Goal: Task Accomplishment & Management: Complete application form

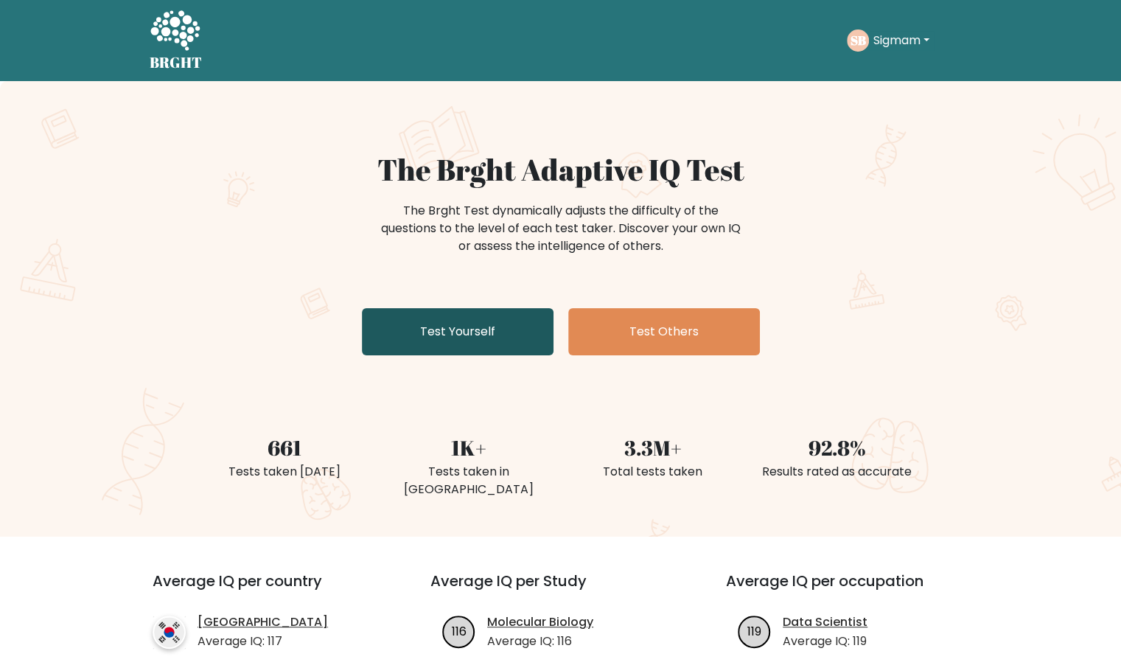
click at [435, 328] on link "Test Yourself" at bounding box center [458, 331] width 192 height 47
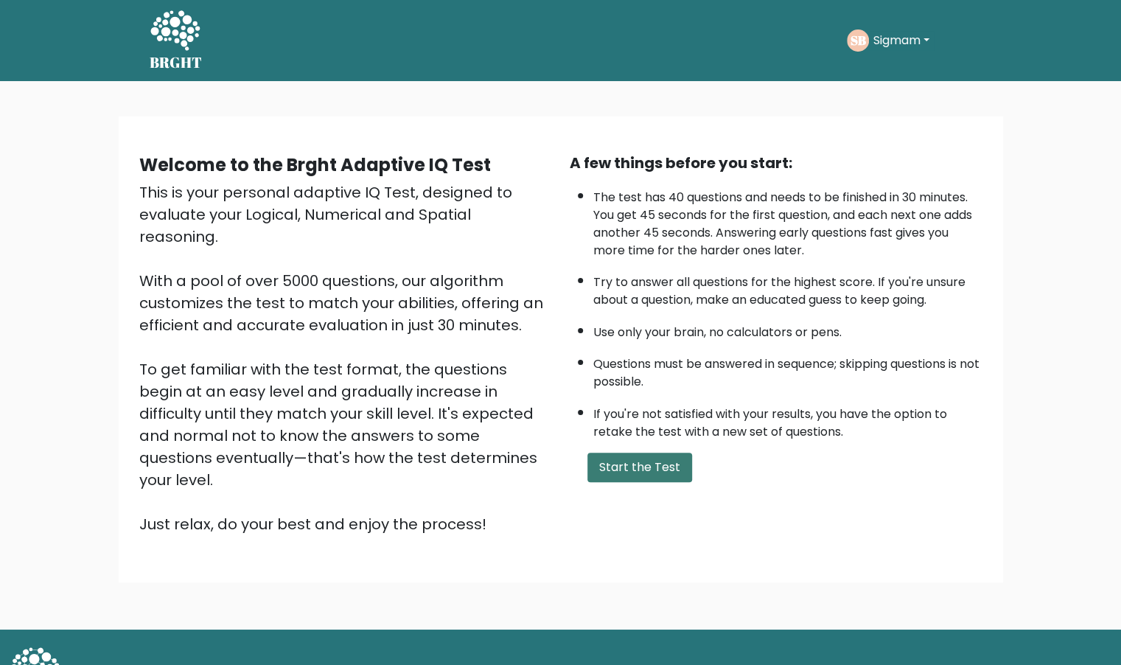
click at [620, 458] on button "Start the Test" at bounding box center [639, 466] width 105 height 29
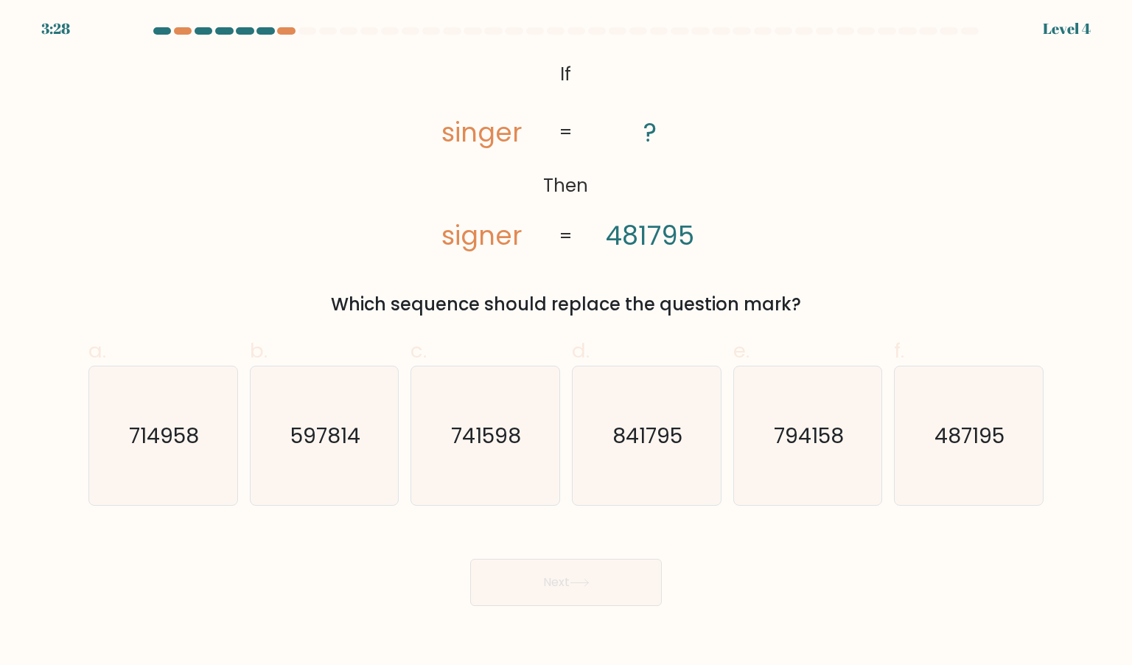
click at [619, 458] on icon "841795" at bounding box center [646, 435] width 139 height 139
click at [567, 342] on input "d. 841795" at bounding box center [566, 337] width 1 height 10
radio input "true"
click at [596, 556] on div "Next" at bounding box center [566, 564] width 973 height 83
click at [597, 561] on button "Next" at bounding box center [566, 581] width 192 height 47
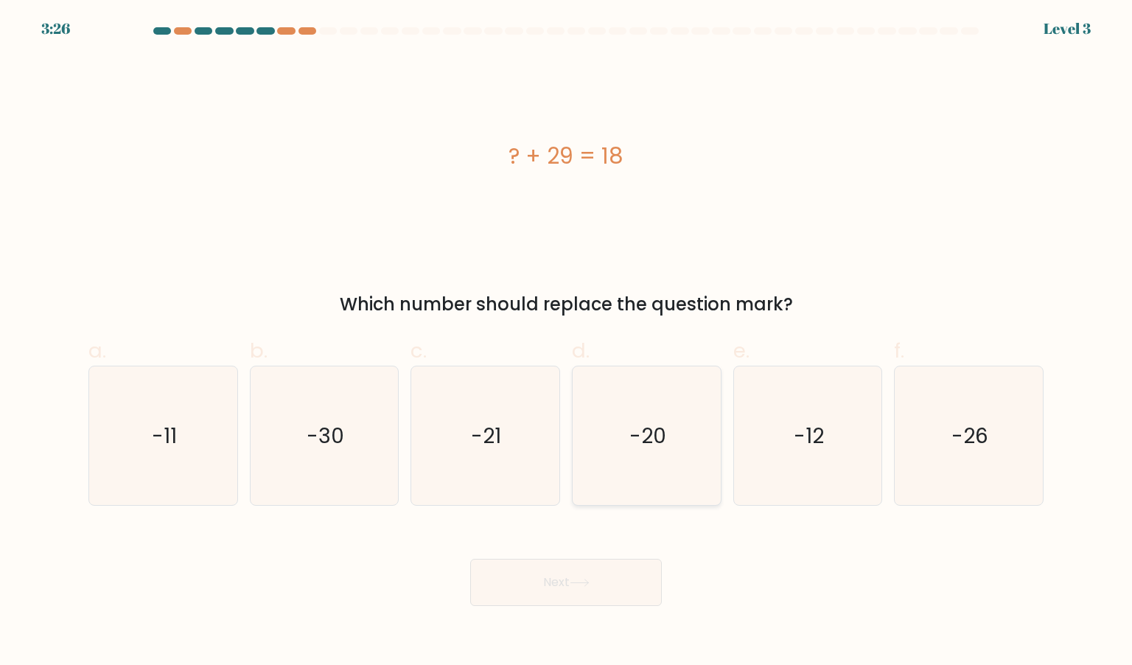
click at [638, 469] on icon "-20" at bounding box center [646, 435] width 139 height 139
click at [567, 342] on input "d. -20" at bounding box center [566, 337] width 1 height 10
radio input "true"
click at [592, 588] on button "Next" at bounding box center [566, 581] width 192 height 47
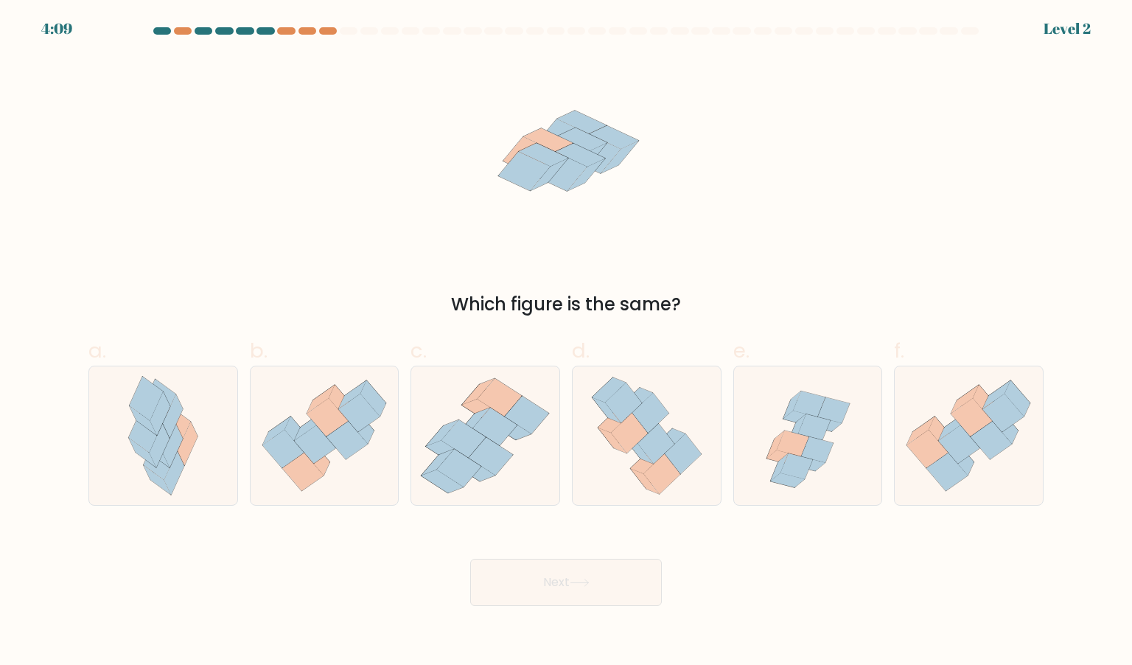
click at [584, 571] on button "Next" at bounding box center [566, 581] width 192 height 47
click at [609, 518] on form at bounding box center [566, 316] width 1132 height 578
click at [561, 602] on button "Next" at bounding box center [566, 581] width 192 height 47
click at [622, 477] on icon at bounding box center [646, 435] width 123 height 139
click at [567, 342] on input "d." at bounding box center [566, 337] width 1 height 10
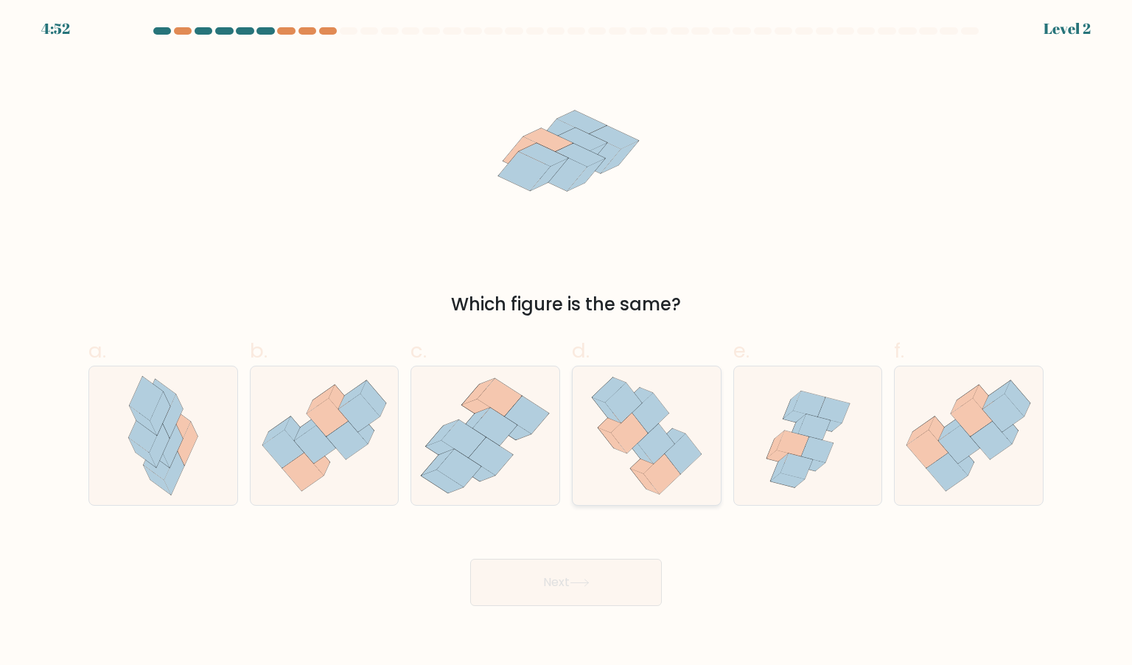
radio input "true"
click at [553, 623] on body "4:52 Level 2" at bounding box center [566, 332] width 1132 height 665
click at [572, 587] on button "Next" at bounding box center [566, 581] width 192 height 47
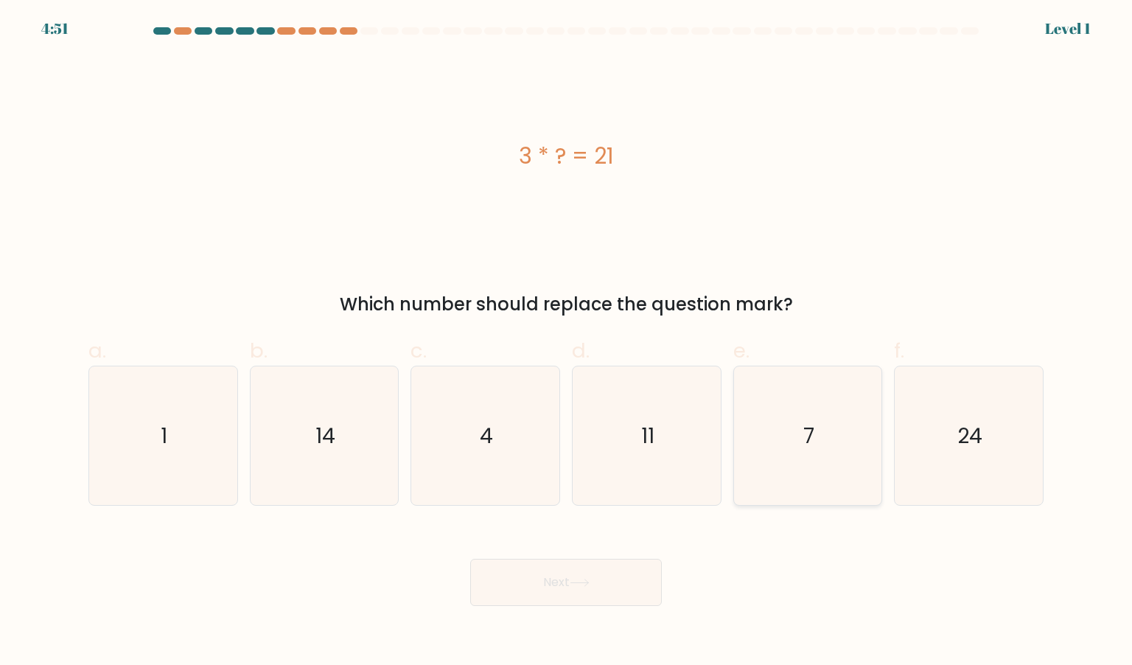
click at [751, 385] on icon "7" at bounding box center [807, 435] width 139 height 139
click at [567, 342] on input "e. 7" at bounding box center [566, 337] width 1 height 10
radio input "true"
click at [597, 568] on button "Next" at bounding box center [566, 581] width 192 height 47
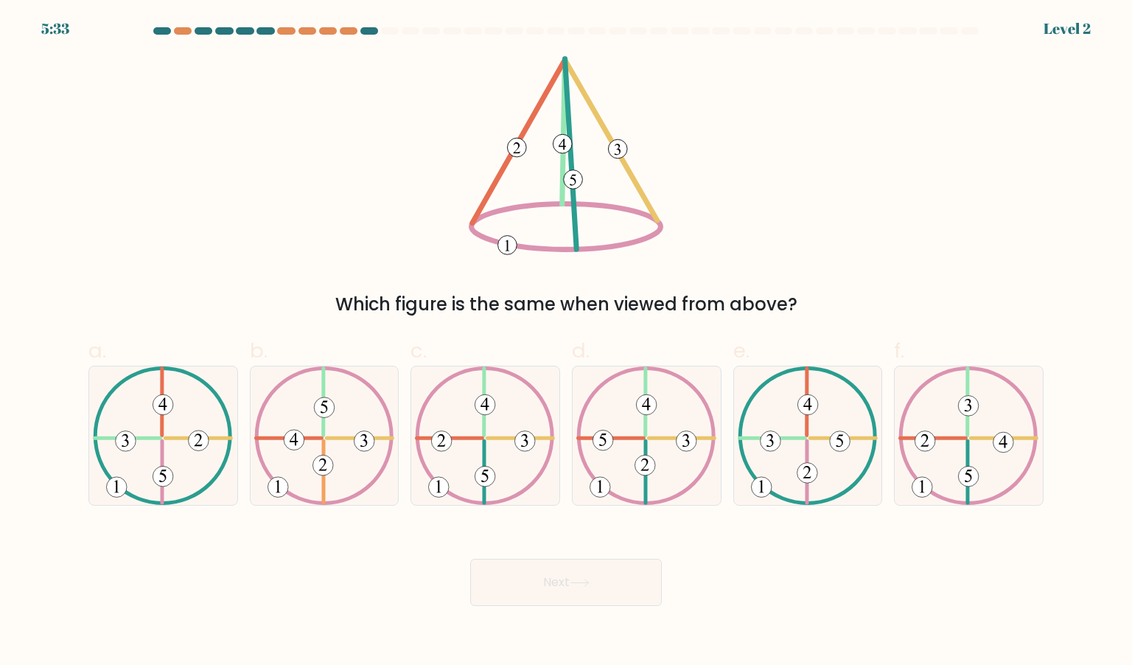
click at [644, 457] on 615 at bounding box center [645, 465] width 21 height 21
click at [567, 342] on input "d." at bounding box center [566, 337] width 1 height 10
radio input "true"
click at [611, 548] on div "Next" at bounding box center [566, 564] width 973 height 83
click at [615, 567] on button "Next" at bounding box center [566, 581] width 192 height 47
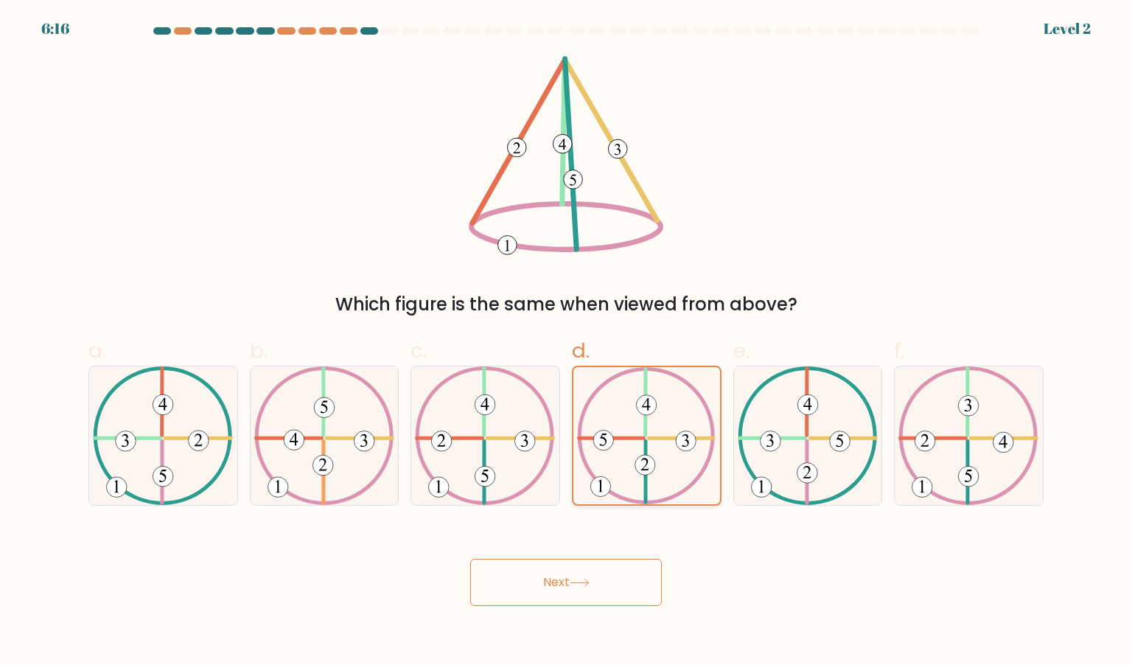
click at [676, 424] on icon at bounding box center [646, 435] width 139 height 137
click at [567, 342] on input "d." at bounding box center [566, 337] width 1 height 10
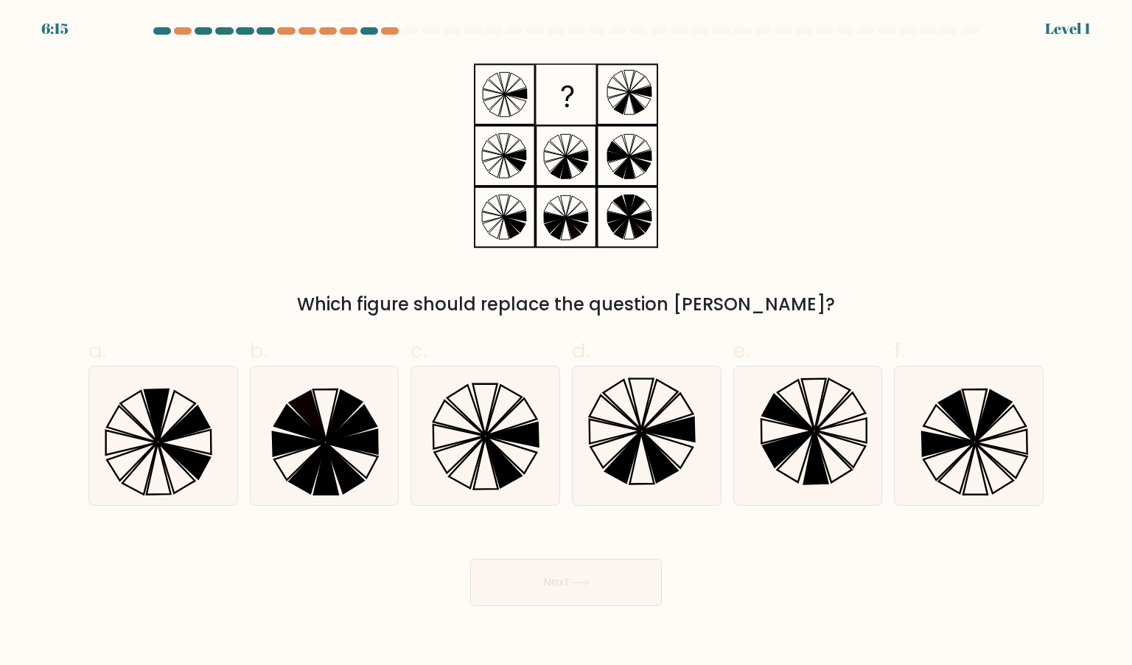
click at [603, 583] on button "Next" at bounding box center [566, 581] width 192 height 47
click at [652, 471] on icon at bounding box center [646, 435] width 139 height 139
click at [567, 342] on input "d." at bounding box center [566, 337] width 1 height 10
radio input "true"
click at [602, 573] on button "Next" at bounding box center [566, 581] width 192 height 47
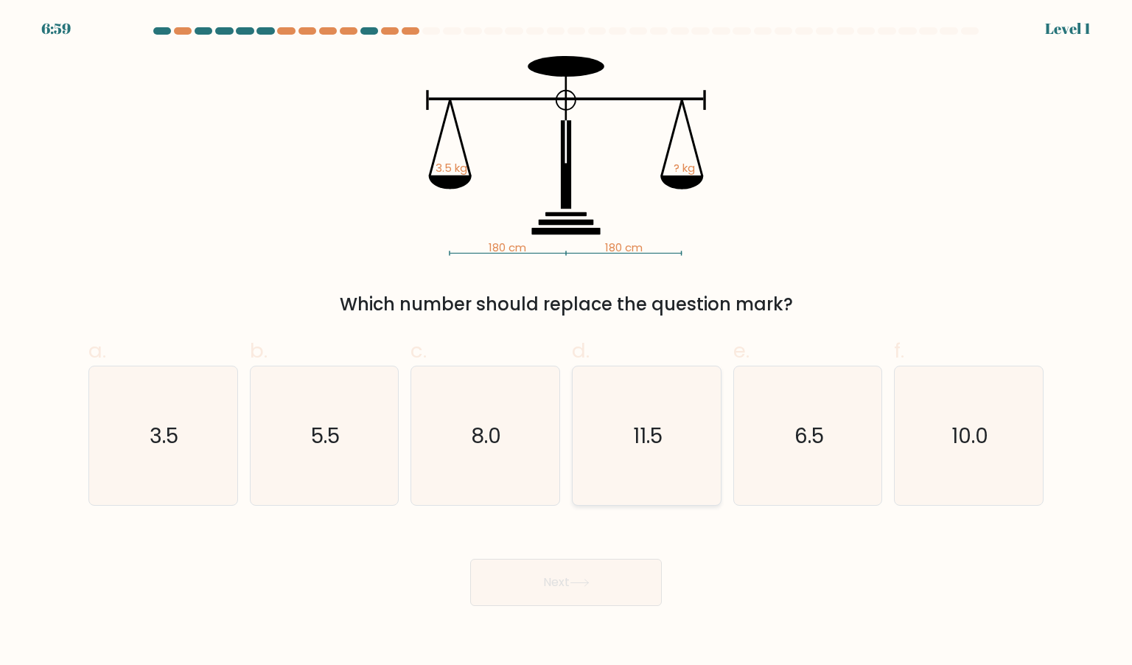
click at [679, 438] on icon "11.5" at bounding box center [646, 435] width 139 height 139
click at [567, 342] on input "d. 11.5" at bounding box center [566, 337] width 1 height 10
radio input "true"
click at [592, 620] on body "7:43 Level 1" at bounding box center [566, 332] width 1132 height 665
click at [607, 580] on button "Next" at bounding box center [566, 581] width 192 height 47
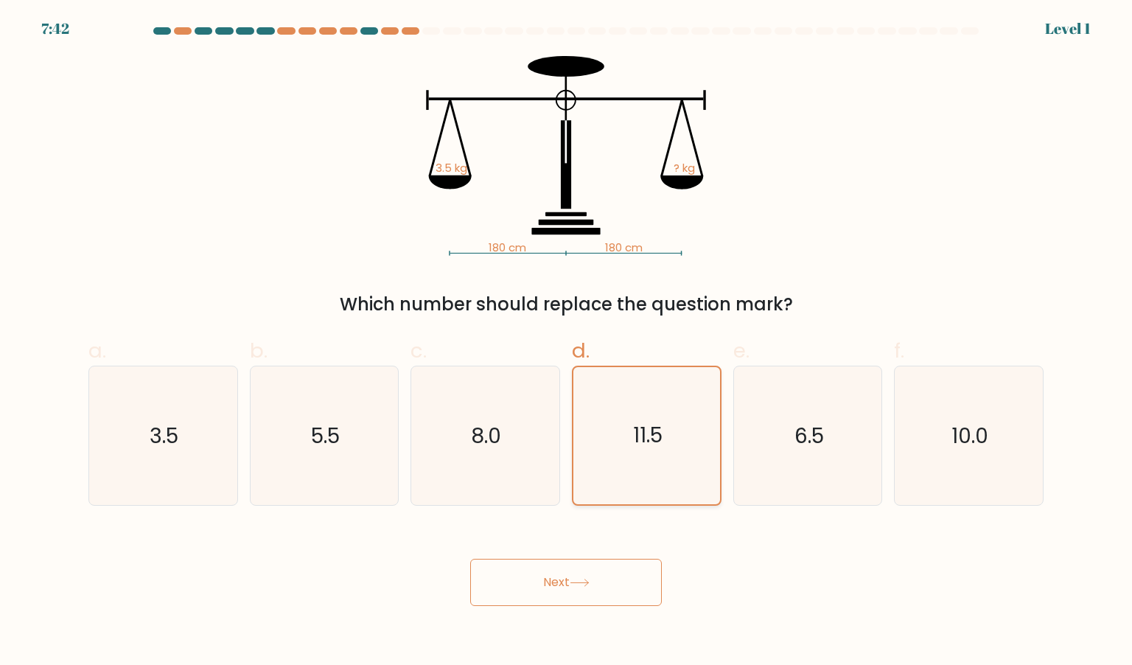
click at [669, 488] on icon "11.5" at bounding box center [646, 435] width 137 height 137
click at [567, 342] on input "d. 11.5" at bounding box center [566, 337] width 1 height 10
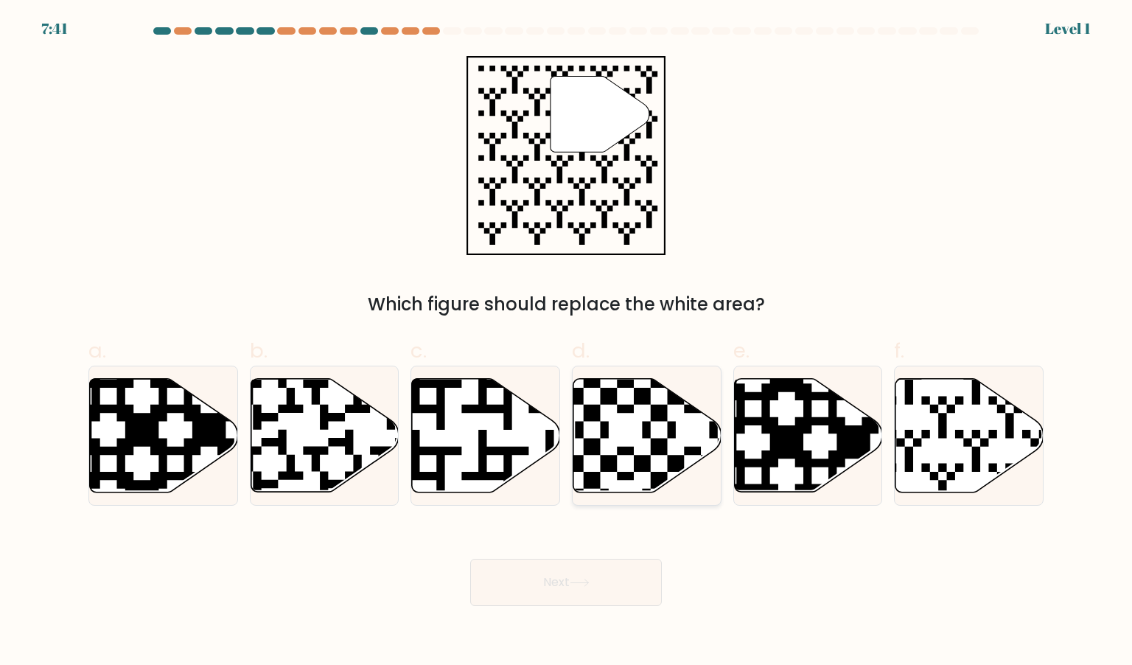
click at [665, 488] on icon at bounding box center [646, 436] width 148 height 116
click at [567, 342] on input "d." at bounding box center [566, 337] width 1 height 10
radio input "true"
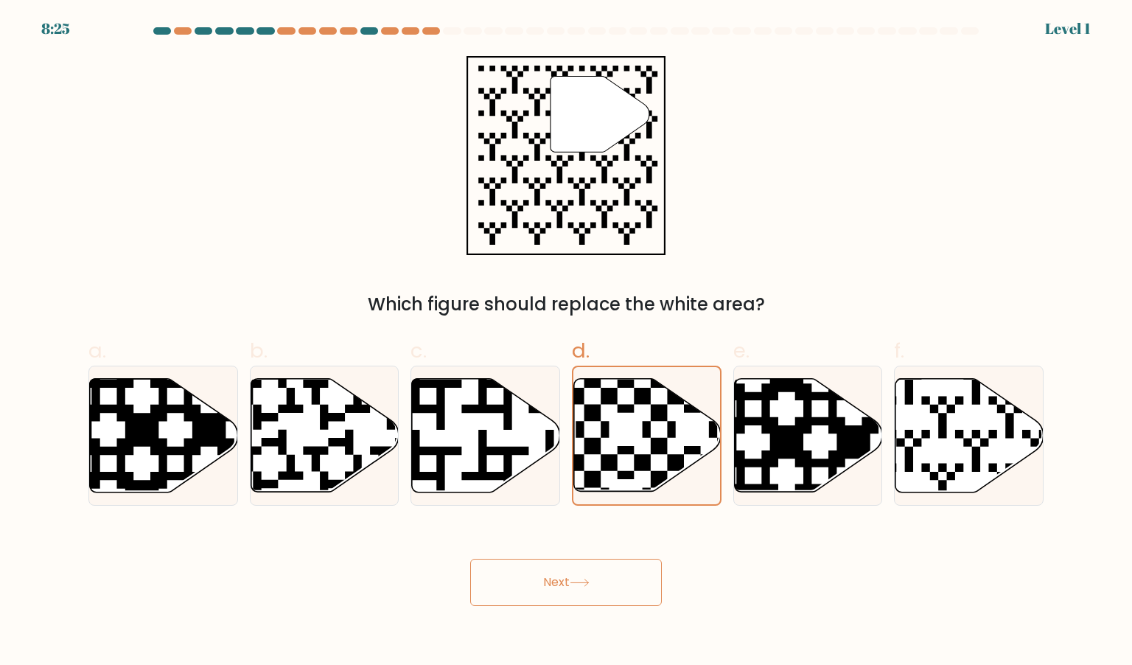
click at [613, 578] on button "Next" at bounding box center [566, 581] width 192 height 47
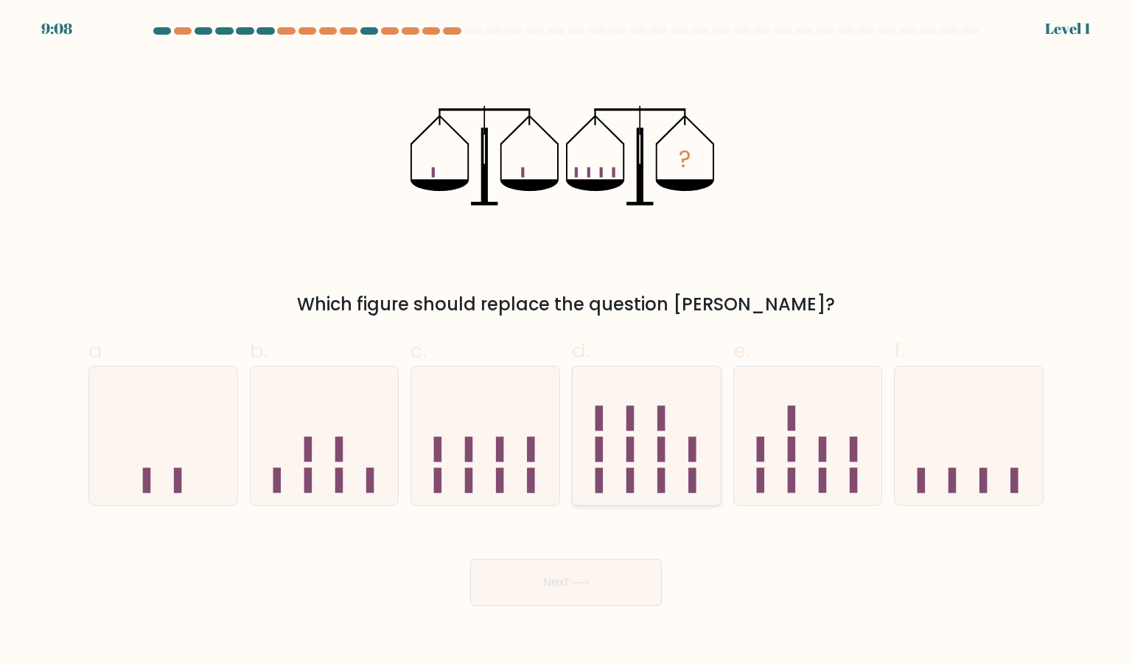
click at [641, 480] on icon at bounding box center [646, 435] width 148 height 122
click at [567, 342] on input "d." at bounding box center [566, 337] width 1 height 10
radio input "true"
click at [606, 587] on button "Next" at bounding box center [566, 581] width 192 height 47
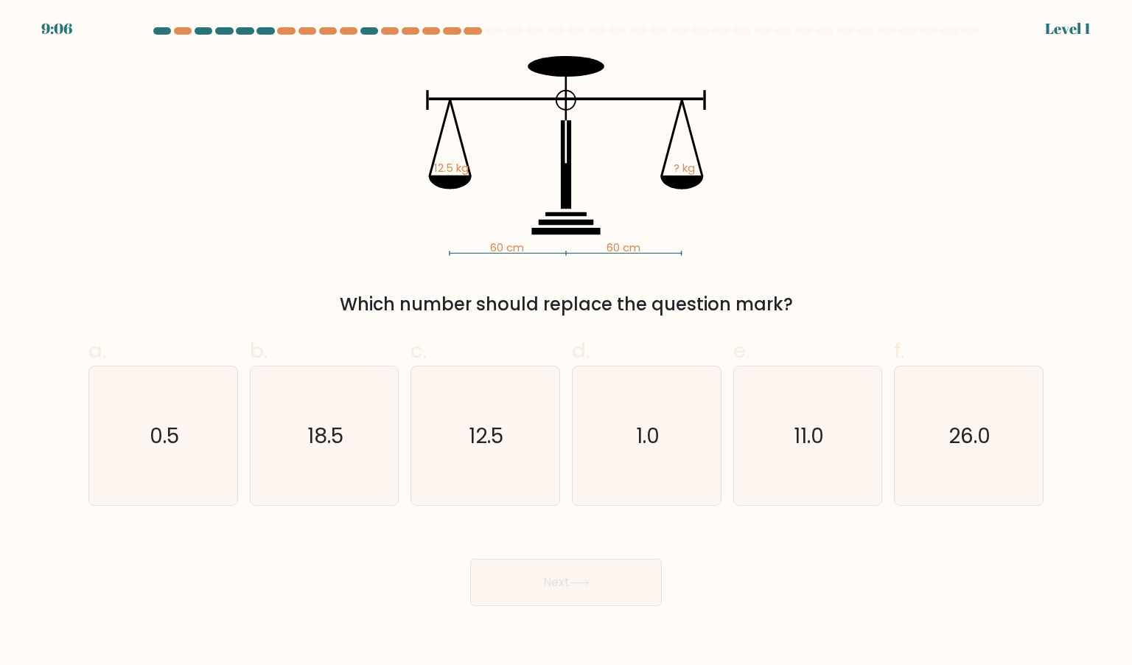
click at [667, 462] on icon "1.0" at bounding box center [646, 435] width 139 height 139
click at [567, 342] on input "d. 1.0" at bounding box center [566, 337] width 1 height 10
radio input "true"
click at [572, 603] on button "Next" at bounding box center [566, 581] width 192 height 47
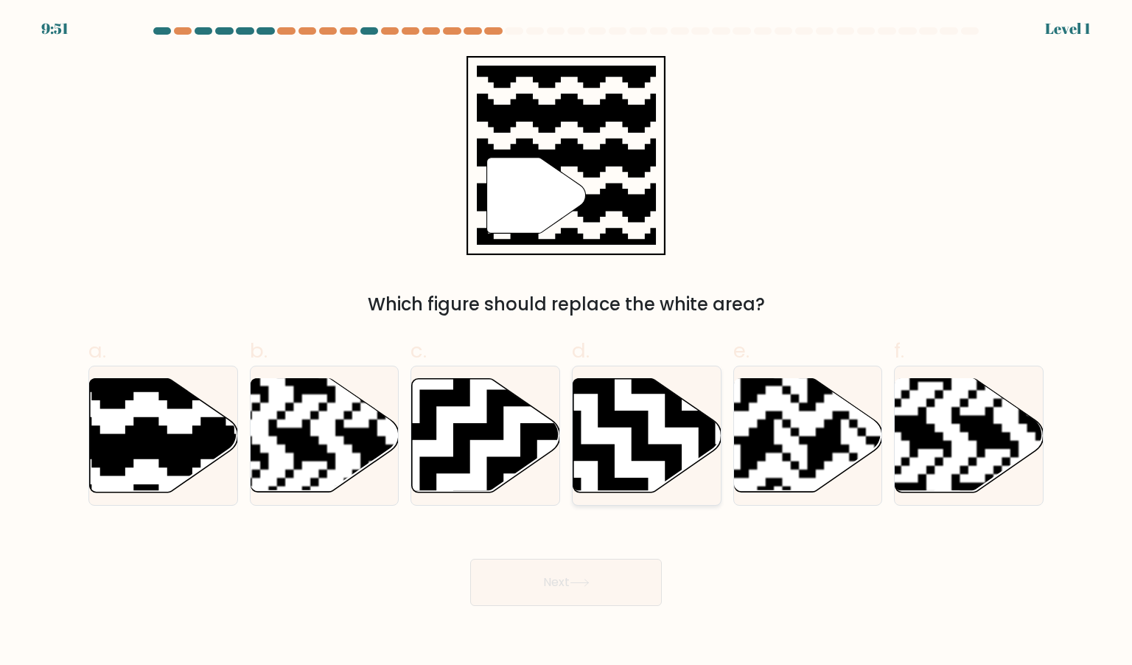
click at [657, 455] on icon at bounding box center [698, 494] width 268 height 268
click at [567, 342] on input "d." at bounding box center [566, 337] width 1 height 10
radio input "true"
click at [599, 595] on button "Next" at bounding box center [566, 581] width 192 height 47
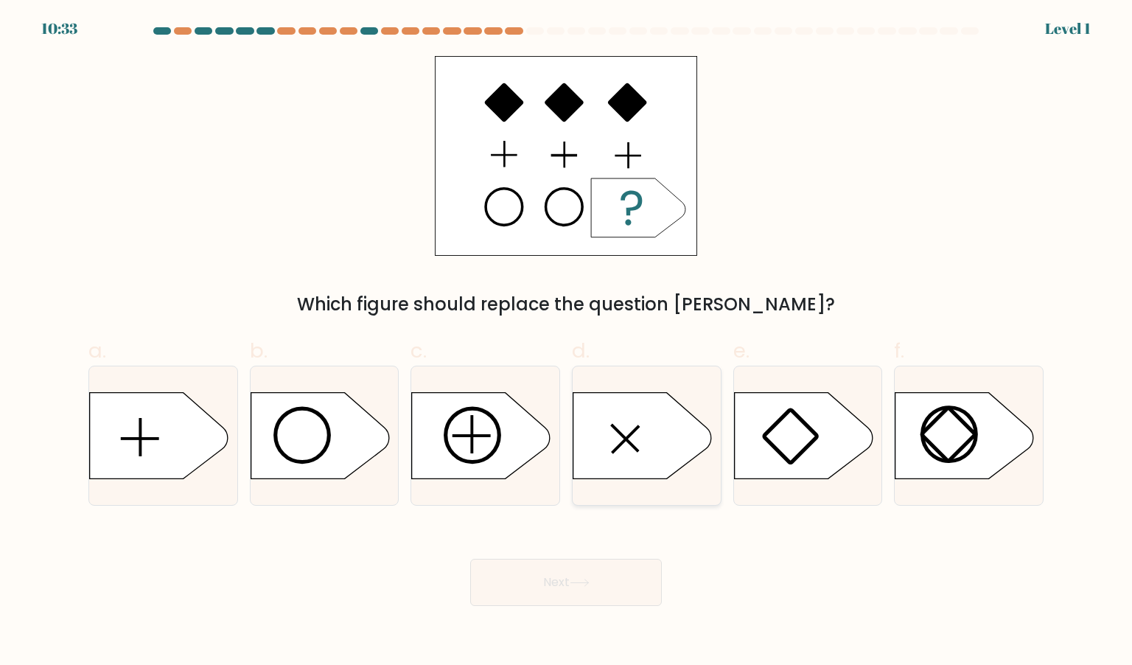
click at [659, 452] on icon at bounding box center [642, 435] width 139 height 86
click at [567, 342] on input "d." at bounding box center [566, 337] width 1 height 10
radio input "true"
click at [578, 588] on button "Next" at bounding box center [566, 581] width 192 height 47
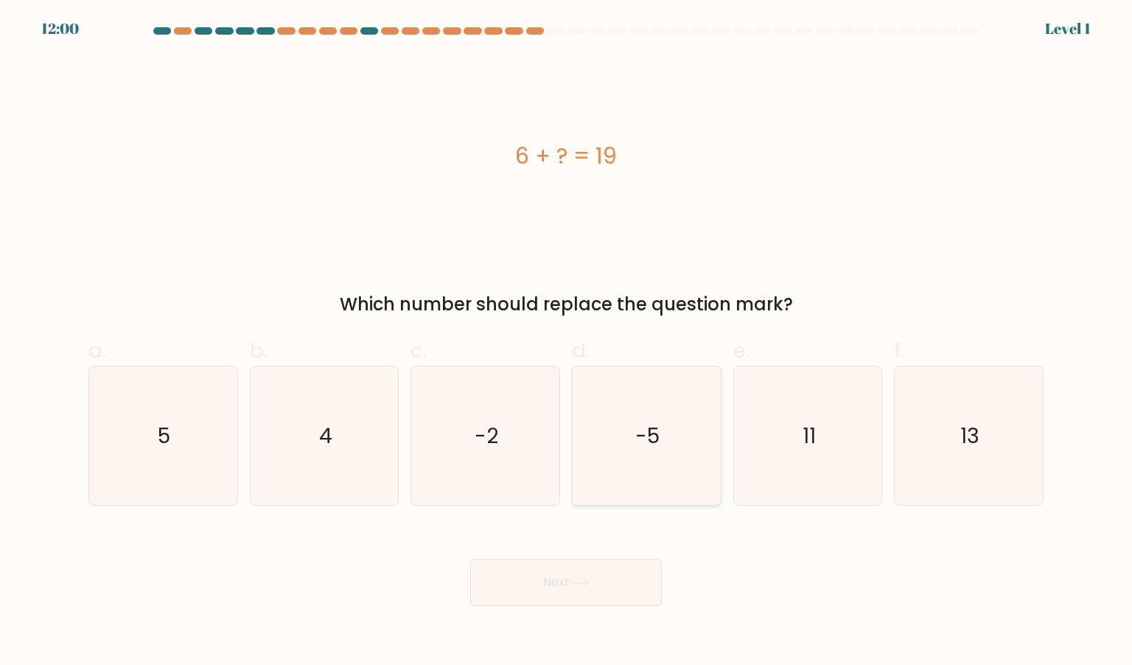
click at [632, 474] on icon "-5" at bounding box center [646, 435] width 139 height 139
click at [567, 342] on input "d. -5" at bounding box center [566, 337] width 1 height 10
radio input "true"
click at [597, 578] on button "Next" at bounding box center [566, 581] width 192 height 47
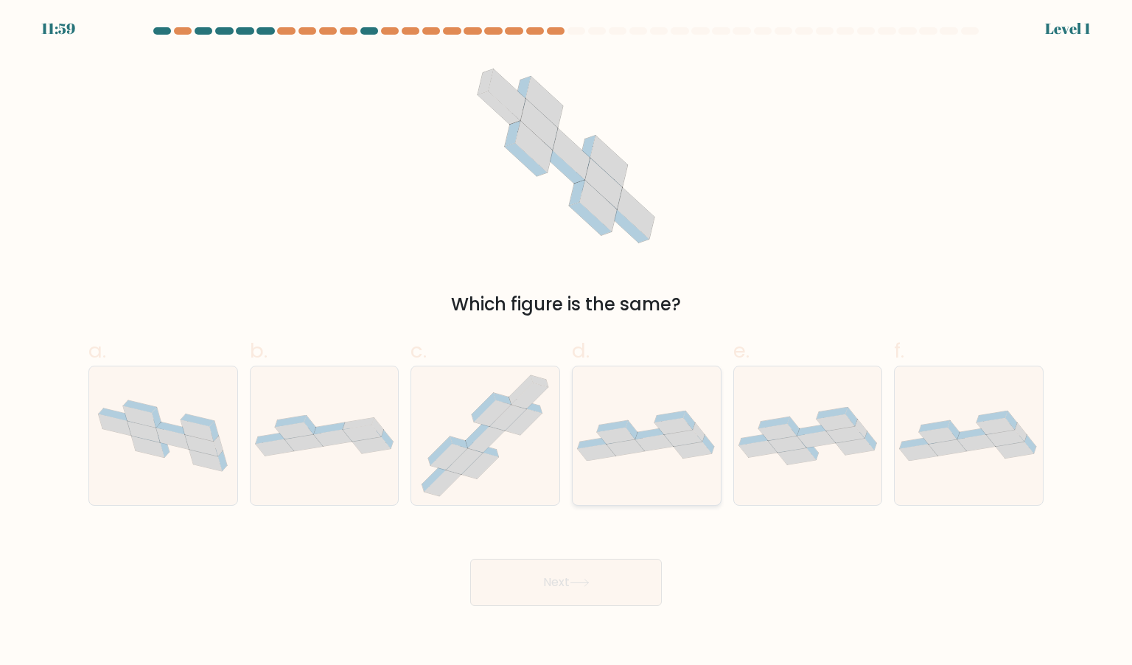
click at [641, 458] on icon at bounding box center [646, 435] width 148 height 51
click at [567, 342] on input "d." at bounding box center [566, 337] width 1 height 10
radio input "true"
click at [606, 567] on button "Next" at bounding box center [566, 581] width 192 height 47
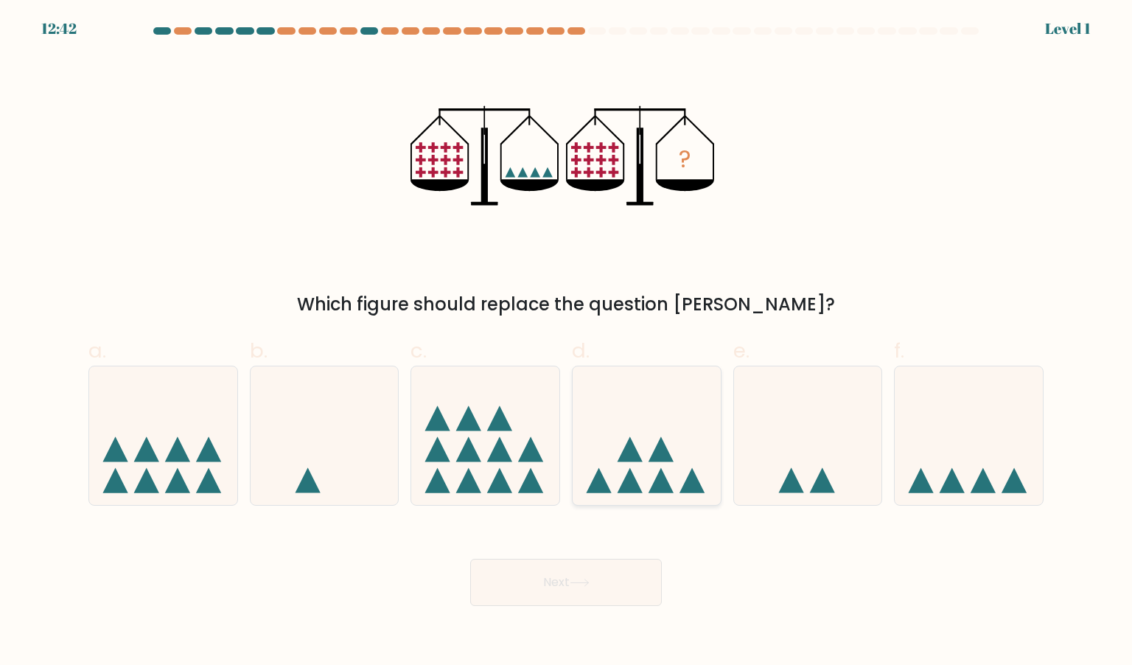
click at [675, 457] on icon at bounding box center [646, 435] width 148 height 122
click at [567, 342] on input "d." at bounding box center [566, 337] width 1 height 10
radio input "true"
click at [594, 609] on body "13:26 Level 1" at bounding box center [566, 332] width 1132 height 665
click at [589, 586] on icon at bounding box center [580, 582] width 20 height 8
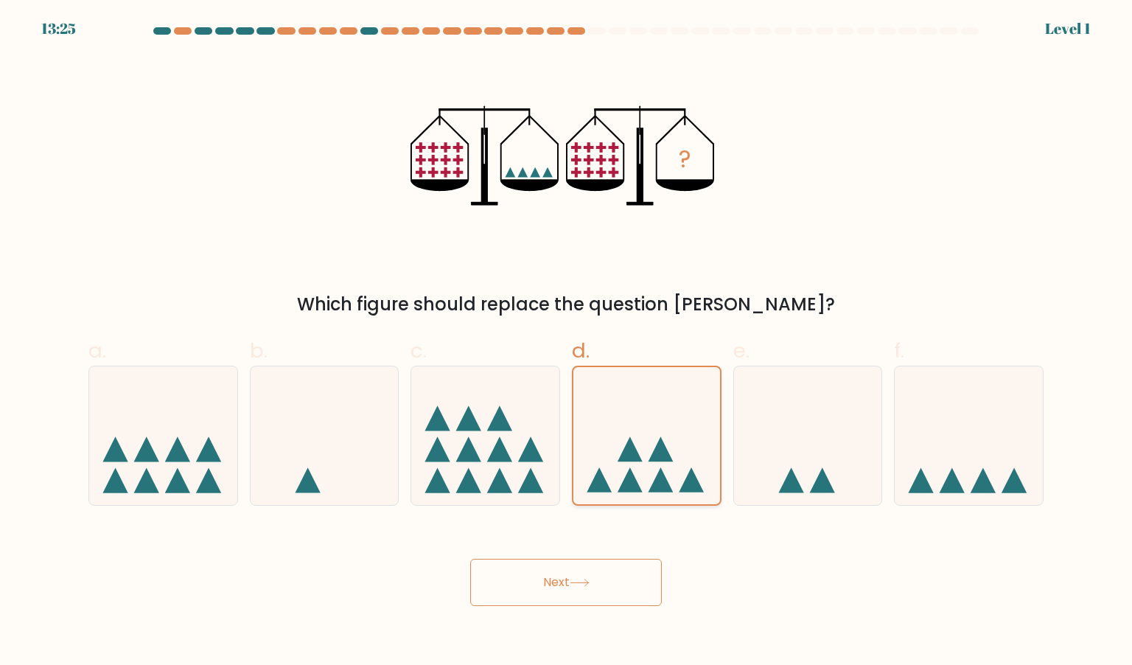
click at [651, 483] on icon at bounding box center [646, 436] width 147 height 122
click at [567, 342] on input "d." at bounding box center [566, 337] width 1 height 10
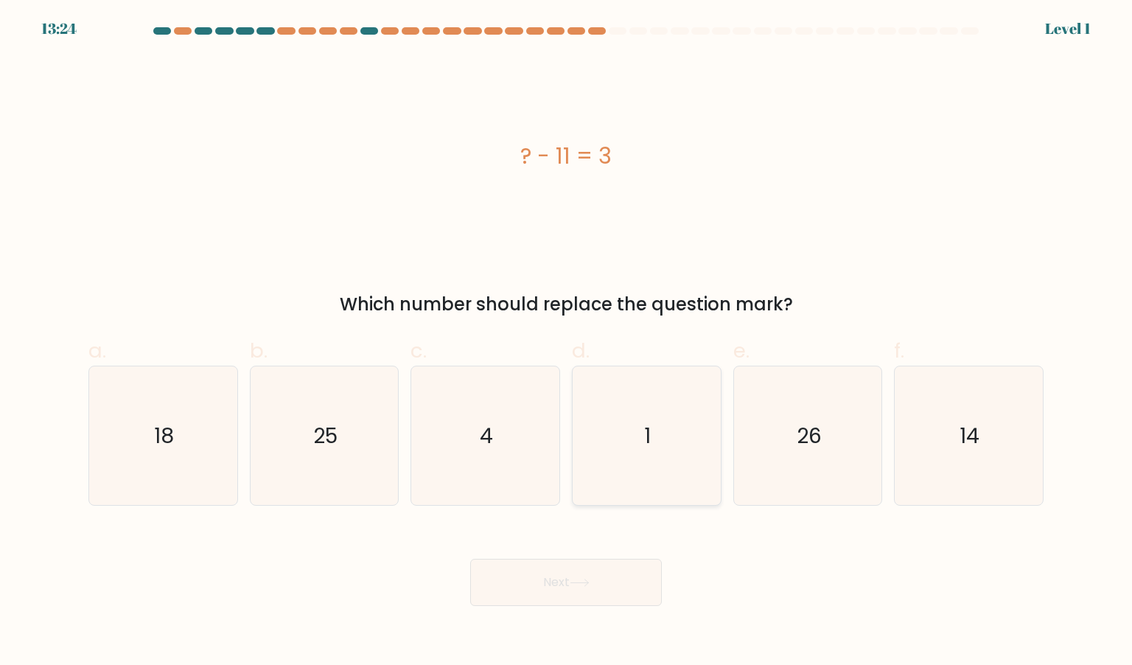
click at [619, 502] on icon "1" at bounding box center [646, 435] width 139 height 139
click at [567, 342] on input "d. 1" at bounding box center [566, 337] width 1 height 10
radio input "true"
click at [608, 558] on div "Next" at bounding box center [566, 564] width 973 height 83
click at [603, 600] on button "Next" at bounding box center [566, 581] width 192 height 47
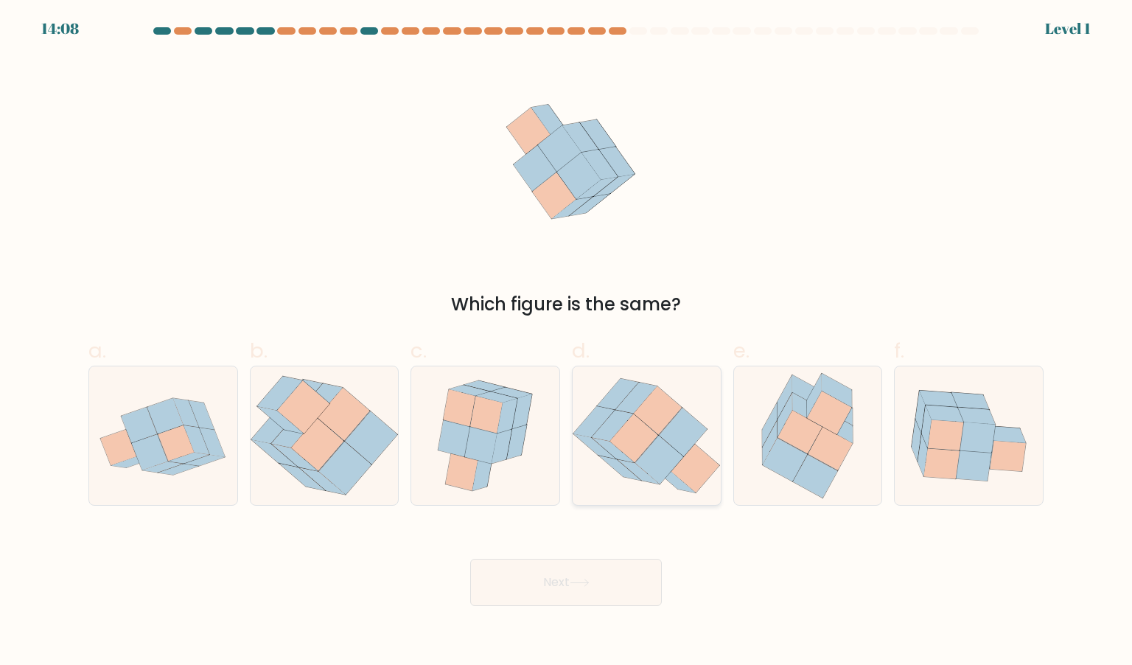
click at [660, 452] on icon at bounding box center [659, 459] width 48 height 49
click at [567, 342] on input "d." at bounding box center [566, 337] width 1 height 10
radio input "true"
click at [584, 602] on button "Next" at bounding box center [566, 581] width 192 height 47
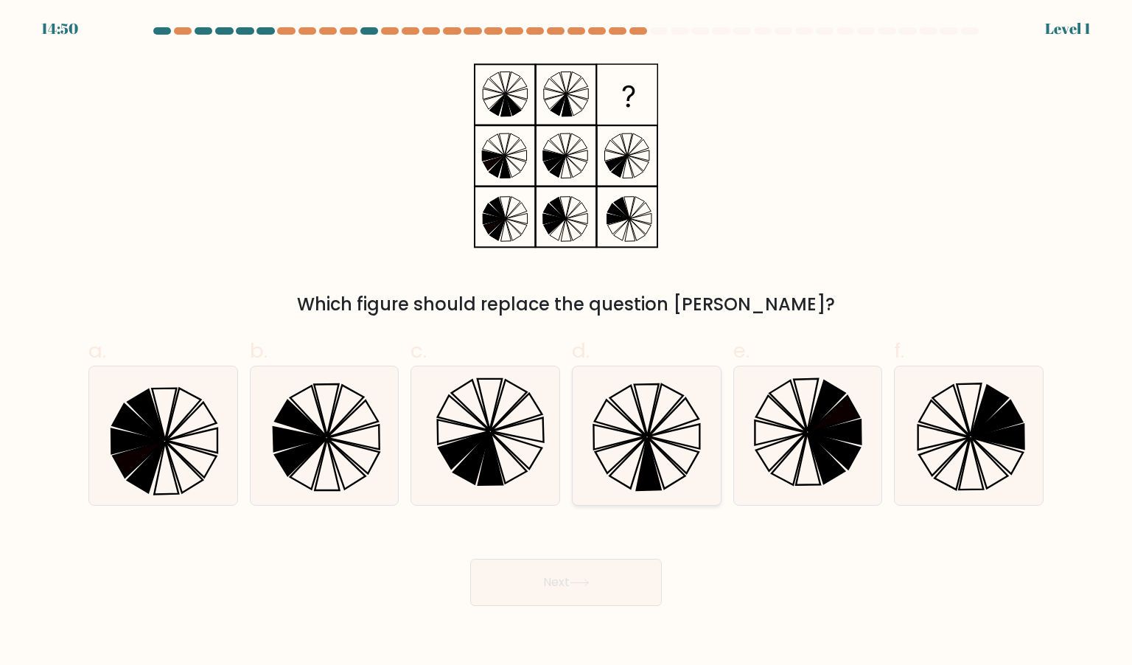
click at [667, 469] on icon at bounding box center [646, 435] width 139 height 139
click at [567, 342] on input "d." at bounding box center [566, 337] width 1 height 10
radio input "true"
click at [609, 571] on button "Next" at bounding box center [566, 581] width 192 height 47
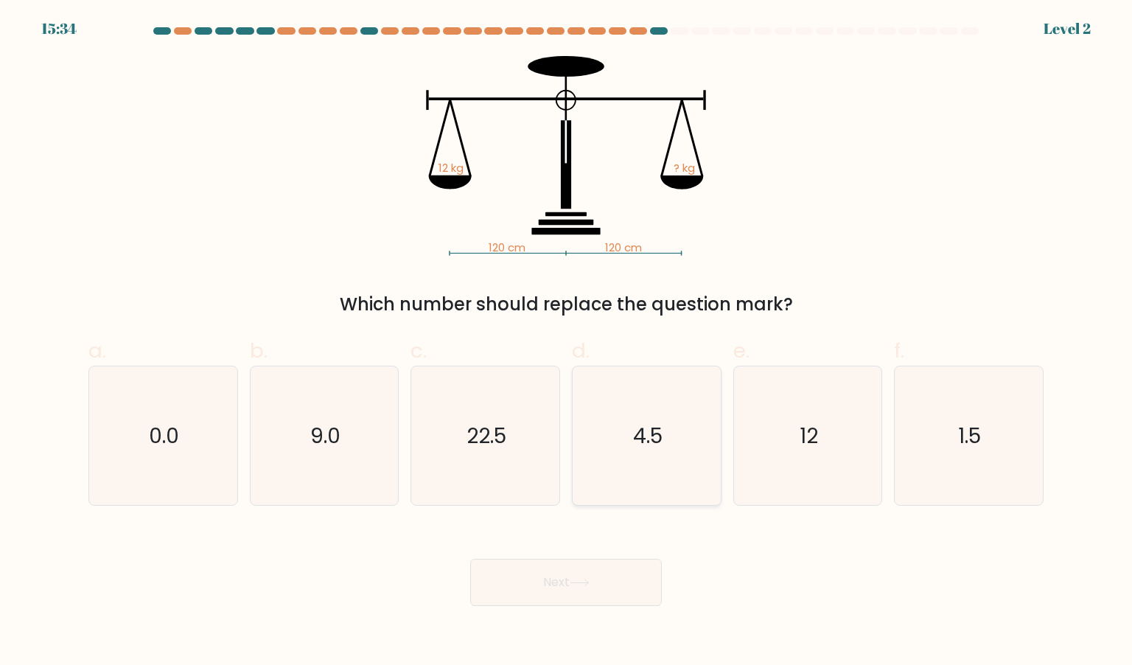
click at [654, 466] on icon "4.5" at bounding box center [646, 435] width 139 height 139
click at [567, 342] on input "d. 4.5" at bounding box center [566, 337] width 1 height 10
radio input "true"
click at [603, 572] on button "Next" at bounding box center [566, 581] width 192 height 47
click at [662, 487] on icon "4.5" at bounding box center [646, 435] width 137 height 137
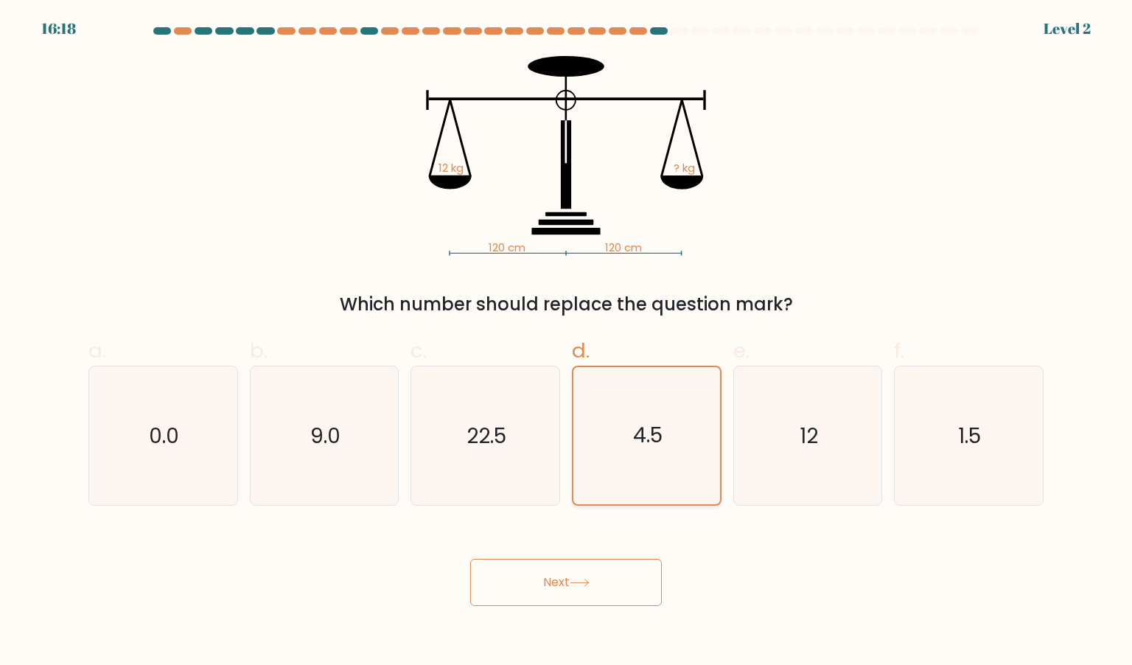
click at [567, 342] on input "d. 4.5" at bounding box center [566, 337] width 1 height 10
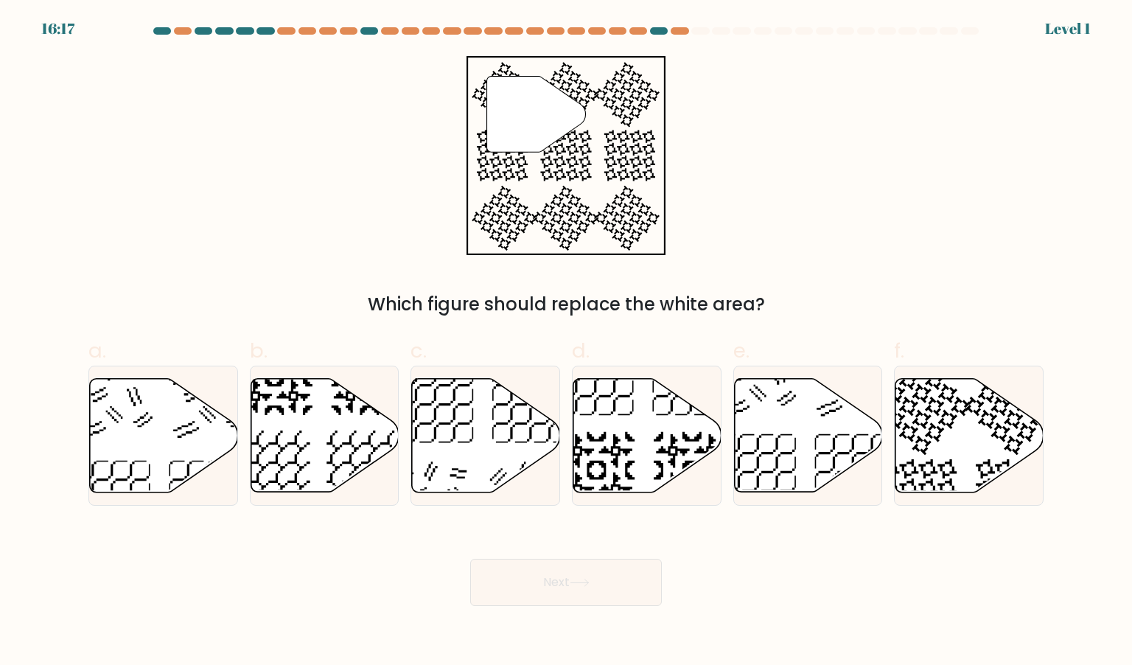
click at [594, 608] on body "16:17 Level 1" at bounding box center [566, 332] width 1132 height 665
click at [641, 497] on div at bounding box center [647, 435] width 150 height 140
click at [567, 342] on input "d." at bounding box center [566, 337] width 1 height 10
radio input "true"
click at [611, 572] on button "Next" at bounding box center [566, 581] width 192 height 47
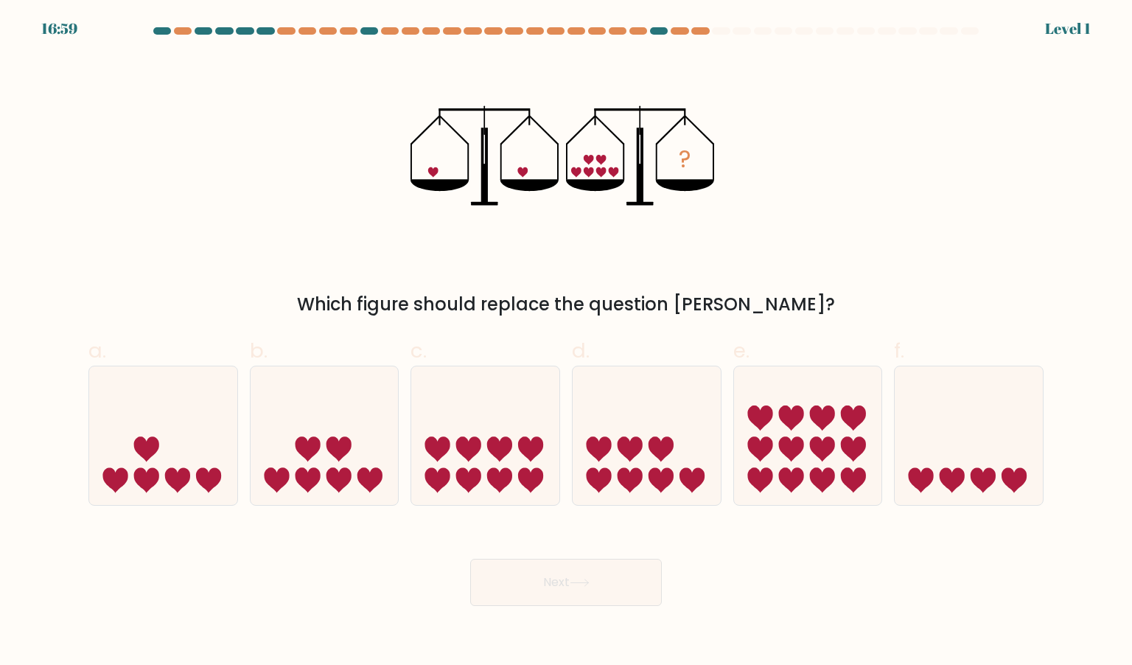
click at [665, 456] on icon at bounding box center [660, 448] width 25 height 25
click at [567, 342] on input "d." at bounding box center [566, 337] width 1 height 10
radio input "true"
click at [604, 584] on button "Next" at bounding box center [566, 581] width 192 height 47
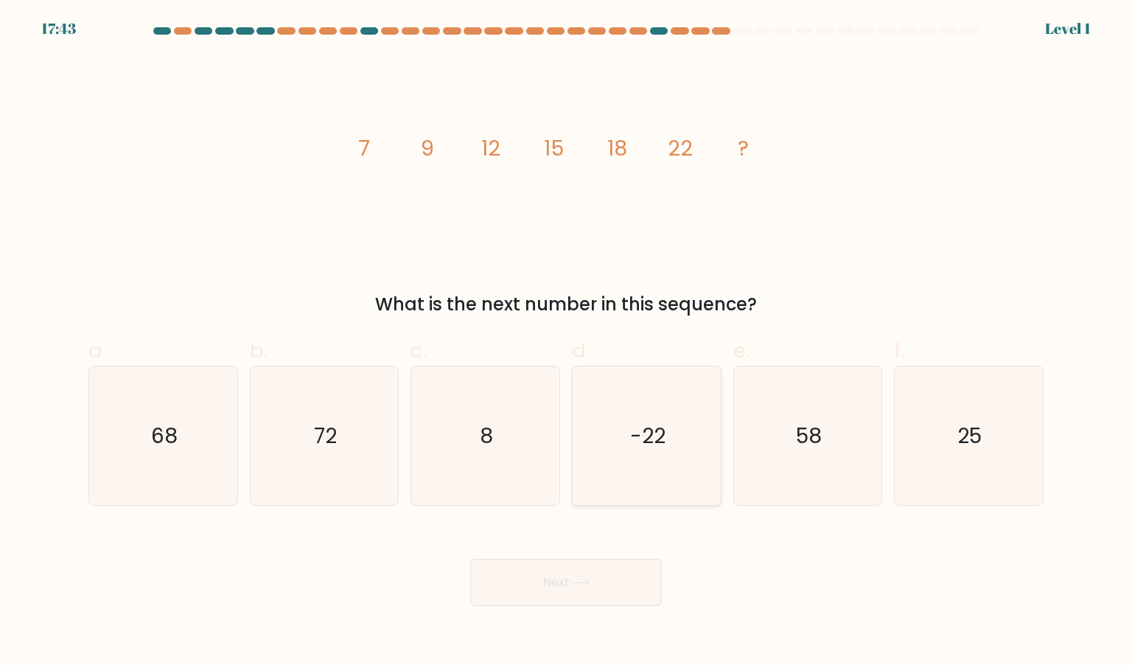
click at [679, 473] on icon "-22" at bounding box center [646, 435] width 139 height 139
click at [567, 342] on input "d. -22" at bounding box center [566, 337] width 1 height 10
radio input "true"
click at [602, 601] on button "Next" at bounding box center [566, 581] width 192 height 47
click at [607, 589] on button "Next" at bounding box center [566, 581] width 192 height 47
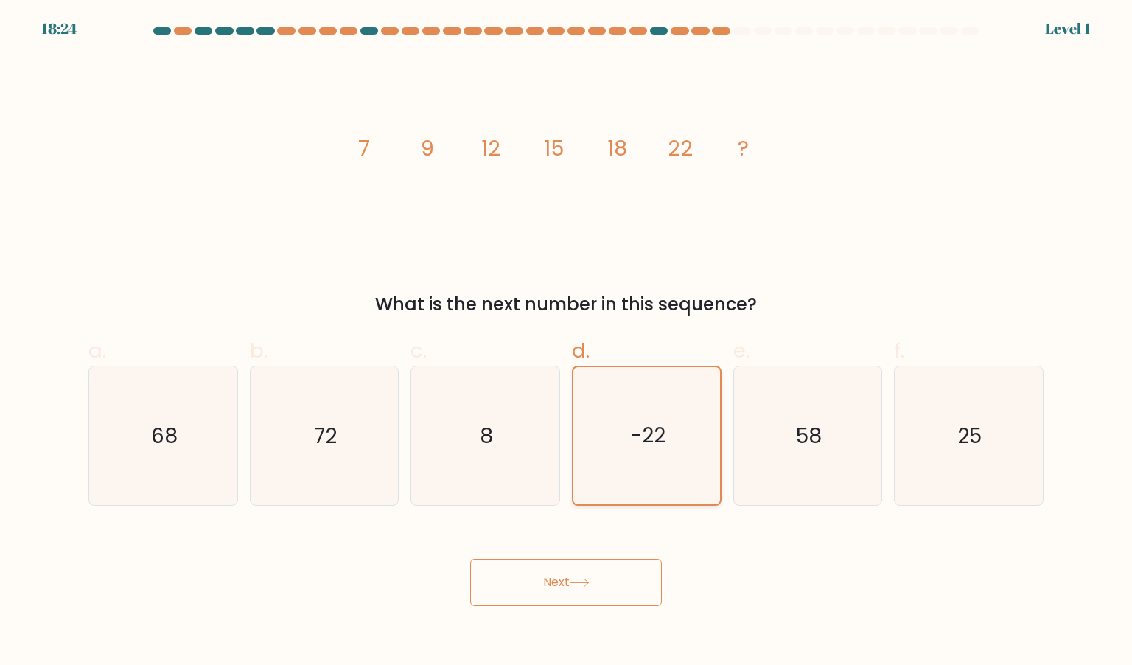
click at [663, 484] on icon "-22" at bounding box center [646, 435] width 137 height 137
click at [567, 342] on input "d. -22" at bounding box center [566, 337] width 1 height 10
click at [604, 584] on button "Next" at bounding box center [566, 581] width 192 height 47
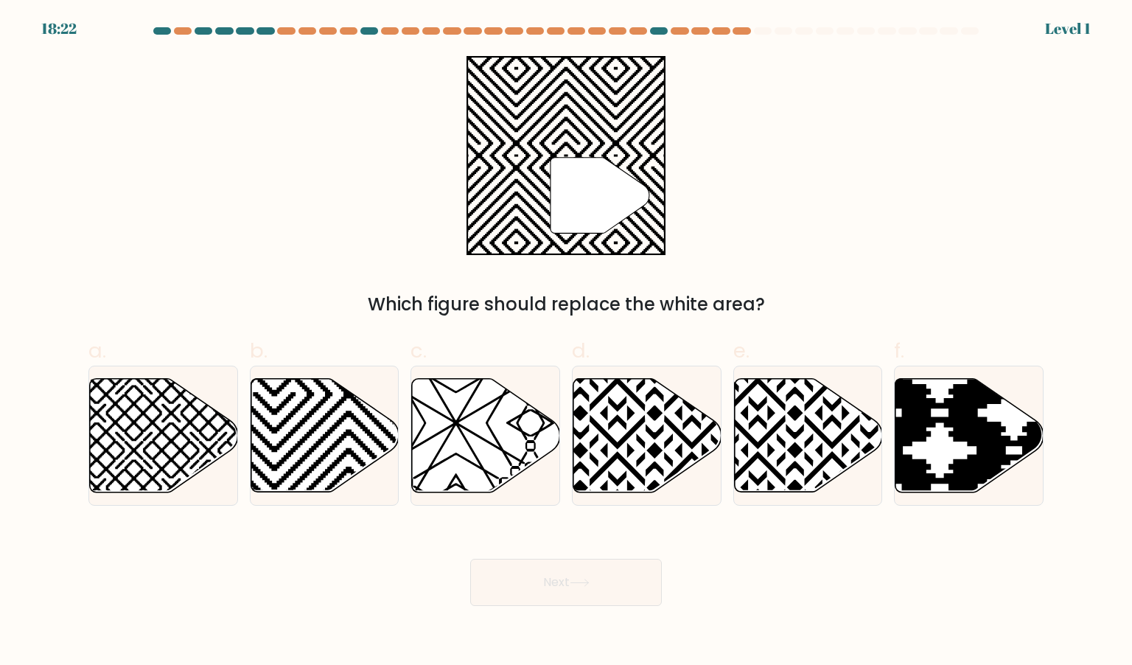
click at [588, 575] on button "Next" at bounding box center [566, 581] width 192 height 47
click at [637, 485] on icon at bounding box center [647, 434] width 148 height 113
click at [567, 342] on input "d." at bounding box center [566, 337] width 1 height 10
radio input "true"
click at [597, 579] on button "Next" at bounding box center [566, 581] width 192 height 47
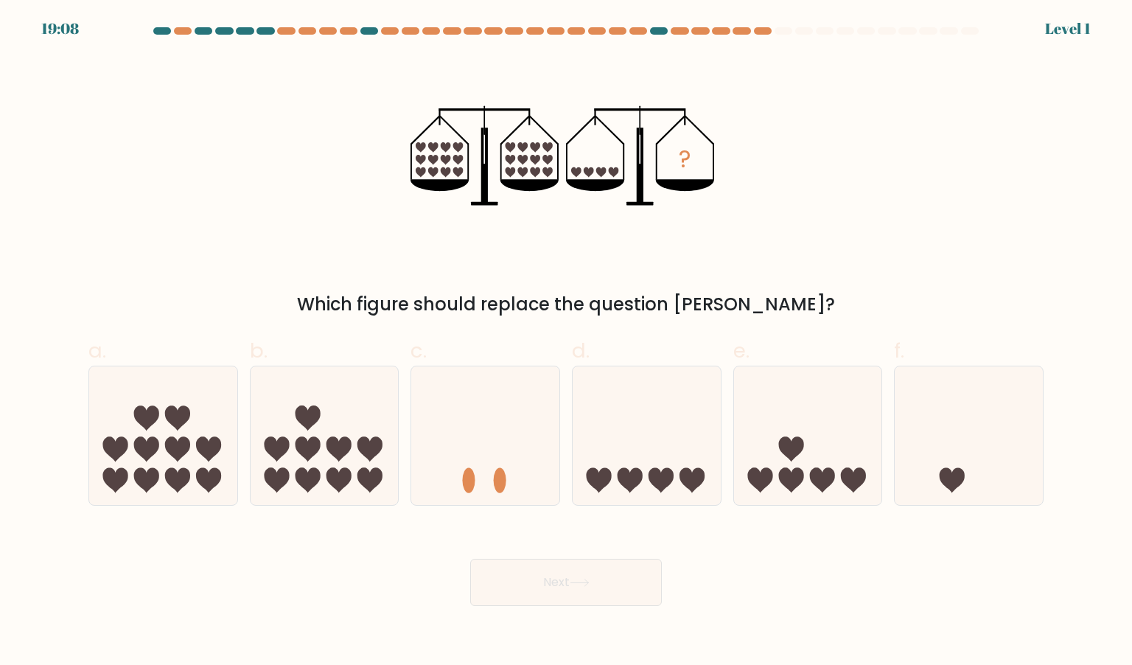
click at [616, 516] on form at bounding box center [566, 316] width 1132 height 578
click at [626, 491] on icon at bounding box center [646, 435] width 148 height 122
click at [567, 342] on input "d." at bounding box center [566, 337] width 1 height 10
radio input "true"
click at [597, 598] on button "Next" at bounding box center [566, 581] width 192 height 47
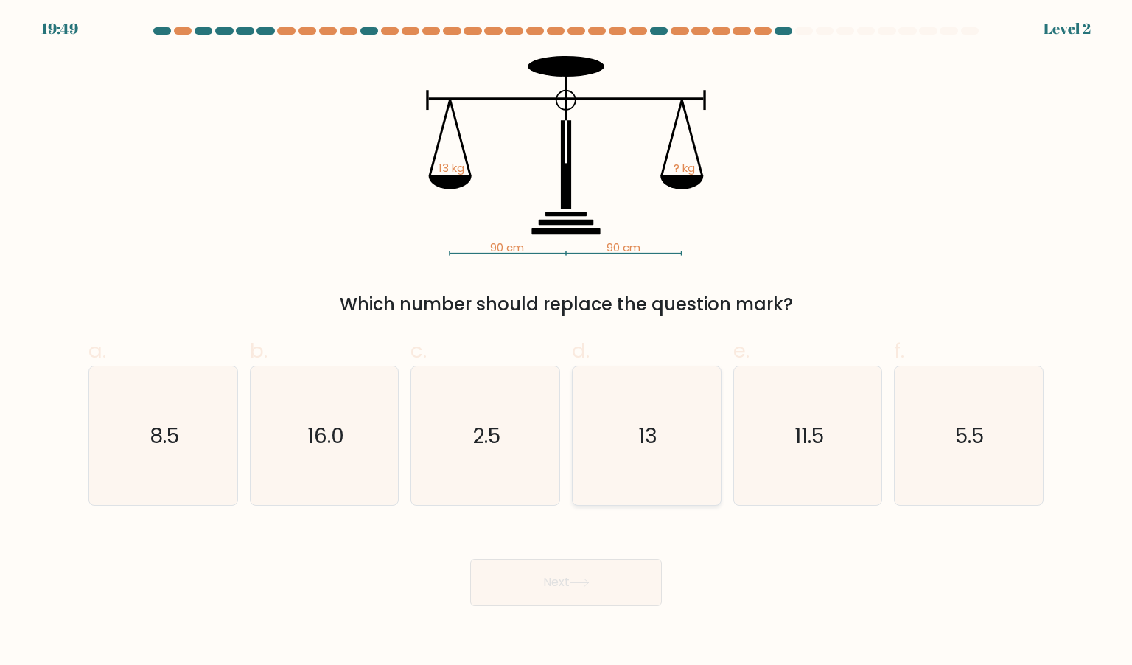
click at [663, 439] on icon "13" at bounding box center [646, 435] width 139 height 139
click at [567, 342] on input "d. 13" at bounding box center [566, 337] width 1 height 10
radio input "true"
click at [589, 605] on button "Next" at bounding box center [566, 581] width 192 height 47
click at [617, 539] on div "Next" at bounding box center [566, 564] width 973 height 83
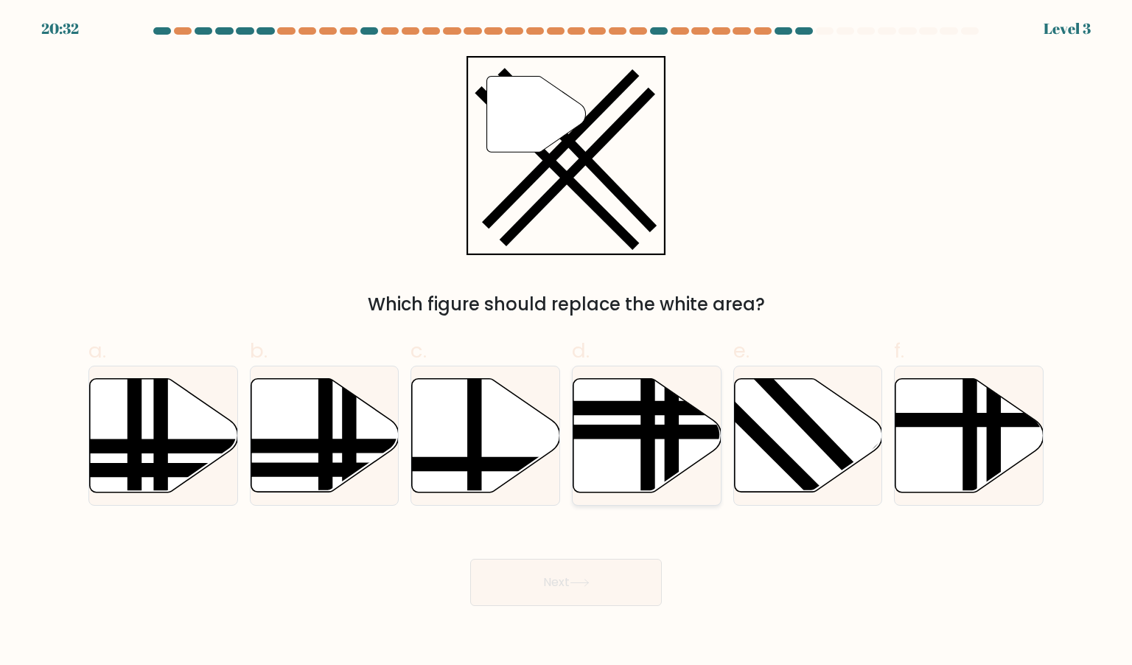
click at [663, 466] on icon at bounding box center [647, 434] width 148 height 113
click at [567, 342] on input "d." at bounding box center [566, 337] width 1 height 10
radio input "true"
click at [590, 606] on body "20:32 Level 3" at bounding box center [566, 332] width 1132 height 665
click at [586, 599] on button "Next" at bounding box center [566, 581] width 192 height 47
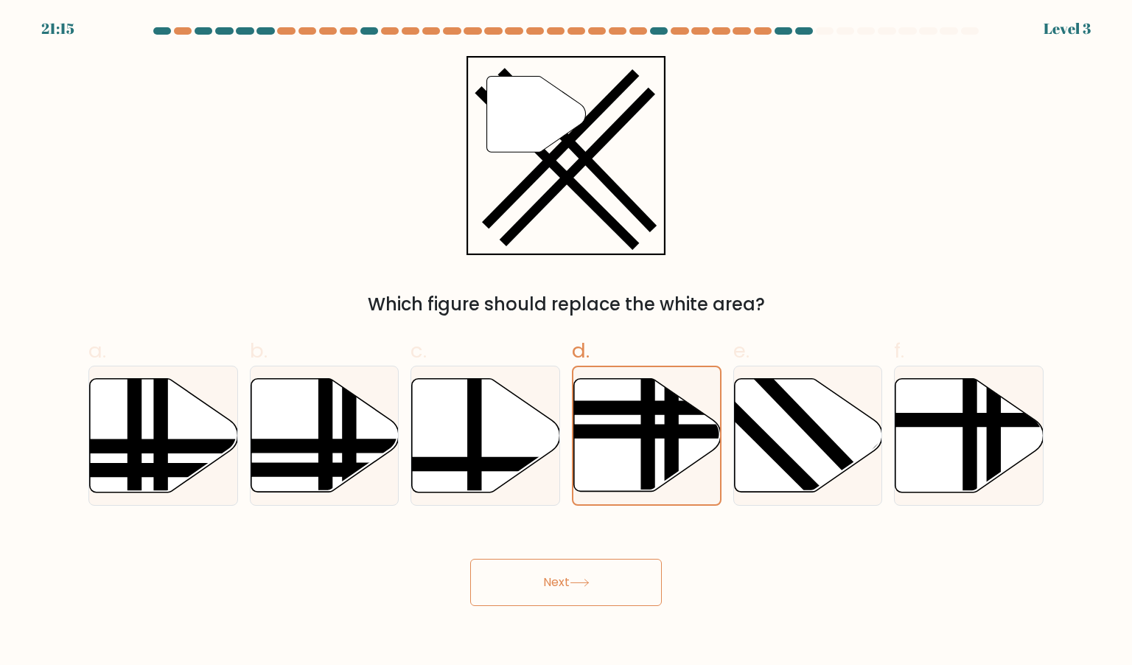
click at [586, 599] on button "Next" at bounding box center [566, 581] width 192 height 47
click at [671, 455] on line at bounding box center [671, 495] width 0 height 295
click at [567, 342] on input "d." at bounding box center [566, 337] width 1 height 10
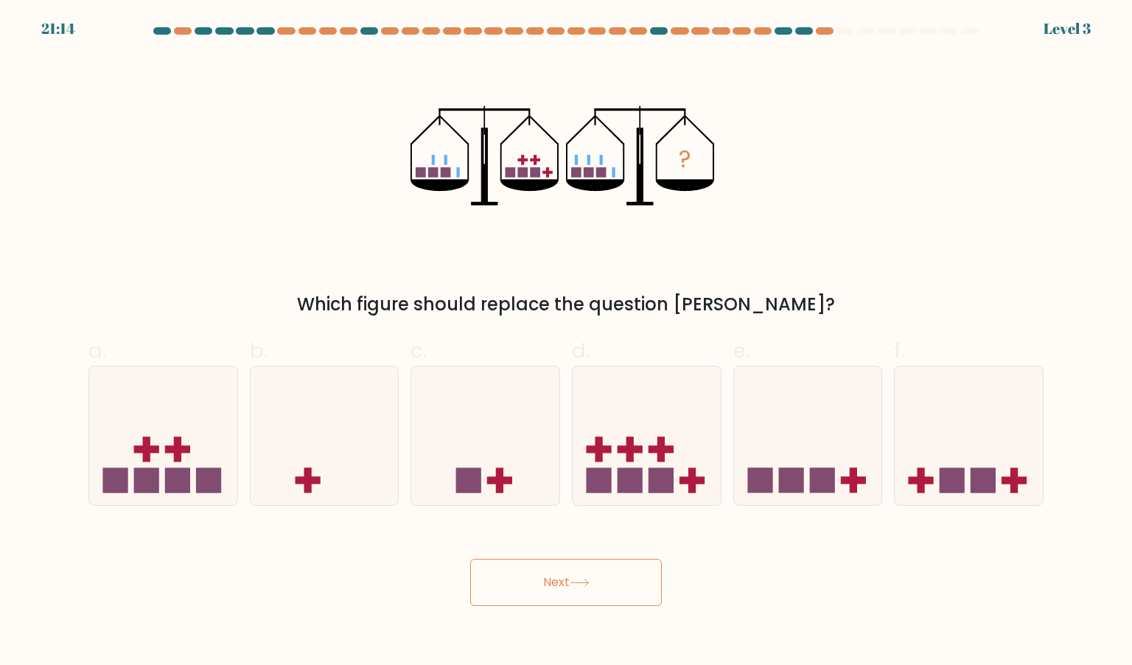
click at [626, 539] on div "Next" at bounding box center [566, 564] width 973 height 83
click at [679, 437] on icon at bounding box center [646, 435] width 148 height 122
click at [567, 342] on input "d." at bounding box center [566, 337] width 1 height 10
radio input "true"
click at [631, 541] on div "Next" at bounding box center [566, 564] width 973 height 83
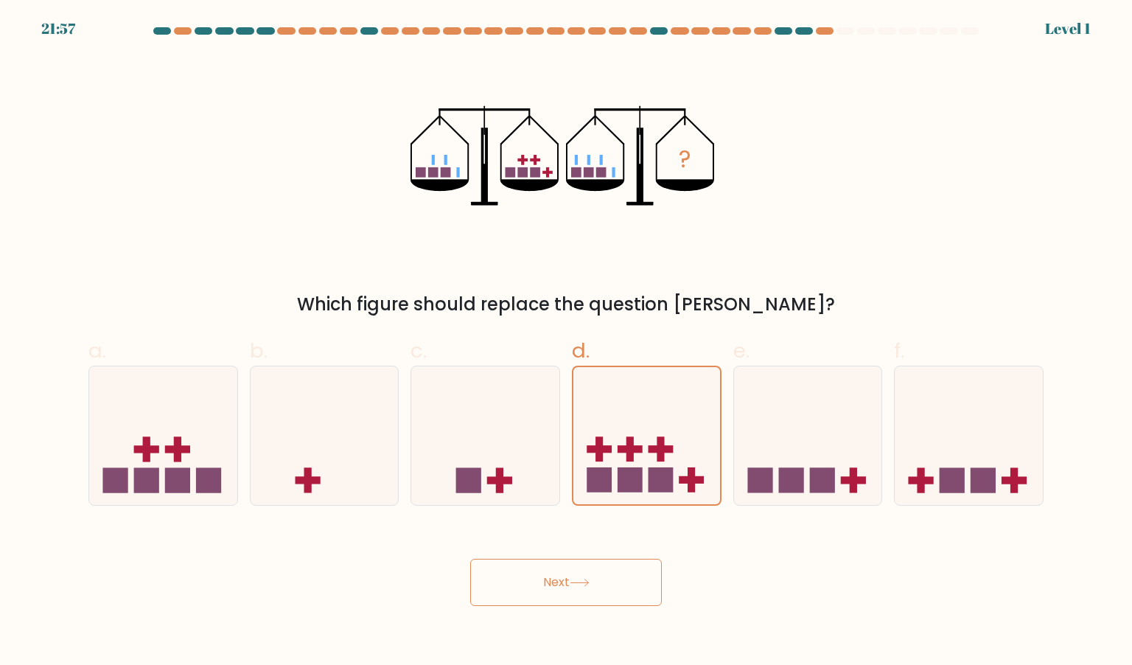
click at [624, 558] on div "Next" at bounding box center [566, 564] width 973 height 83
click at [623, 556] on div "Next" at bounding box center [566, 564] width 973 height 83
click at [609, 599] on button "Next" at bounding box center [566, 581] width 192 height 47
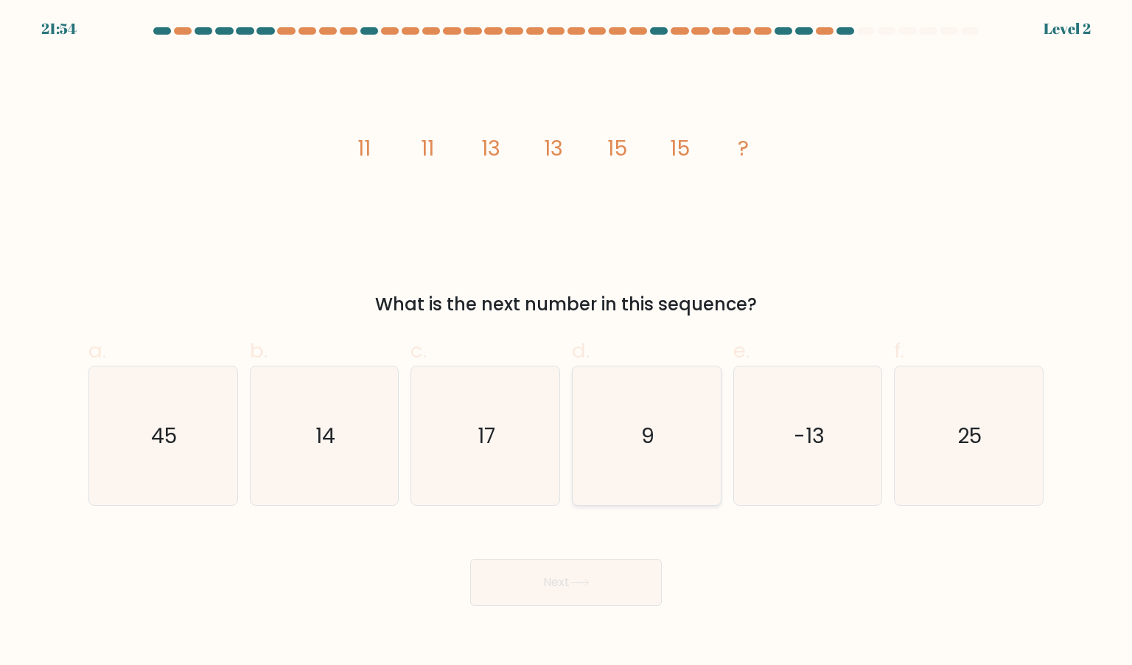
click at [676, 447] on icon "9" at bounding box center [646, 435] width 139 height 139
click at [567, 342] on input "d. 9" at bounding box center [566, 337] width 1 height 10
radio input "true"
click at [629, 564] on button "Next" at bounding box center [566, 581] width 192 height 47
click at [632, 563] on button "Next" at bounding box center [566, 581] width 192 height 47
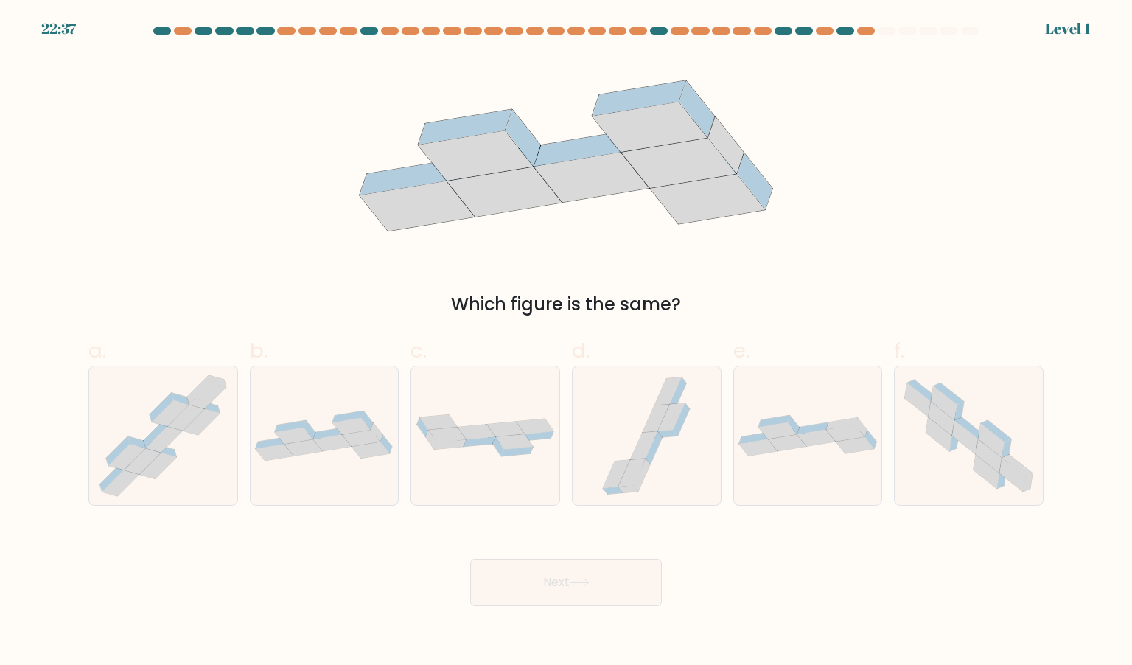
click at [632, 563] on button "Next" at bounding box center [566, 581] width 192 height 47
click at [669, 454] on icon at bounding box center [646, 435] width 103 height 139
click at [567, 342] on input "d." at bounding box center [566, 337] width 1 height 10
radio input "true"
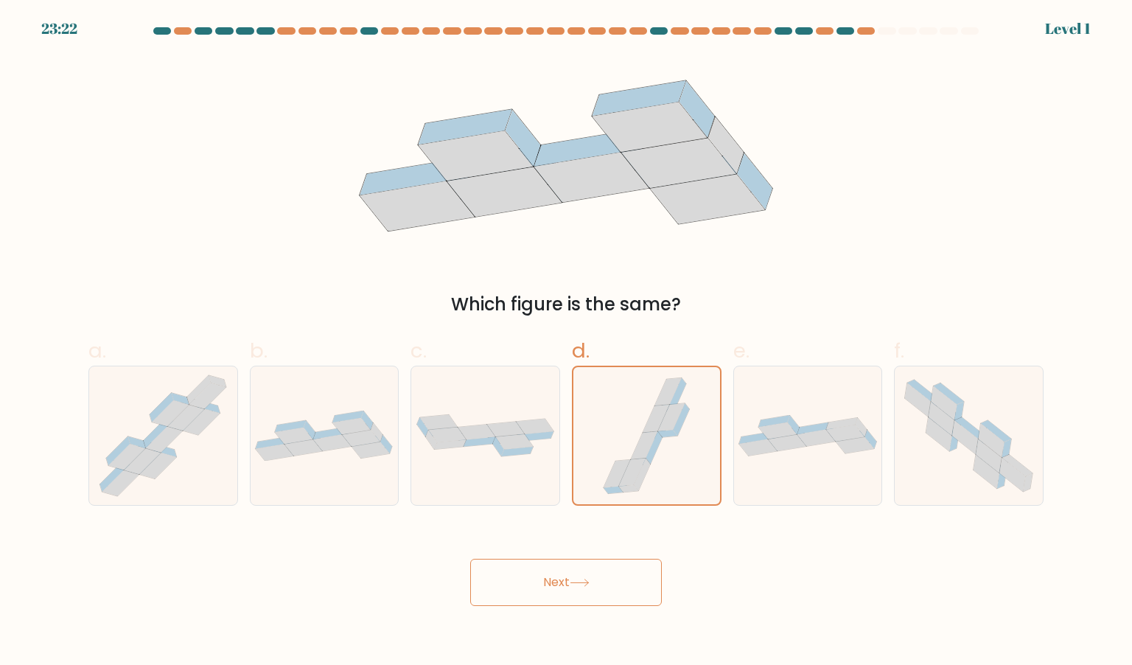
click at [617, 576] on button "Next" at bounding box center [566, 581] width 192 height 47
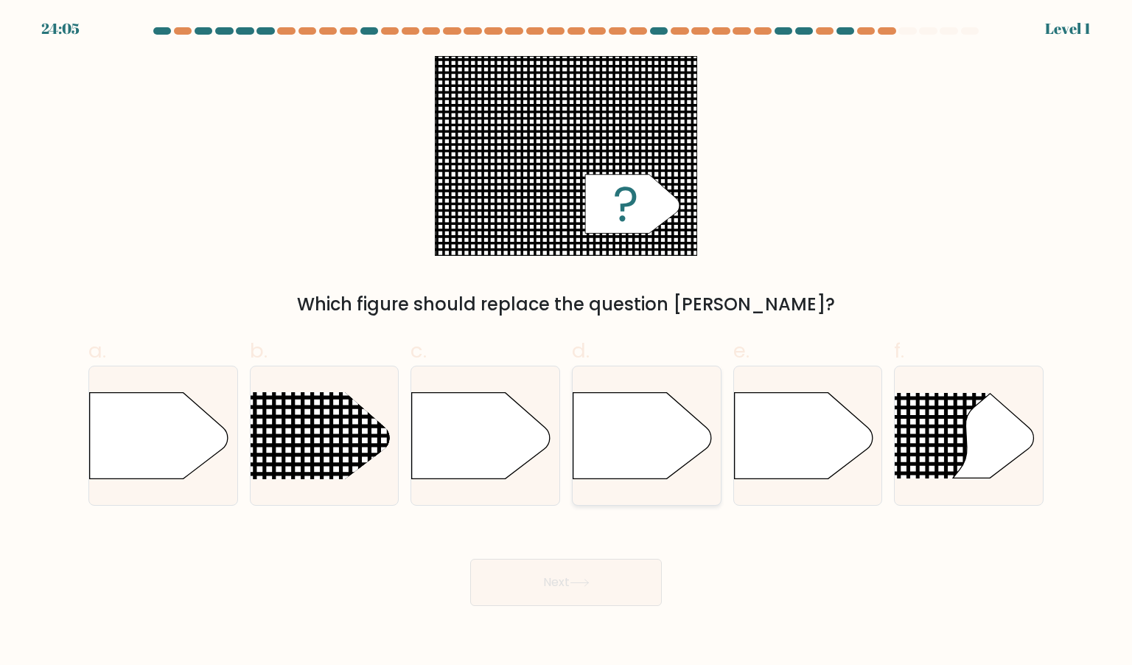
click at [653, 491] on div at bounding box center [647, 435] width 150 height 140
click at [567, 342] on input "d." at bounding box center [566, 337] width 1 height 10
radio input "true"
click at [620, 569] on button "Next" at bounding box center [566, 581] width 192 height 47
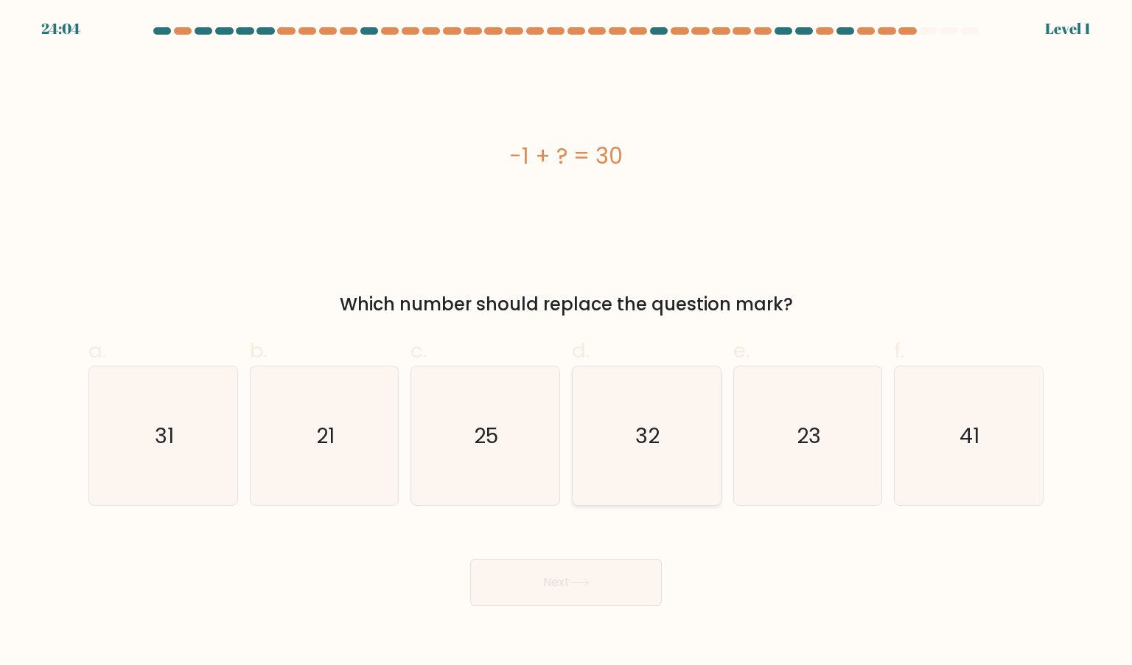
click at [661, 468] on icon "32" at bounding box center [646, 435] width 139 height 139
click at [567, 342] on input "d. 32" at bounding box center [566, 337] width 1 height 10
radio input "true"
click at [618, 575] on button "Next" at bounding box center [566, 581] width 192 height 47
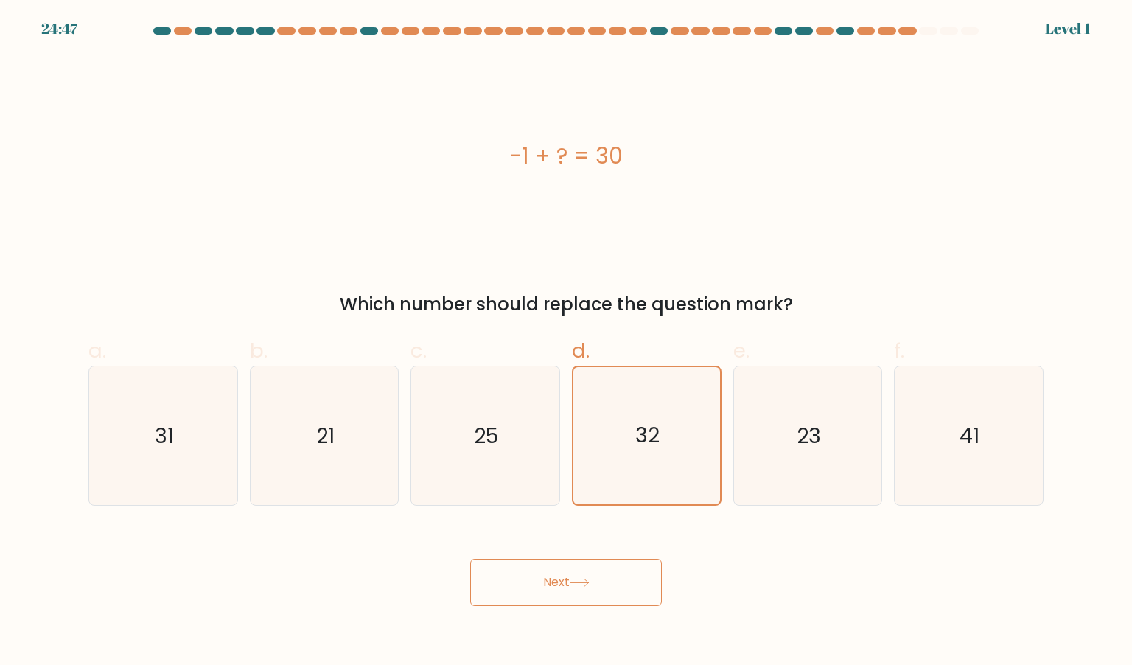
click at [625, 561] on button "Next" at bounding box center [566, 581] width 192 height 47
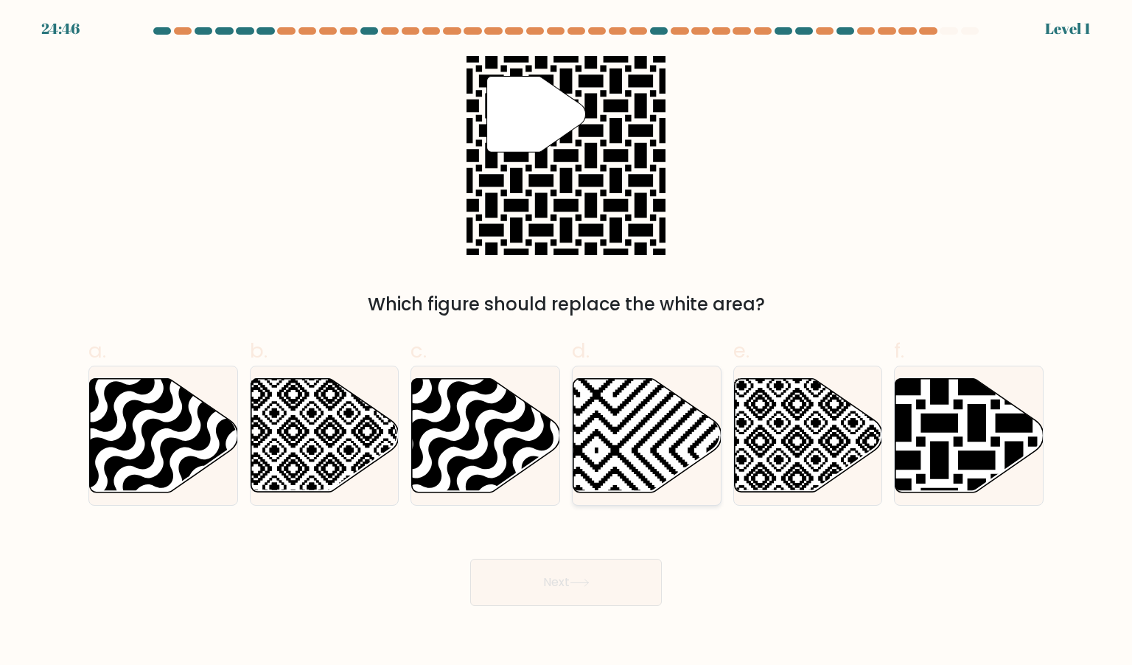
click at [646, 472] on icon at bounding box center [647, 434] width 148 height 113
click at [567, 342] on input "d." at bounding box center [566, 337] width 1 height 10
radio input "true"
click at [617, 569] on button "Next" at bounding box center [566, 581] width 192 height 47
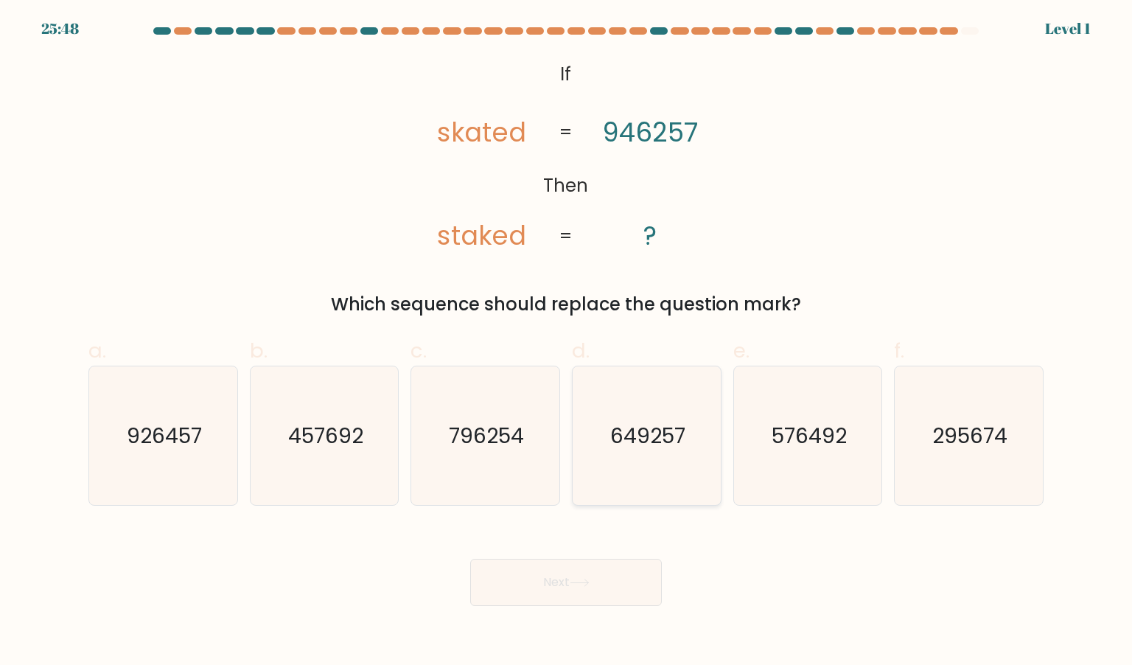
click at [639, 462] on icon "649257" at bounding box center [646, 435] width 139 height 139
click at [567, 342] on input "d. 649257" at bounding box center [566, 337] width 1 height 10
radio input "true"
click at [608, 592] on button "Next" at bounding box center [566, 581] width 192 height 47
click at [626, 599] on button "Next" at bounding box center [566, 581] width 192 height 47
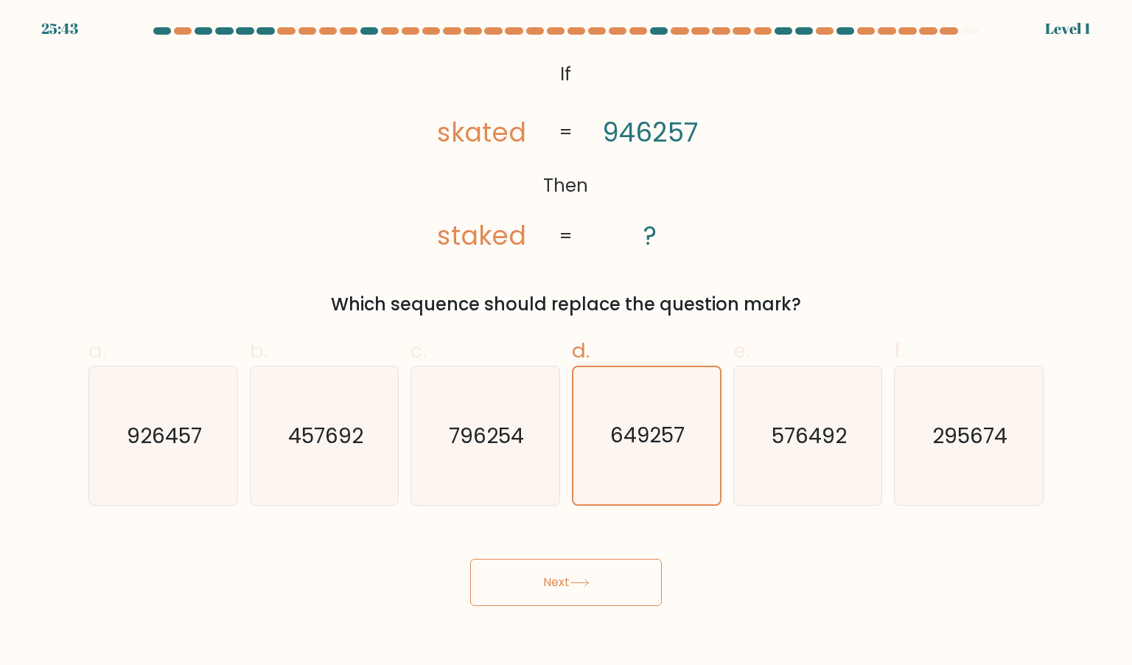
click at [695, 567] on div "Next" at bounding box center [566, 564] width 973 height 83
click at [473, 441] on text "796254" at bounding box center [486, 435] width 75 height 29
click at [566, 342] on input "c. 796254" at bounding box center [566, 337] width 1 height 10
radio input "true"
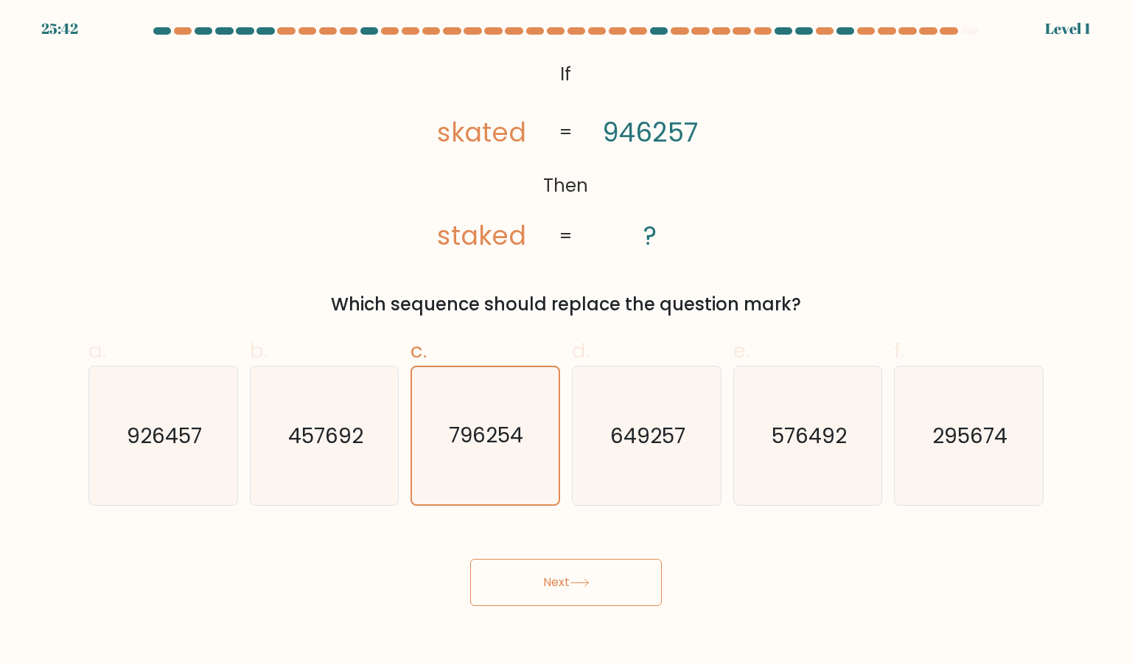
click at [479, 579] on button "Next" at bounding box center [566, 581] width 192 height 47
click at [535, 573] on button "Next" at bounding box center [566, 581] width 192 height 47
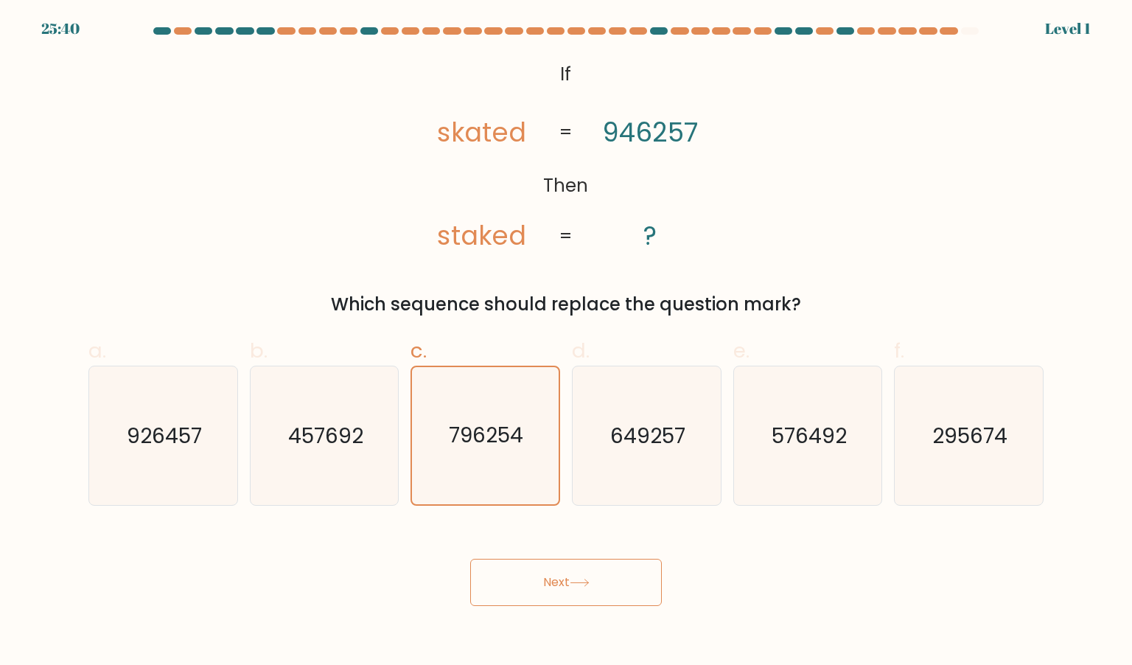
click at [558, 564] on button "Next" at bounding box center [566, 581] width 192 height 47
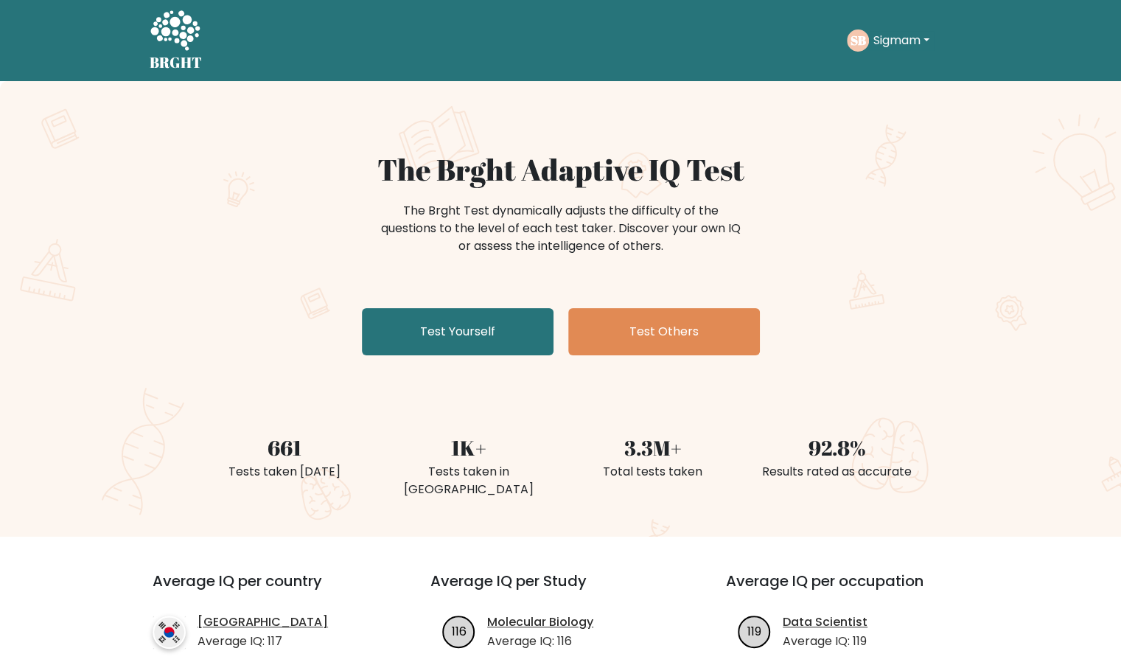
click at [887, 47] on button "Sigmam" at bounding box center [901, 40] width 65 height 19
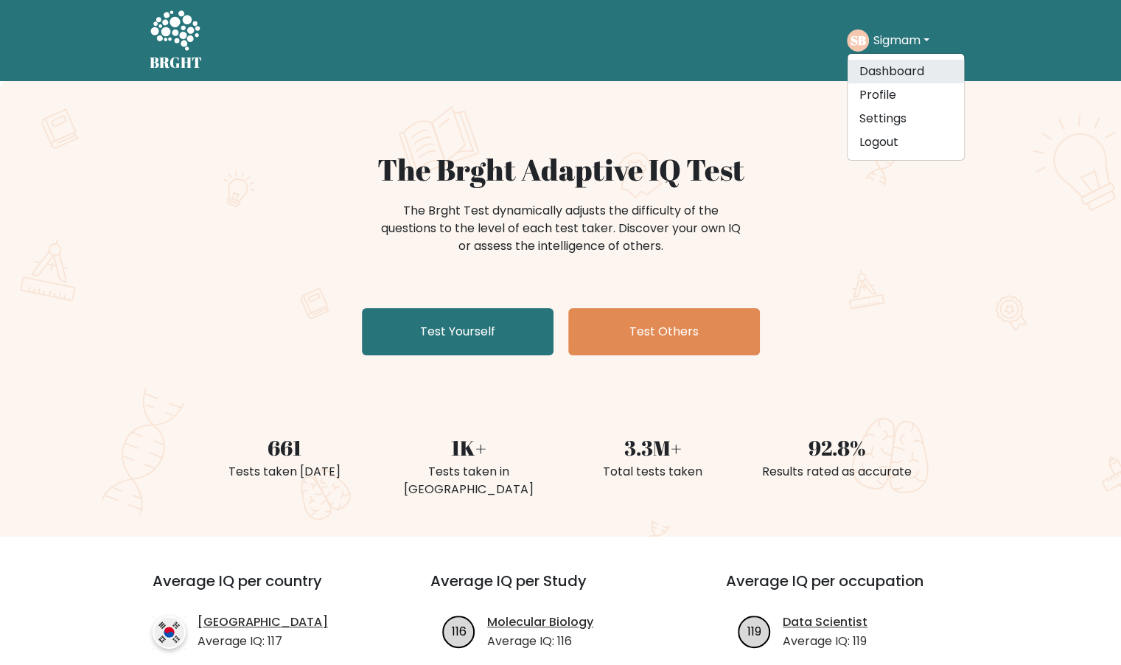
click at [889, 73] on link "Dashboard" at bounding box center [905, 72] width 116 height 24
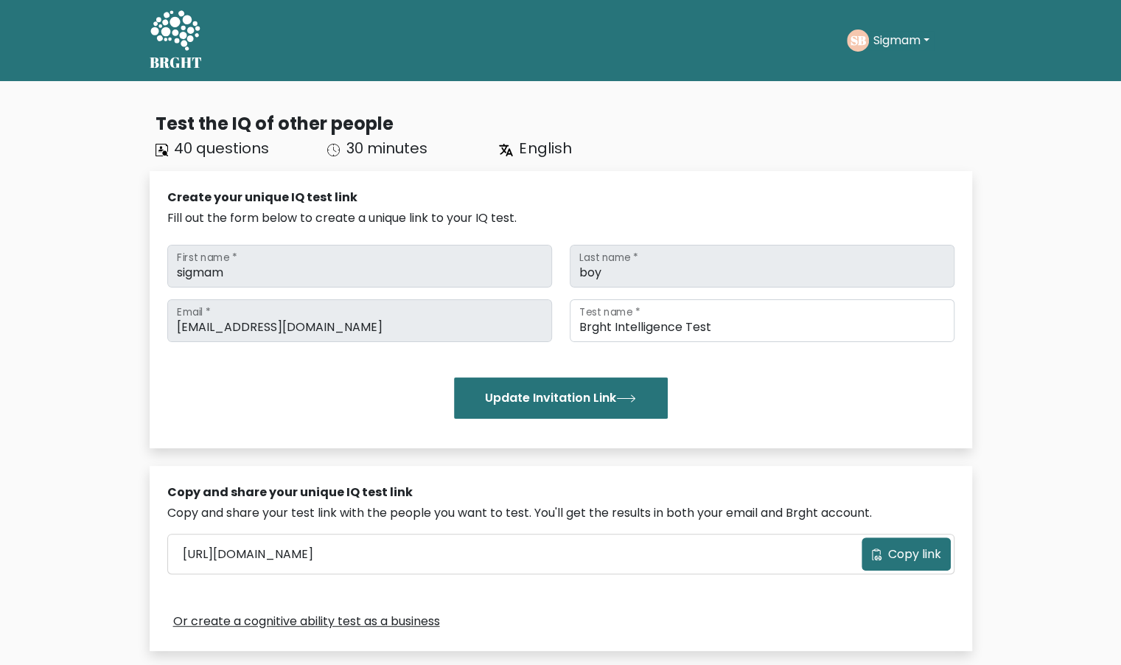
click at [869, 45] on button "Sigmam" at bounding box center [901, 40] width 65 height 19
click at [904, 94] on link "Profile" at bounding box center [905, 95] width 116 height 24
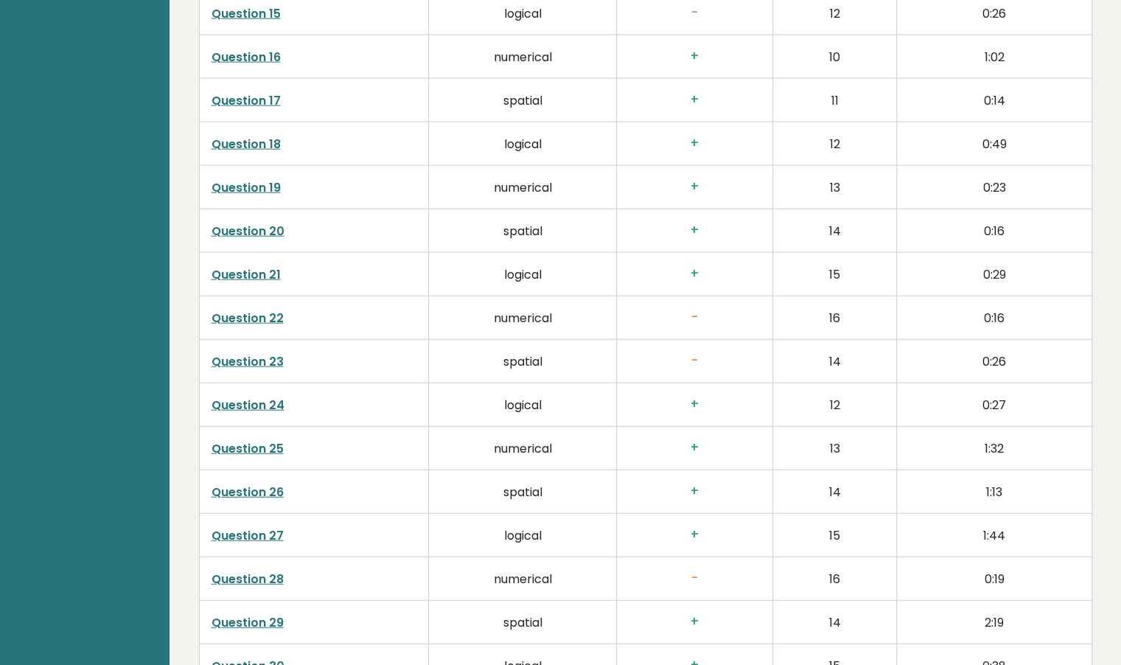
scroll to position [2028, 0]
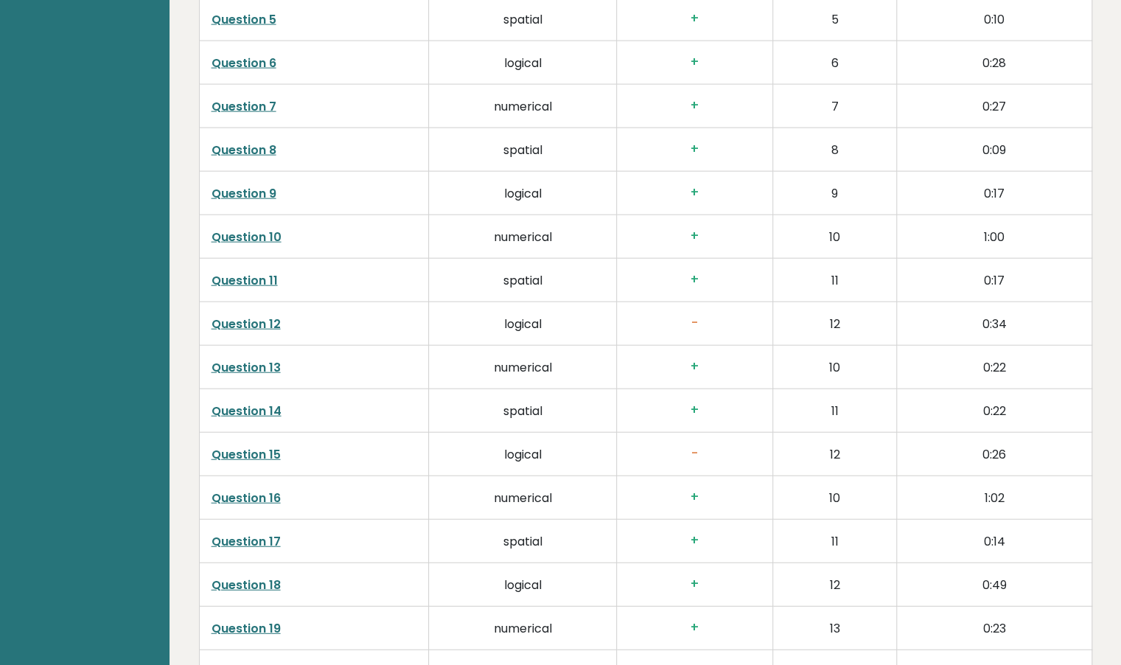
click at [252, 410] on link "Question 14" at bounding box center [246, 410] width 70 height 17
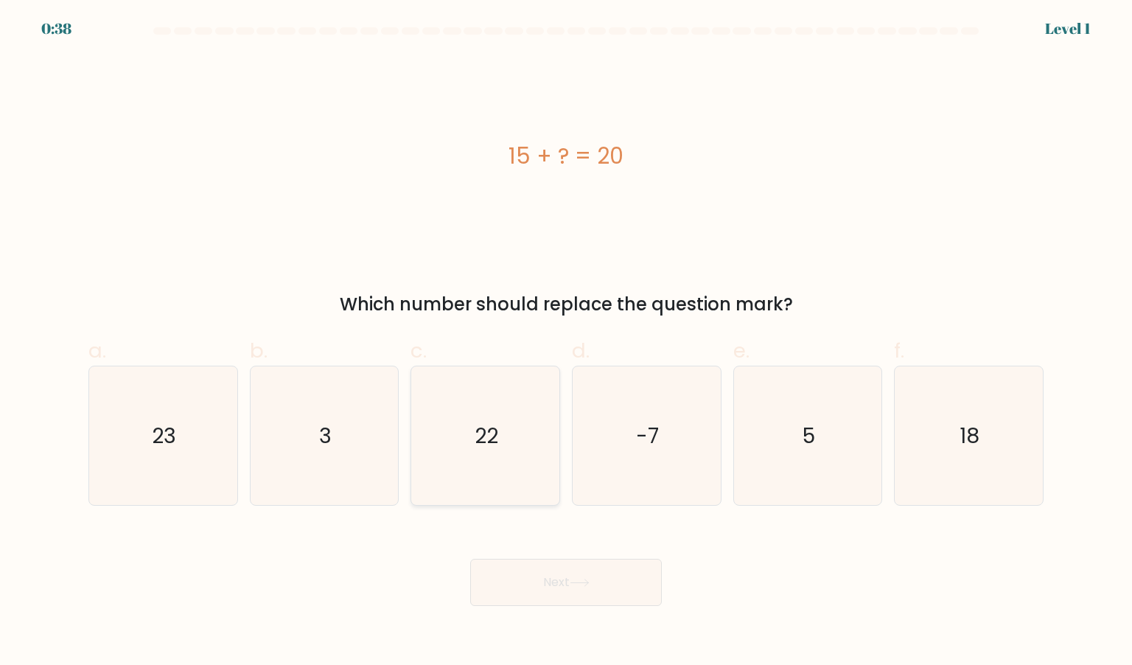
click at [498, 450] on icon "22" at bounding box center [485, 435] width 139 height 139
click at [566, 342] on input "c. 22" at bounding box center [566, 337] width 1 height 10
radio input "true"
click at [543, 553] on div "Next" at bounding box center [566, 564] width 973 height 83
click at [326, 470] on icon "3" at bounding box center [324, 435] width 139 height 139
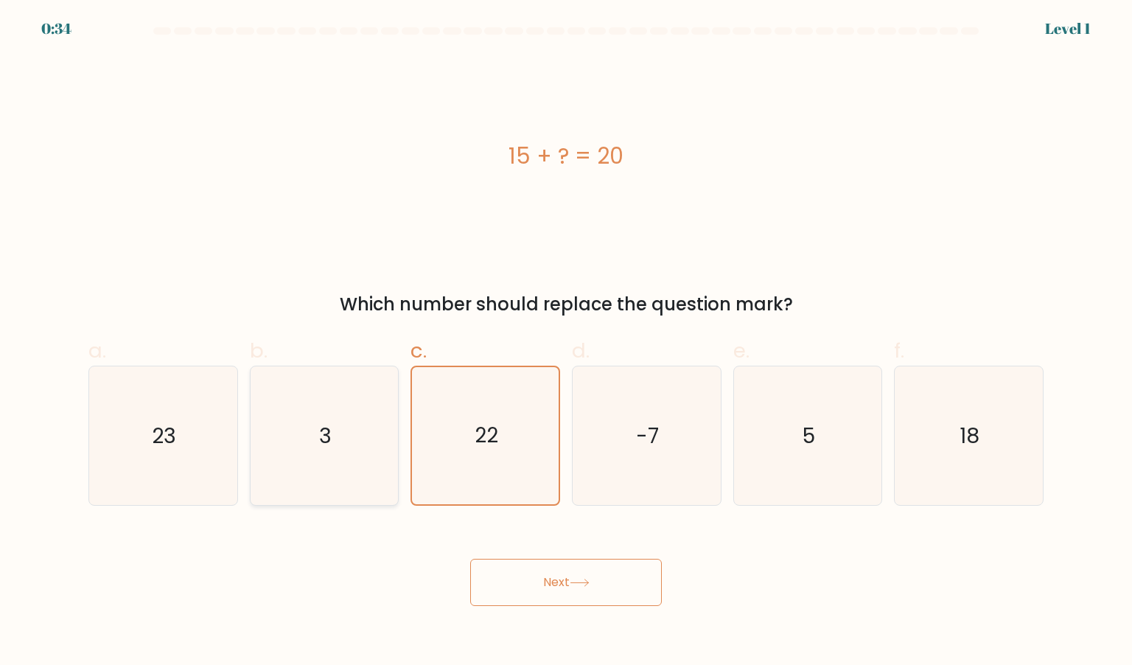
click at [566, 342] on input "b. 3" at bounding box center [566, 337] width 1 height 10
radio input "true"
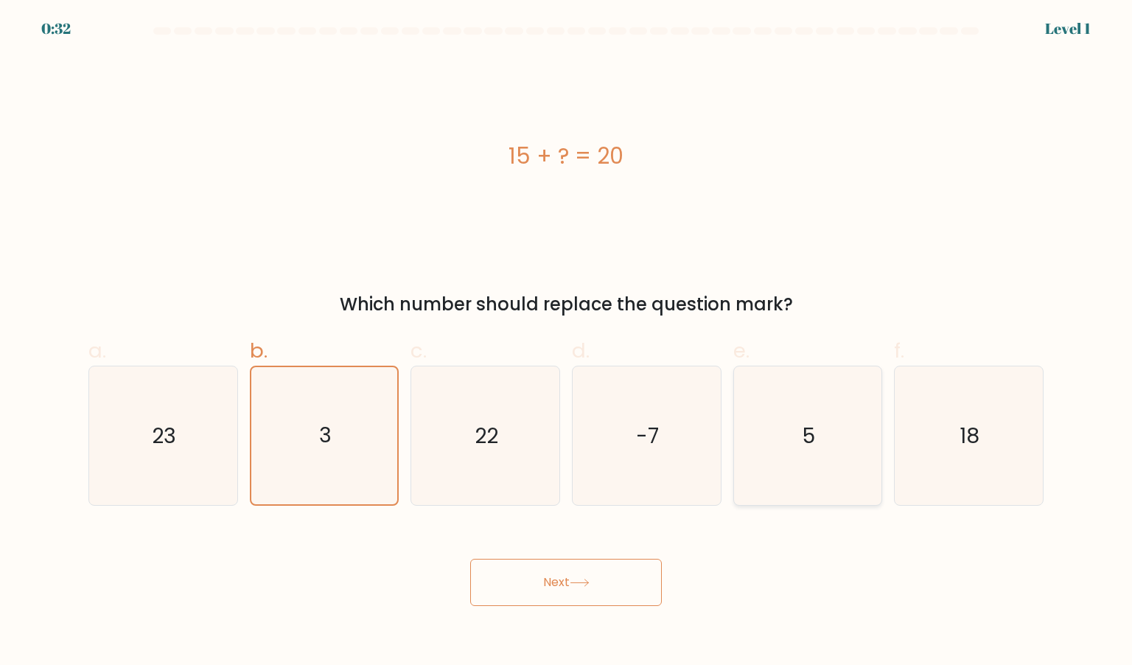
click at [803, 451] on icon "5" at bounding box center [807, 435] width 139 height 139
click at [567, 342] on input "e. 5" at bounding box center [566, 337] width 1 height 10
radio input "true"
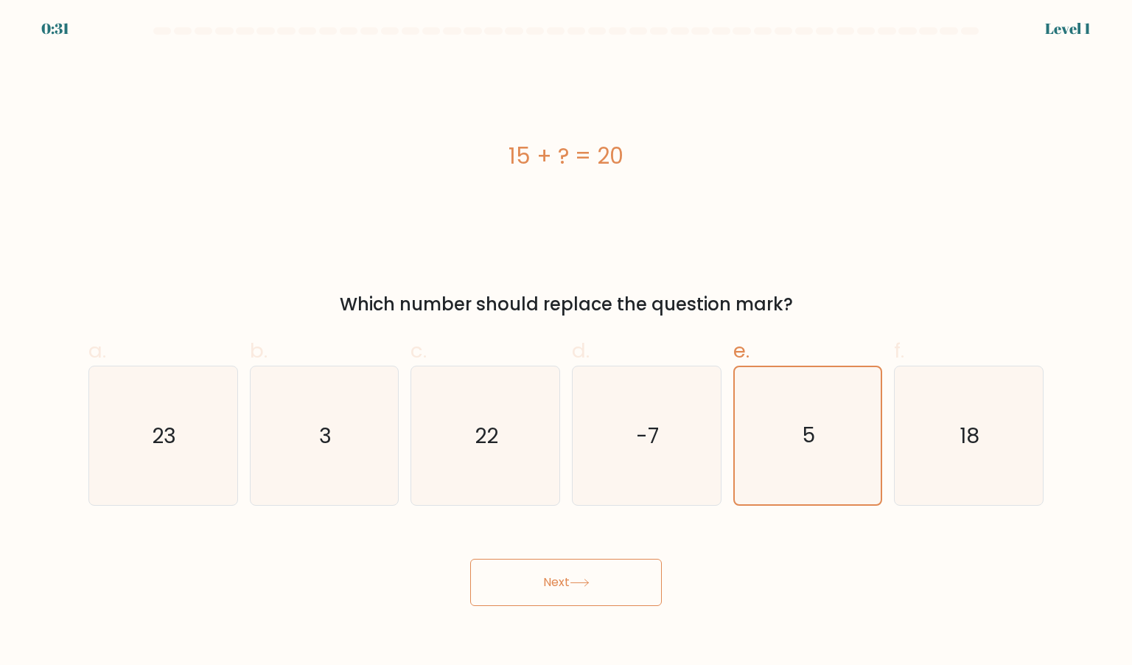
click at [598, 572] on button "Next" at bounding box center [566, 581] width 192 height 47
click at [685, 528] on div "Next" at bounding box center [566, 564] width 973 height 83
click at [561, 589] on button "Next" at bounding box center [566, 581] width 192 height 47
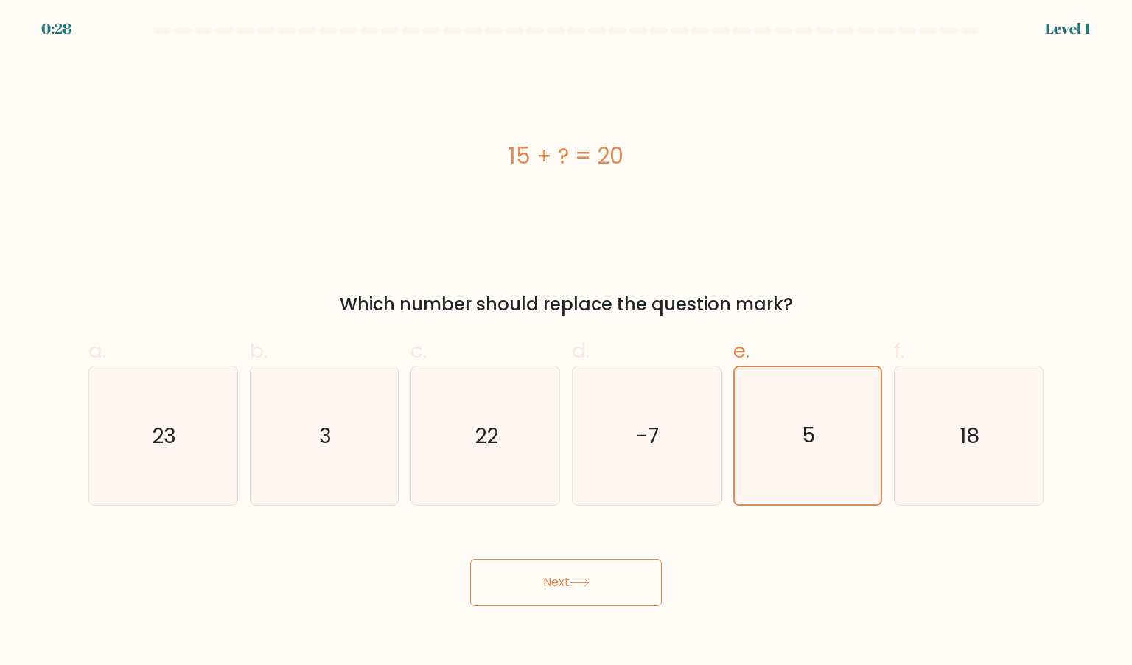
click at [561, 589] on button "Next" at bounding box center [566, 581] width 192 height 47
drag, startPoint x: 558, startPoint y: 594, endPoint x: 598, endPoint y: 572, distance: 44.5
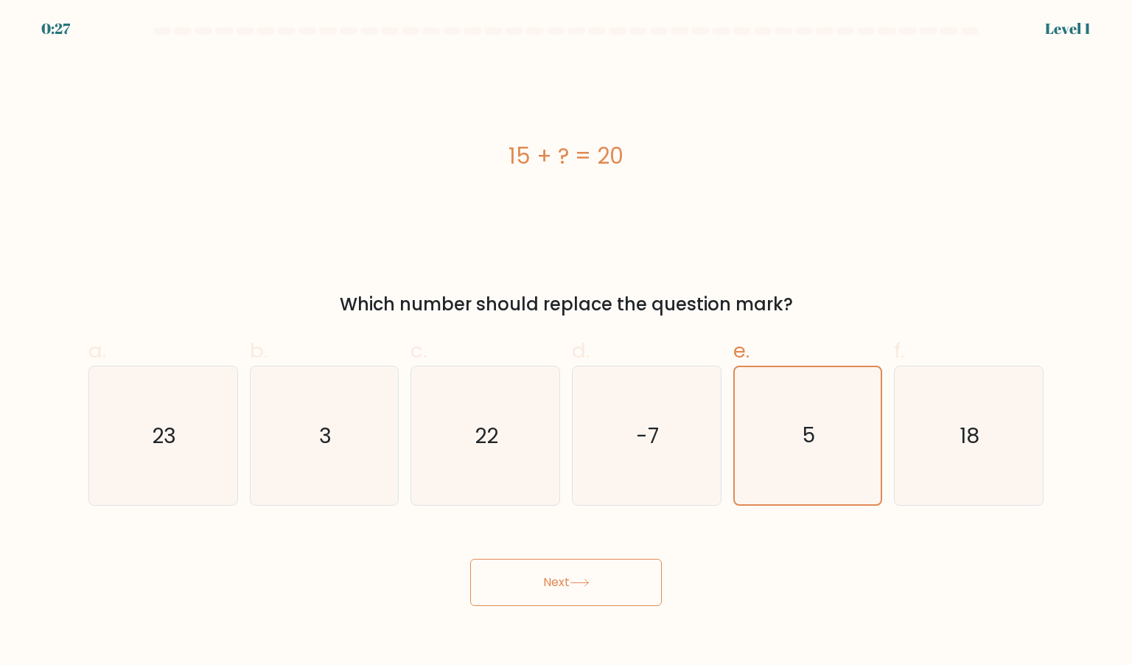
click at [598, 572] on button "Next" at bounding box center [566, 581] width 192 height 47
click at [285, 73] on div "15 + ? = 20" at bounding box center [565, 156] width 955 height 200
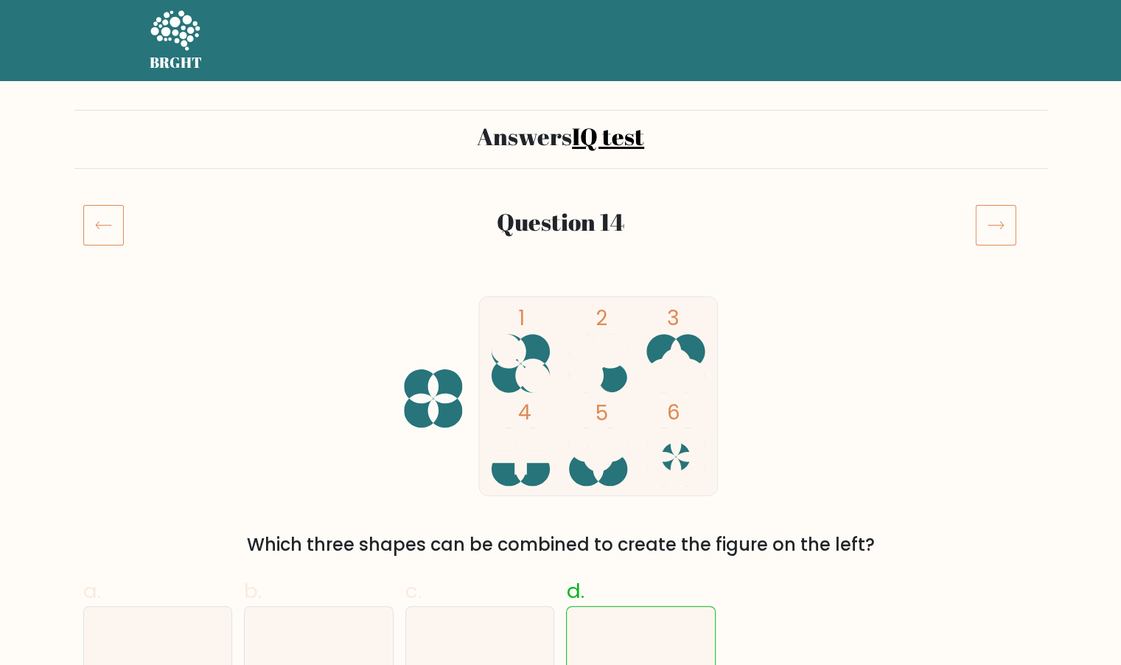
click at [112, 42] on nav "BRGHT BRGHT" at bounding box center [560, 40] width 1121 height 81
click at [212, 50] on div "BRGHT BRGHT" at bounding box center [561, 40] width 840 height 69
click at [170, 42] on icon at bounding box center [175, 32] width 51 height 44
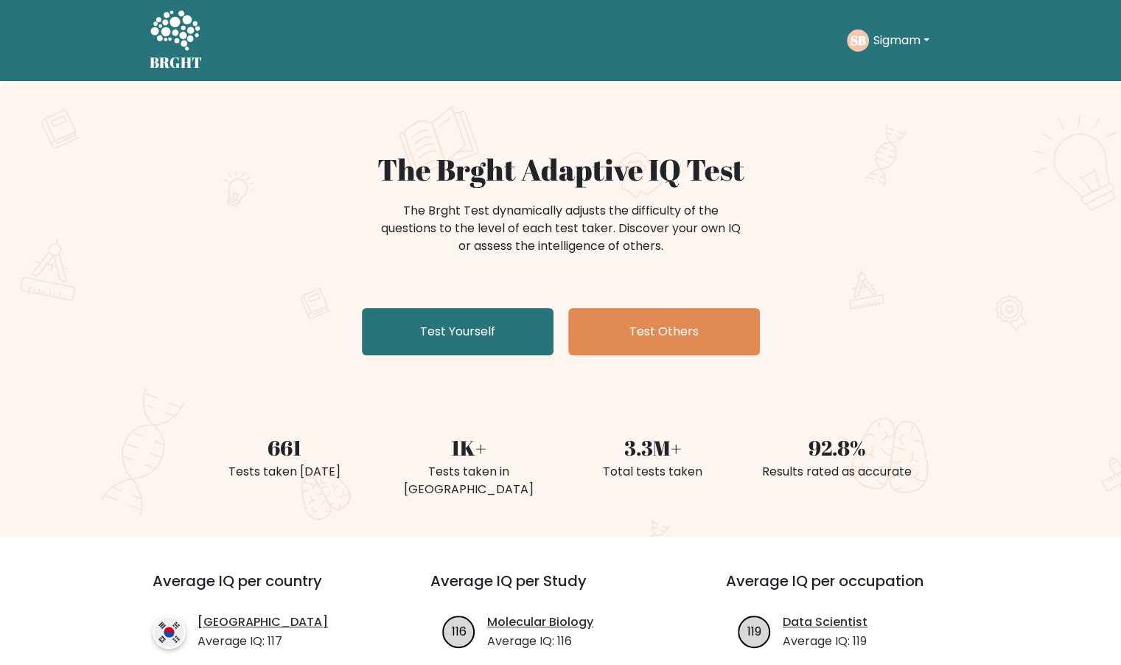
click at [909, 43] on button "Sigmam" at bounding box center [901, 40] width 65 height 19
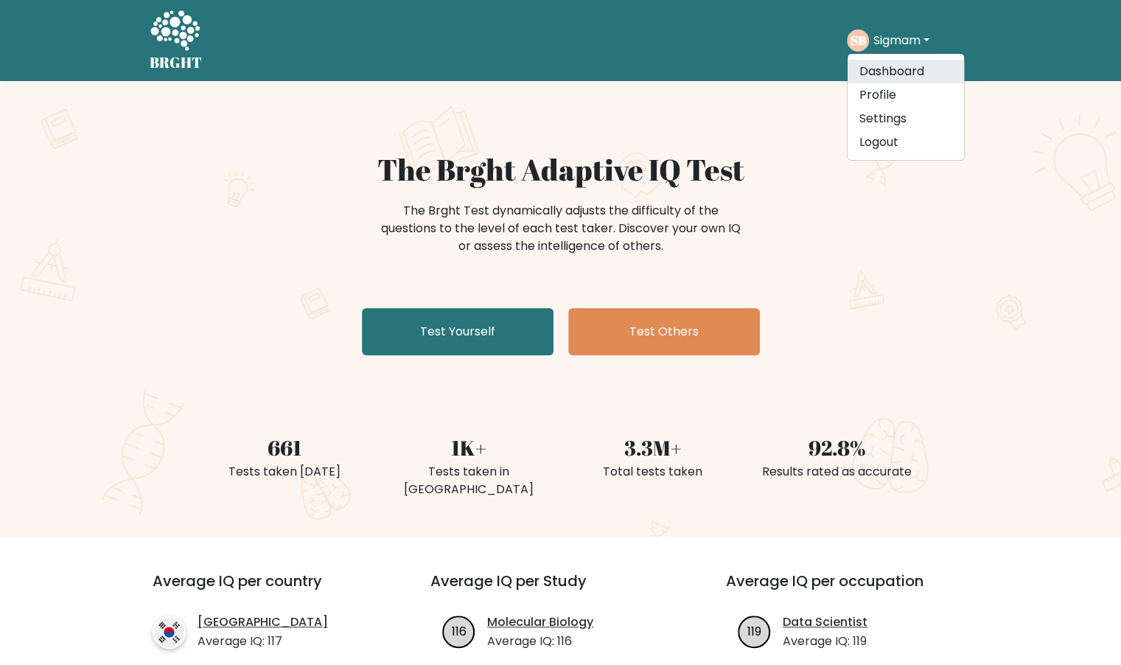
click at [897, 77] on link "Dashboard" at bounding box center [905, 72] width 116 height 24
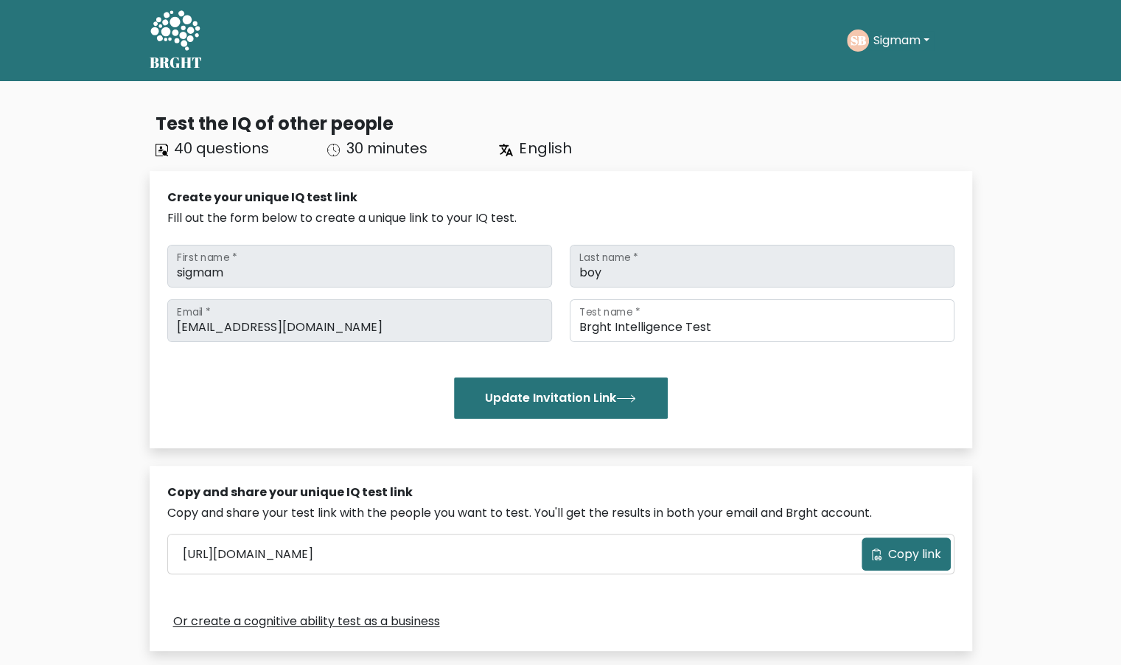
click at [894, 46] on button "Sigmam" at bounding box center [901, 40] width 65 height 19
click at [894, 101] on link "Profile" at bounding box center [905, 95] width 116 height 24
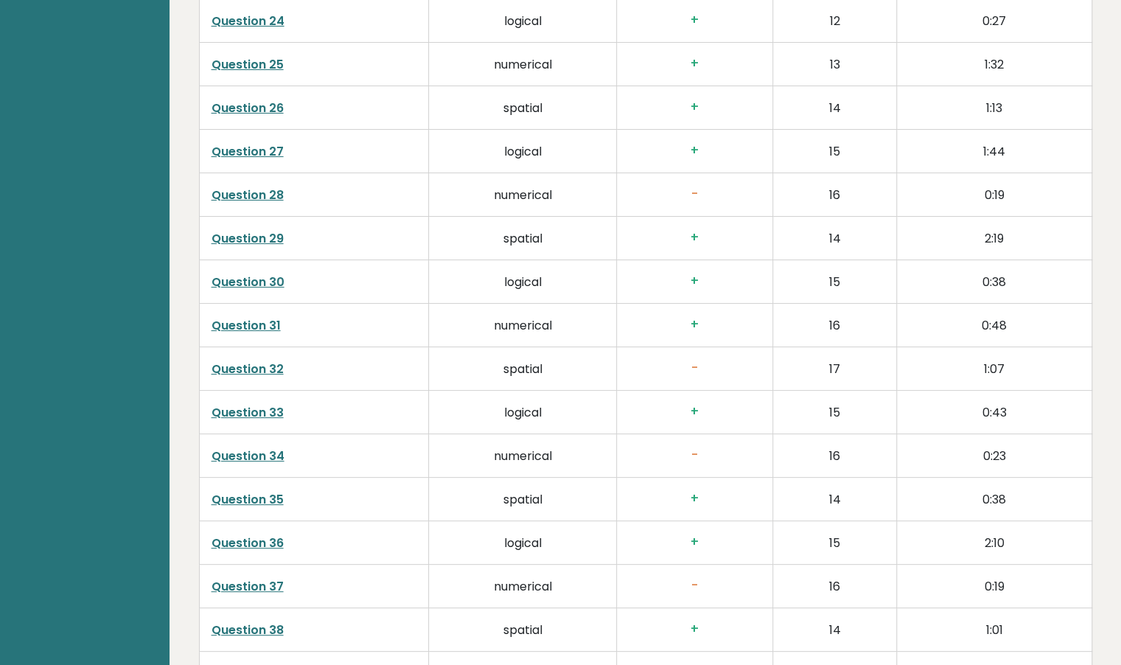
scroll to position [3705, 0]
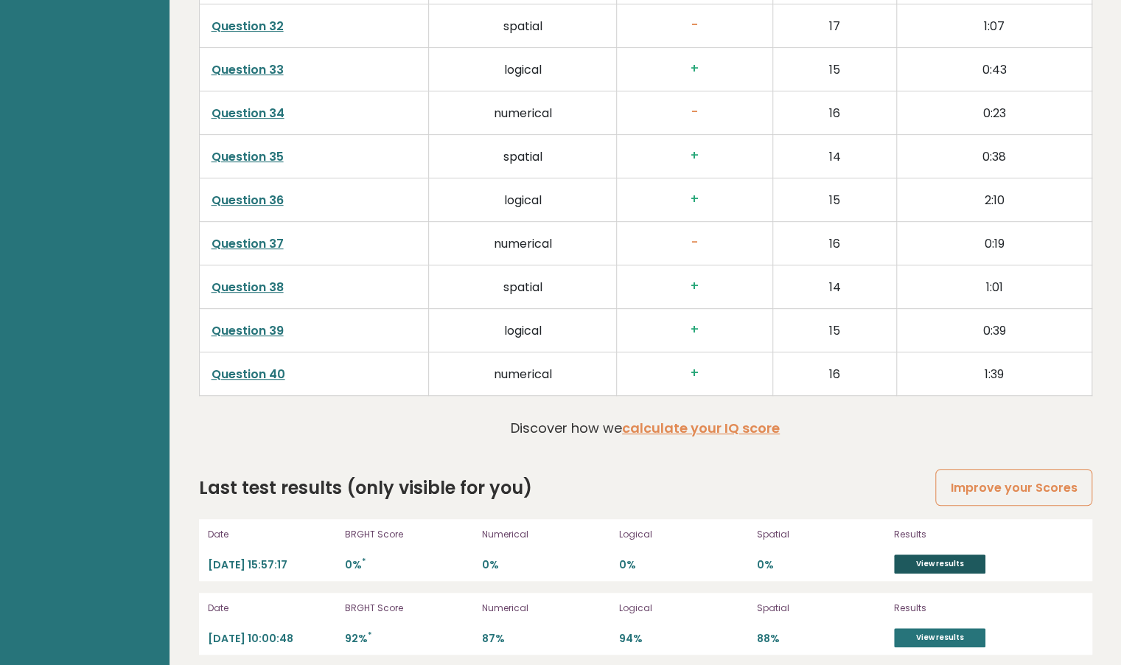
click at [958, 560] on link "View results" at bounding box center [939, 563] width 91 height 19
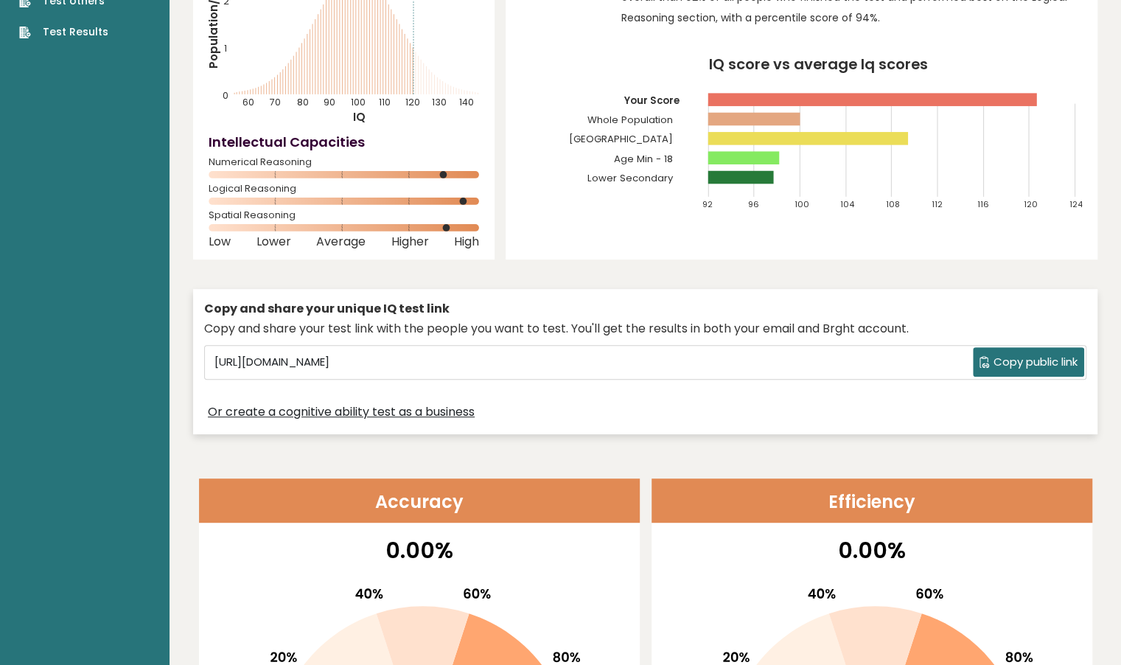
scroll to position [0, 0]
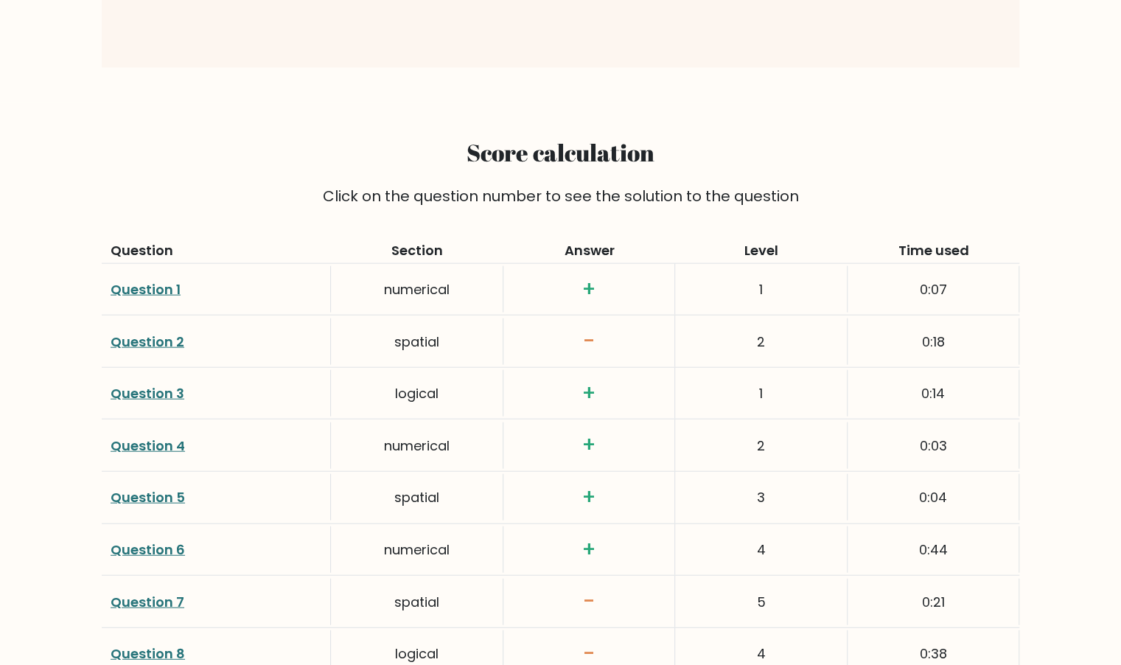
scroll to position [1870, 0]
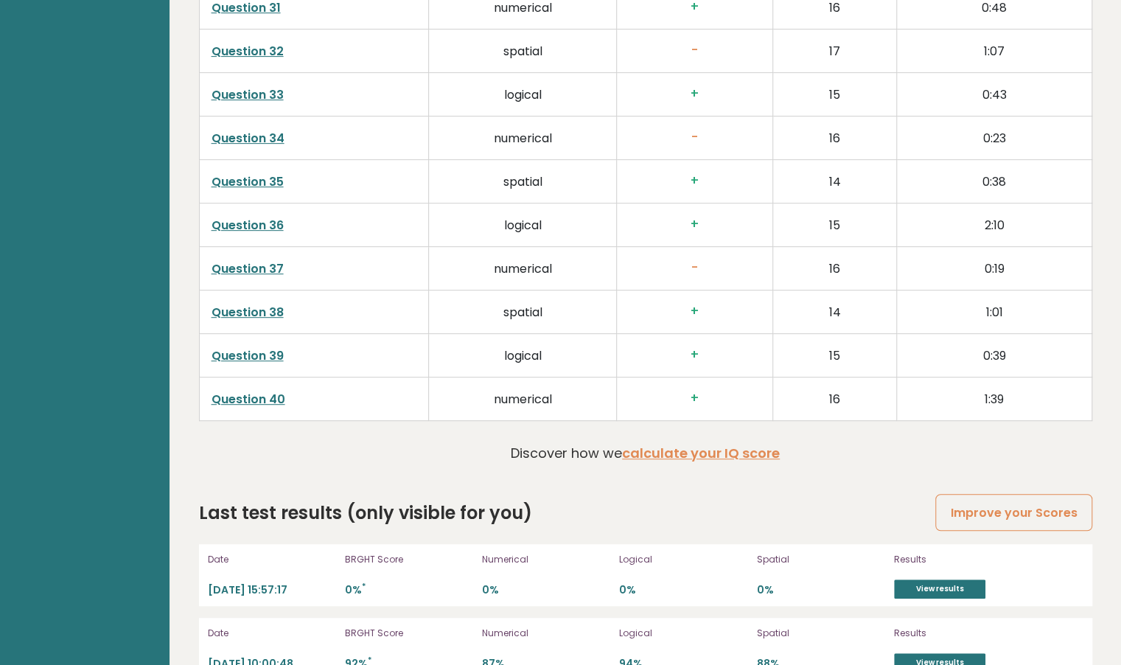
scroll to position [3705, 0]
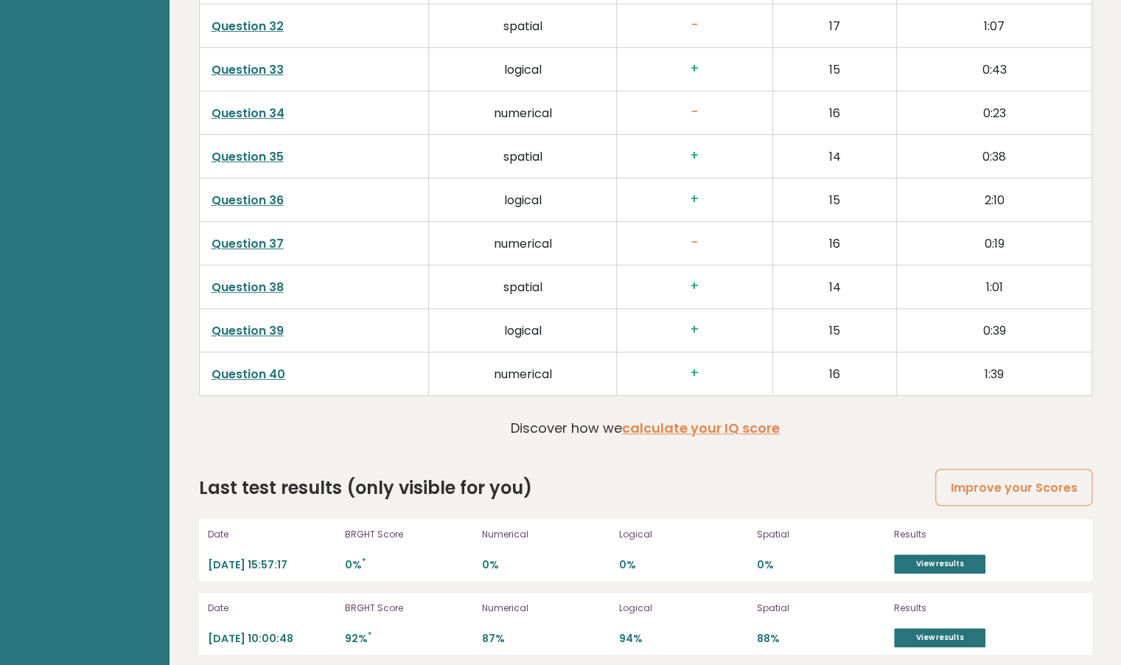
drag, startPoint x: 806, startPoint y: 543, endPoint x: 417, endPoint y: 545, distance: 389.0
drag, startPoint x: 417, startPoint y: 545, endPoint x: 760, endPoint y: 470, distance: 350.7
click at [760, 474] on div "Last test results (only visible for you) Improve your Scores" at bounding box center [645, 487] width 893 height 27
click at [929, 554] on link "View results" at bounding box center [939, 563] width 91 height 19
click at [293, 528] on p "Date" at bounding box center [272, 534] width 128 height 13
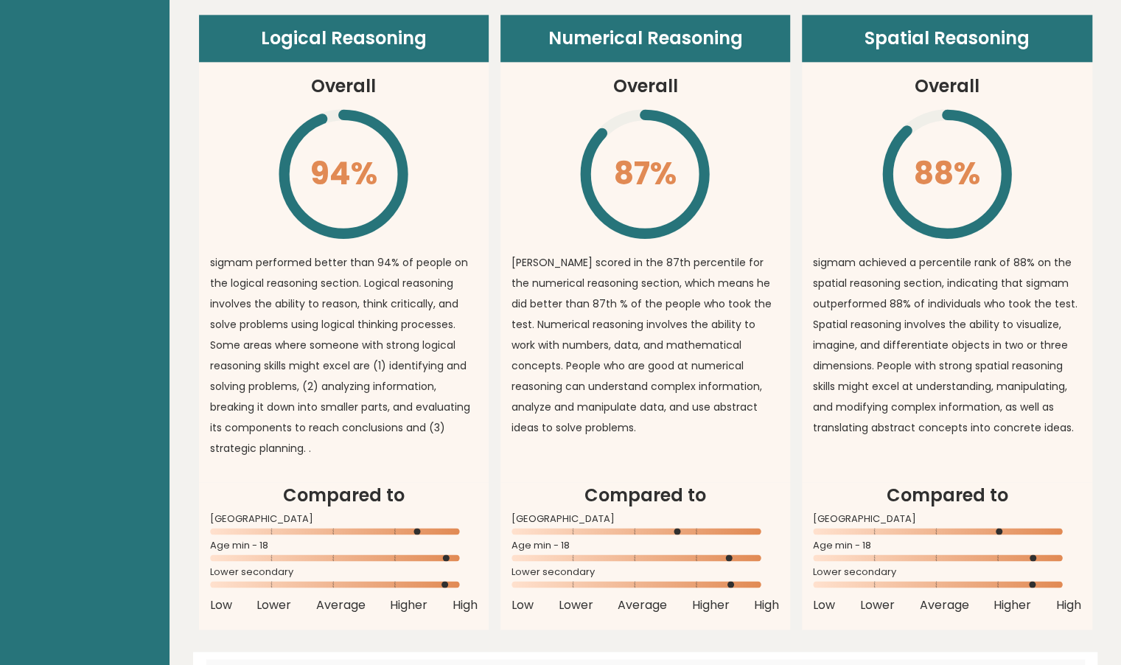
scroll to position [1073, 0]
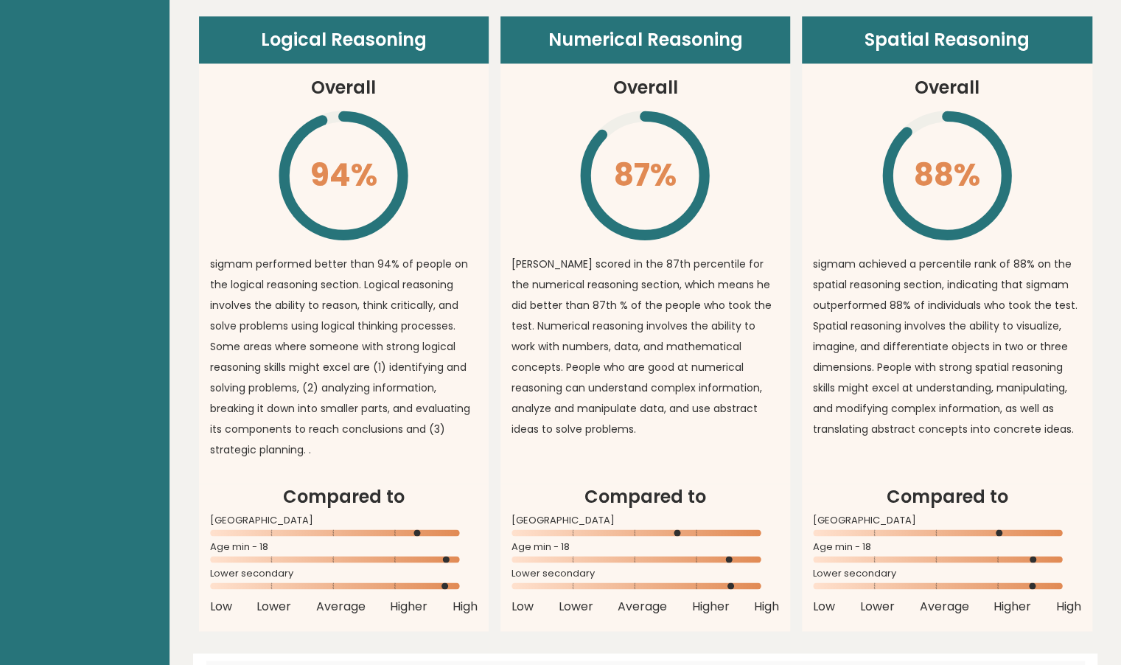
click at [308, 156] on icon "\" at bounding box center [343, 175] width 134 height 134
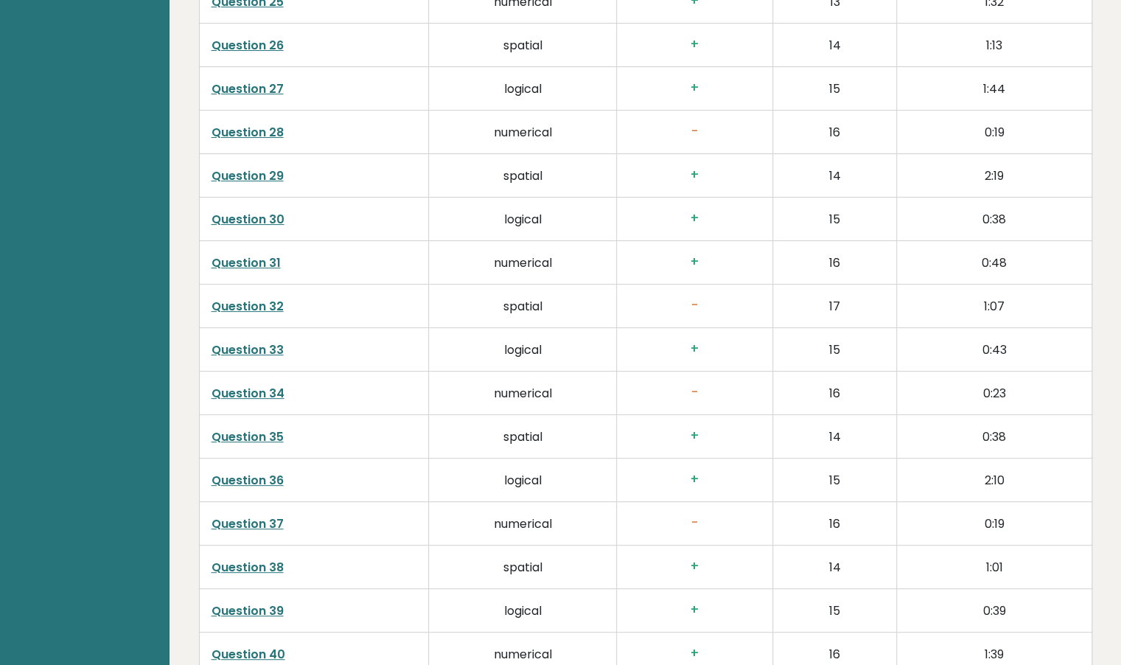
scroll to position [3705, 0]
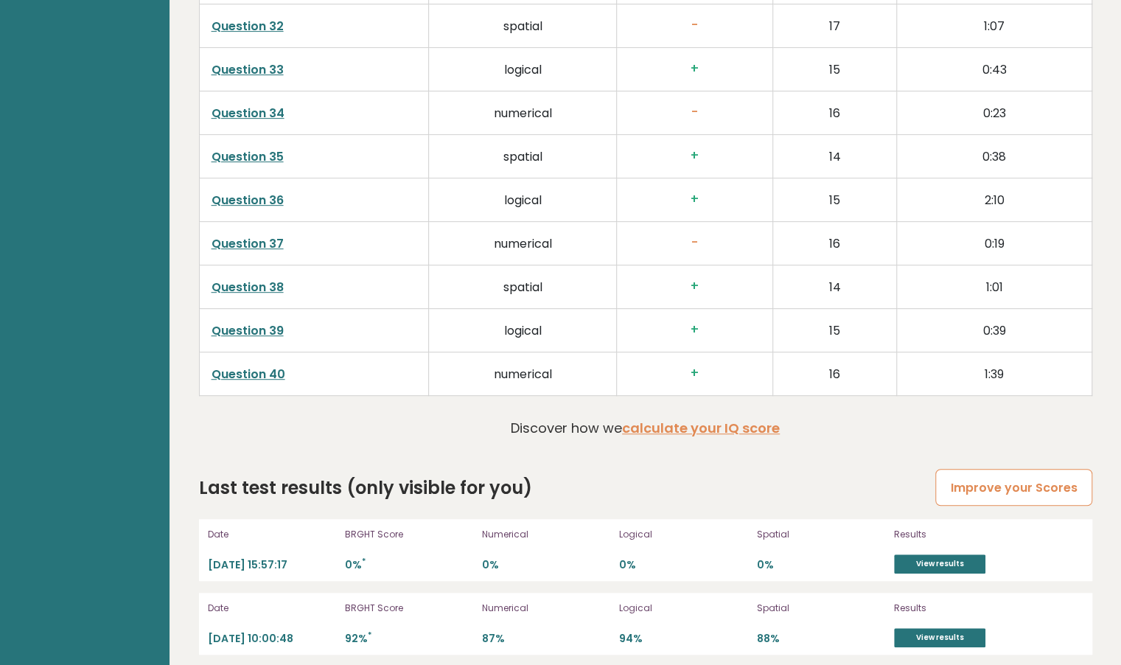
click at [980, 471] on link "Improve your Scores" at bounding box center [1013, 488] width 156 height 38
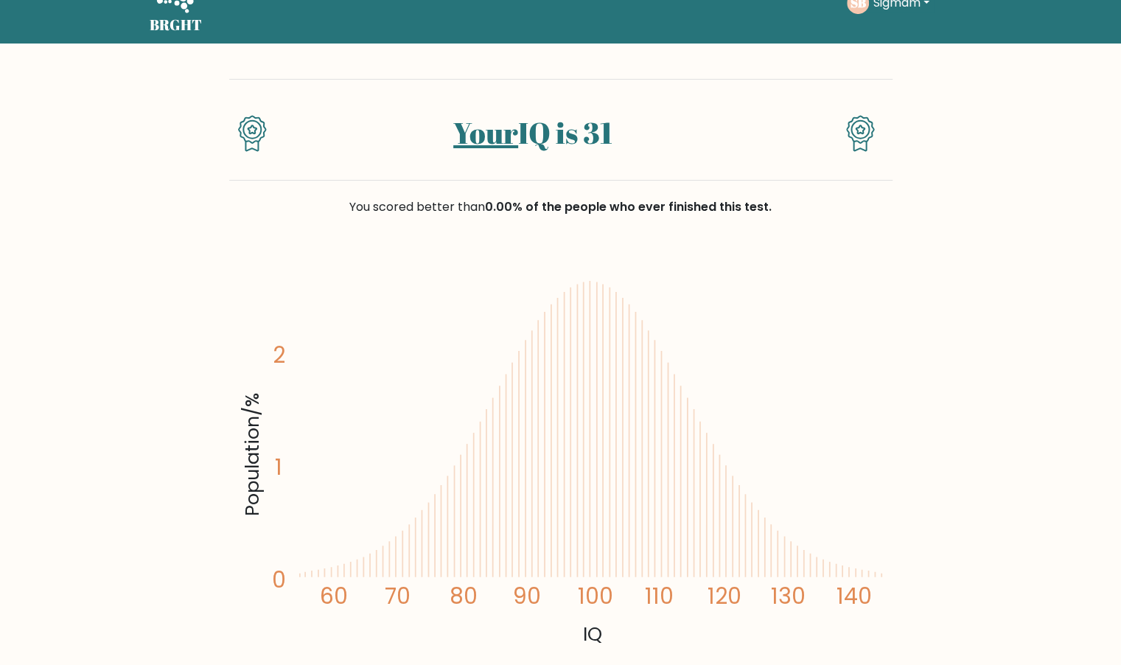
scroll to position [30, 0]
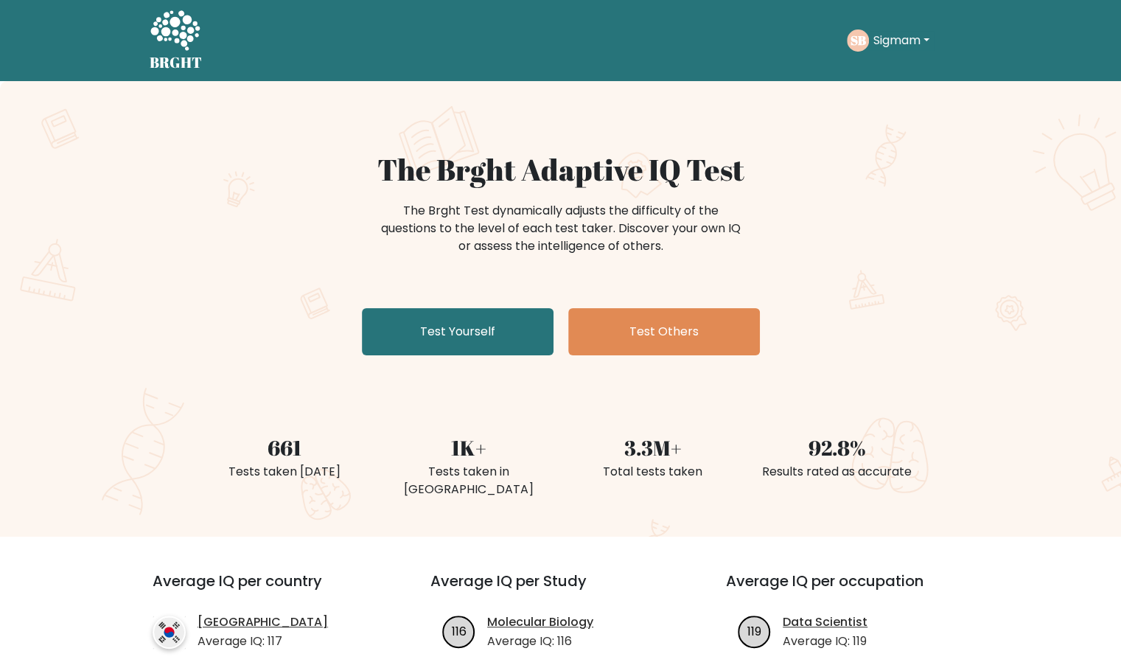
click at [900, 35] on button "Sigmam" at bounding box center [901, 40] width 65 height 19
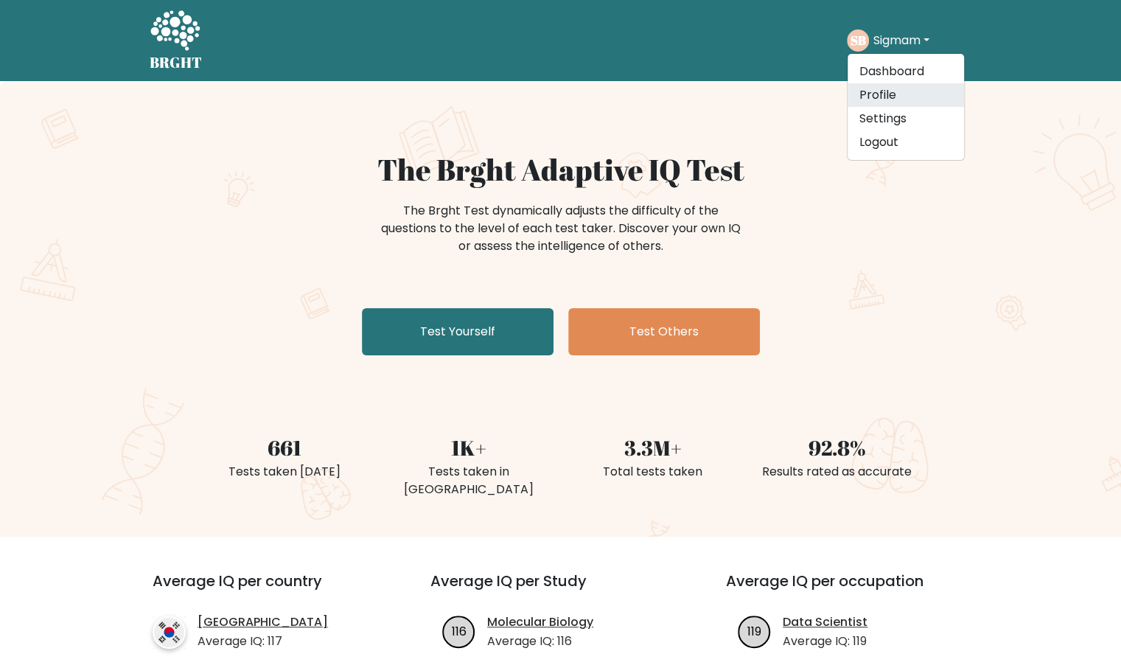
click at [900, 98] on link "Profile" at bounding box center [905, 95] width 116 height 24
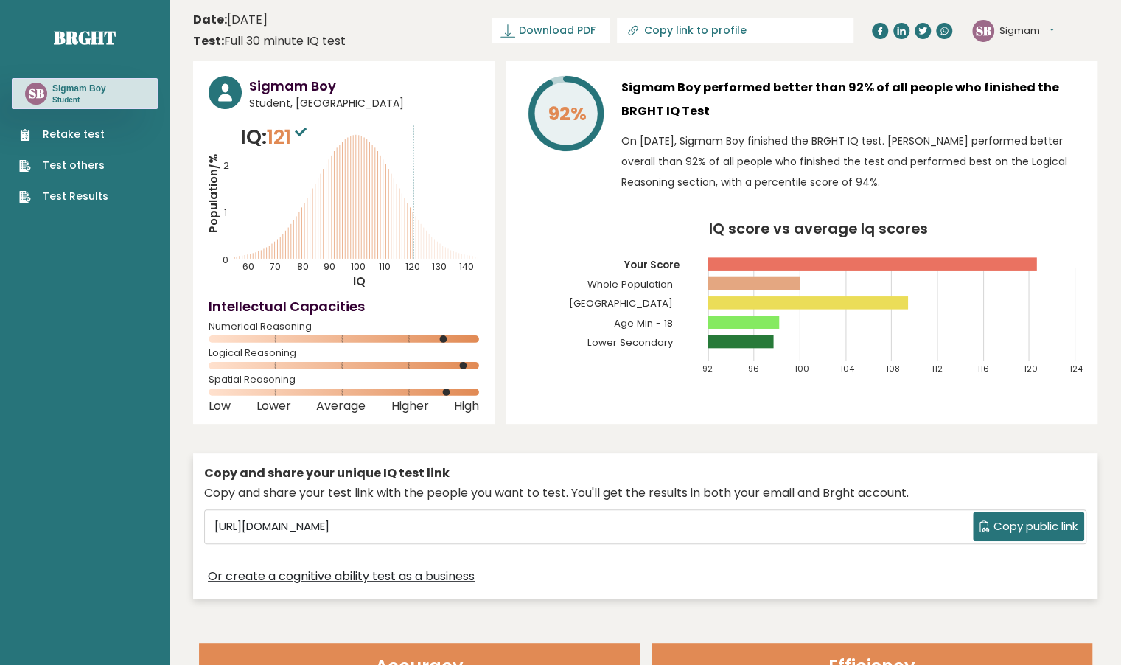
click at [810, 379] on icon "IQ score vs average Iq scores 92 96 100 104 108 112 116 120 124 Your Score Whol…" at bounding box center [801, 305] width 561 height 166
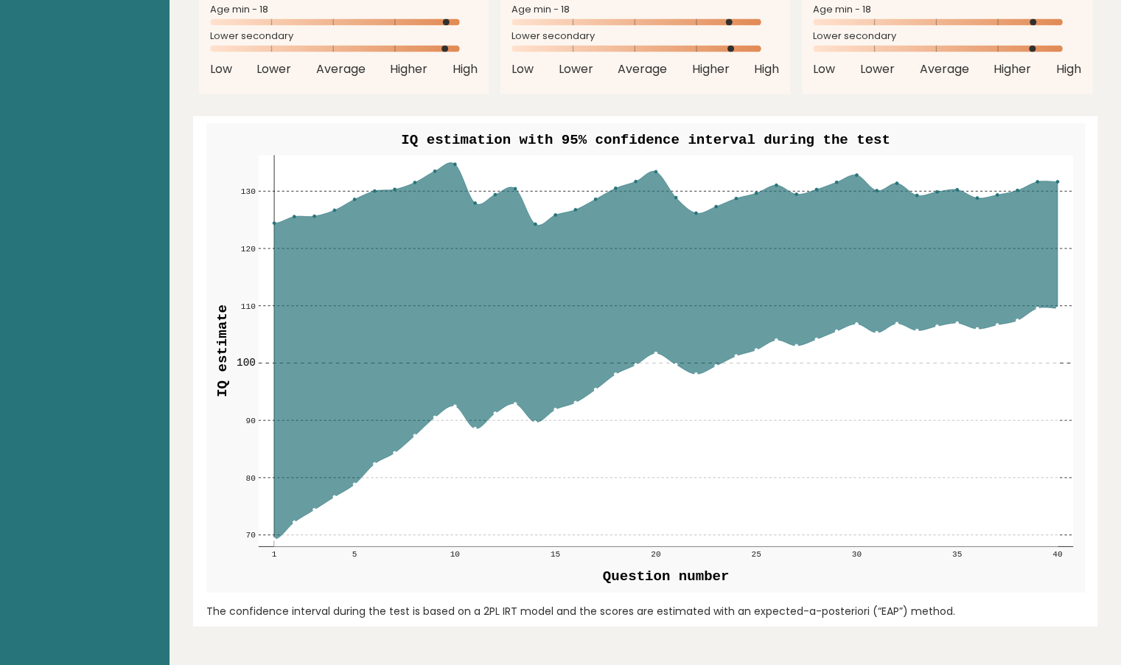
scroll to position [1609, 0]
click at [474, 425] on icon at bounding box center [664, 351] width 783 height 376
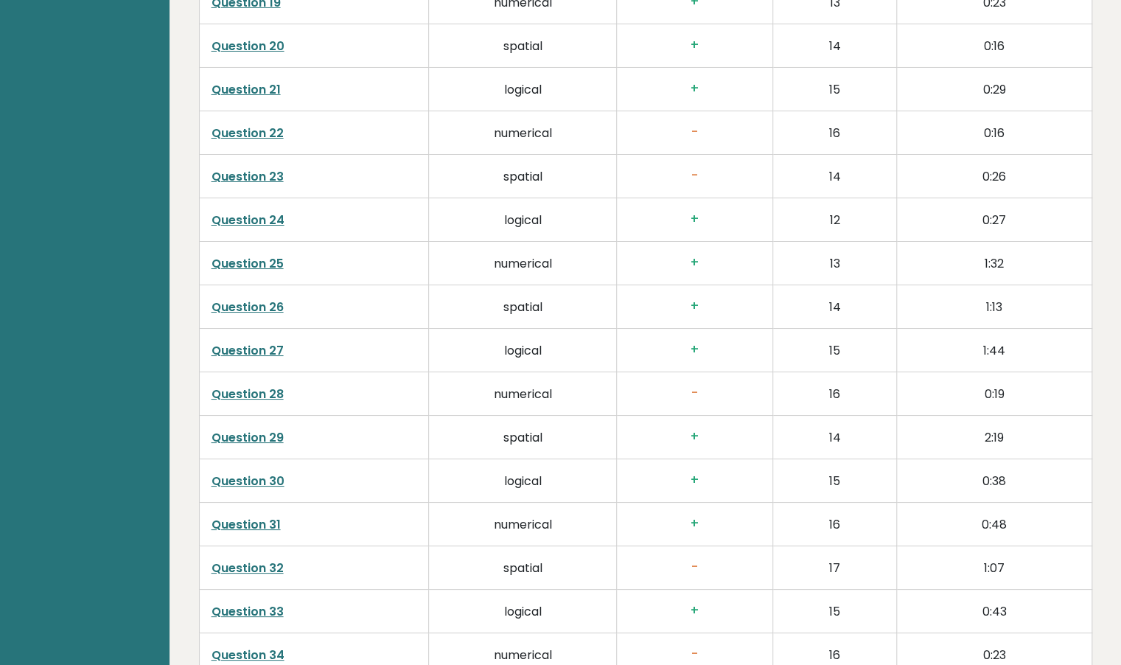
scroll to position [3705, 0]
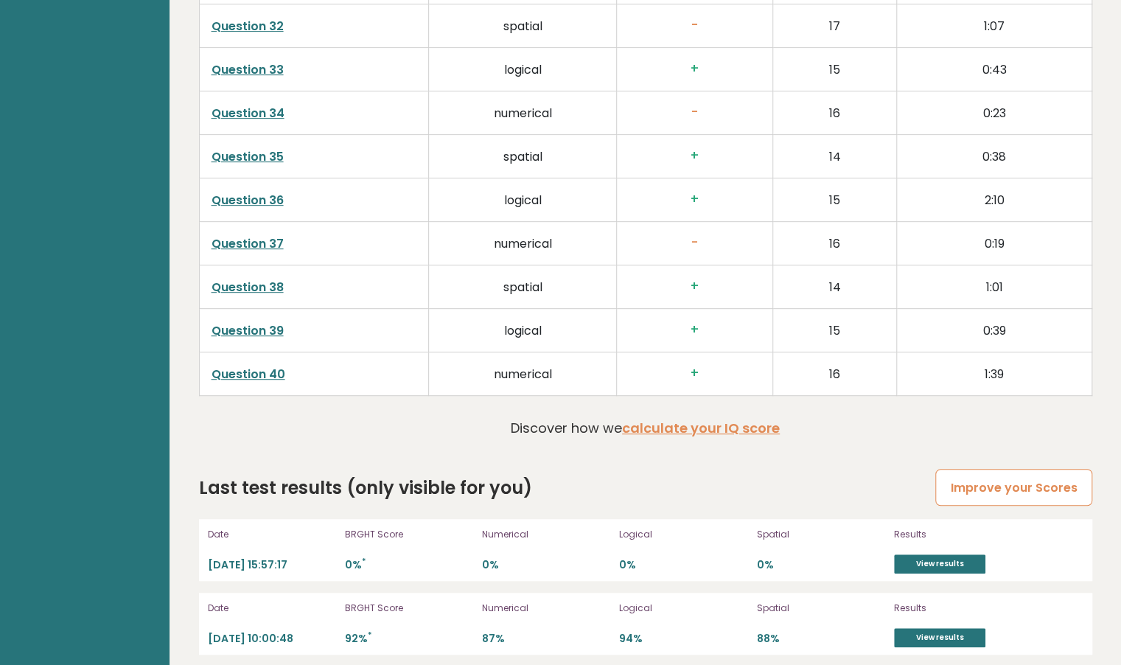
click at [990, 493] on link "Improve your Scores" at bounding box center [1013, 488] width 156 height 38
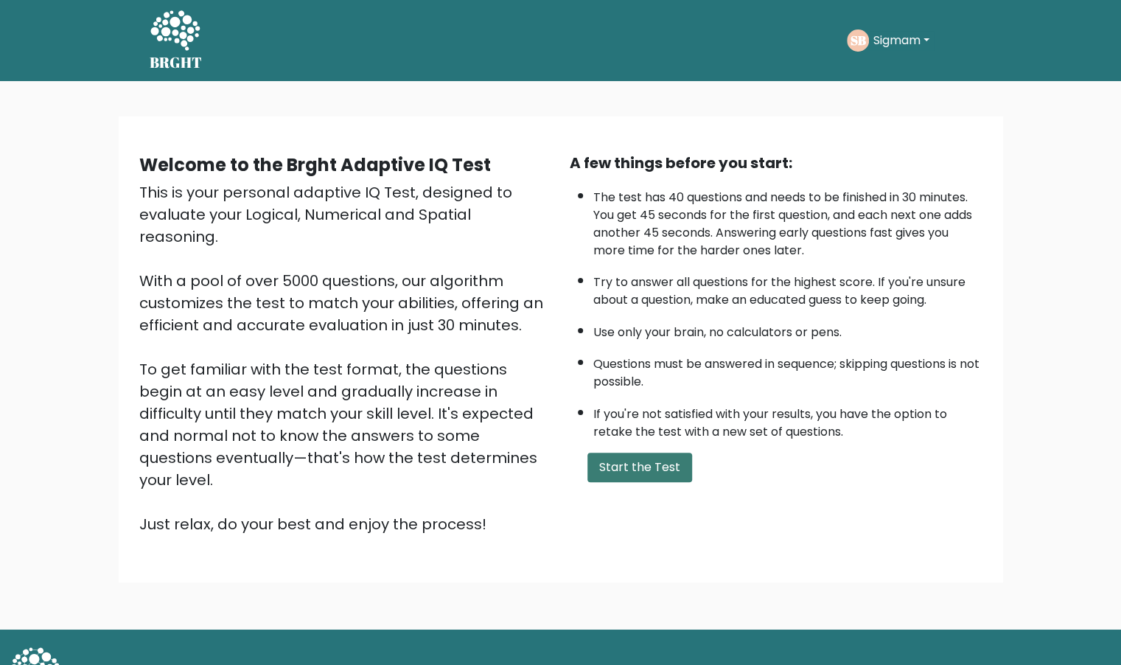
click at [653, 467] on button "Start the Test" at bounding box center [639, 466] width 105 height 29
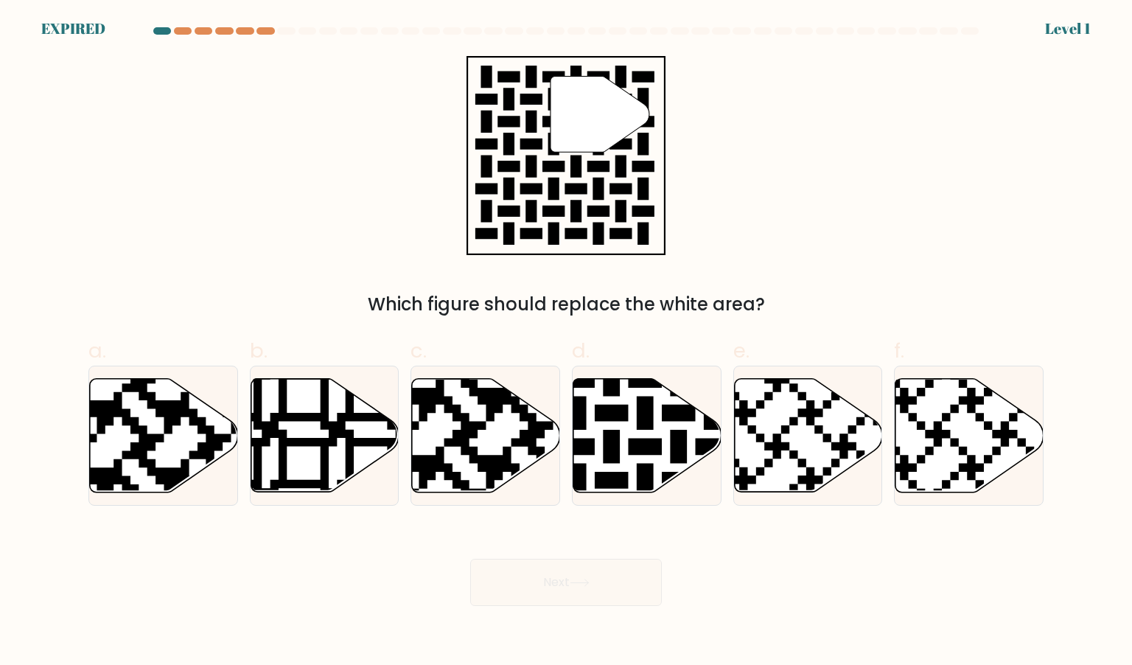
click at [807, 105] on div "" Which figure should replace the white area?" at bounding box center [566, 187] width 973 height 262
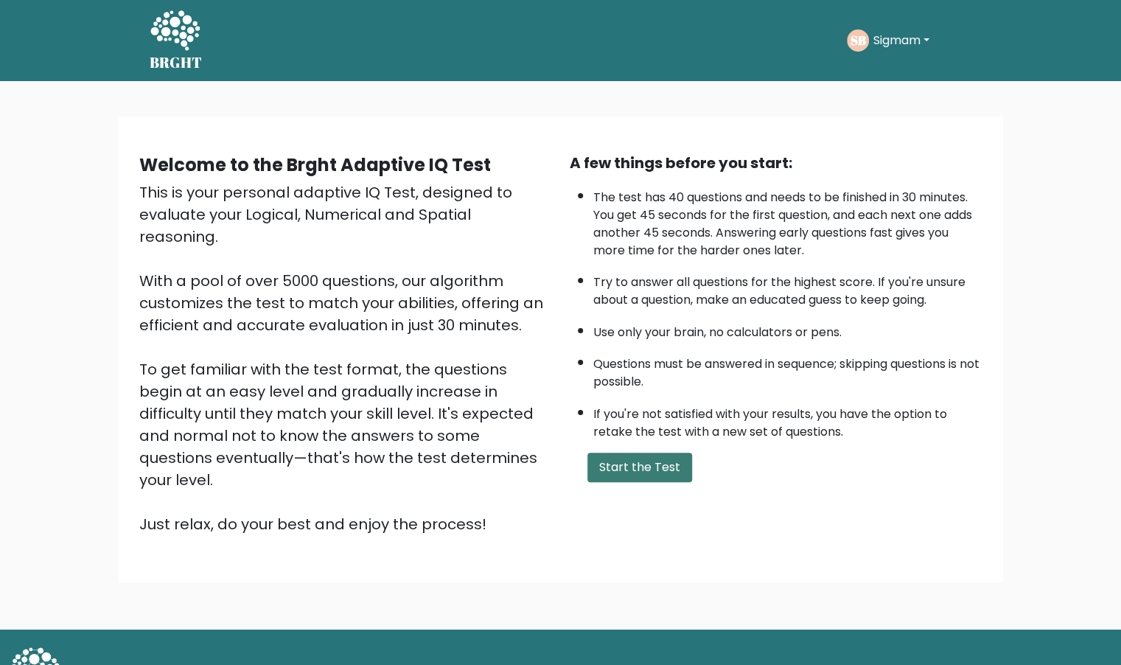
click at [635, 473] on button "Start the Test" at bounding box center [639, 466] width 105 height 29
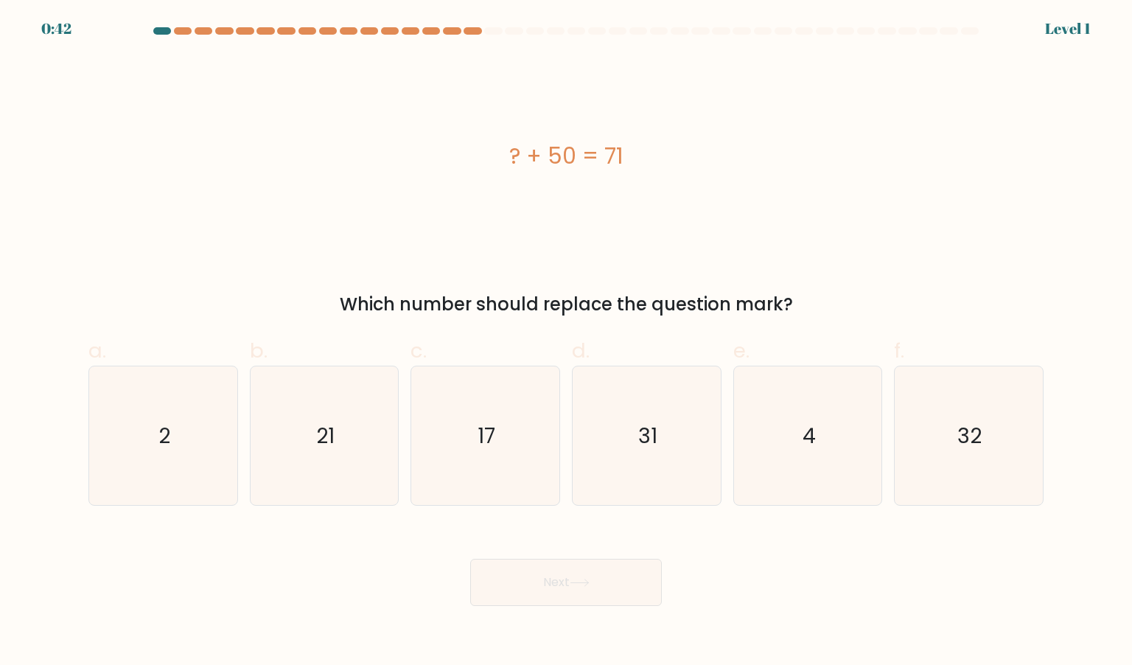
click at [806, 300] on div "Which number should replace the question mark?" at bounding box center [565, 304] width 937 height 27
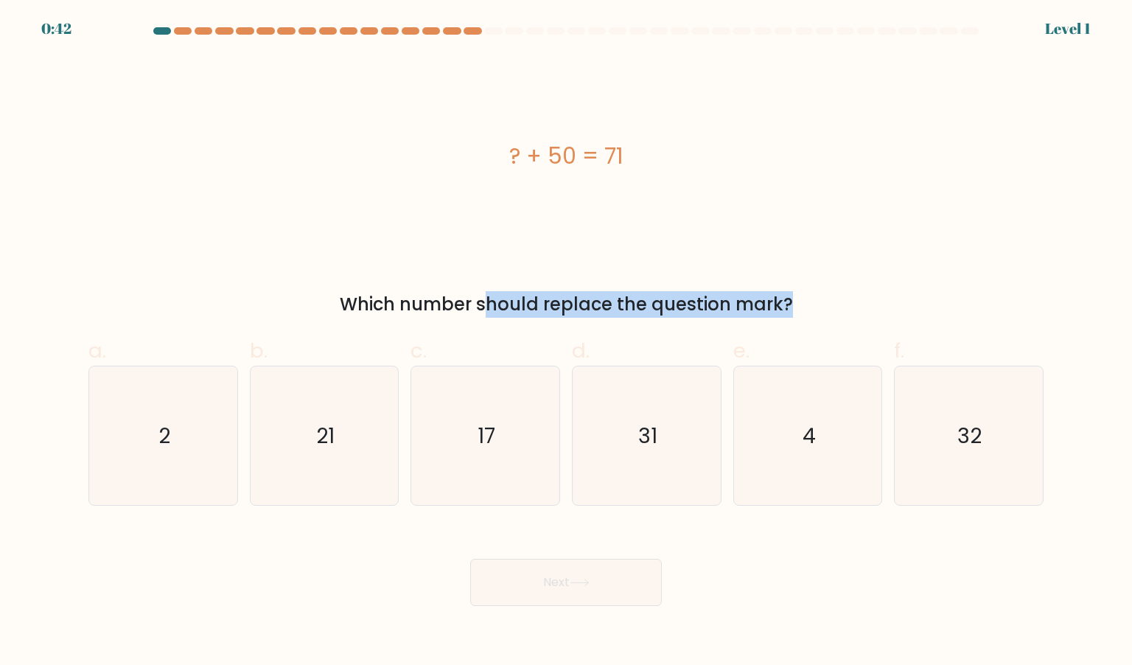
click at [806, 300] on div "Which number should replace the question mark?" at bounding box center [565, 304] width 937 height 27
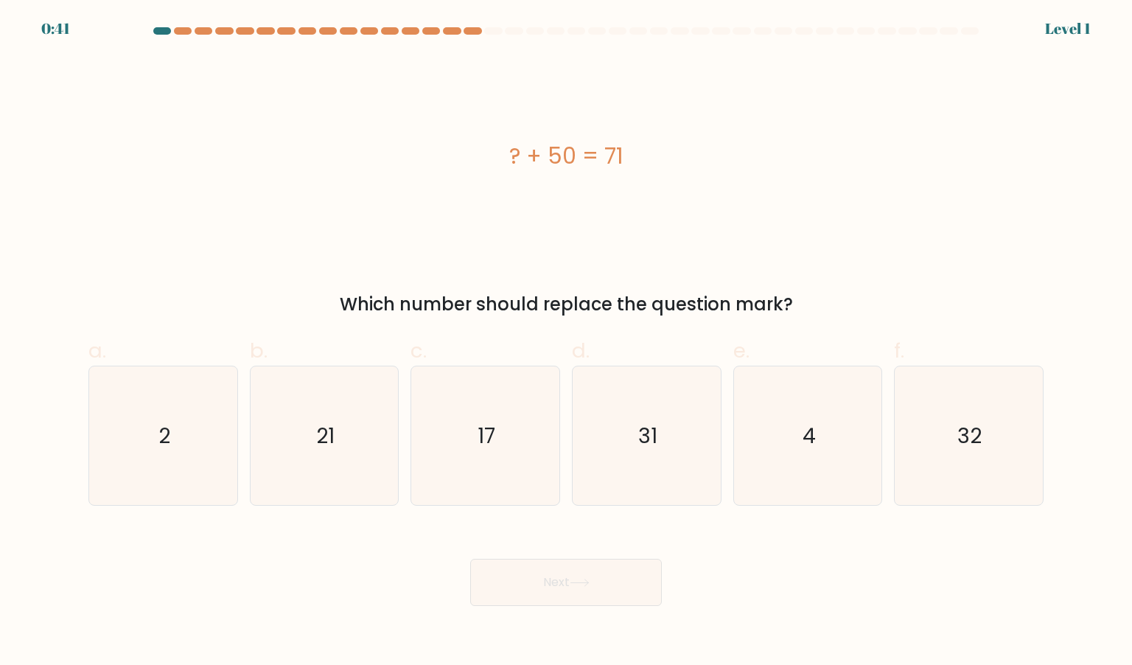
click at [750, 352] on label "e. 4" at bounding box center [808, 420] width 150 height 171
click at [567, 342] on input "e. 4" at bounding box center [566, 337] width 1 height 10
radio input "true"
click at [532, 531] on div "Next" at bounding box center [566, 564] width 973 height 83
click at [556, 617] on body "0:40 Level 1 a." at bounding box center [566, 332] width 1132 height 665
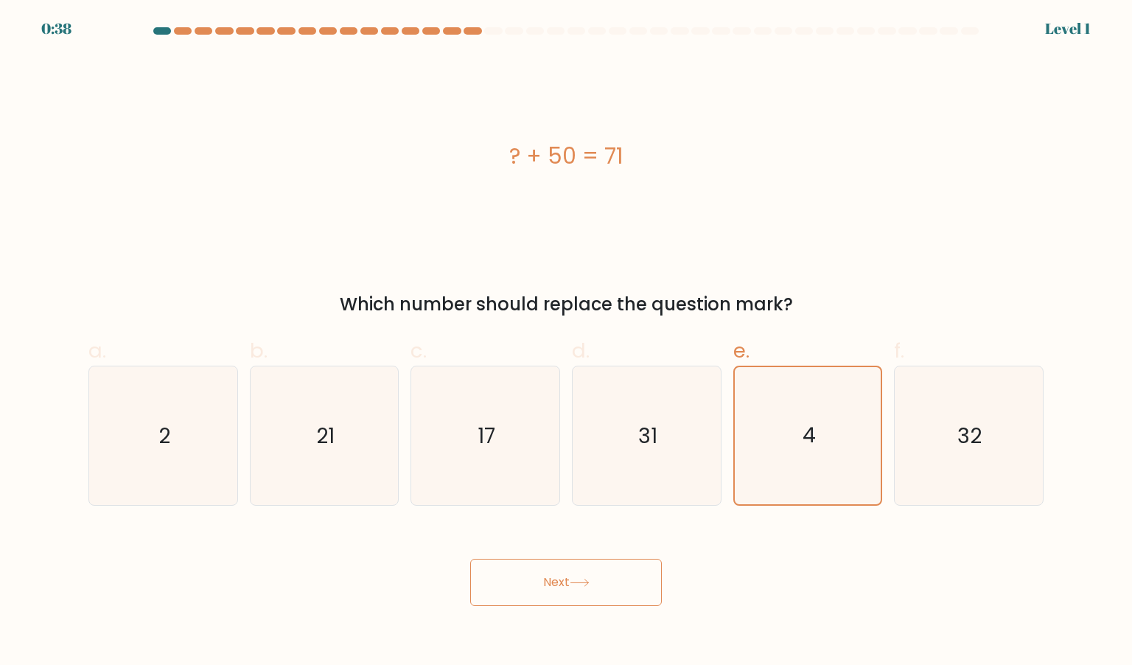
click at [561, 553] on div "Next" at bounding box center [566, 564] width 973 height 83
click at [563, 580] on button "Next" at bounding box center [566, 581] width 192 height 47
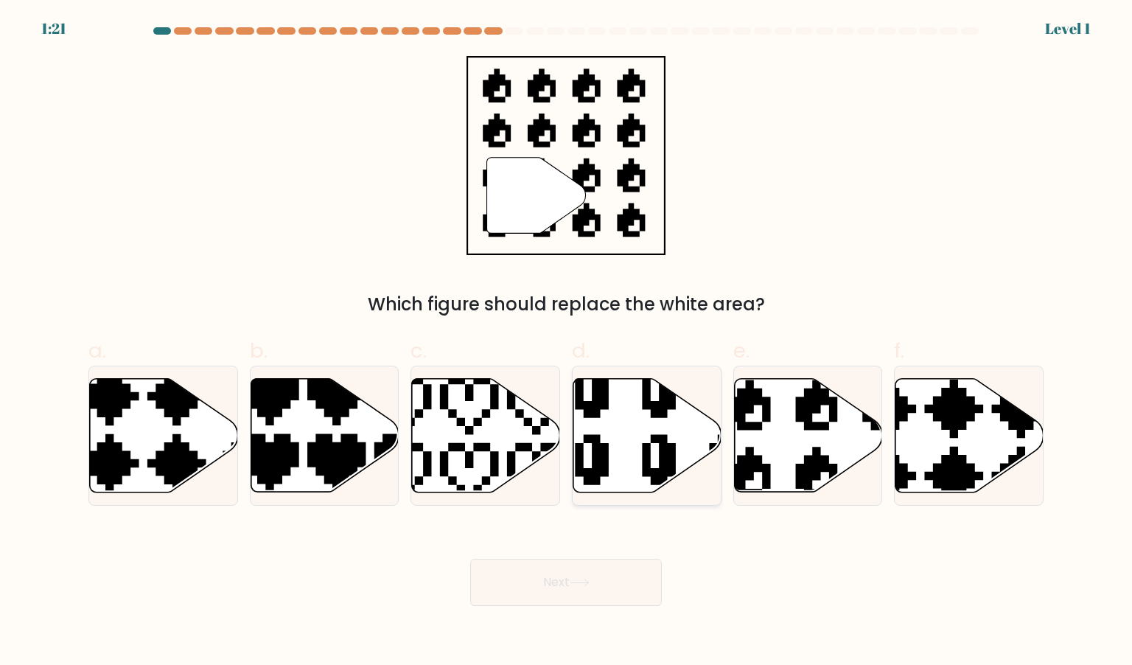
click at [669, 458] on icon at bounding box center [692, 492] width 235 height 251
click at [567, 342] on input "d." at bounding box center [566, 337] width 1 height 10
radio input "true"
click at [609, 587] on button "Next" at bounding box center [566, 581] width 192 height 47
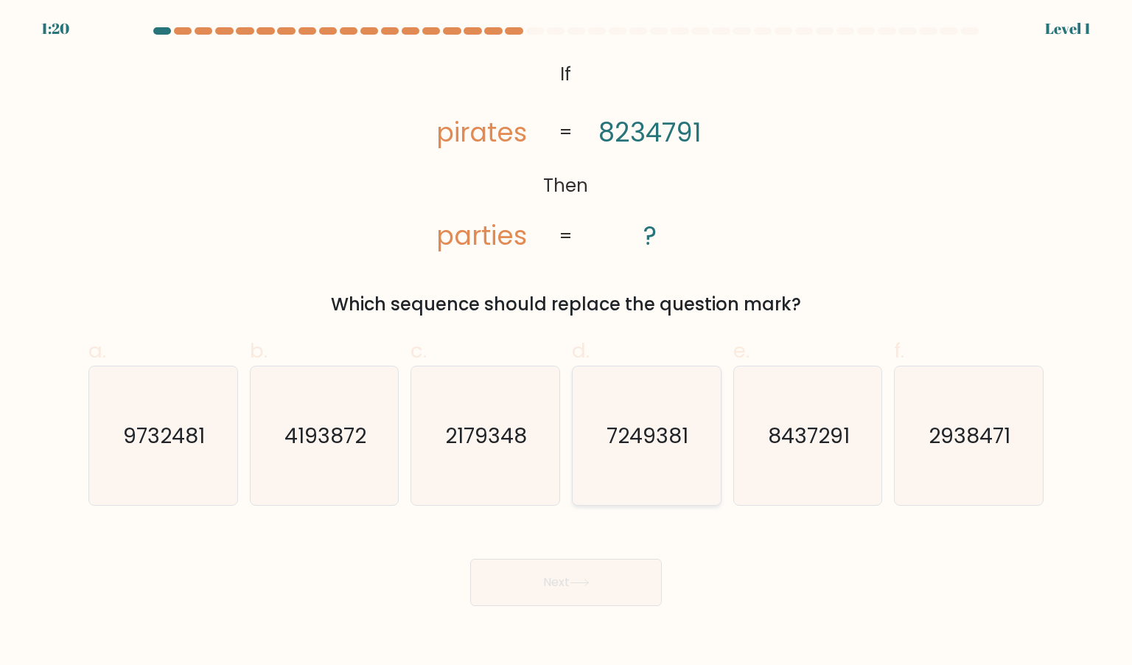
click at [635, 457] on icon "7249381" at bounding box center [646, 435] width 139 height 139
click at [567, 342] on input "d. 7249381" at bounding box center [566, 337] width 1 height 10
radio input "true"
click at [589, 565] on button "Next" at bounding box center [566, 581] width 192 height 47
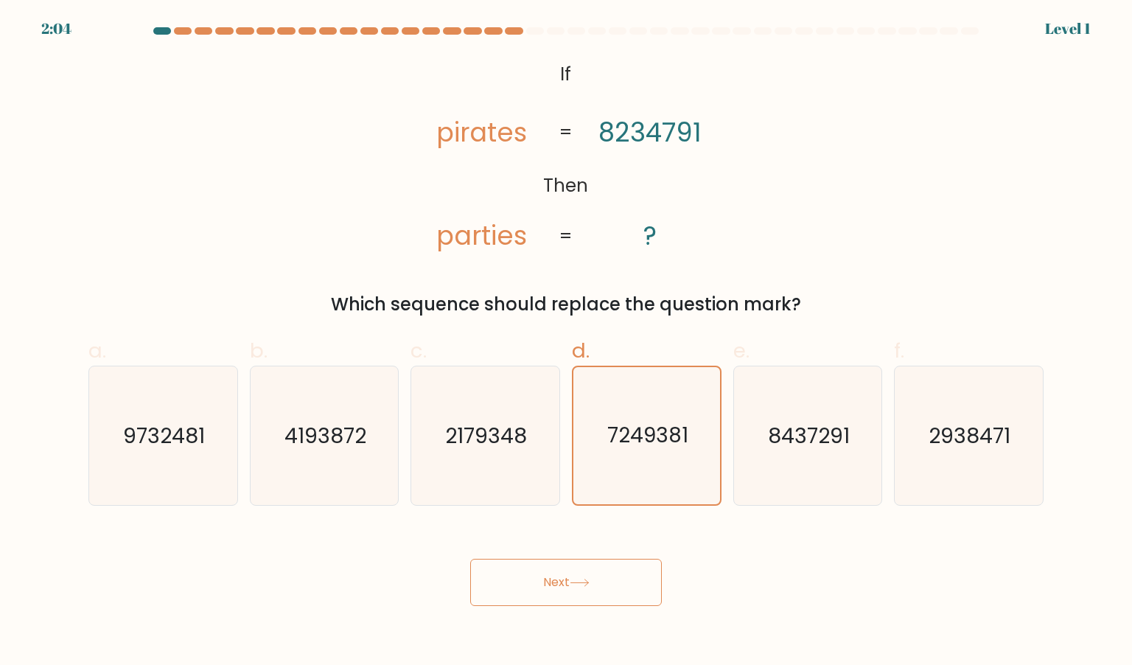
click at [589, 565] on button "Next" at bounding box center [566, 581] width 192 height 47
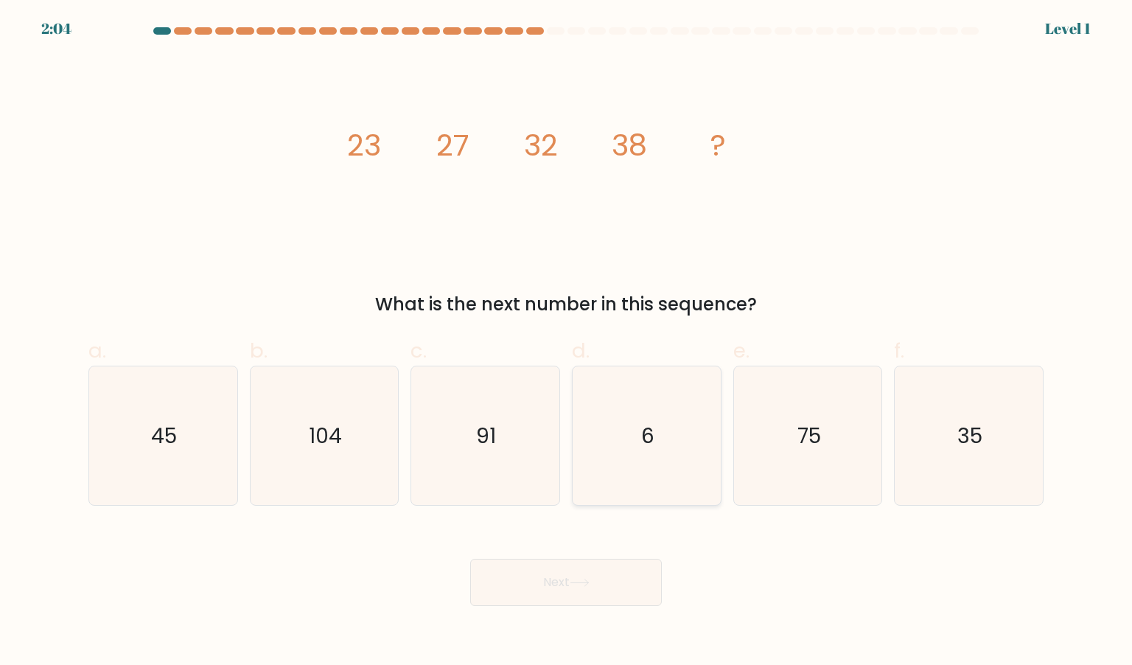
click at [667, 410] on icon "6" at bounding box center [646, 435] width 139 height 139
click at [567, 342] on input "d. 6" at bounding box center [566, 337] width 1 height 10
radio input "true"
click at [611, 547] on div "Next" at bounding box center [566, 564] width 973 height 83
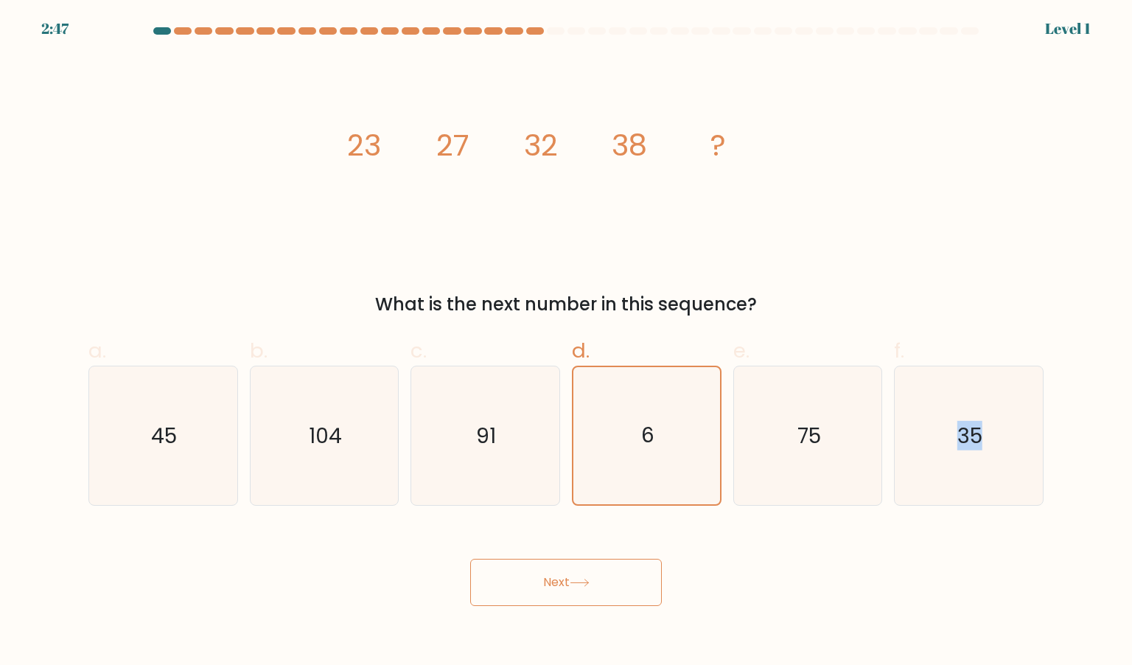
click at [609, 572] on button "Next" at bounding box center [566, 581] width 192 height 47
click at [666, 377] on icon "6" at bounding box center [646, 435] width 137 height 137
click at [567, 342] on input "d. 6" at bounding box center [566, 337] width 1 height 10
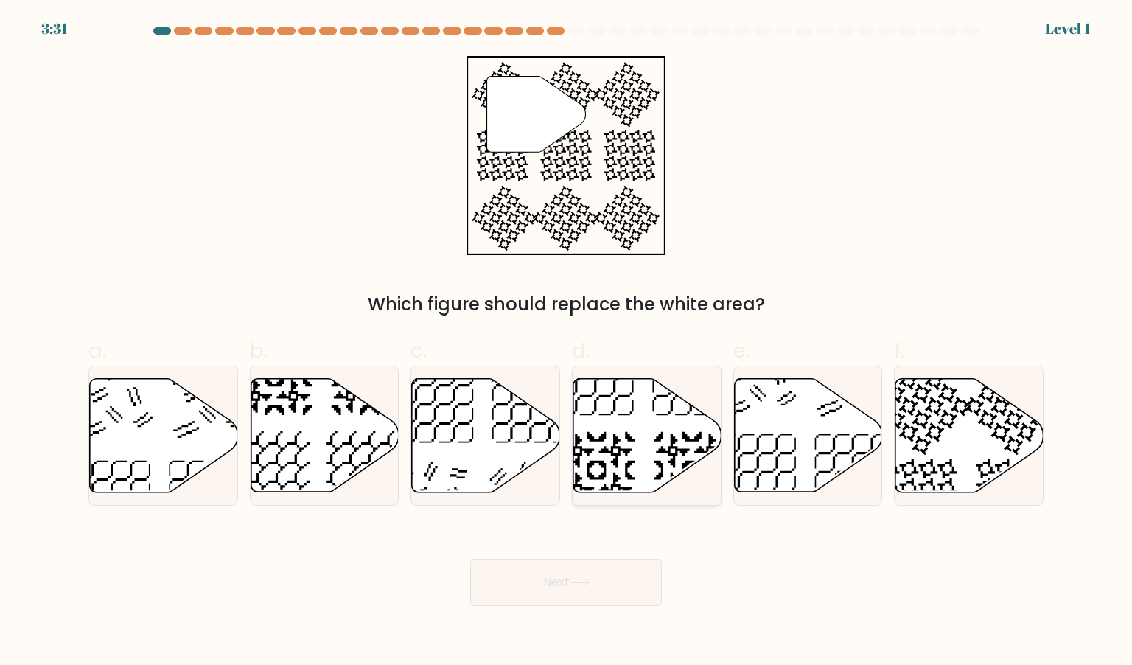
click at [646, 424] on icon at bounding box center [647, 434] width 148 height 113
click at [567, 342] on input "d." at bounding box center [566, 337] width 1 height 10
radio input "true"
click at [600, 580] on button "Next" at bounding box center [566, 581] width 192 height 47
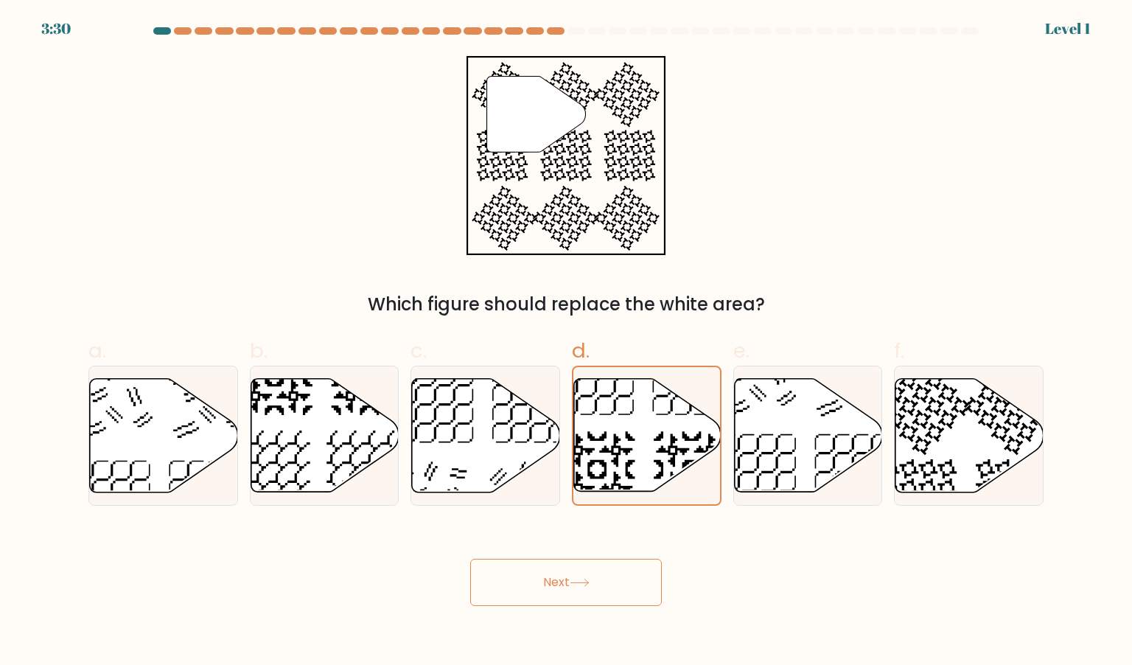
click at [600, 580] on button "Next" at bounding box center [566, 581] width 192 height 47
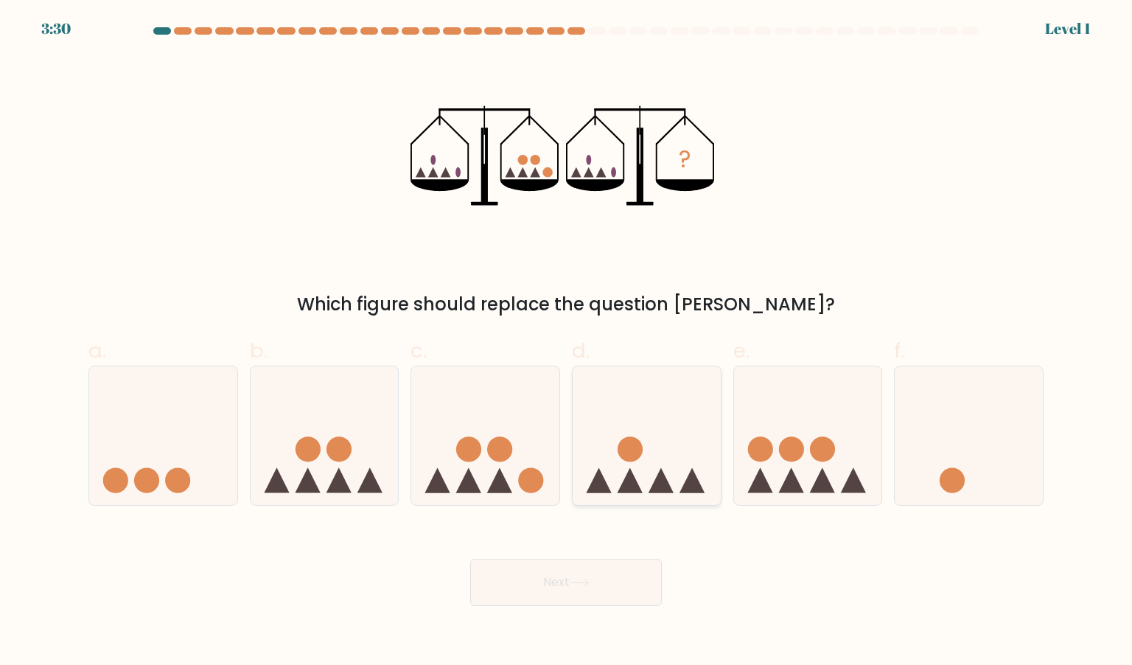
click at [618, 468] on icon at bounding box center [646, 435] width 148 height 122
click at [567, 342] on input "d." at bounding box center [566, 337] width 1 height 10
radio input "true"
click at [584, 637] on body "4:14 Level 1" at bounding box center [566, 332] width 1132 height 665
click at [584, 614] on body "4:14 Level 1" at bounding box center [566, 332] width 1132 height 665
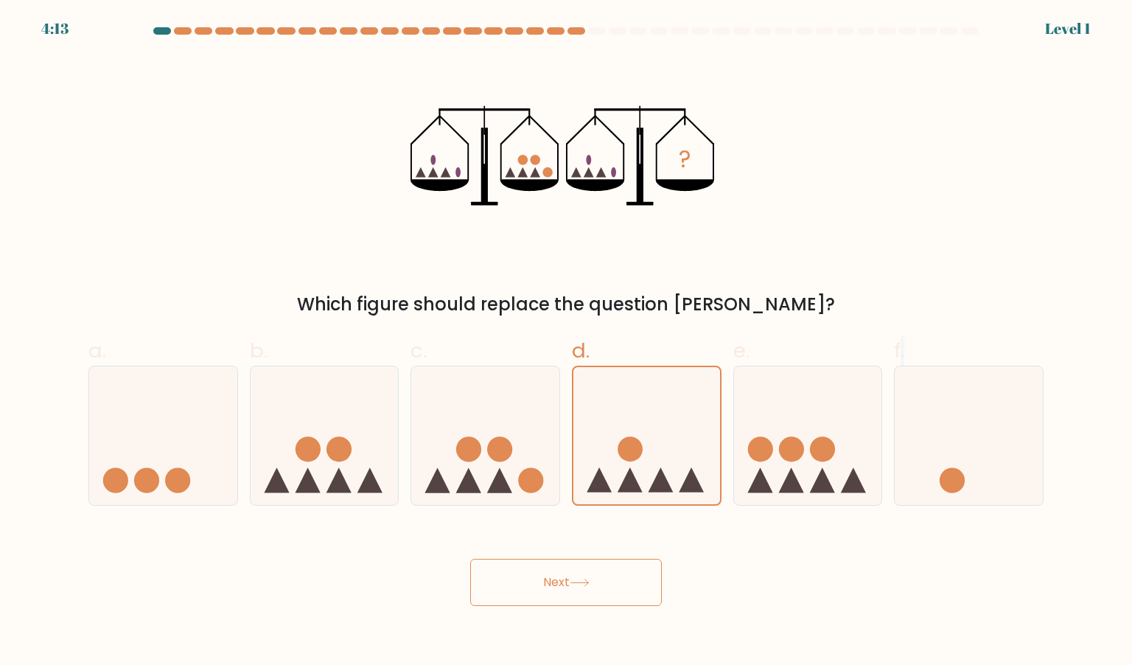
click at [584, 614] on body "4:13 Level 1" at bounding box center [566, 332] width 1132 height 665
click at [584, 590] on button "Next" at bounding box center [566, 581] width 192 height 47
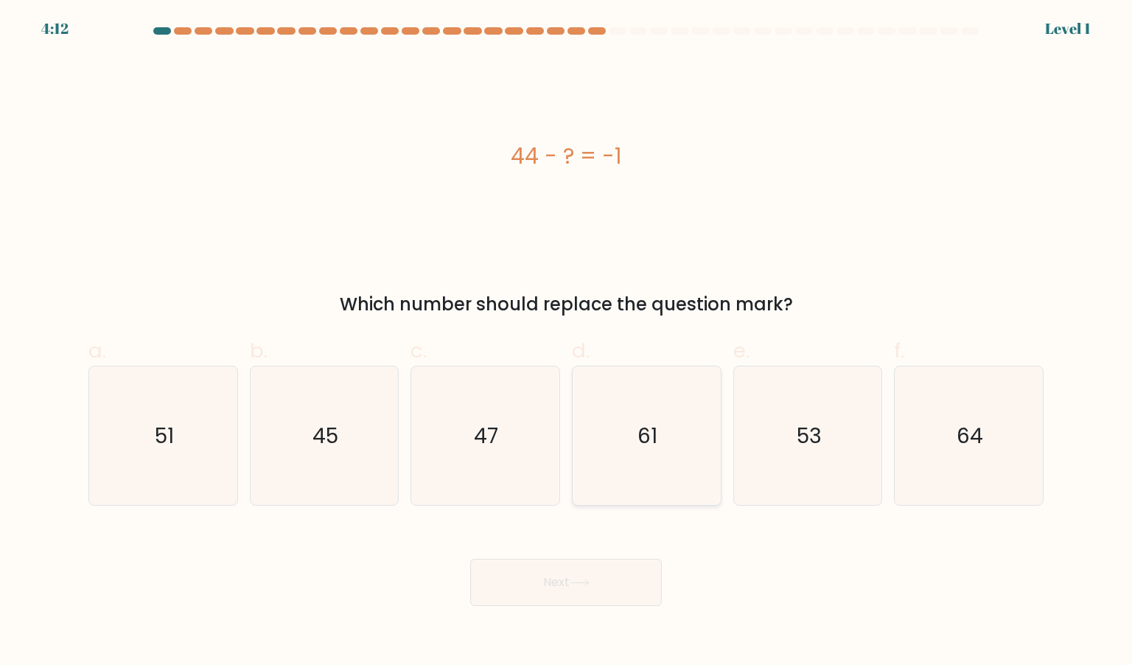
click at [615, 441] on icon "61" at bounding box center [646, 435] width 139 height 139
click at [567, 342] on input "d. 61" at bounding box center [566, 337] width 1 height 10
radio input "true"
click at [590, 563] on button "Next" at bounding box center [566, 581] width 192 height 47
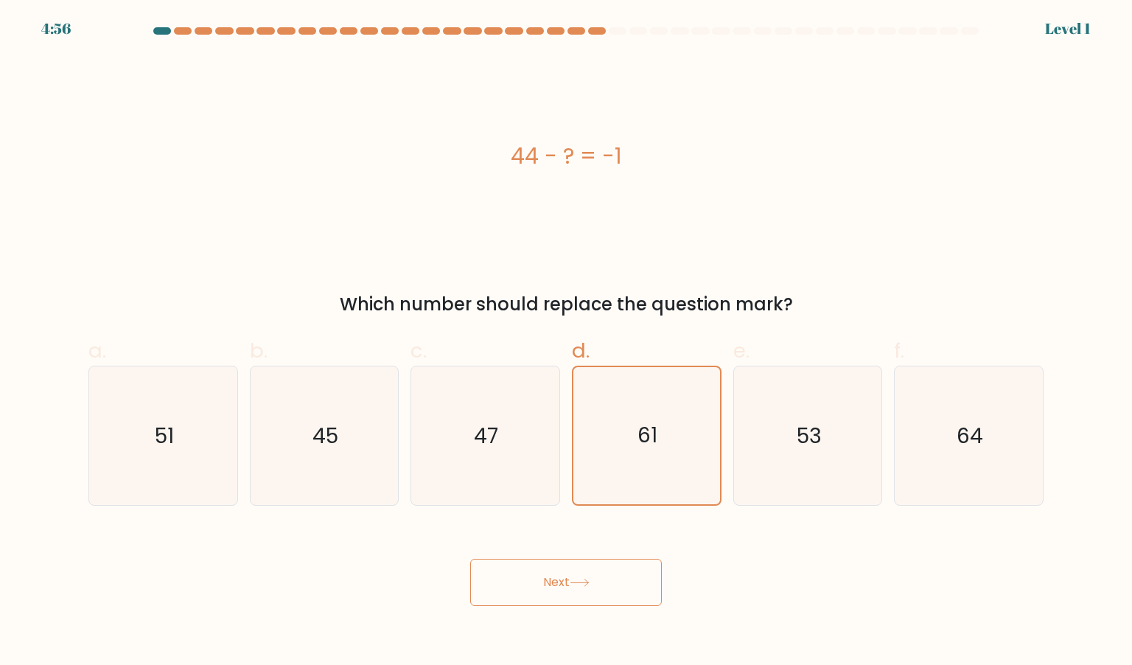
click at [590, 563] on button "Next" at bounding box center [566, 581] width 192 height 47
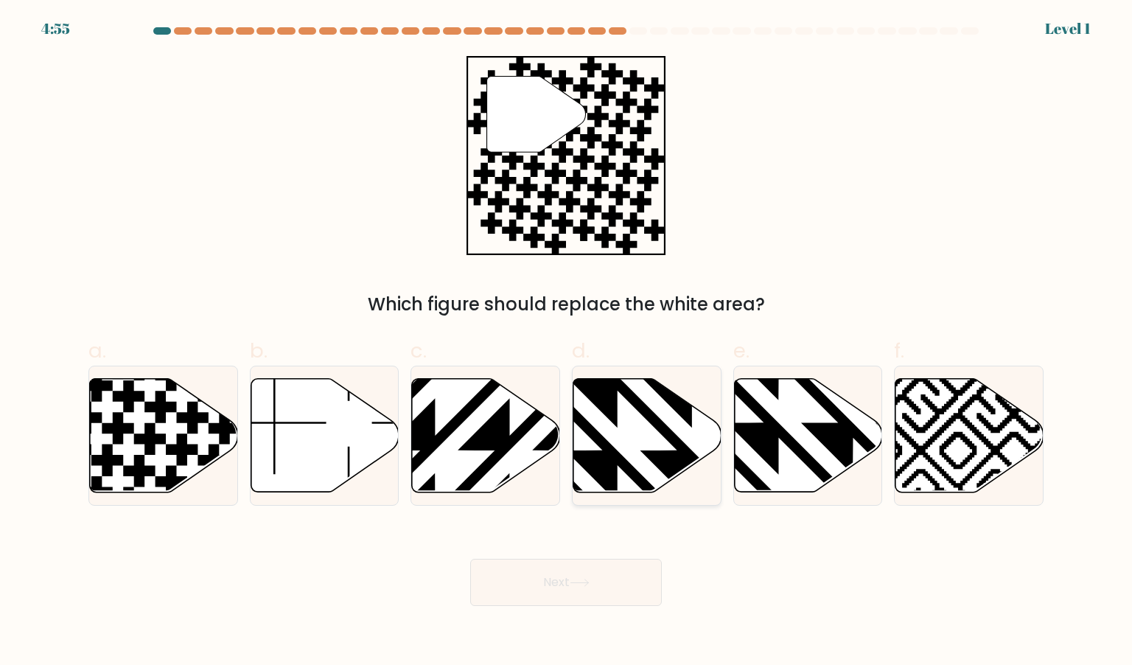
click at [659, 441] on icon at bounding box center [647, 434] width 148 height 113
click at [567, 342] on input "d." at bounding box center [566, 337] width 1 height 10
radio input "true"
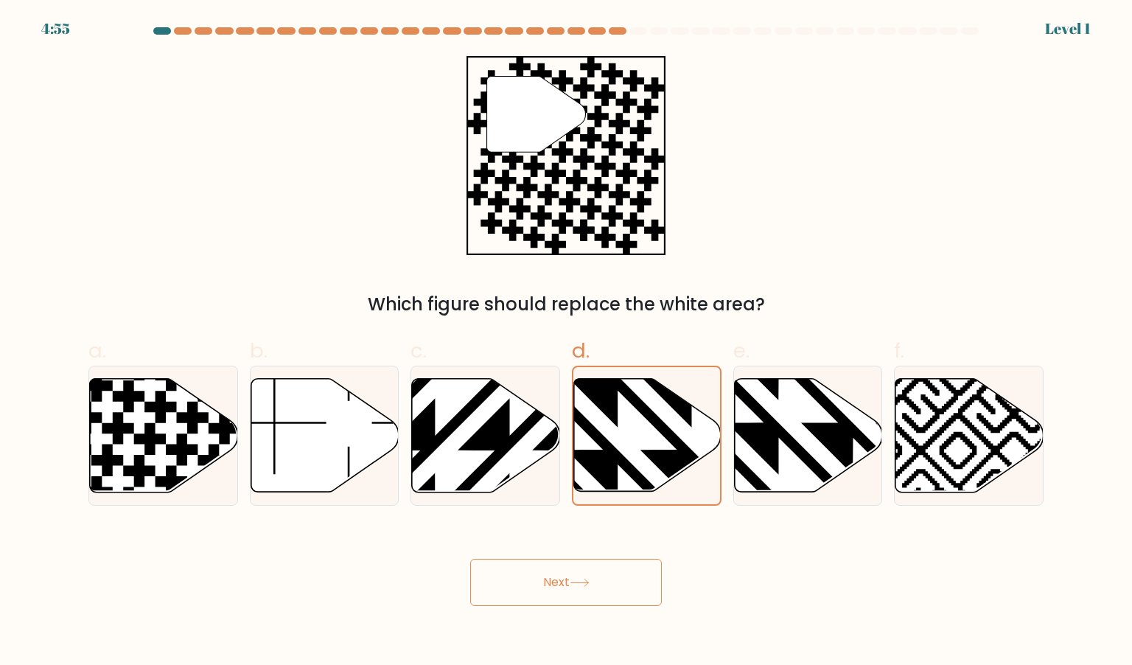
click at [621, 565] on button "Next" at bounding box center [566, 581] width 192 height 47
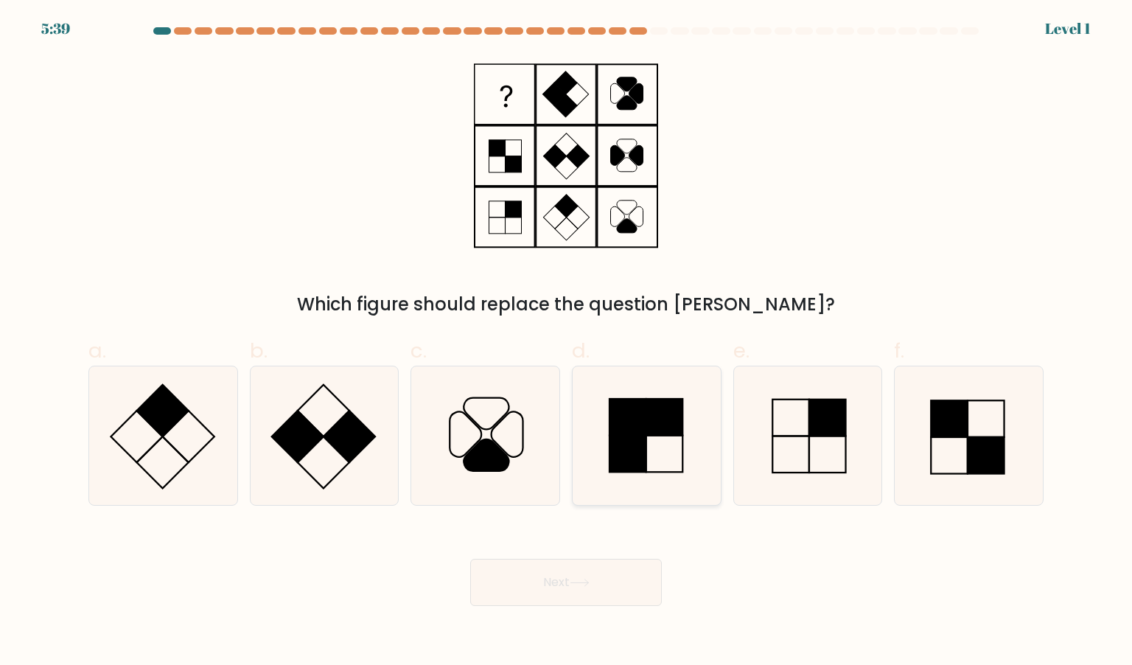
click at [649, 421] on rect at bounding box center [664, 417] width 37 height 37
click at [567, 342] on input "d." at bounding box center [566, 337] width 1 height 10
radio input "true"
click at [580, 596] on button "Next" at bounding box center [566, 581] width 192 height 47
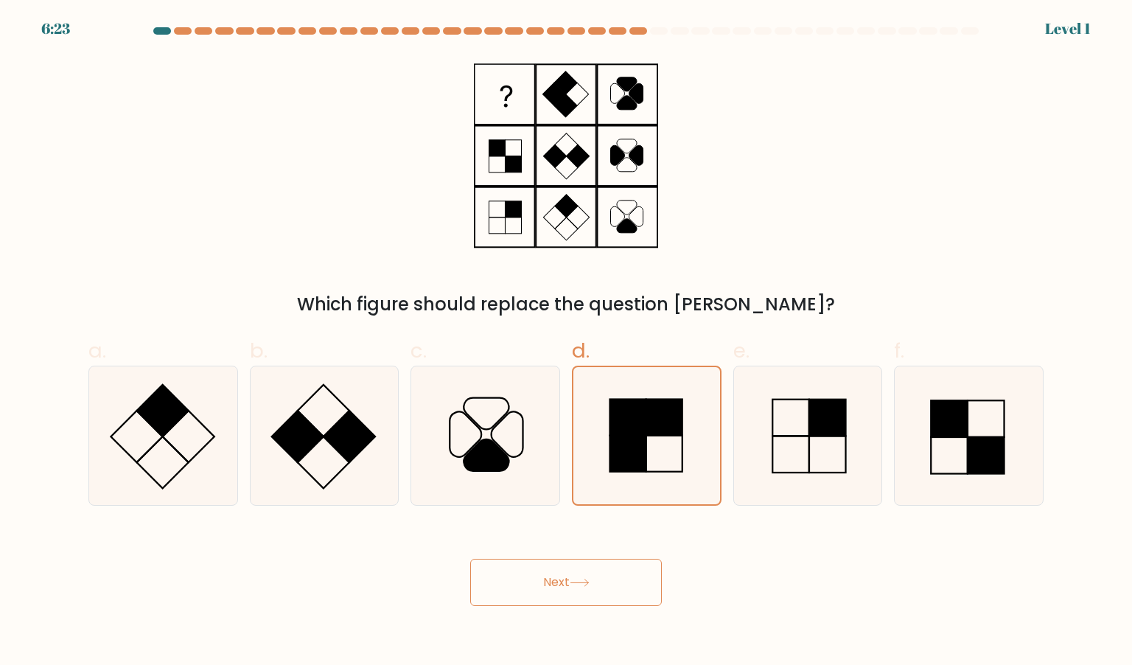
click at [580, 596] on button "Next" at bounding box center [566, 581] width 192 height 47
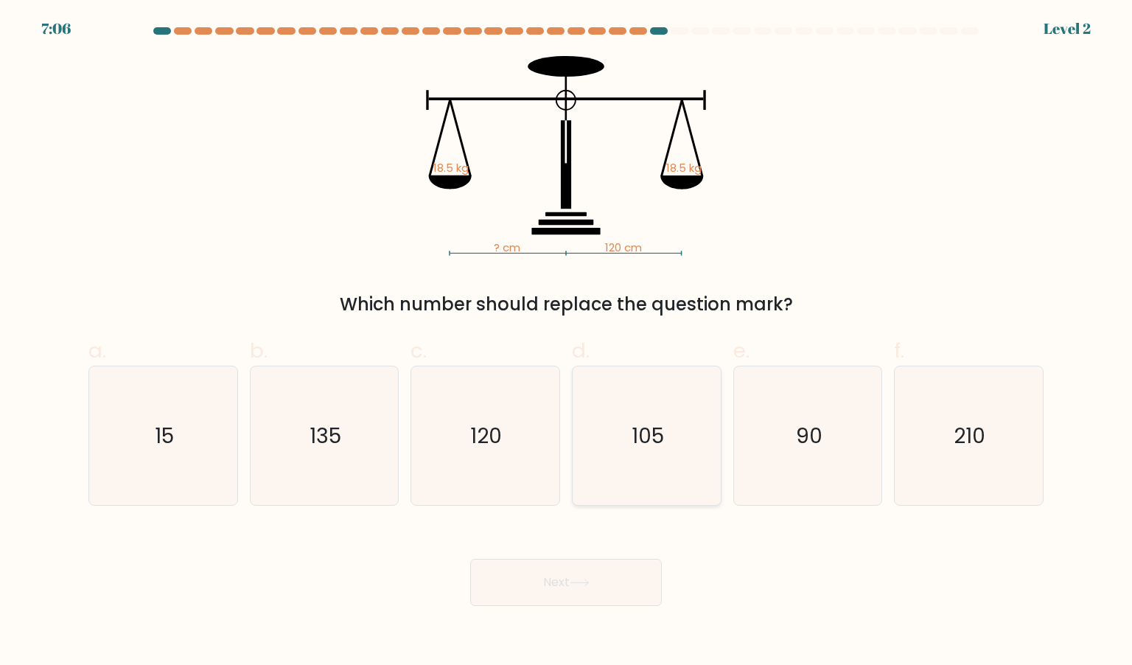
click at [640, 422] on text "105" at bounding box center [647, 435] width 32 height 29
click at [567, 342] on input "d. 105" at bounding box center [566, 337] width 1 height 10
radio input "true"
click at [586, 608] on body "7:06 Level 2" at bounding box center [566, 332] width 1132 height 665
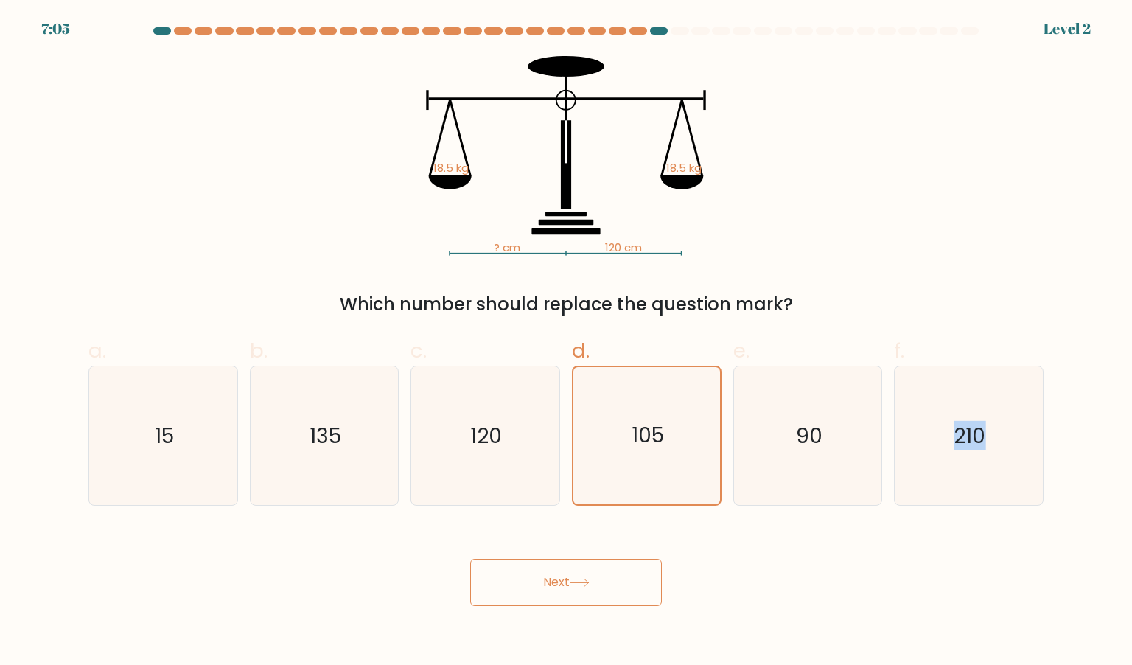
click at [588, 583] on icon at bounding box center [579, 582] width 18 height 7
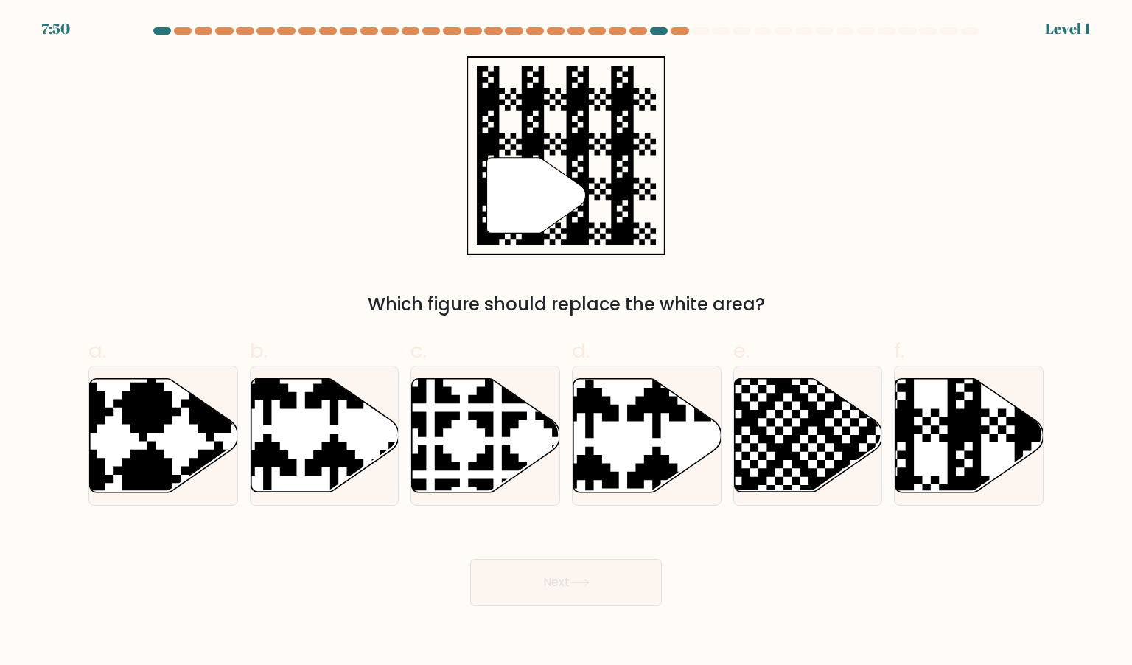
click at [651, 414] on icon at bounding box center [647, 434] width 148 height 113
click at [567, 342] on input "d." at bounding box center [566, 337] width 1 height 10
radio input "true"
click at [625, 525] on div "Next" at bounding box center [566, 564] width 973 height 83
click at [611, 560] on button "Next" at bounding box center [566, 581] width 192 height 47
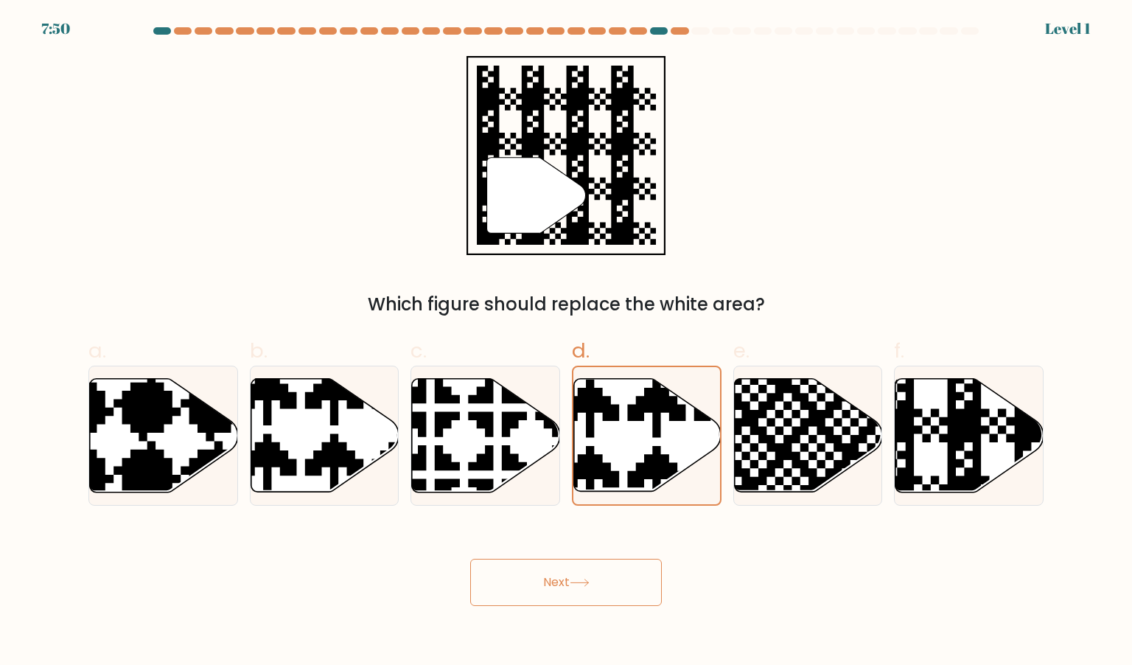
click at [611, 560] on button "Next" at bounding box center [566, 581] width 192 height 47
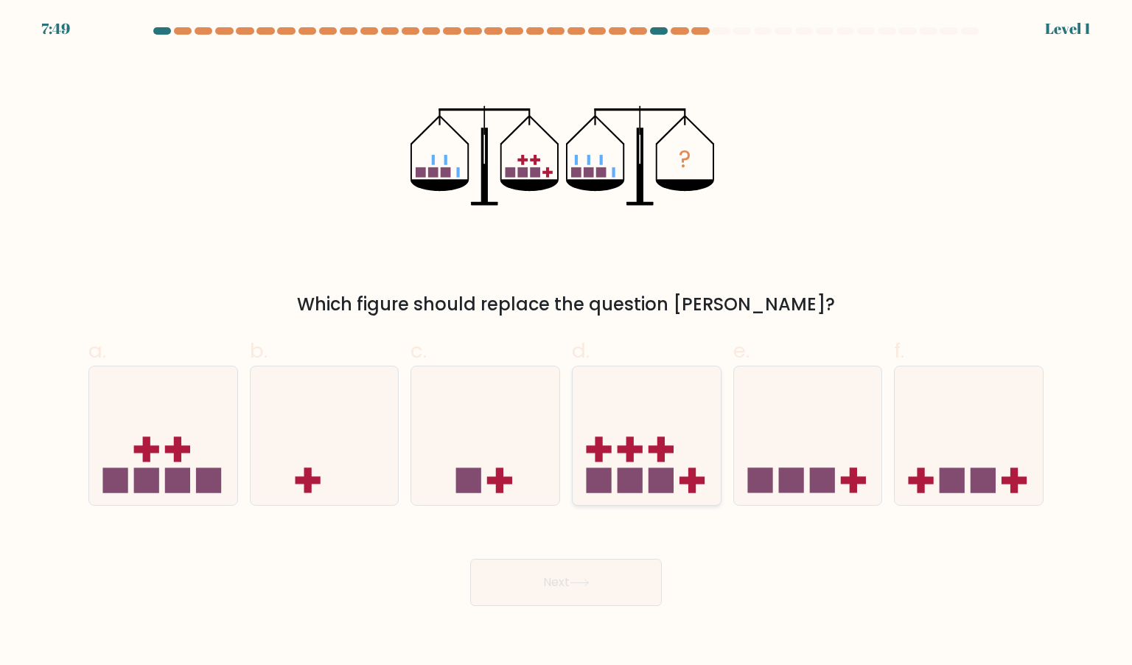
click at [662, 393] on icon at bounding box center [646, 435] width 148 height 122
click at [567, 342] on input "d." at bounding box center [566, 337] width 1 height 10
radio input "true"
click at [619, 545] on div "Next" at bounding box center [566, 564] width 973 height 83
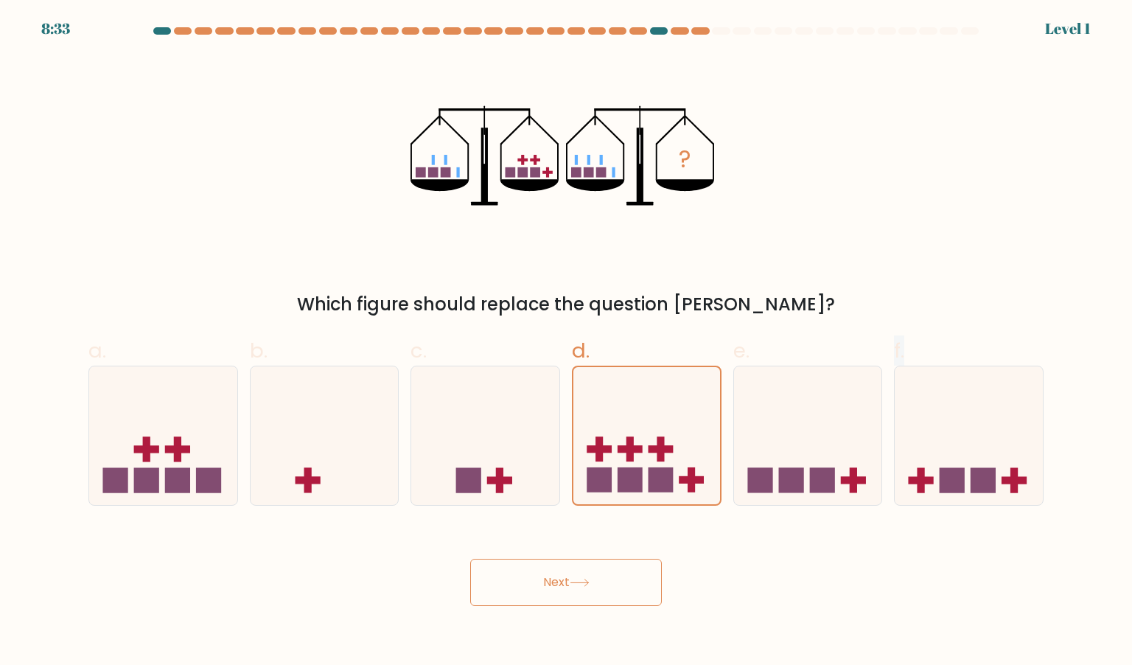
click at [619, 545] on div "Next" at bounding box center [566, 564] width 973 height 83
click at [613, 578] on button "Next" at bounding box center [566, 581] width 192 height 47
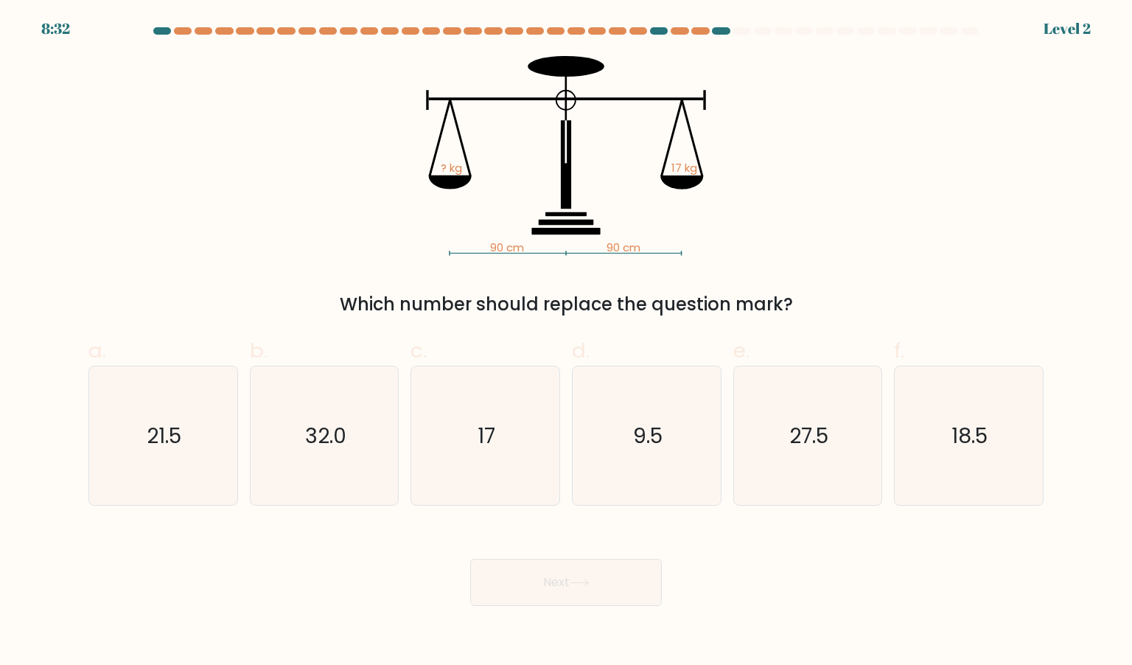
click at [648, 452] on icon "9.5" at bounding box center [646, 435] width 139 height 139
click at [567, 342] on input "d. 9.5" at bounding box center [566, 337] width 1 height 10
radio input "true"
click at [611, 566] on button "Next" at bounding box center [566, 581] width 192 height 47
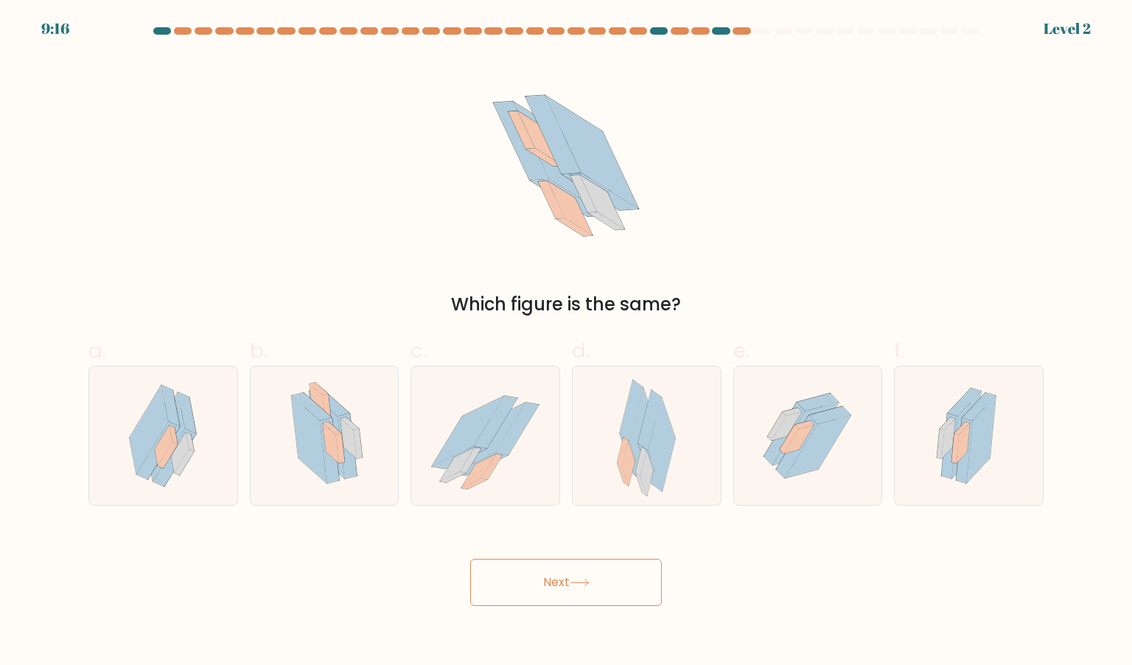
click at [611, 566] on button "Next" at bounding box center [566, 581] width 192 height 47
click at [631, 453] on icon at bounding box center [628, 463] width 13 height 45
click at [567, 342] on input "d." at bounding box center [566, 337] width 1 height 10
radio input "true"
click at [592, 577] on button "Next" at bounding box center [566, 581] width 192 height 47
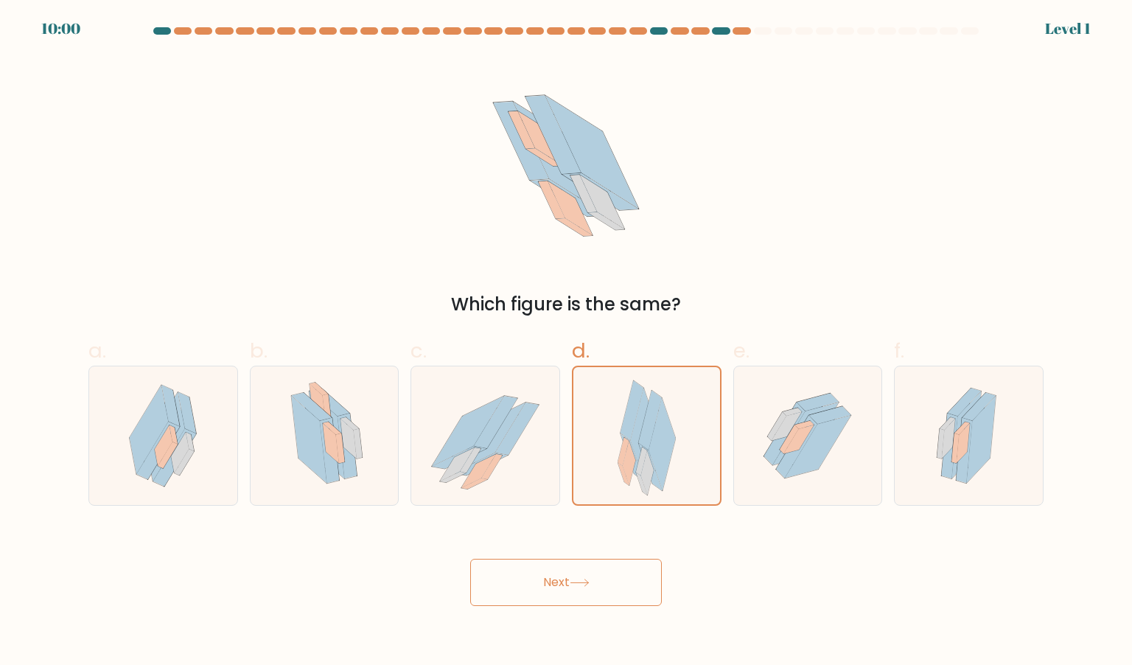
click at [592, 577] on button "Next" at bounding box center [566, 581] width 192 height 47
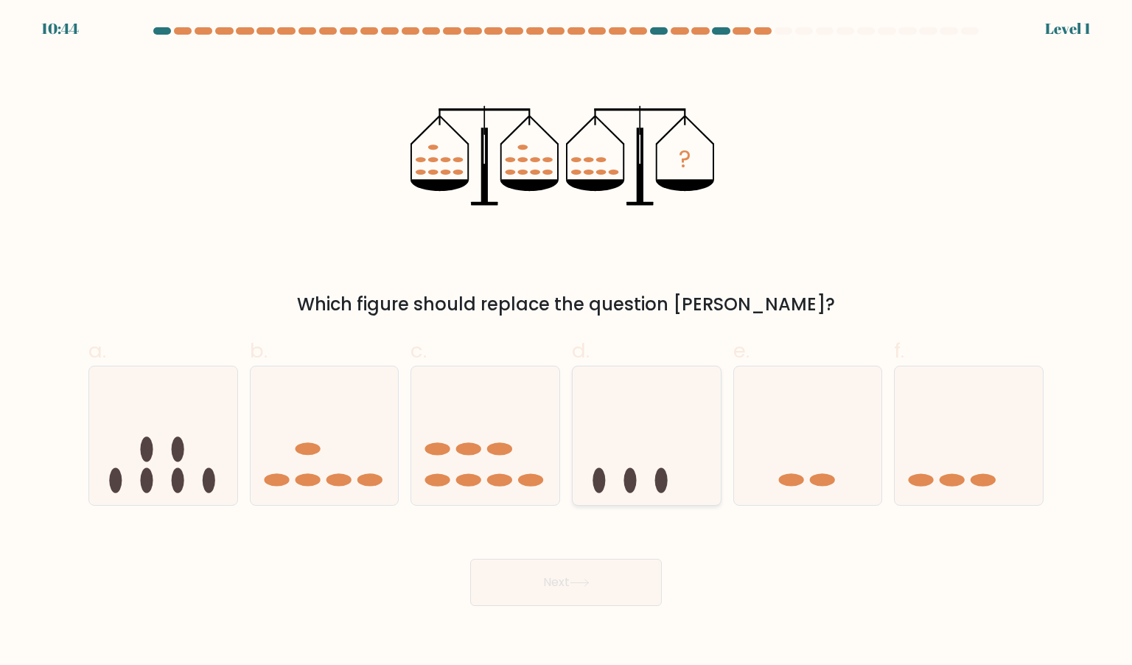
click at [629, 440] on icon at bounding box center [646, 435] width 148 height 122
click at [567, 342] on input "d." at bounding box center [566, 337] width 1 height 10
radio input "true"
click at [603, 548] on div "Next" at bounding box center [566, 564] width 973 height 83
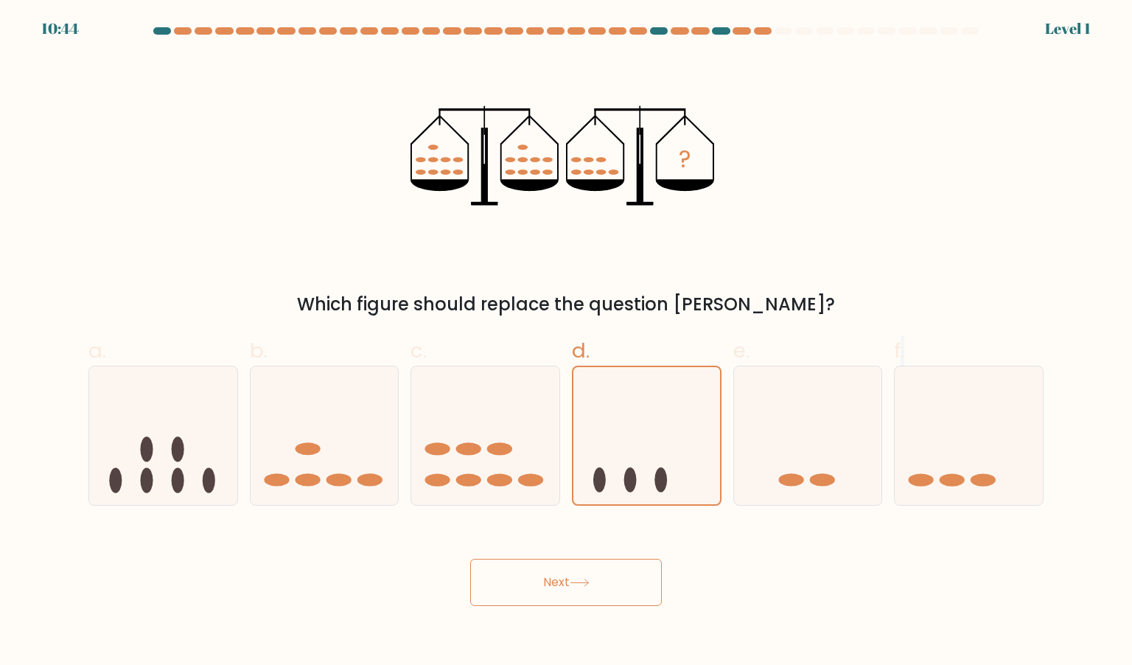
click at [603, 573] on button "Next" at bounding box center [566, 581] width 192 height 47
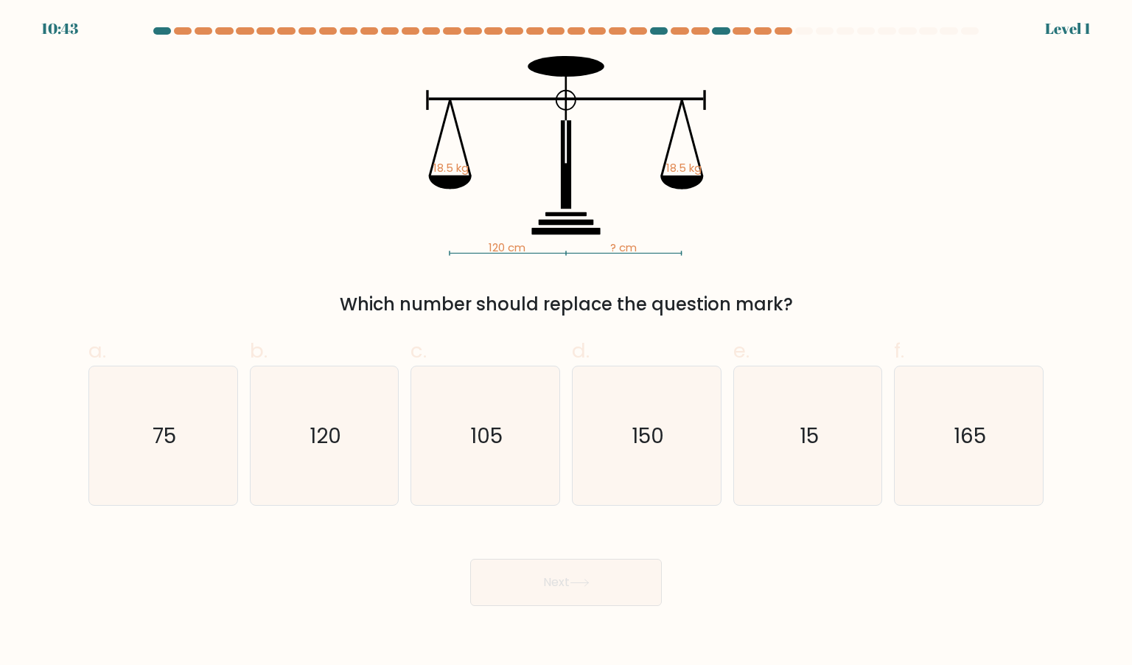
click at [610, 563] on button "Next" at bounding box center [566, 581] width 192 height 47
click at [662, 388] on icon "150" at bounding box center [646, 435] width 139 height 139
click at [567, 342] on input "d. 150" at bounding box center [566, 337] width 1 height 10
radio input "true"
click at [589, 580] on icon at bounding box center [580, 582] width 20 height 8
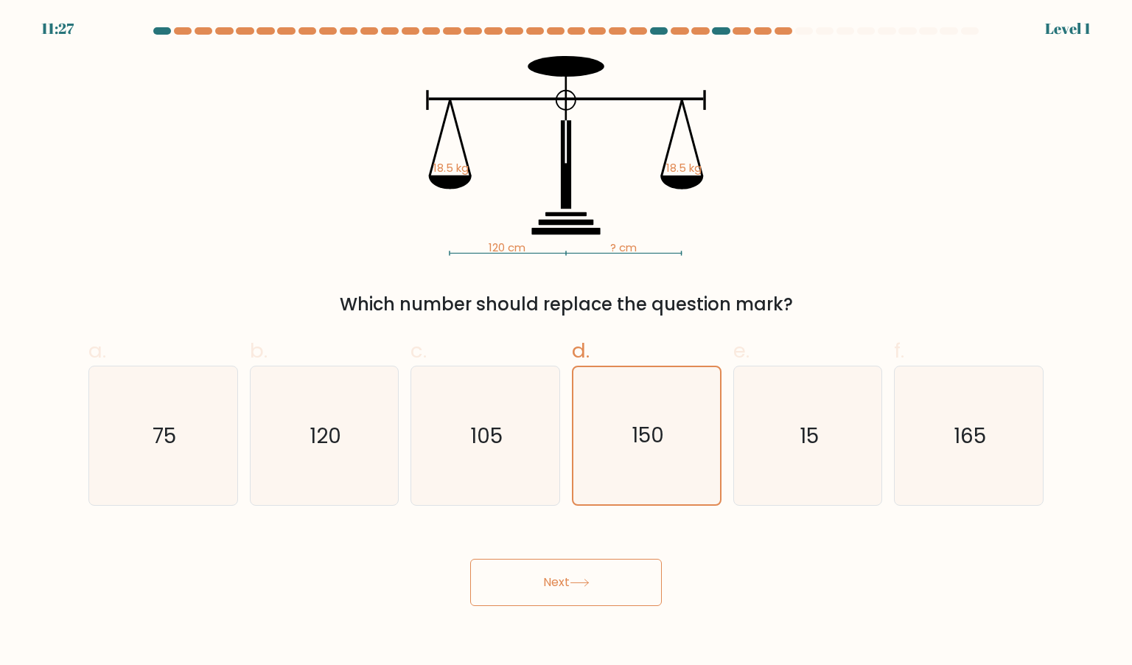
click at [589, 580] on icon at bounding box center [580, 582] width 20 height 8
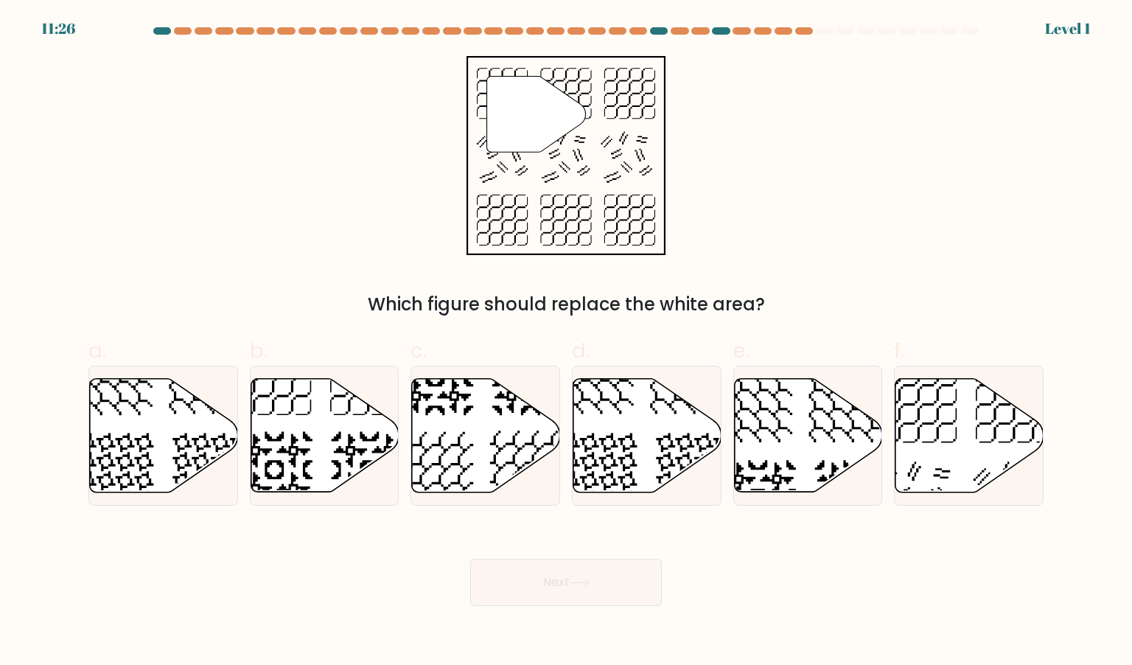
click at [626, 430] on icon at bounding box center [647, 434] width 148 height 113
click at [567, 342] on input "d." at bounding box center [566, 337] width 1 height 10
radio input "true"
click at [578, 590] on button "Next" at bounding box center [566, 581] width 192 height 47
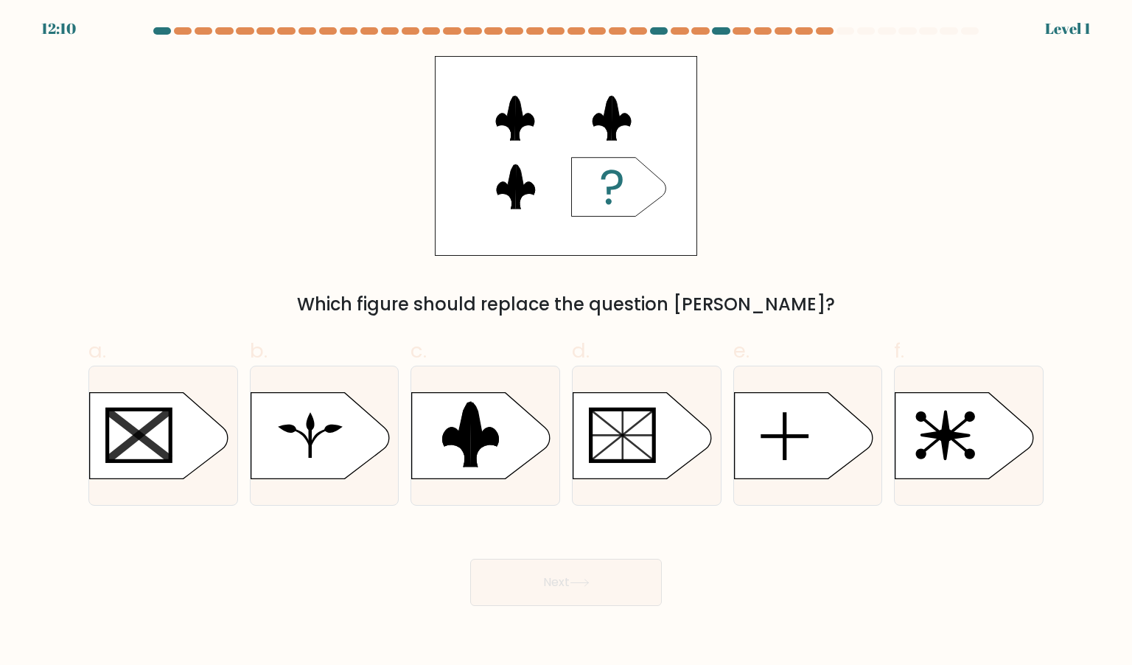
click at [645, 468] on icon at bounding box center [642, 435] width 139 height 86
click at [567, 342] on input "d." at bounding box center [566, 337] width 1 height 10
radio input "true"
click at [601, 578] on button "Next" at bounding box center [566, 581] width 192 height 47
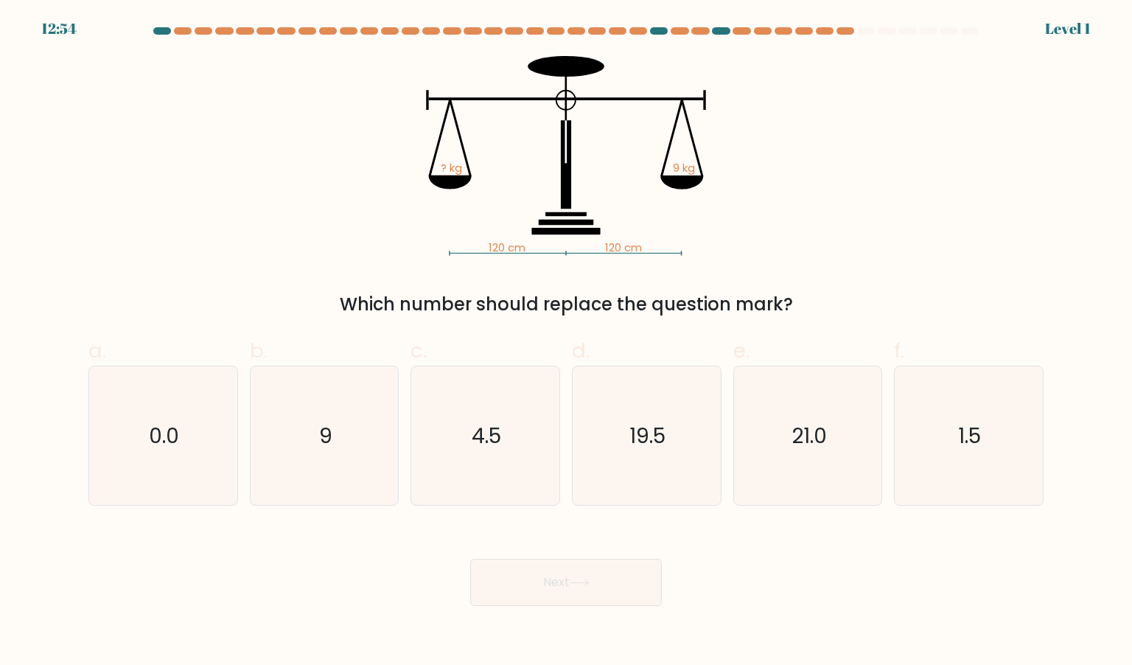
click at [634, 446] on text "19.5" at bounding box center [648, 435] width 36 height 29
click at [567, 342] on input "d. 19.5" at bounding box center [566, 337] width 1 height 10
radio input "true"
click at [598, 598] on button "Next" at bounding box center [566, 581] width 192 height 47
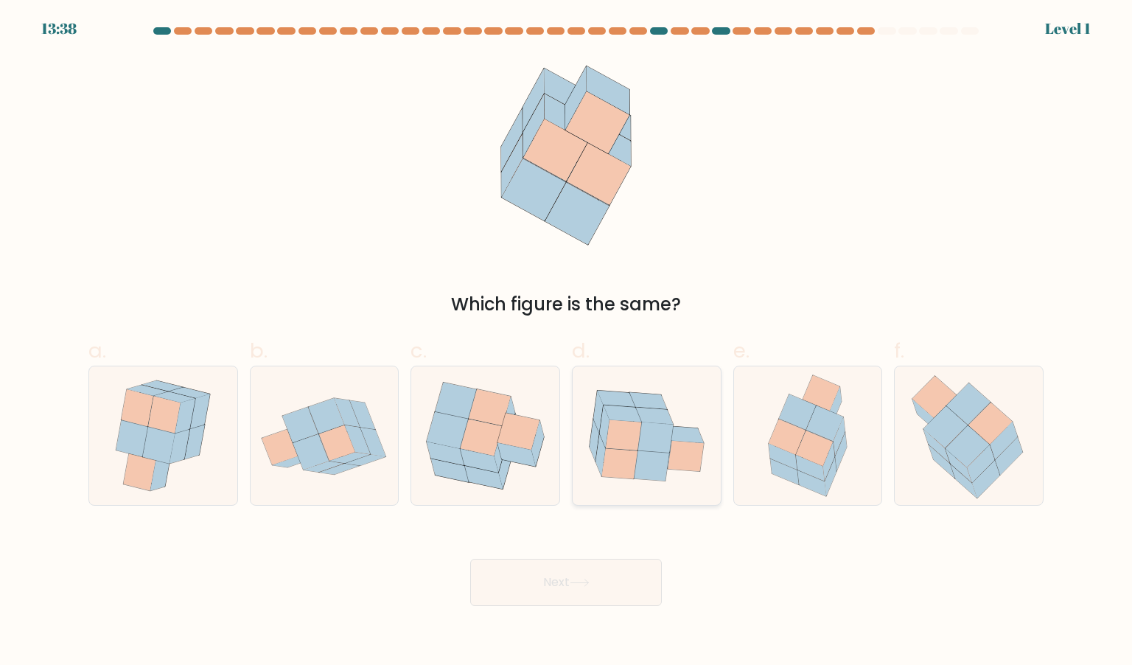
click at [634, 438] on icon at bounding box center [623, 435] width 35 height 30
click at [567, 342] on input "d." at bounding box center [566, 337] width 1 height 10
radio input "true"
click at [598, 547] on div "Next" at bounding box center [566, 564] width 973 height 83
click at [598, 565] on button "Next" at bounding box center [566, 581] width 192 height 47
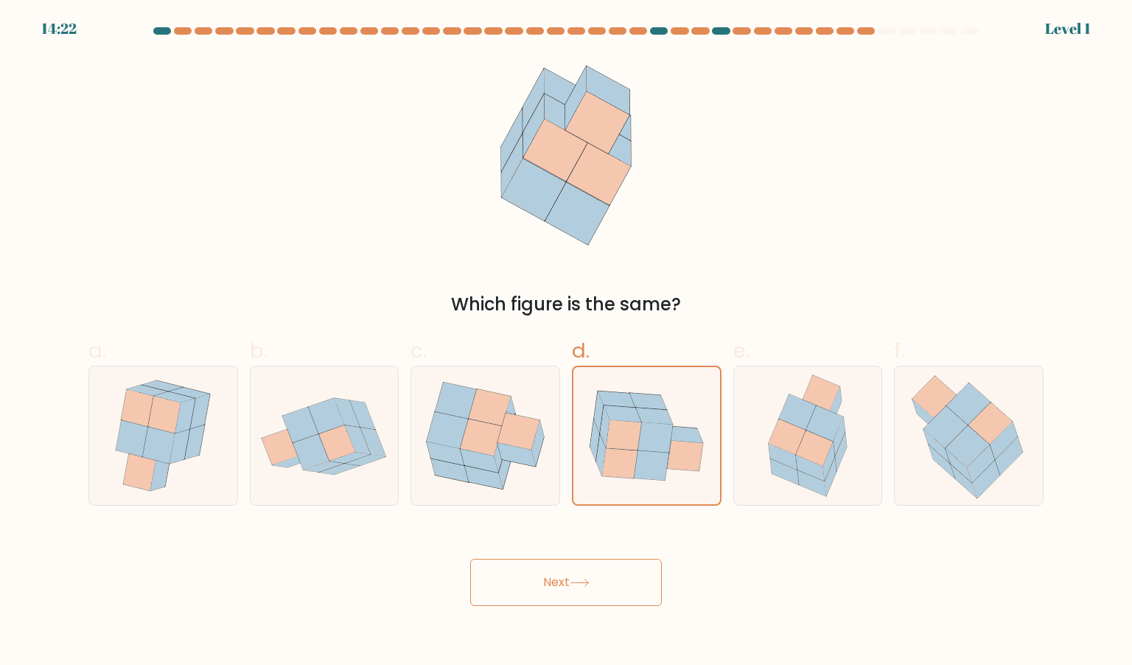
click at [598, 565] on button "Next" at bounding box center [566, 581] width 192 height 47
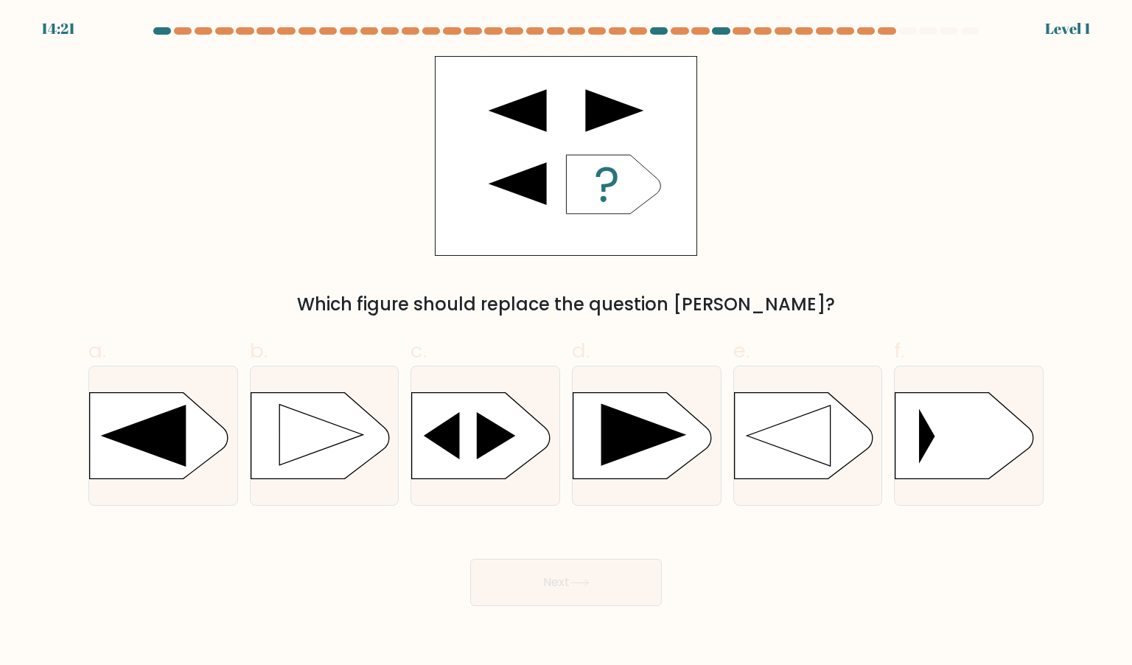
click at [642, 410] on rect at bounding box center [572, 394] width 385 height 292
click at [567, 342] on input "d." at bounding box center [566, 337] width 1 height 10
radio input "true"
click at [595, 561] on button "Next" at bounding box center [566, 581] width 192 height 47
click at [594, 585] on button "Next" at bounding box center [566, 581] width 192 height 47
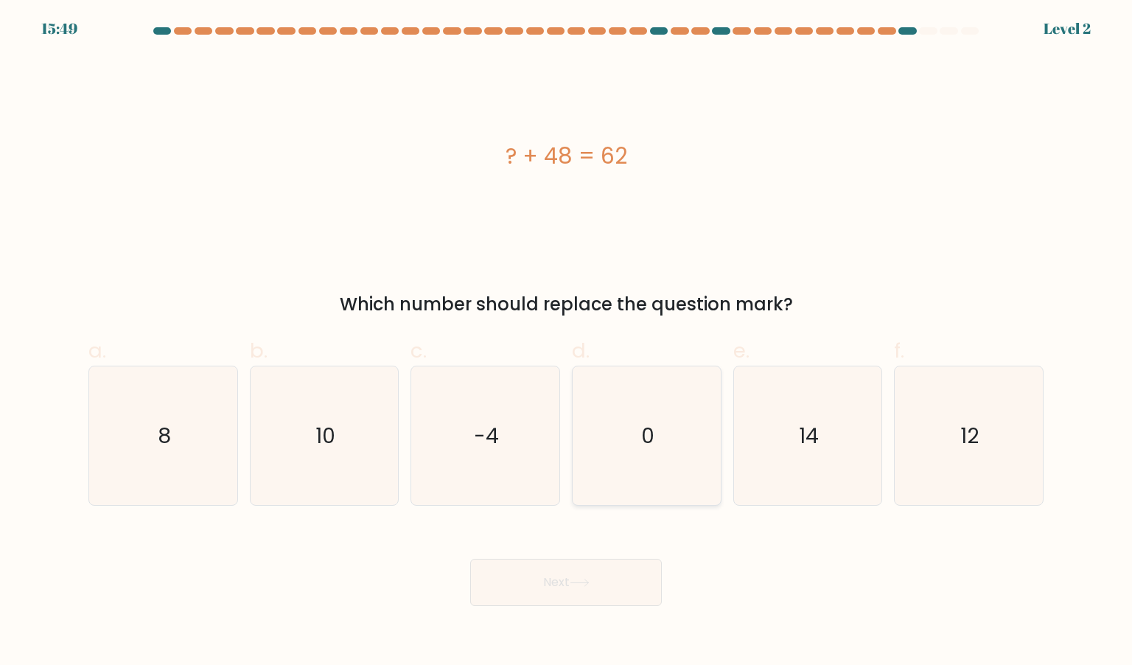
click at [639, 415] on icon "0" at bounding box center [646, 435] width 139 height 139
click at [567, 342] on input "d. 0" at bounding box center [566, 337] width 1 height 10
radio input "true"
click at [607, 592] on button "Next" at bounding box center [566, 581] width 192 height 47
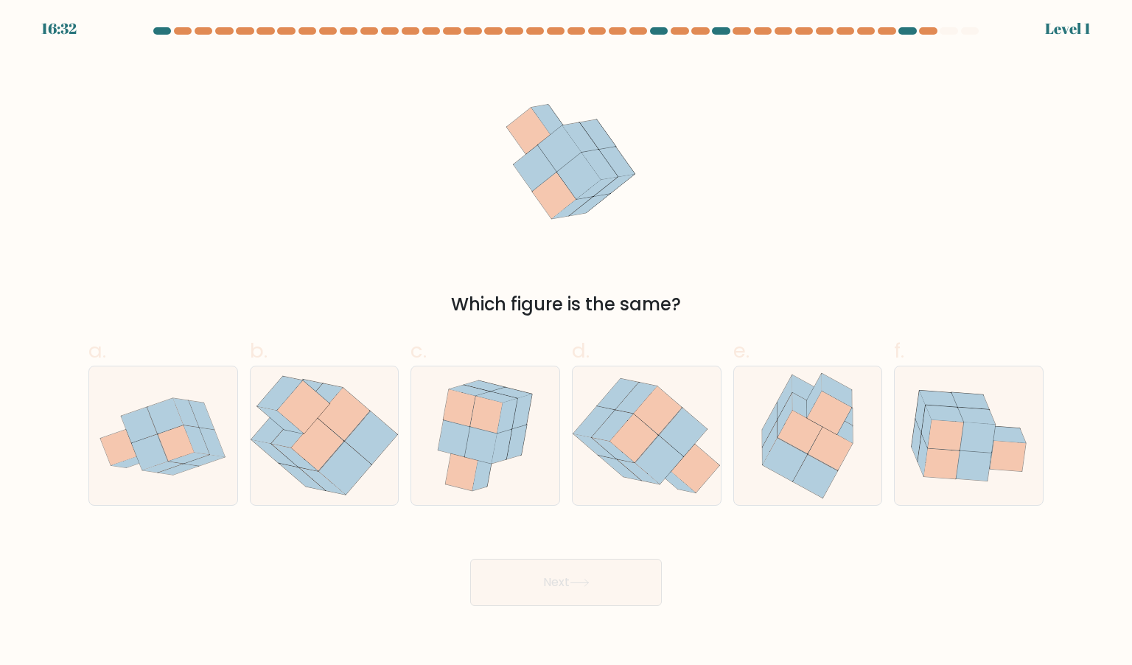
click at [641, 462] on icon at bounding box center [659, 459] width 48 height 49
click at [567, 342] on input "d." at bounding box center [566, 337] width 1 height 10
radio input "true"
click at [609, 565] on button "Next" at bounding box center [566, 581] width 192 height 47
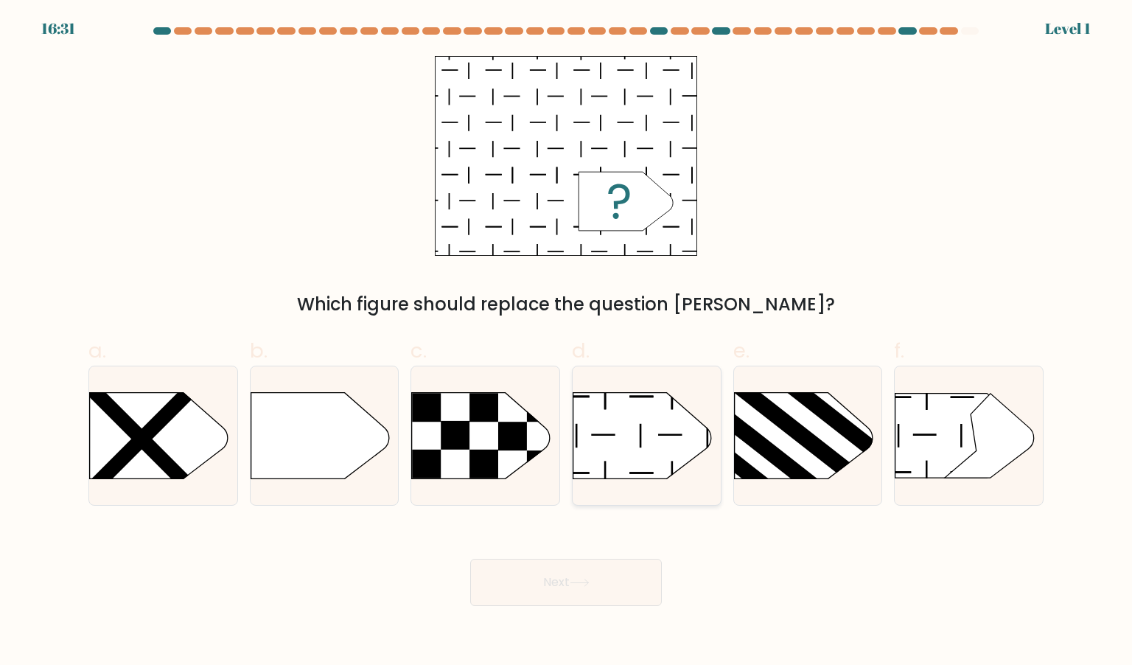
click at [655, 419] on icon at bounding box center [642, 435] width 139 height 86
click at [567, 342] on input "d." at bounding box center [566, 337] width 1 height 10
radio input "true"
click at [613, 556] on div "Next" at bounding box center [566, 564] width 973 height 83
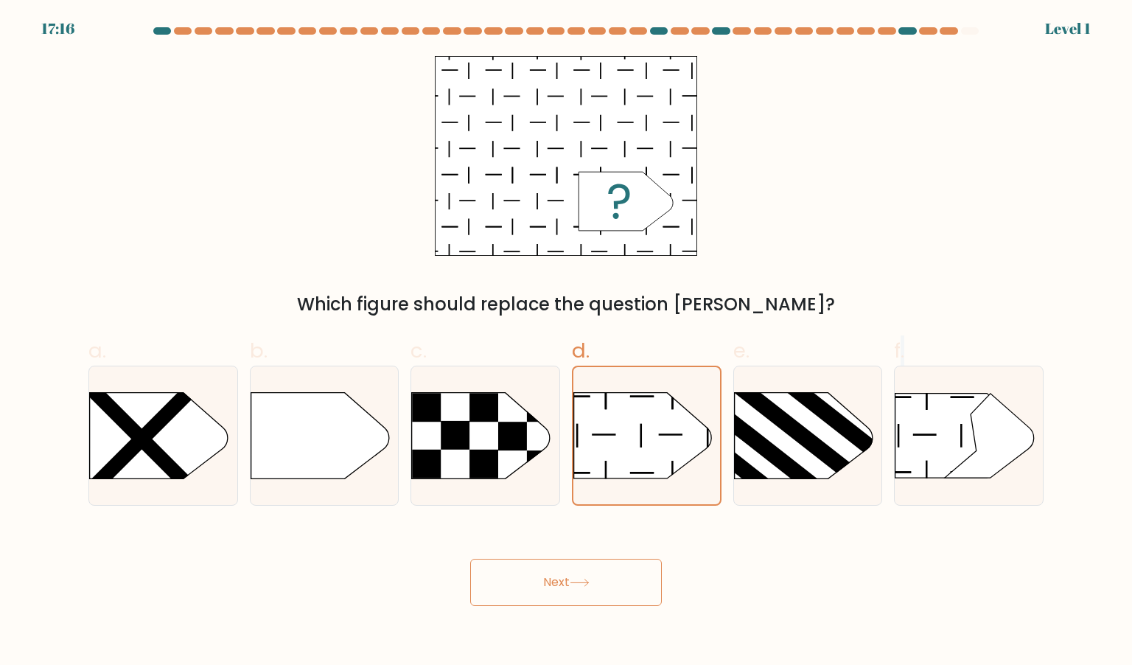
click at [619, 573] on button "Next" at bounding box center [566, 581] width 192 height 47
click at [614, 558] on div "Next" at bounding box center [566, 564] width 973 height 83
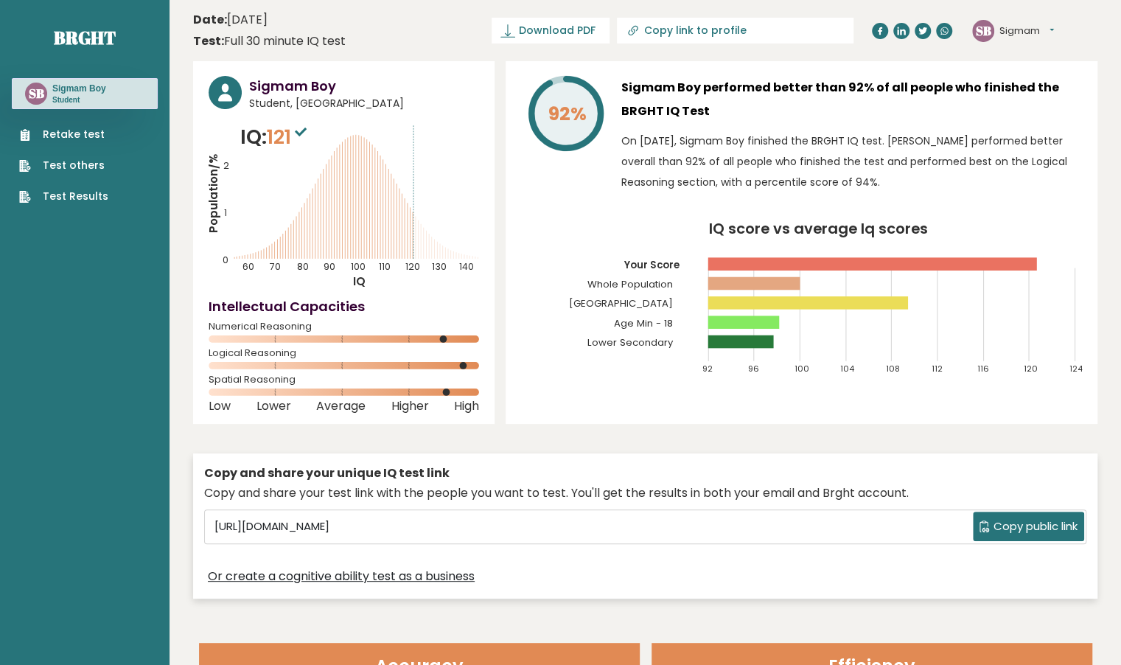
click at [306, 133] on icon at bounding box center [301, 131] width 12 height 9
click at [270, 138] on p "IQ: 121" at bounding box center [275, 136] width 70 height 29
drag, startPoint x: 282, startPoint y: 133, endPoint x: 312, endPoint y: 131, distance: 30.3
click at [310, 131] on span "121" at bounding box center [288, 136] width 43 height 27
click at [306, 131] on icon at bounding box center [301, 131] width 12 height 9
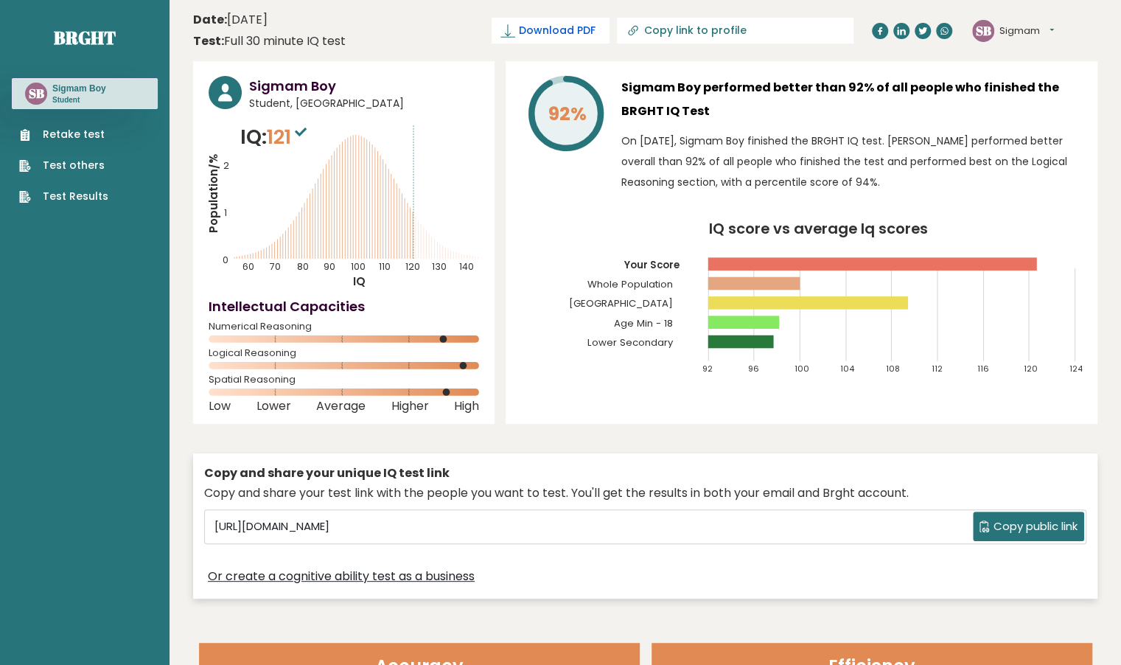
click at [595, 27] on span "Download PDF" at bounding box center [556, 30] width 77 height 15
click at [609, 35] on span "✓ Your PDF is downloaded..." at bounding box center [525, 31] width 167 height 26
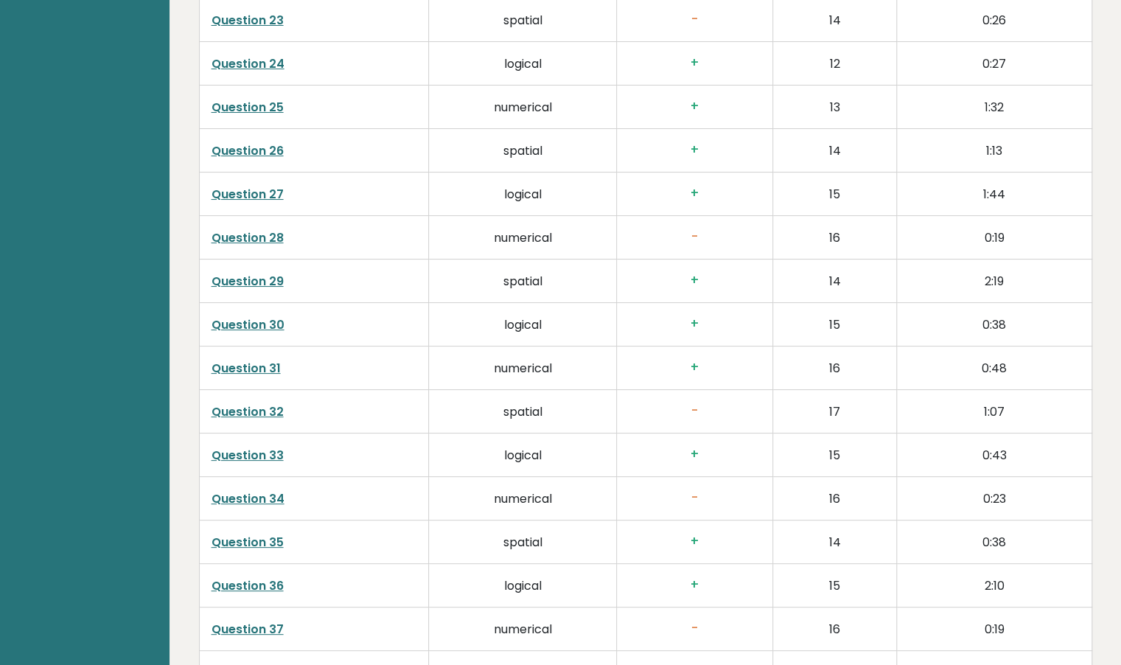
scroll to position [3779, 0]
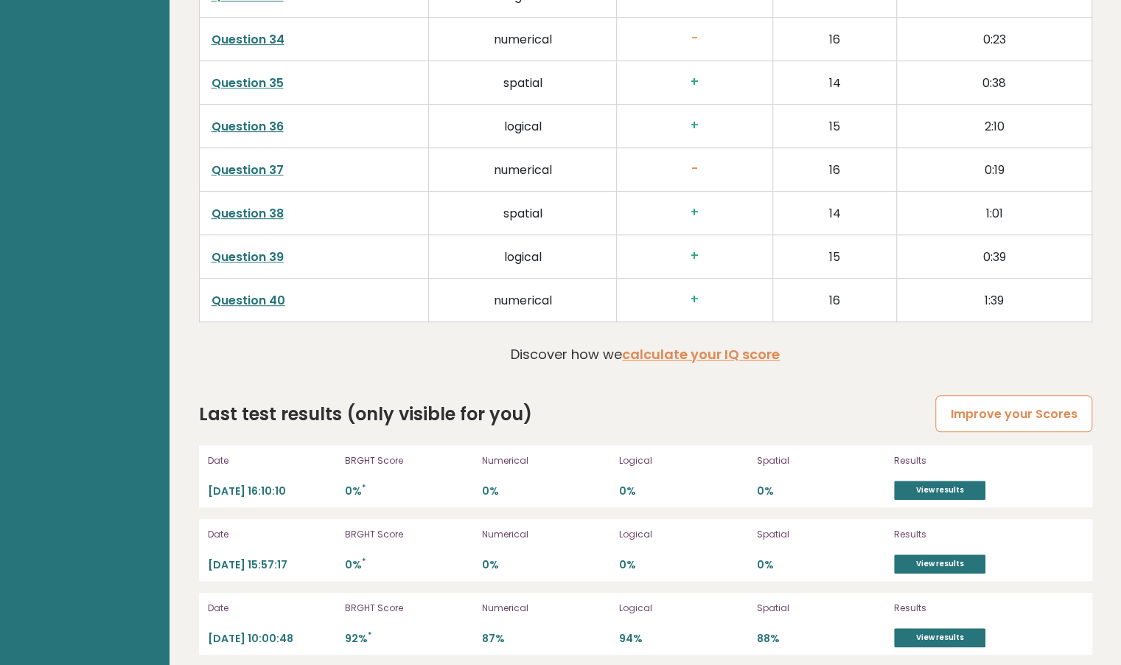
click at [1016, 401] on link "Improve your Scores" at bounding box center [1013, 414] width 156 height 38
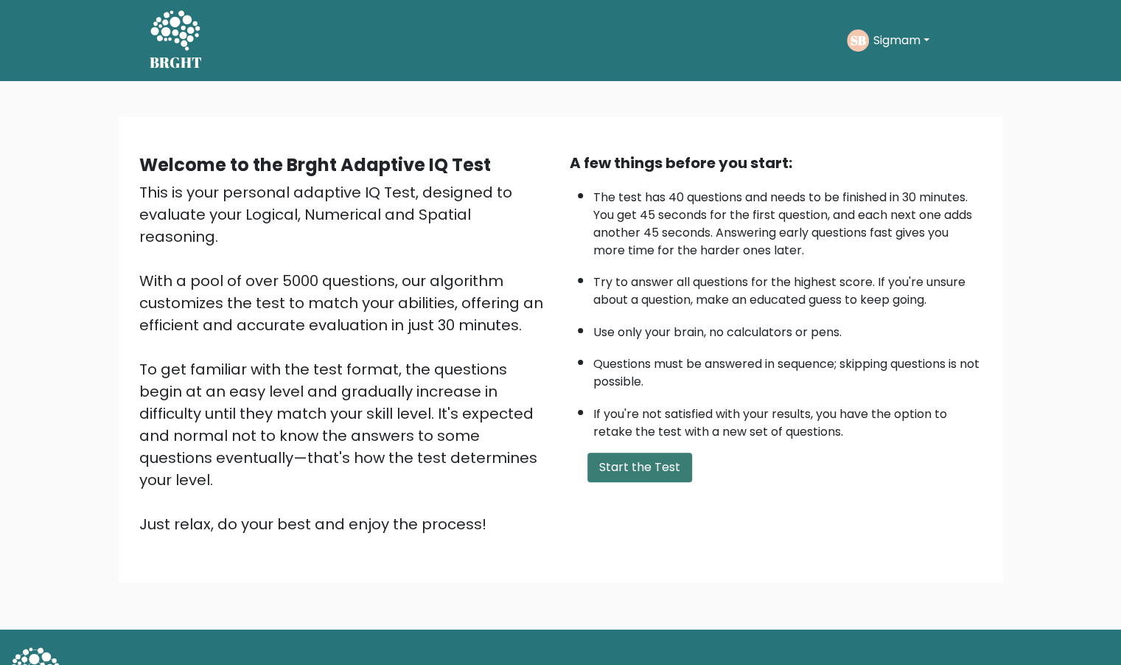
click at [647, 453] on button "Start the Test" at bounding box center [639, 466] width 105 height 29
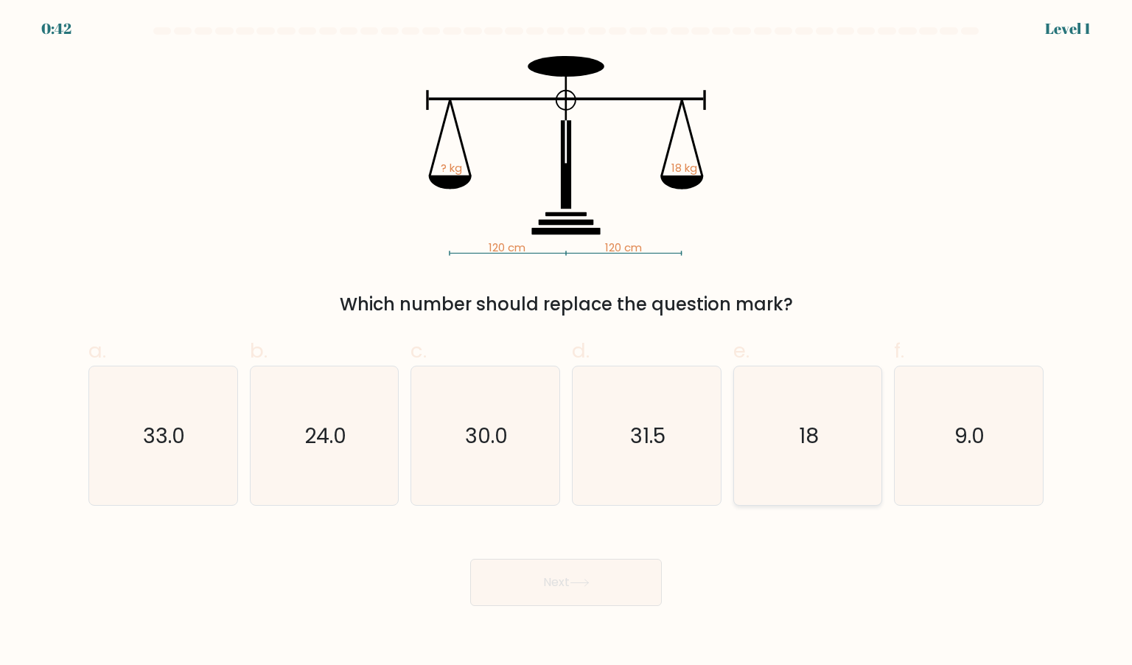
click at [807, 469] on icon "18" at bounding box center [807, 435] width 139 height 139
click at [567, 342] on input "e. 18" at bounding box center [566, 337] width 1 height 10
radio input "true"
click at [625, 592] on button "Next" at bounding box center [566, 581] width 192 height 47
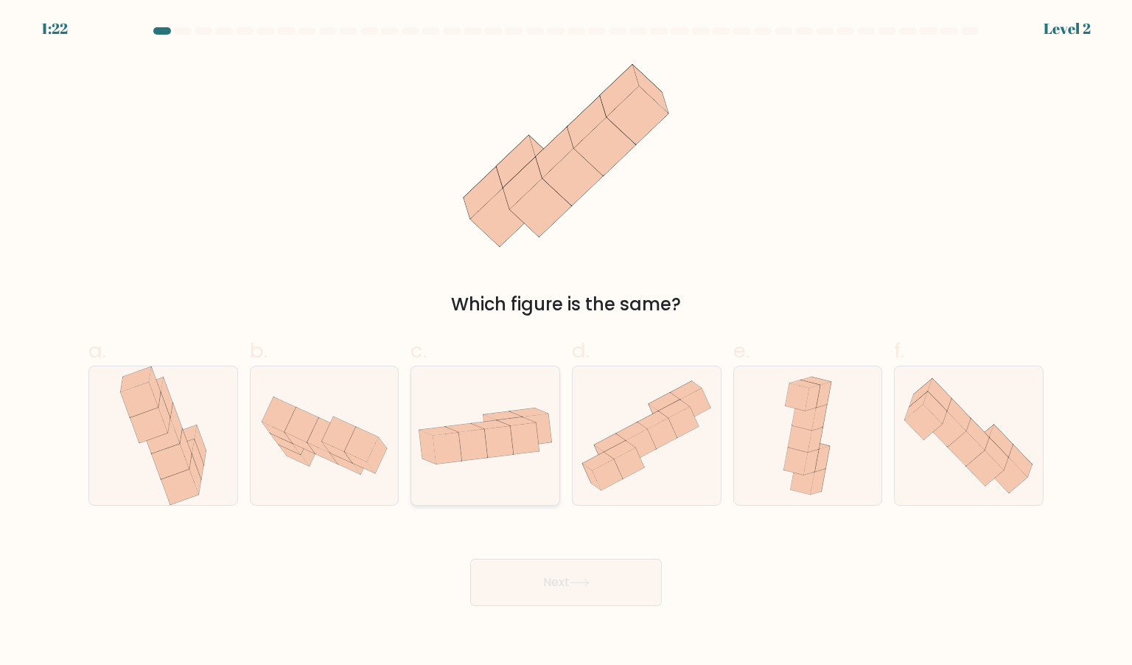
click at [497, 462] on icon at bounding box center [485, 436] width 148 height 76
click at [566, 342] on input "c." at bounding box center [566, 337] width 1 height 10
radio input "true"
click at [561, 577] on button "Next" at bounding box center [566, 581] width 192 height 47
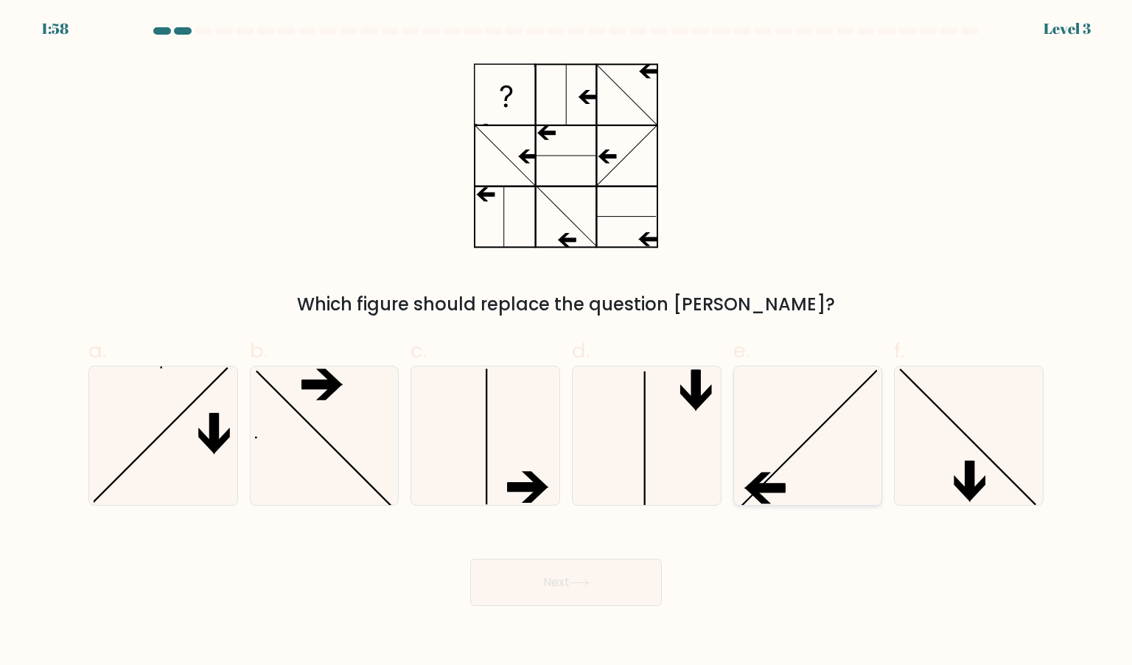
click at [734, 488] on div at bounding box center [808, 435] width 150 height 140
click at [567, 342] on input "e." at bounding box center [566, 337] width 1 height 10
radio input "true"
click at [601, 584] on button "Next" at bounding box center [566, 581] width 192 height 47
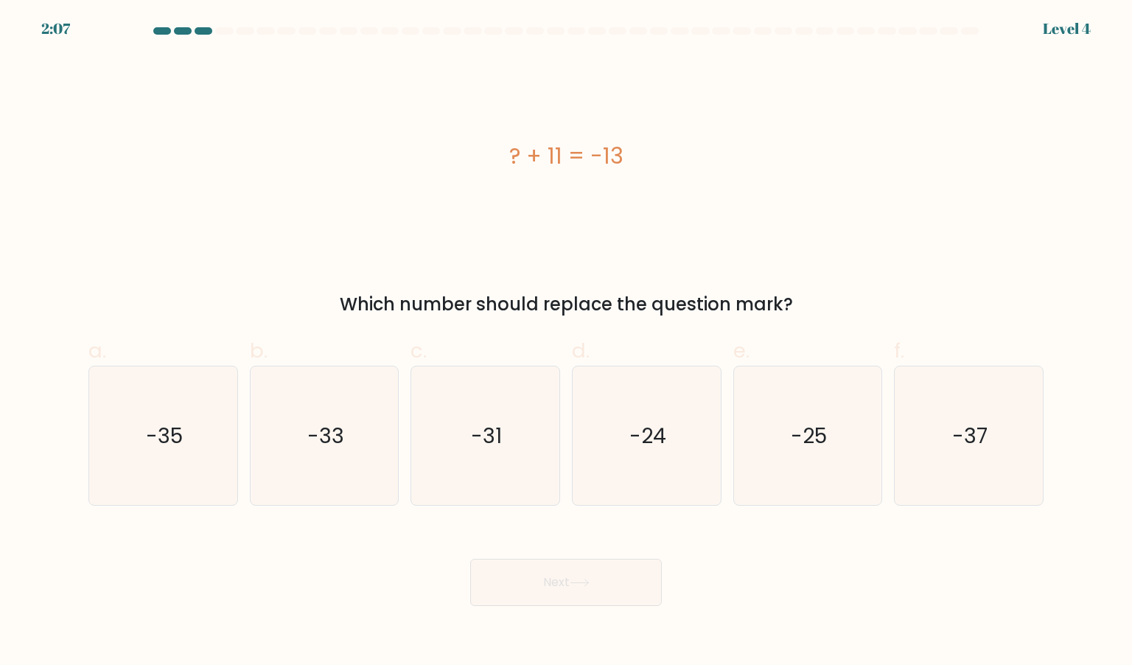
click at [723, 435] on div "d. -24" at bounding box center [646, 420] width 161 height 171
click at [682, 446] on icon "-24" at bounding box center [646, 435] width 139 height 139
click at [567, 342] on input "d. -24" at bounding box center [566, 337] width 1 height 10
radio input "true"
click at [576, 598] on button "Next" at bounding box center [566, 581] width 192 height 47
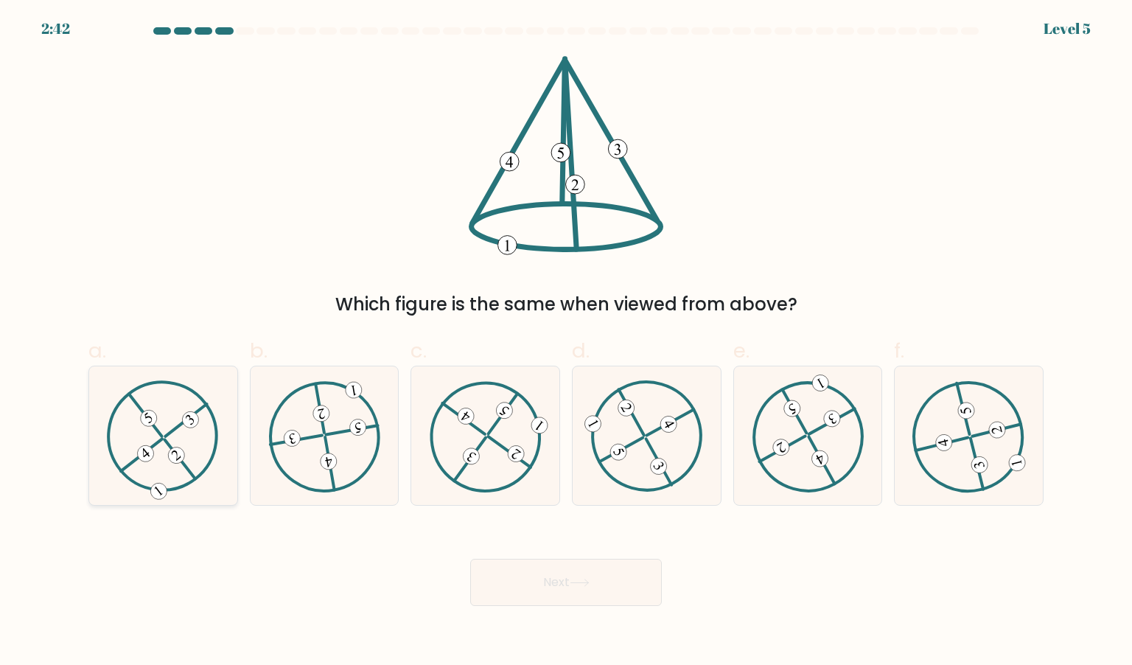
click at [189, 417] on 730 at bounding box center [190, 419] width 23 height 23
click at [566, 342] on input "a." at bounding box center [566, 337] width 1 height 10
radio input "true"
click at [572, 598] on button "Next" at bounding box center [566, 581] width 192 height 47
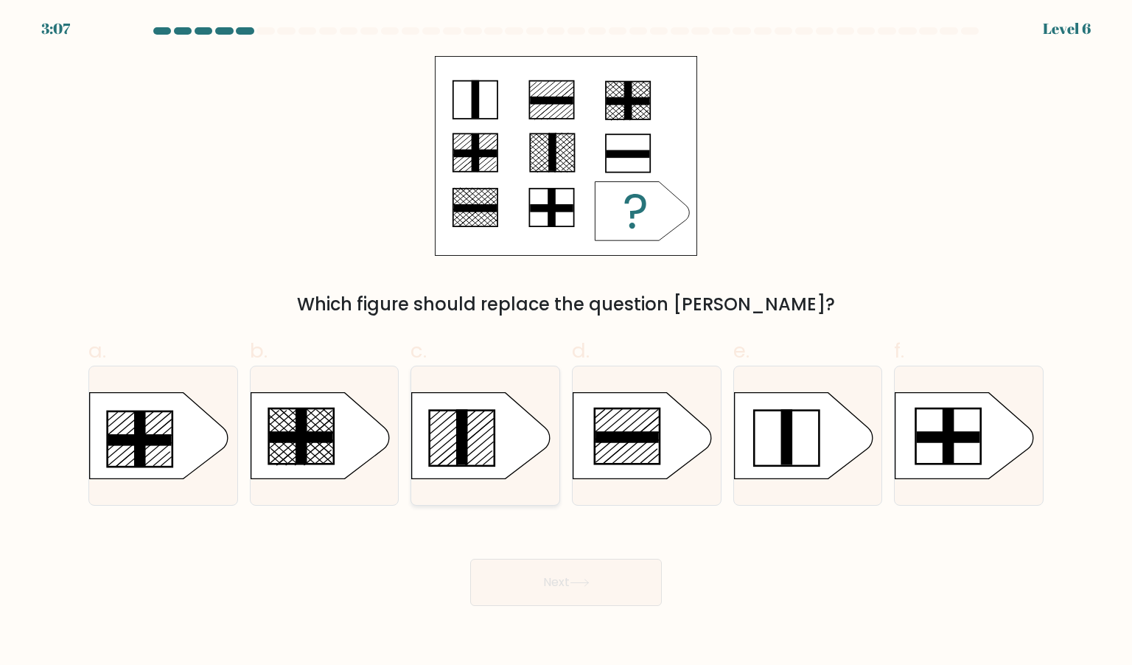
click at [502, 435] on icon at bounding box center [481, 435] width 139 height 86
click at [566, 342] on input "c." at bounding box center [566, 337] width 1 height 10
radio input "true"
click at [548, 567] on button "Next" at bounding box center [566, 581] width 192 height 47
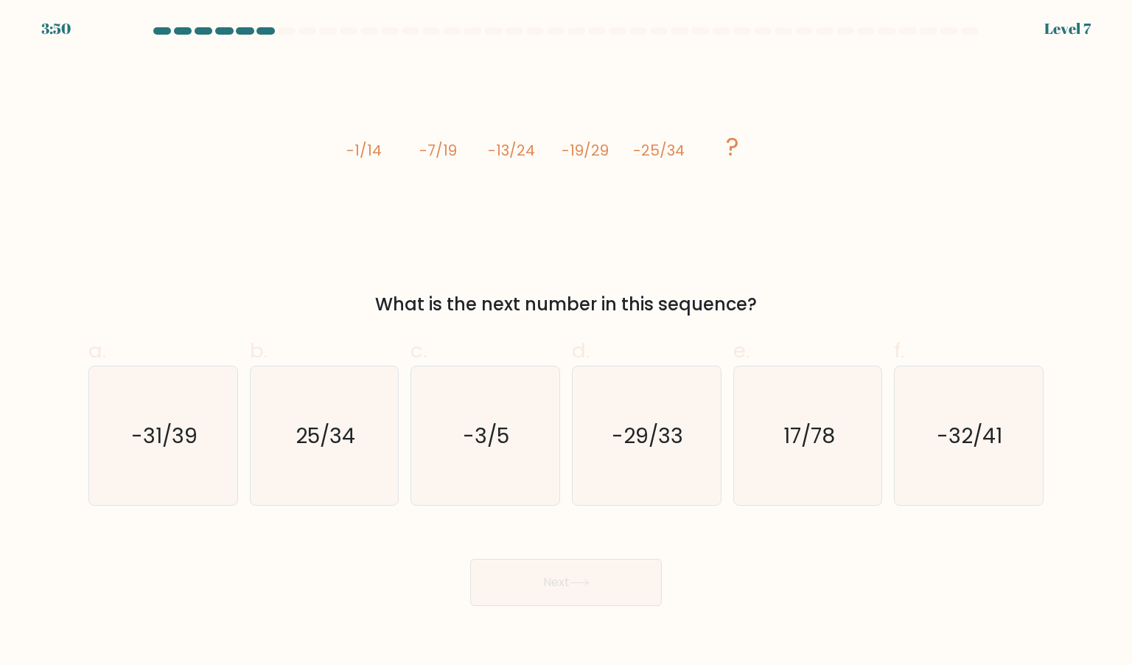
click at [628, 262] on div "image/svg+xml -1/14 -7/19 -13/24 -19/29 -25/34 ? What is the next number in thi…" at bounding box center [566, 187] width 973 height 262
drag, startPoint x: 248, startPoint y: 100, endPoint x: 501, endPoint y: 198, distance: 271.7
click at [501, 198] on div "image/svg+xml -1/14 -7/19 -13/24 -19/29 -25/34 ? What is the next number in thi…" at bounding box center [566, 187] width 973 height 262
click at [501, 198] on icon "image/svg+xml -1/14 -7/19 -13/24 -19/29 -25/34 ?" at bounding box center [566, 156] width 442 height 200
click at [233, 424] on div "-31/39" at bounding box center [163, 435] width 150 height 140
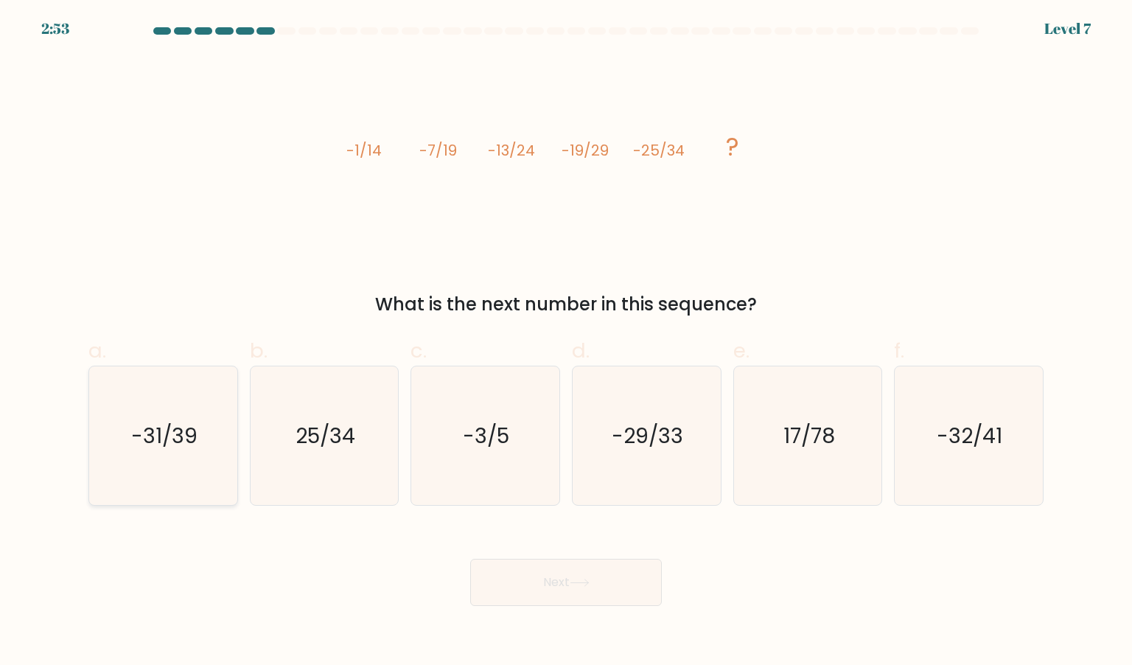
click at [566, 342] on input "a. -31/39" at bounding box center [566, 337] width 1 height 10
radio input "true"
click at [505, 587] on button "Next" at bounding box center [566, 581] width 192 height 47
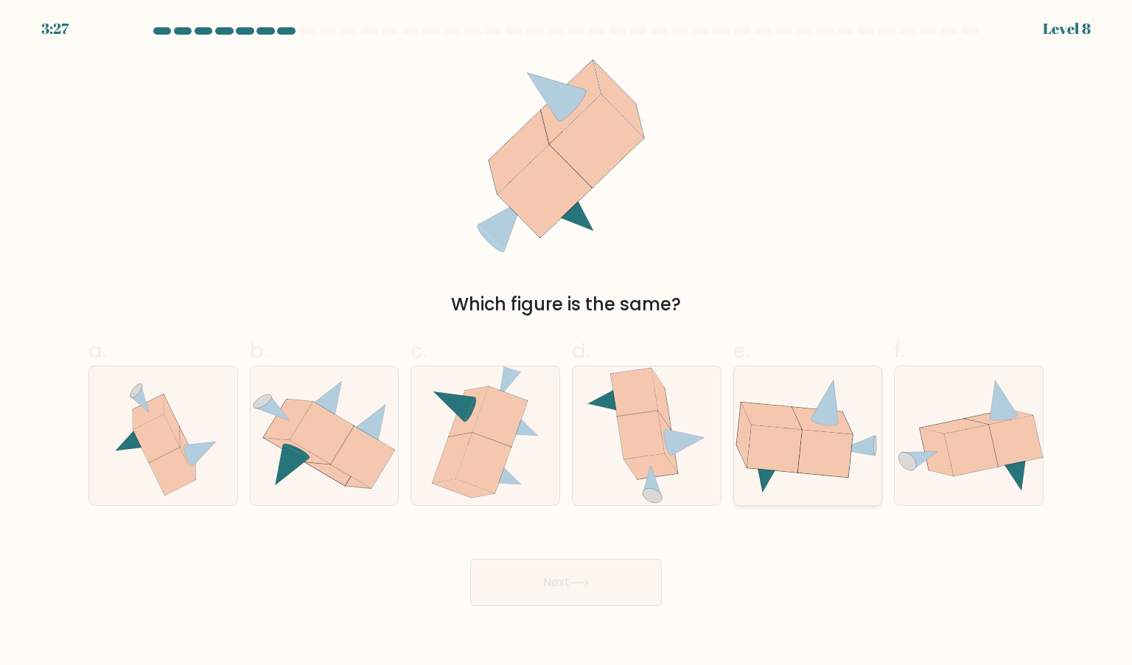
click at [800, 435] on icon at bounding box center [773, 448] width 55 height 47
click at [567, 342] on input "e." at bounding box center [566, 337] width 1 height 10
radio input "true"
click at [219, 459] on icon at bounding box center [163, 435] width 129 height 139
click at [566, 342] on input "a." at bounding box center [566, 337] width 1 height 10
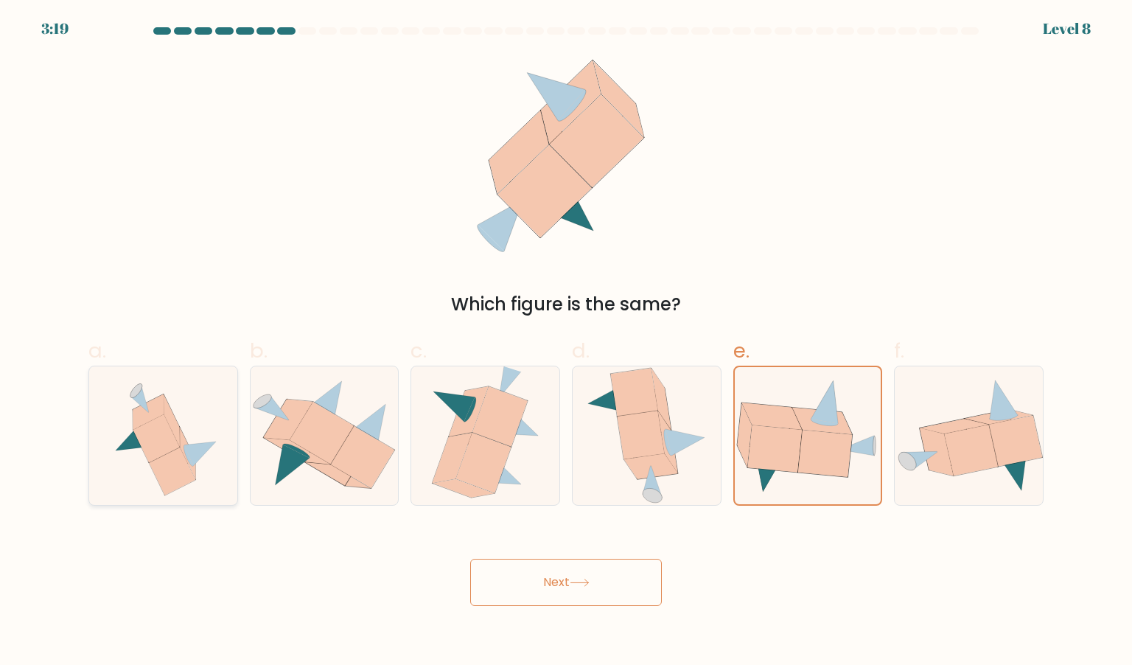
radio input "true"
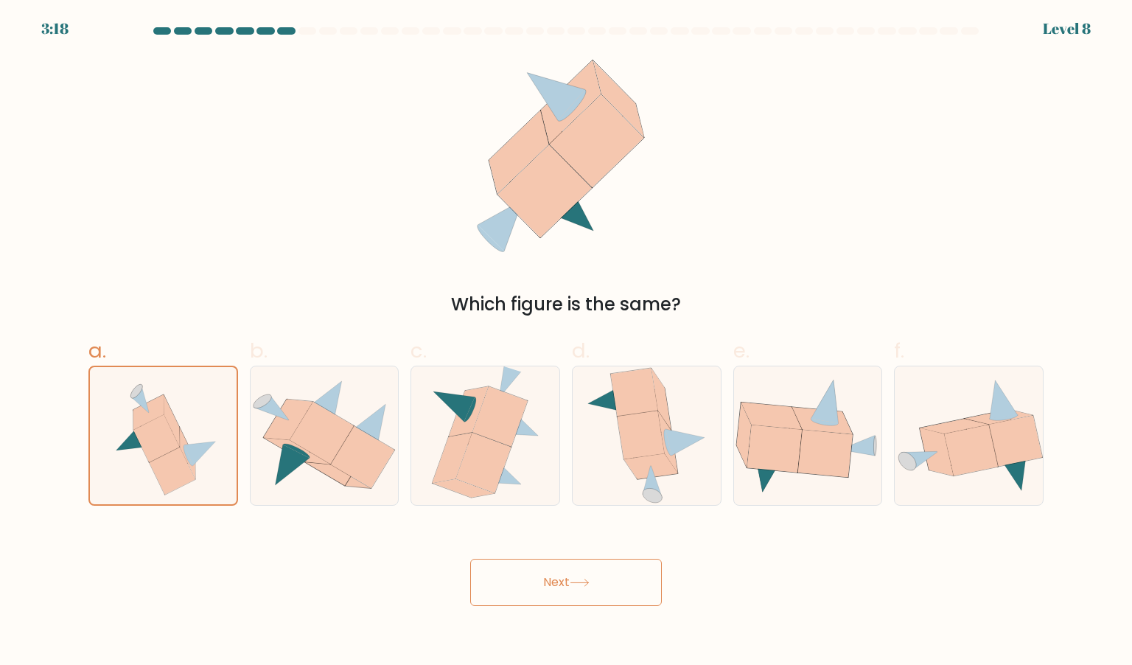
click at [578, 581] on icon at bounding box center [580, 582] width 20 height 8
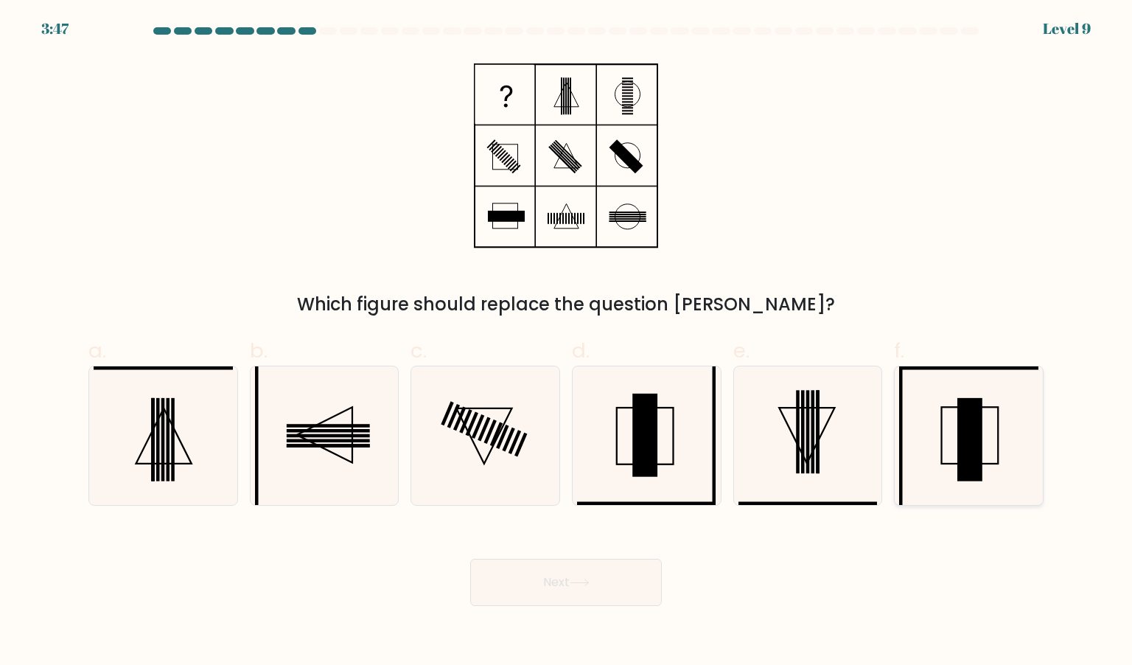
click at [952, 437] on icon at bounding box center [968, 435] width 139 height 139
click at [567, 342] on input "f." at bounding box center [566, 337] width 1 height 10
radio input "true"
click at [575, 594] on button "Next" at bounding box center [566, 581] width 192 height 47
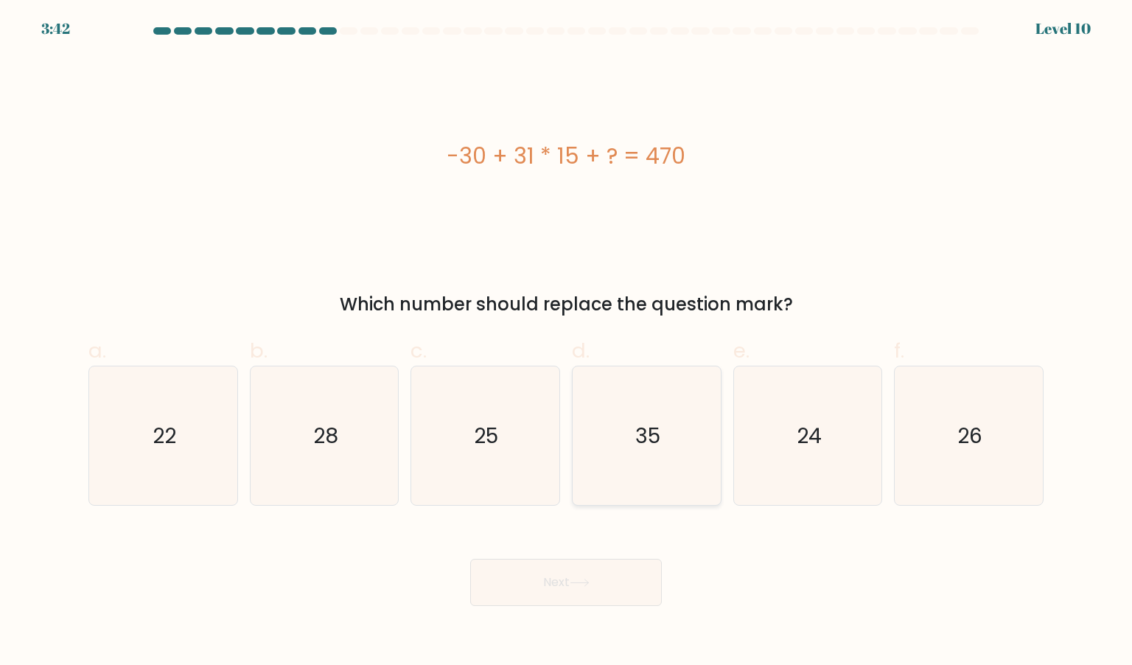
click at [670, 422] on icon "35" at bounding box center [646, 435] width 139 height 139
click at [567, 342] on input "d. 35" at bounding box center [566, 337] width 1 height 10
radio input "true"
click at [581, 601] on button "Next" at bounding box center [566, 581] width 192 height 47
click at [576, 580] on icon at bounding box center [580, 582] width 20 height 8
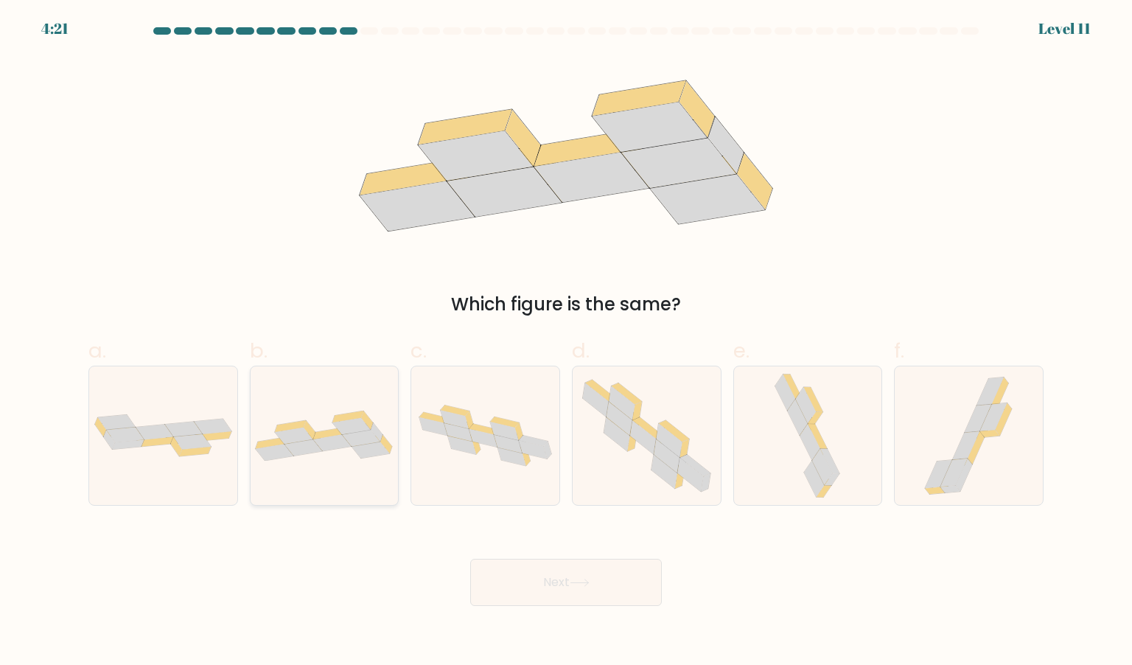
click at [368, 472] on div at bounding box center [325, 435] width 150 height 140
click at [566, 342] on input "b." at bounding box center [566, 337] width 1 height 10
radio input "true"
click at [602, 577] on button "Next" at bounding box center [566, 581] width 192 height 47
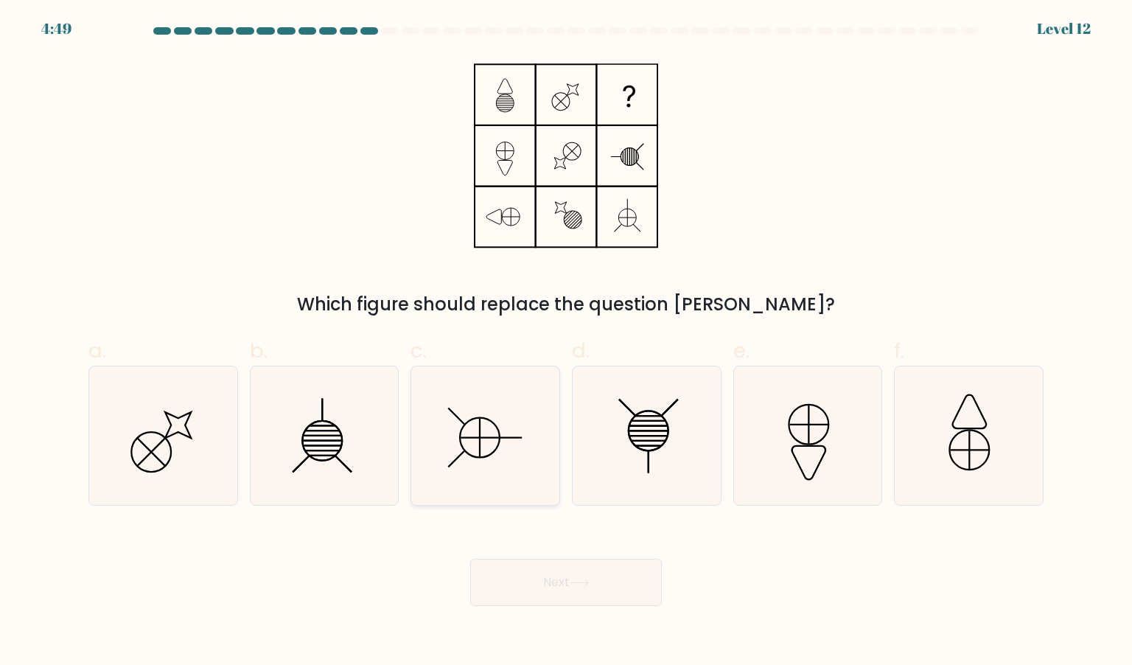
click at [544, 441] on icon at bounding box center [485, 435] width 139 height 139
click at [566, 342] on input "c." at bounding box center [566, 337] width 1 height 10
radio input "true"
click at [349, 418] on icon at bounding box center [324, 435] width 139 height 139
click at [566, 342] on input "b." at bounding box center [566, 337] width 1 height 10
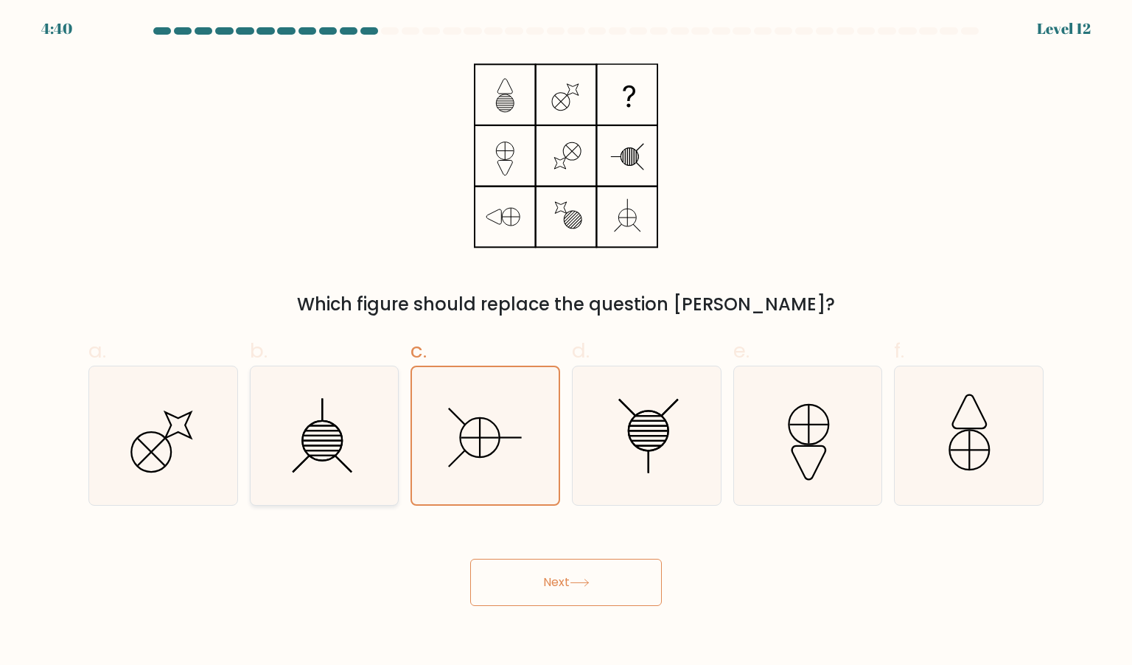
radio input "true"
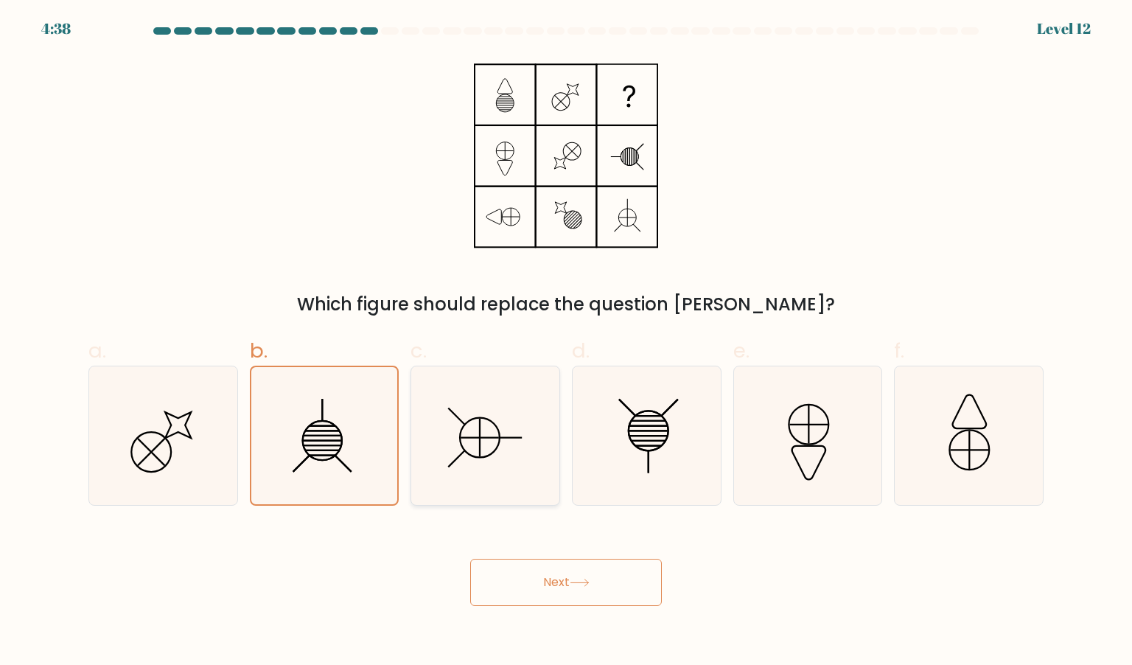
click at [519, 448] on icon at bounding box center [485, 435] width 139 height 139
click at [566, 342] on input "c." at bounding box center [566, 337] width 1 height 10
radio input "true"
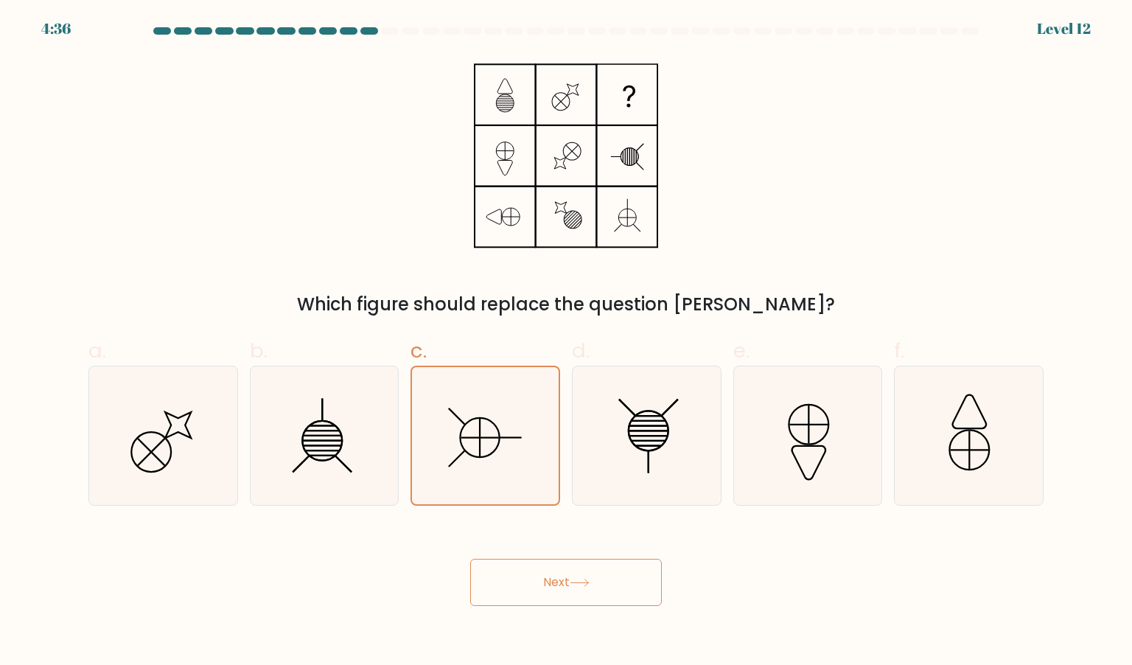
click at [556, 570] on button "Next" at bounding box center [566, 581] width 192 height 47
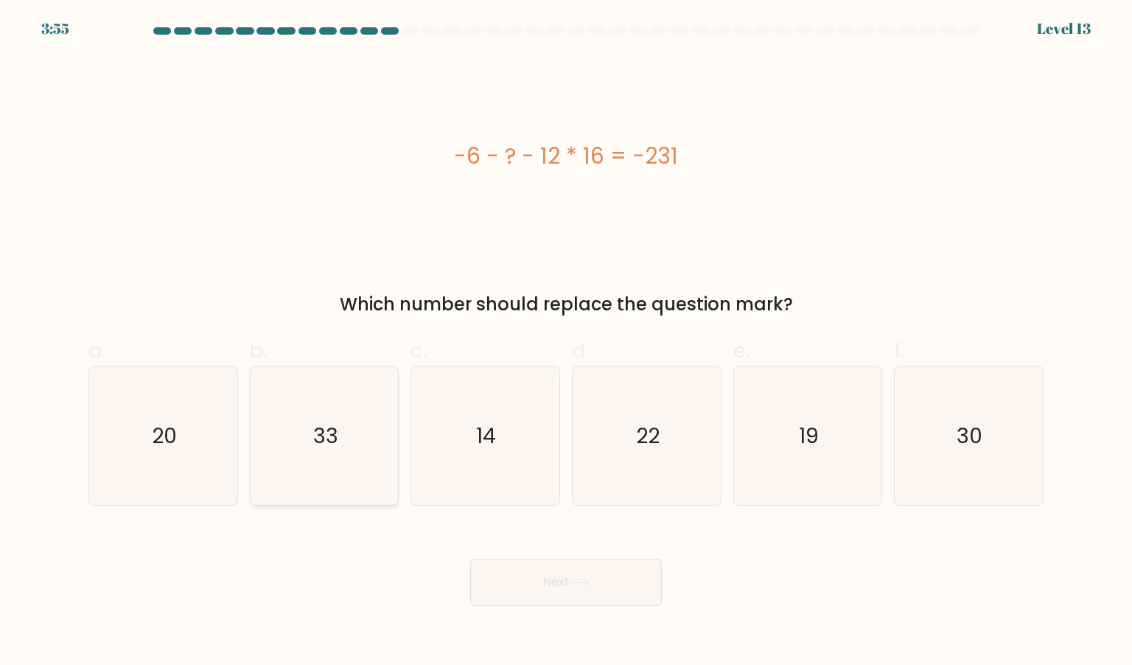
click at [354, 451] on icon "33" at bounding box center [324, 435] width 139 height 139
click at [566, 342] on input "b. 33" at bounding box center [566, 337] width 1 height 10
radio input "true"
click at [554, 593] on button "Next" at bounding box center [566, 581] width 192 height 47
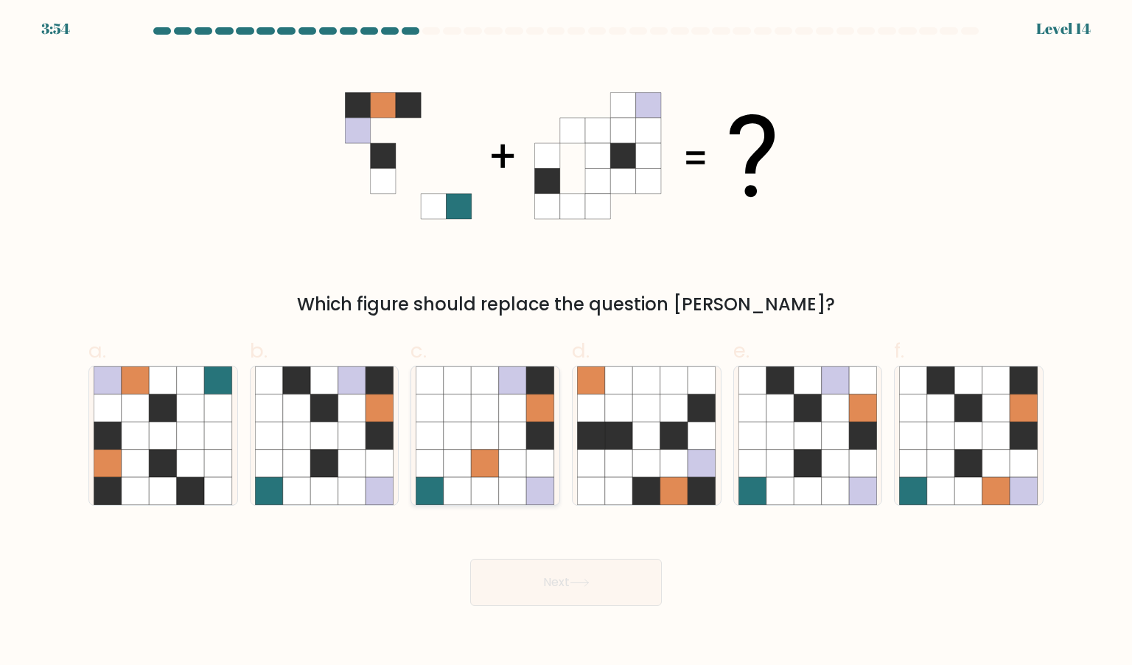
click at [539, 469] on icon at bounding box center [541, 463] width 28 height 28
click at [566, 342] on input "c." at bounding box center [566, 337] width 1 height 10
radio input "true"
click at [970, 478] on icon at bounding box center [969, 491] width 28 height 28
click at [567, 342] on input "f." at bounding box center [566, 337] width 1 height 10
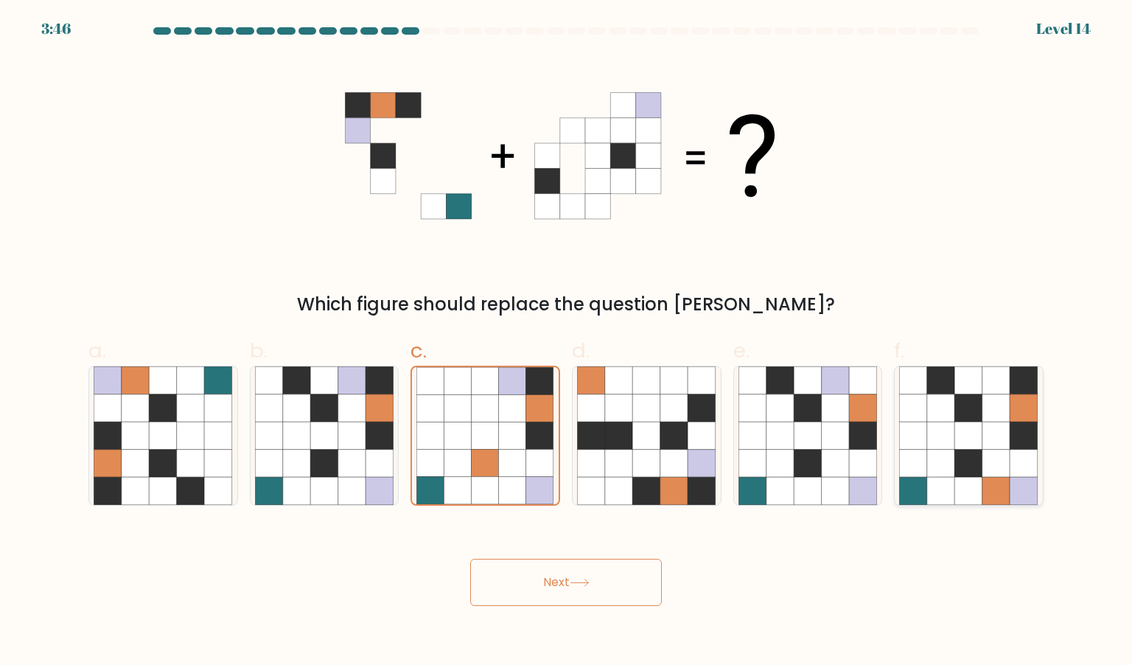
radio input "true"
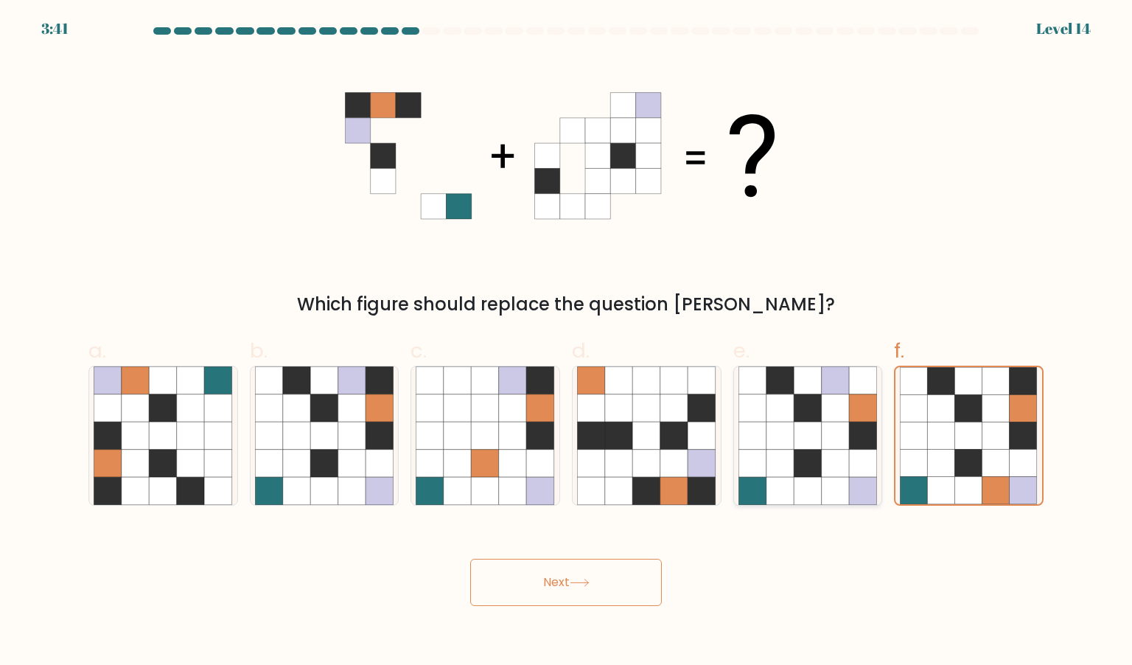
click at [830, 477] on icon at bounding box center [835, 463] width 28 height 28
click at [567, 342] on input "e." at bounding box center [566, 337] width 1 height 10
radio input "true"
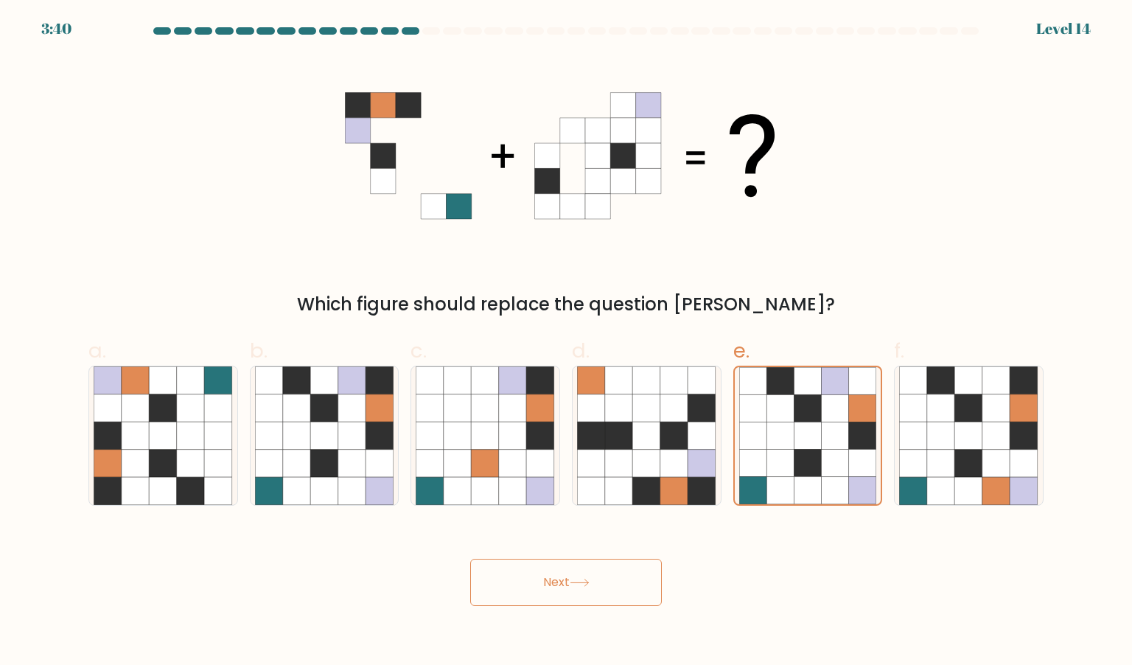
click at [782, 538] on div "Next" at bounding box center [566, 564] width 973 height 83
click at [526, 473] on icon at bounding box center [513, 463] width 28 height 28
click at [566, 342] on input "c." at bounding box center [566, 337] width 1 height 10
radio input "true"
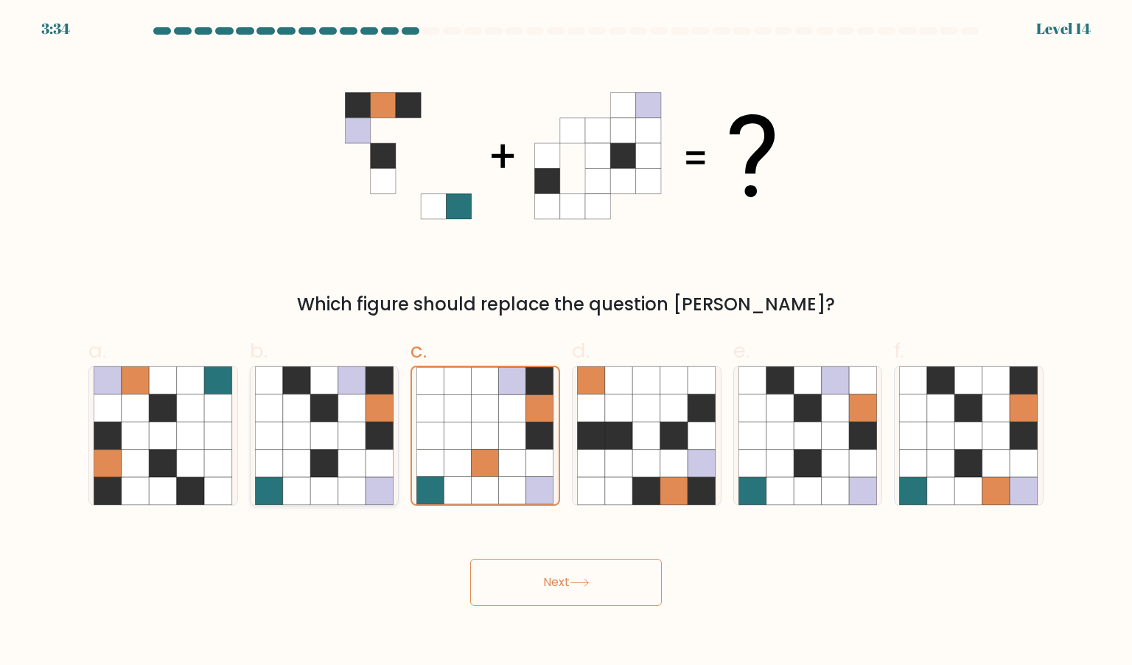
click at [349, 480] on icon at bounding box center [352, 491] width 28 height 28
click at [566, 342] on input "b." at bounding box center [566, 337] width 1 height 10
radio input "true"
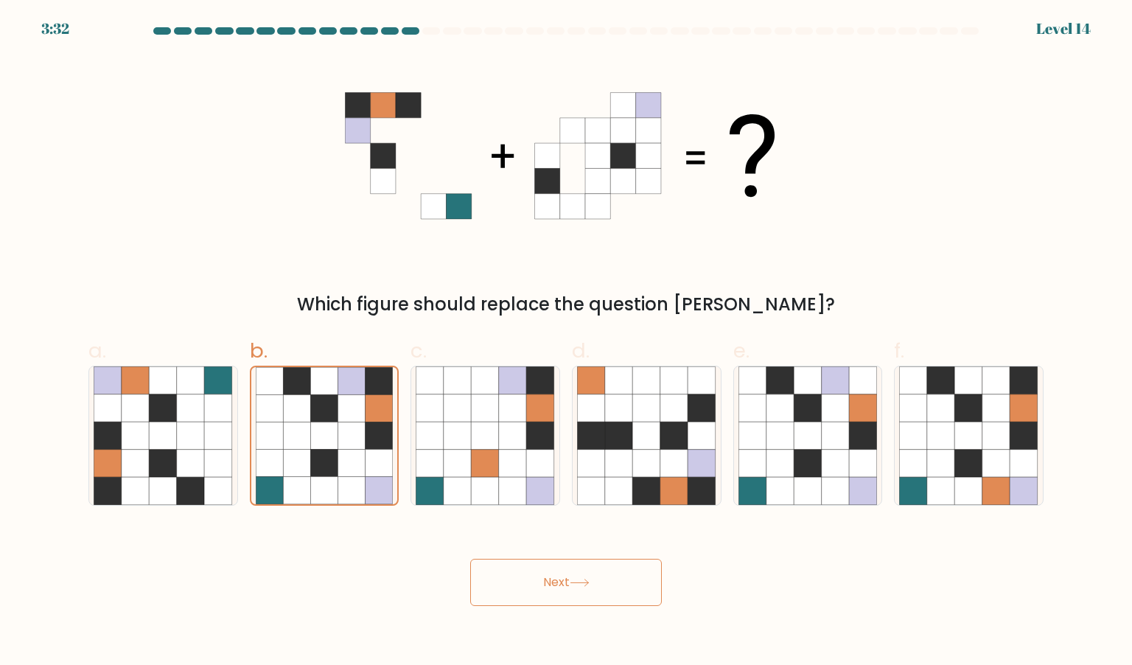
click at [519, 575] on button "Next" at bounding box center [566, 581] width 192 height 47
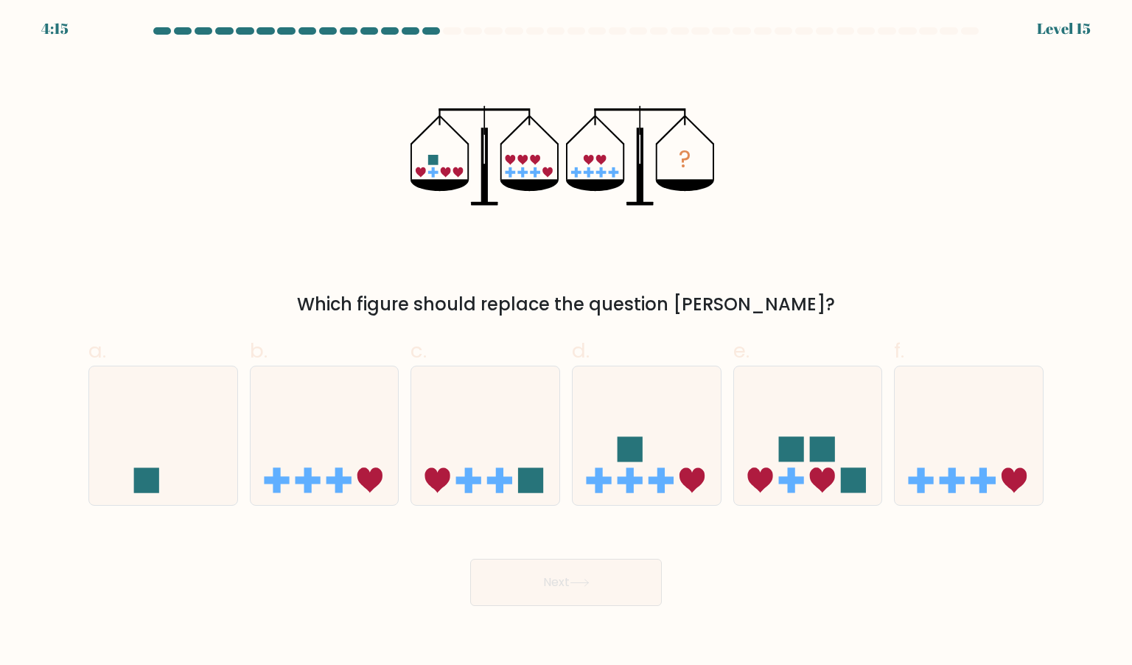
click at [745, 587] on div "Next" at bounding box center [566, 564] width 973 height 83
click at [442, 439] on icon at bounding box center [485, 435] width 148 height 122
click at [566, 342] on input "c." at bounding box center [566, 337] width 1 height 10
radio input "true"
click at [570, 594] on button "Next" at bounding box center [566, 581] width 192 height 47
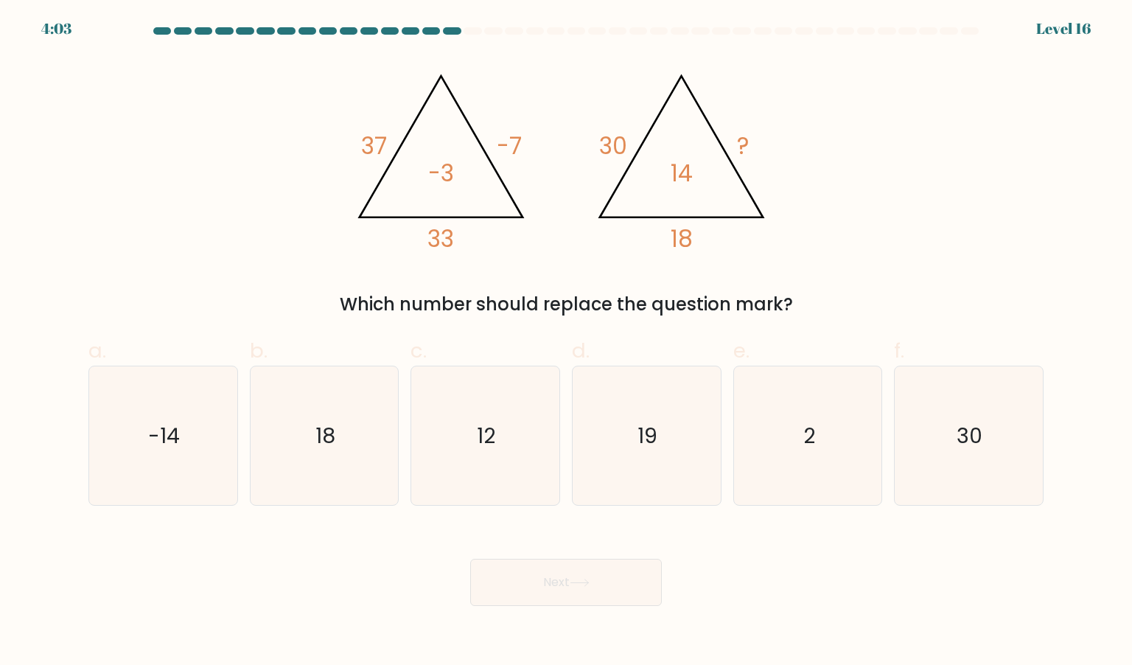
click at [764, 583] on div "Next" at bounding box center [566, 564] width 973 height 83
click at [785, 409] on icon "2" at bounding box center [807, 435] width 139 height 139
click at [567, 342] on input "e. 2" at bounding box center [566, 337] width 1 height 10
radio input "true"
click at [614, 574] on button "Next" at bounding box center [566, 581] width 192 height 47
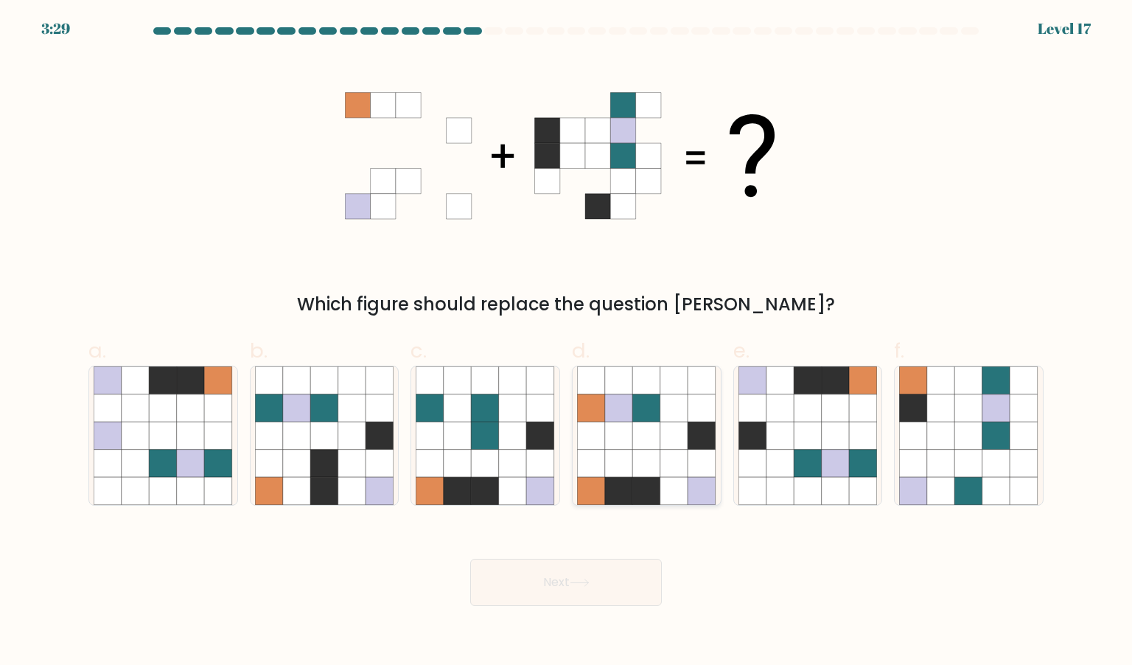
click at [609, 488] on icon at bounding box center [619, 491] width 28 height 28
click at [567, 342] on input "d." at bounding box center [566, 337] width 1 height 10
radio input "true"
click at [196, 422] on icon at bounding box center [191, 435] width 28 height 28
click at [566, 342] on input "a." at bounding box center [566, 337] width 1 height 10
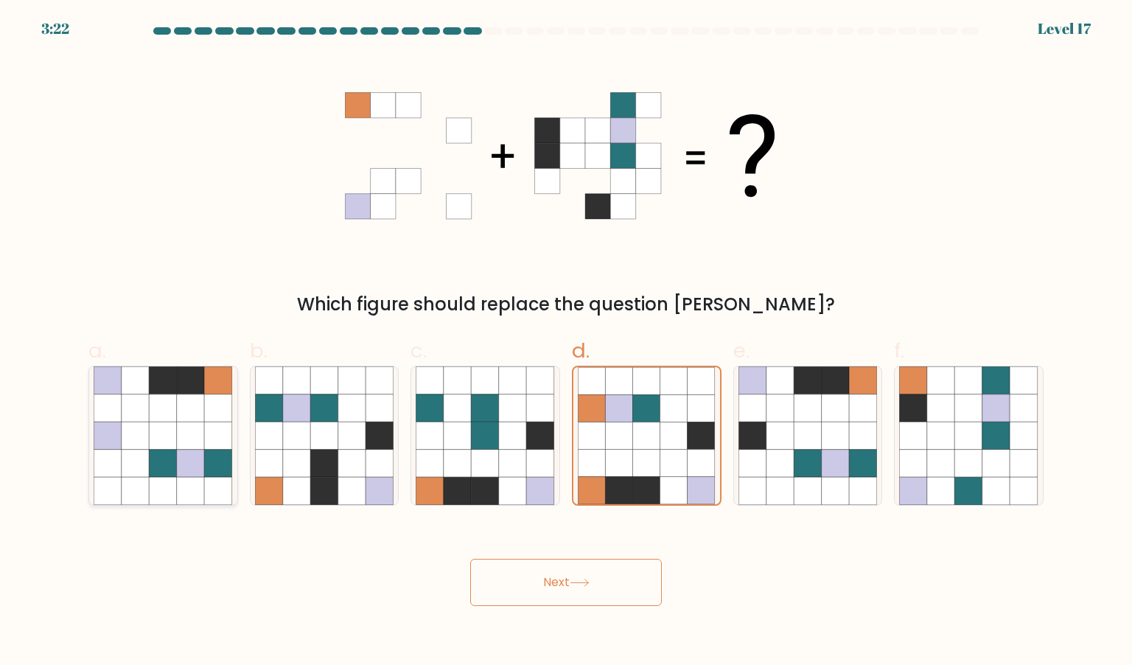
radio input "true"
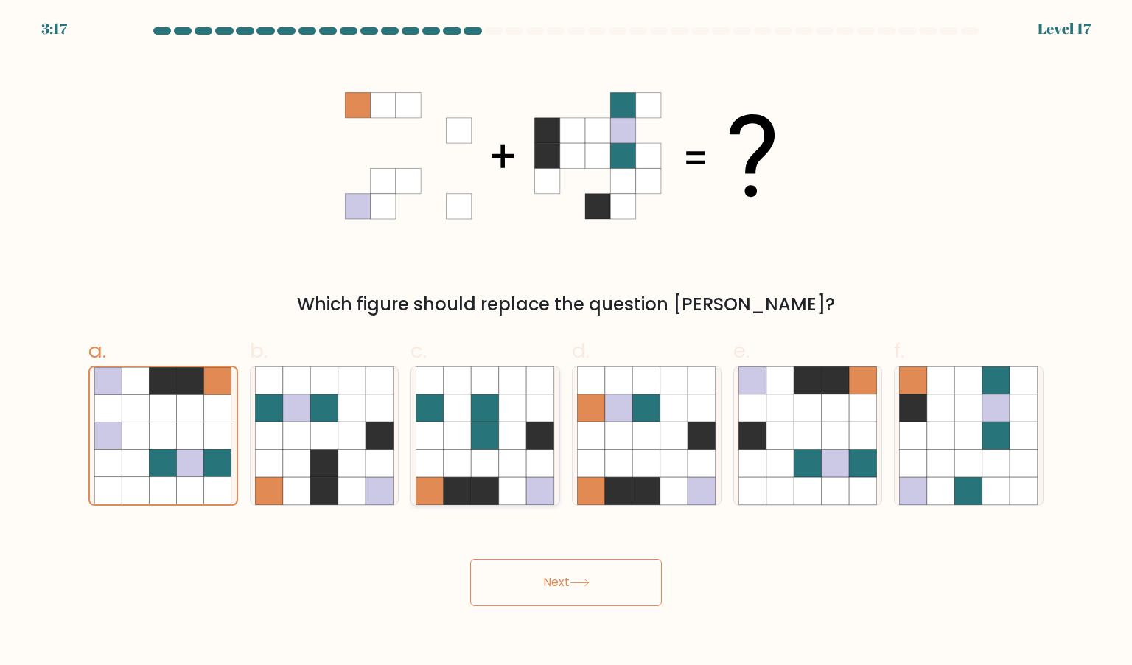
click at [510, 464] on icon at bounding box center [513, 463] width 28 height 28
click at [566, 342] on input "c." at bounding box center [566, 337] width 1 height 10
radio input "true"
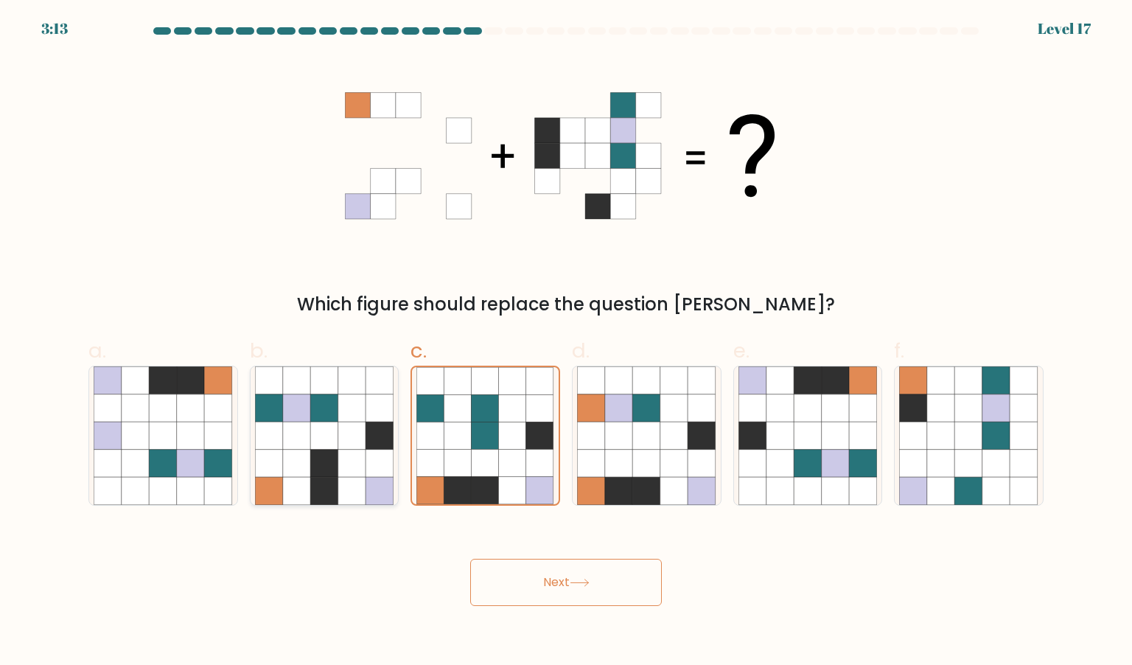
click at [268, 467] on icon at bounding box center [269, 463] width 28 height 28
click at [566, 342] on input "b." at bounding box center [566, 337] width 1 height 10
radio input "true"
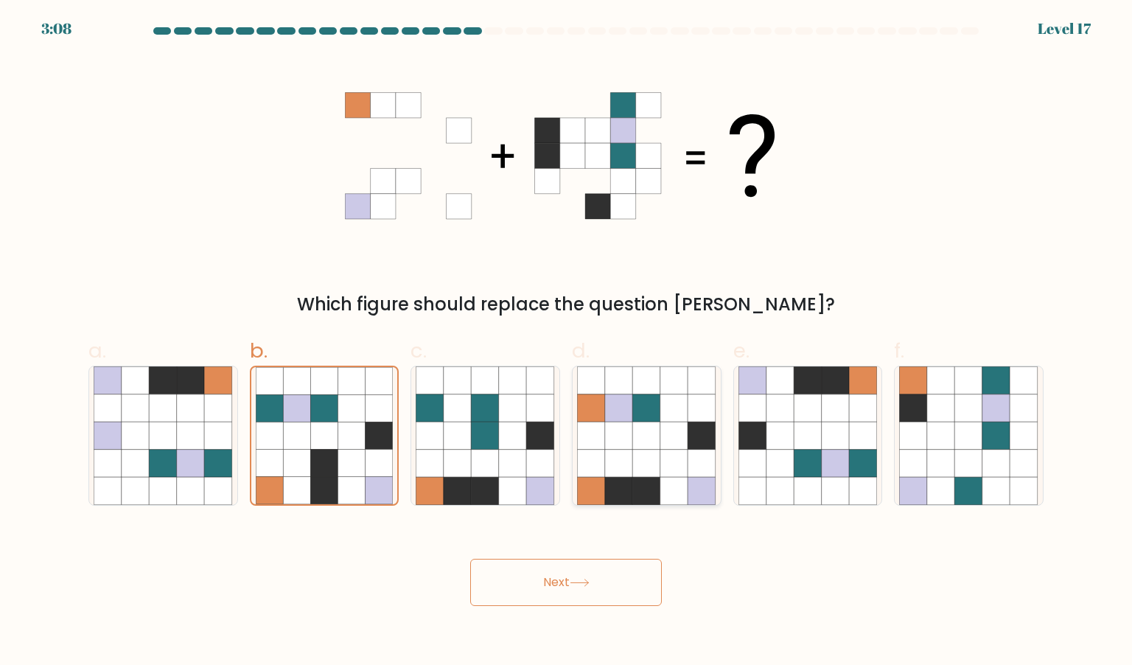
click at [607, 489] on icon at bounding box center [619, 491] width 28 height 28
click at [567, 342] on input "d." at bounding box center [566, 337] width 1 height 10
radio input "true"
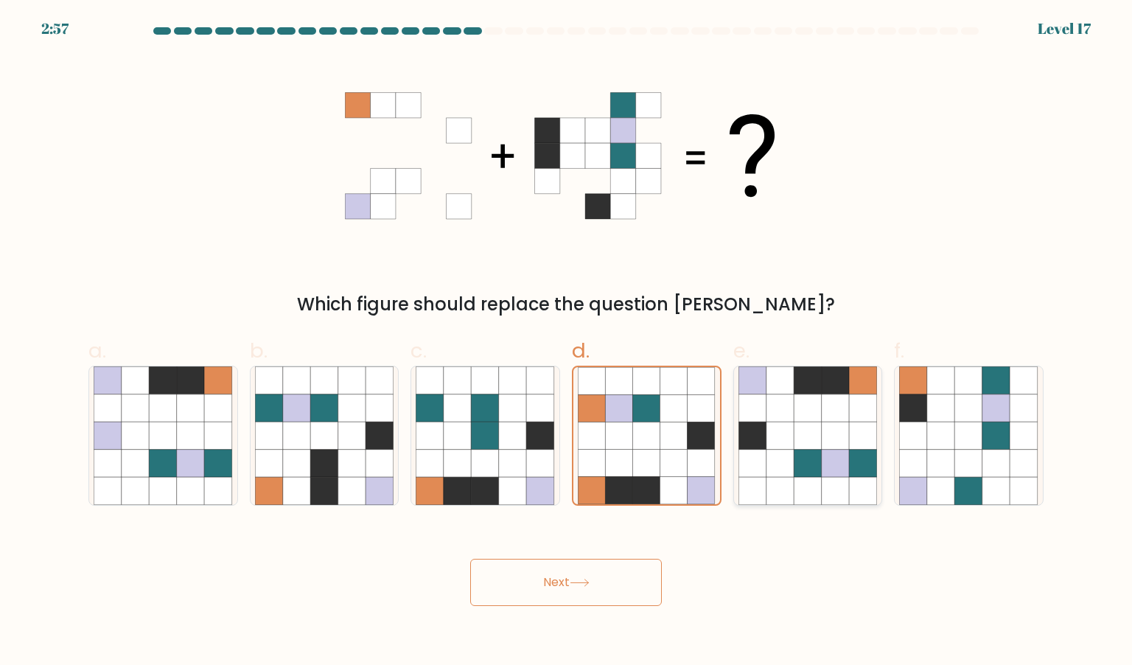
click at [803, 449] on icon at bounding box center [807, 463] width 28 height 28
click at [567, 342] on input "e." at bounding box center [566, 337] width 1 height 10
radio input "true"
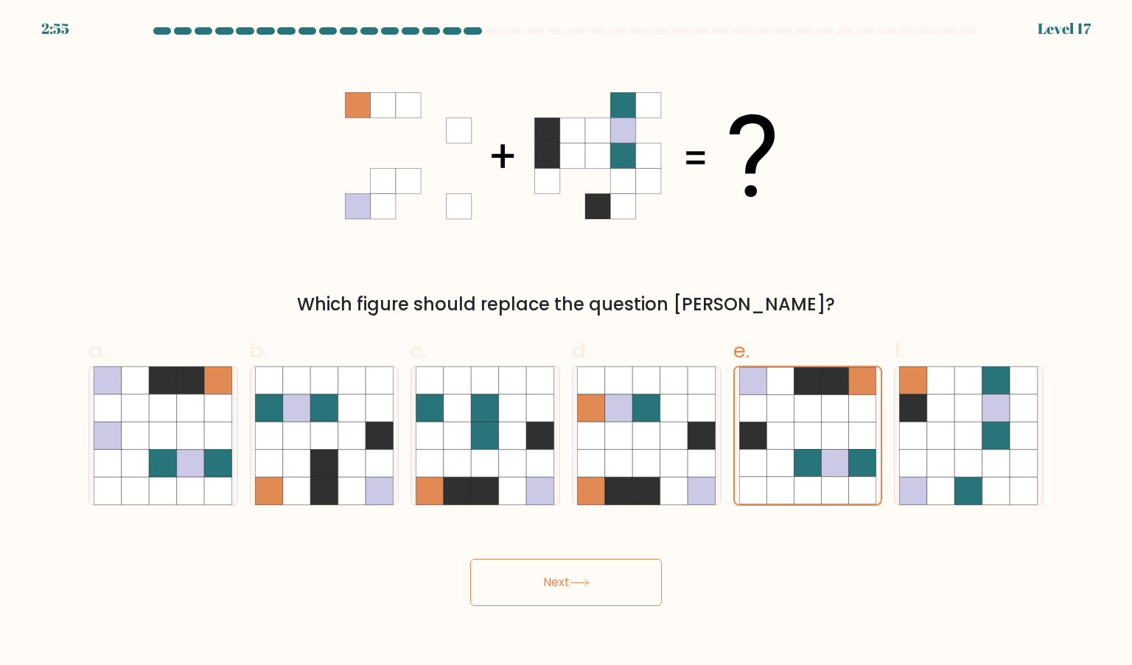
click at [589, 572] on button "Next" at bounding box center [566, 581] width 192 height 47
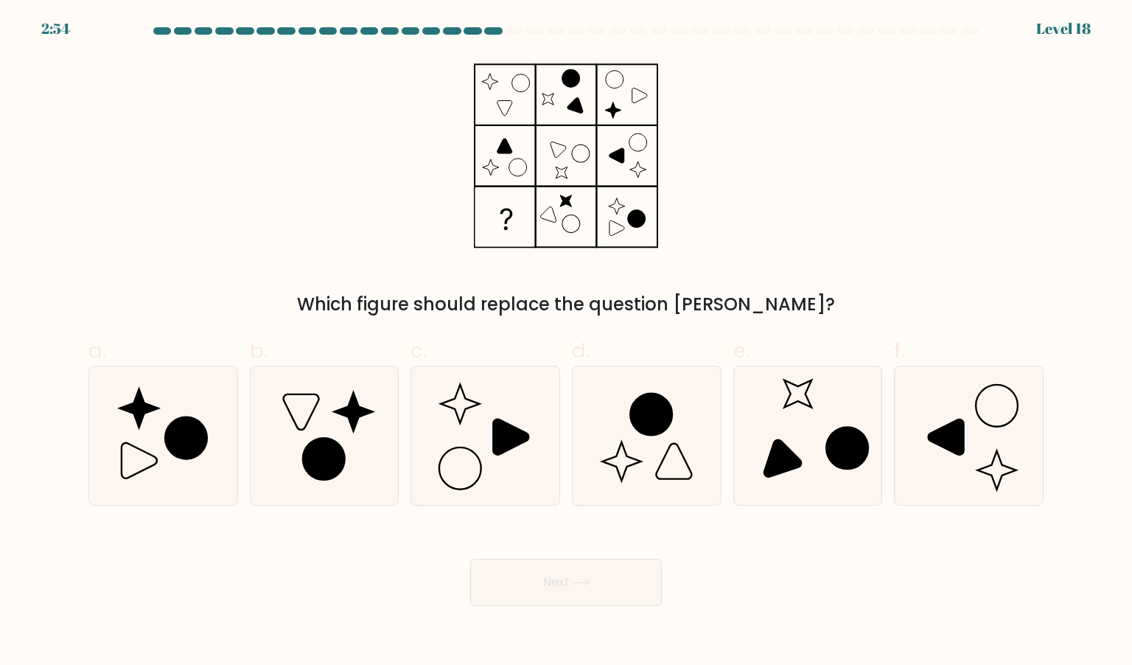
click at [747, 572] on div "Next" at bounding box center [566, 564] width 973 height 83
click at [315, 413] on icon at bounding box center [324, 435] width 139 height 139
click at [566, 342] on input "b." at bounding box center [566, 337] width 1 height 10
radio input "true"
click at [301, 586] on div "Next" at bounding box center [566, 564] width 973 height 83
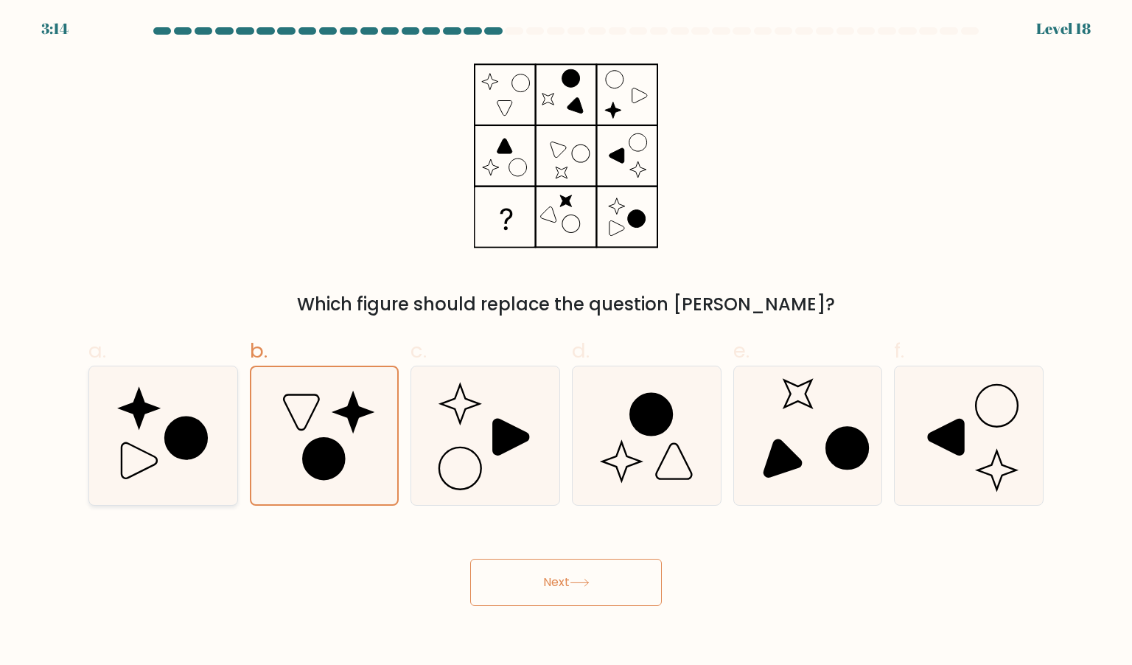
click at [202, 480] on icon at bounding box center [163, 435] width 139 height 139
click at [566, 342] on input "a." at bounding box center [566, 337] width 1 height 10
radio input "true"
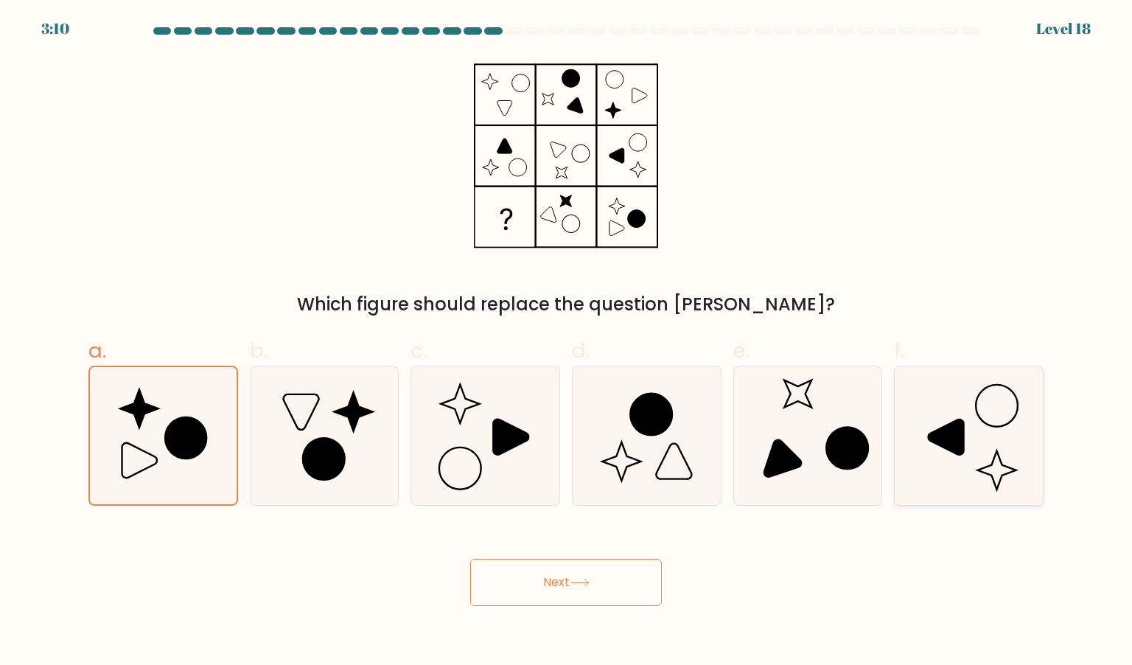
click at [955, 460] on icon at bounding box center [968, 435] width 139 height 139
click at [567, 342] on input "f." at bounding box center [566, 337] width 1 height 10
radio input "true"
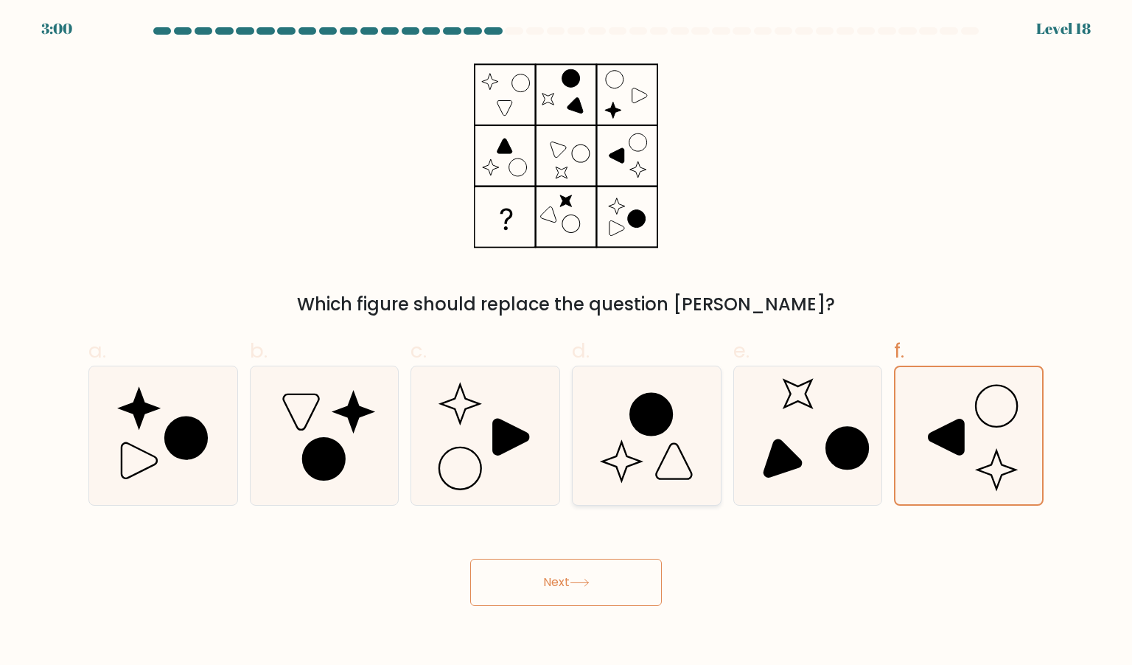
click at [706, 455] on icon at bounding box center [646, 435] width 139 height 139
click at [567, 342] on input "d." at bounding box center [566, 337] width 1 height 10
radio input "true"
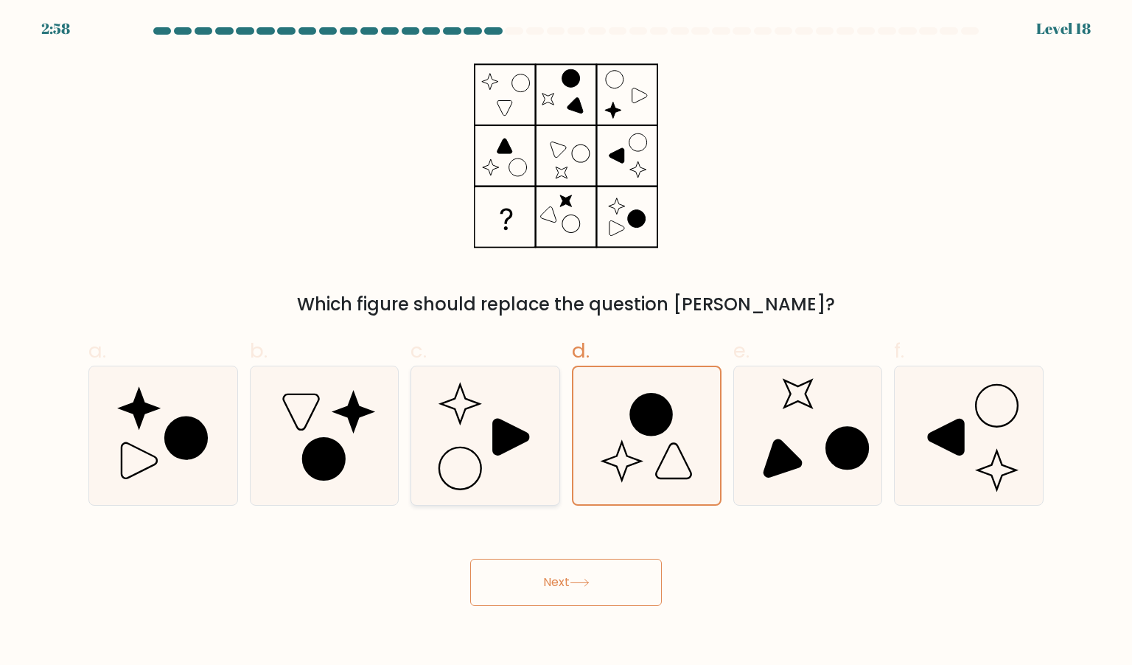
click at [508, 465] on icon at bounding box center [485, 435] width 139 height 139
click at [566, 342] on input "c." at bounding box center [566, 337] width 1 height 10
radio input "true"
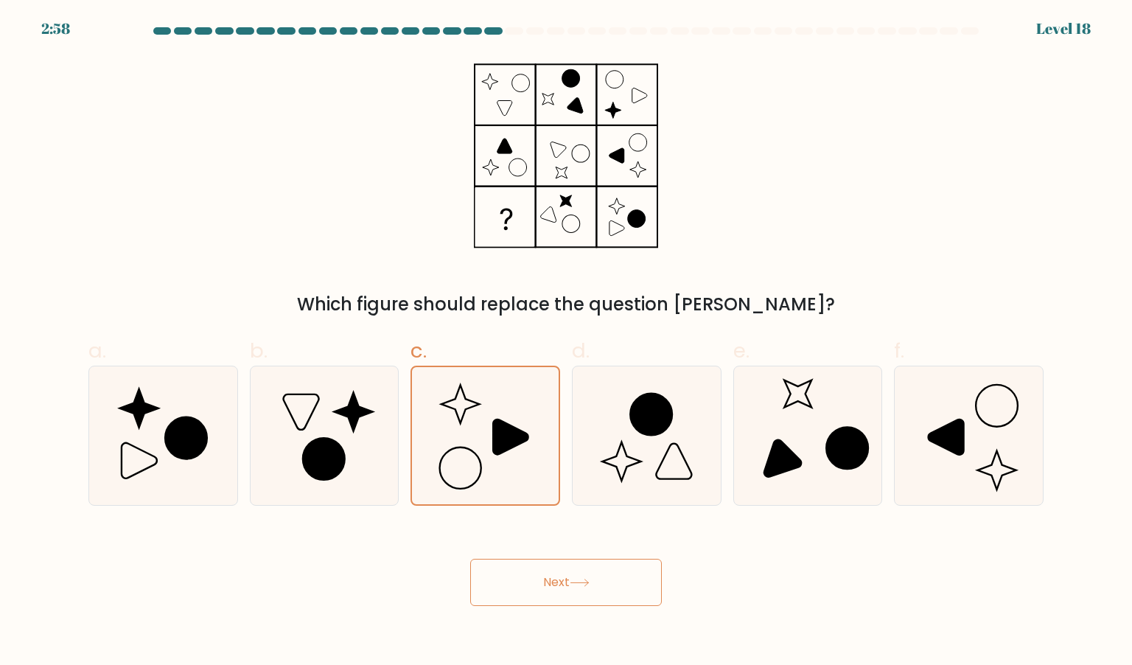
click at [539, 593] on button "Next" at bounding box center [566, 581] width 192 height 47
click at [544, 580] on button "Next" at bounding box center [566, 581] width 192 height 47
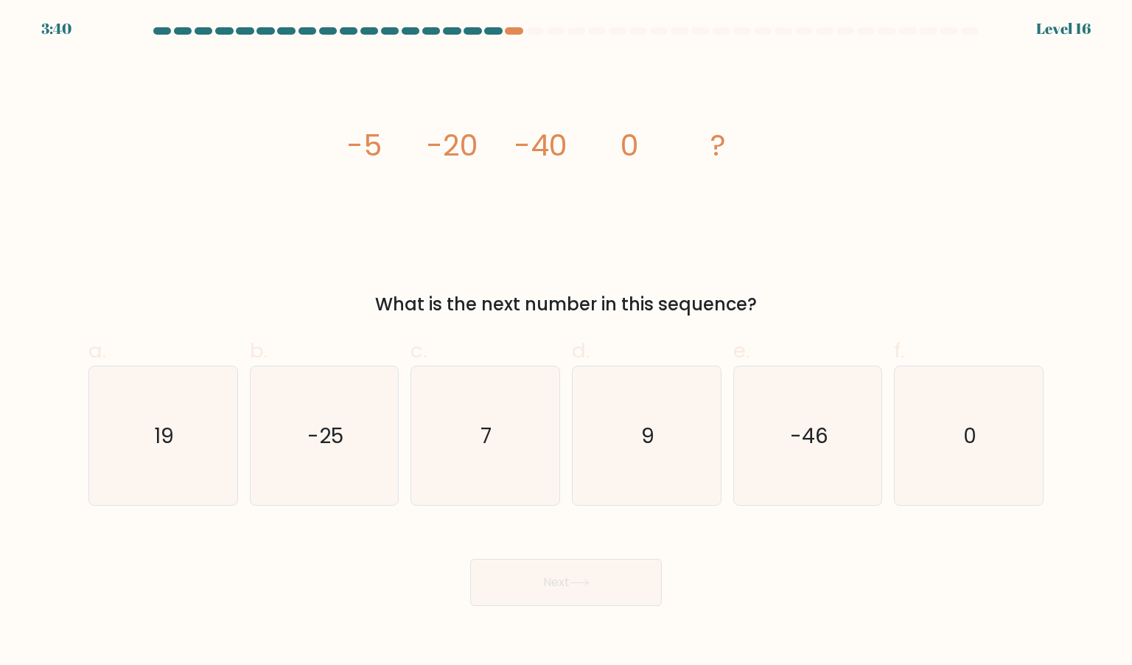
click at [387, 561] on div "Next" at bounding box center [566, 564] width 973 height 83
click at [388, 561] on div "Next" at bounding box center [566, 564] width 973 height 83
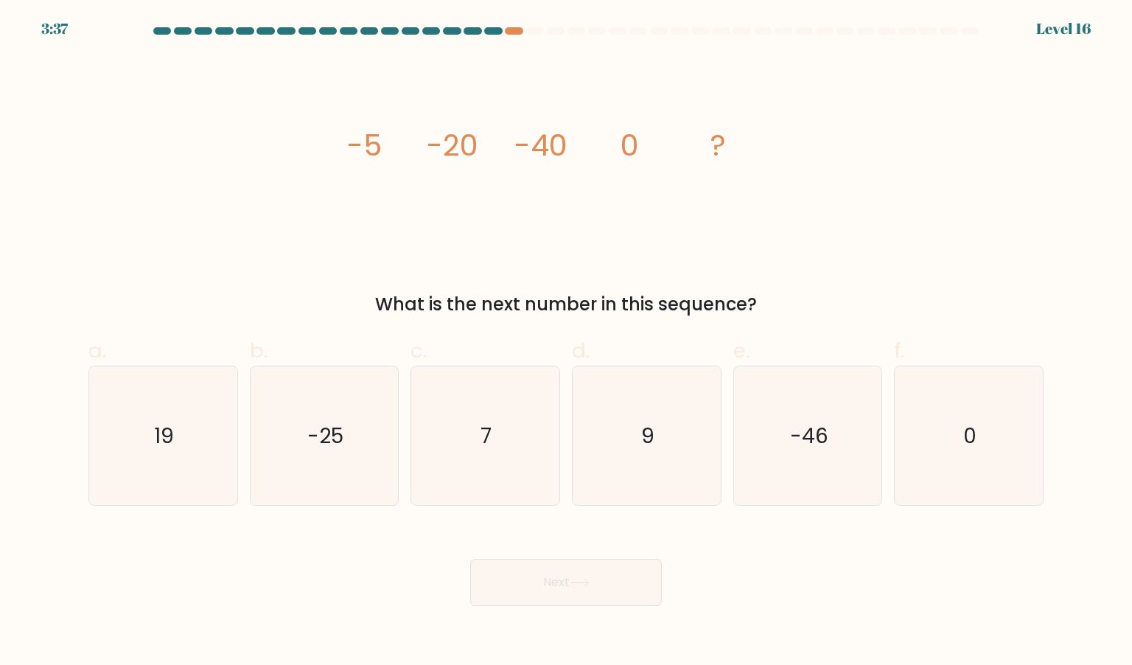
click at [388, 561] on div "Next" at bounding box center [566, 564] width 973 height 83
click at [323, 419] on icon "-25" at bounding box center [324, 435] width 139 height 139
click at [566, 342] on input "b. -25" at bounding box center [566, 337] width 1 height 10
radio input "true"
click at [502, 584] on button "Next" at bounding box center [566, 581] width 192 height 47
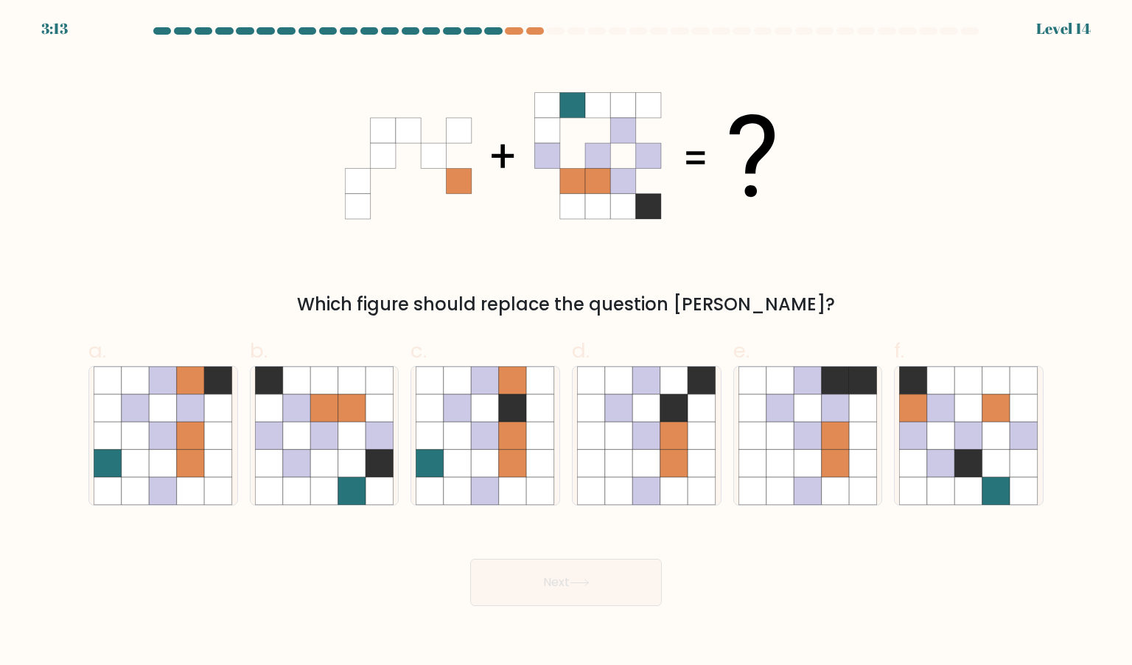
click at [321, 578] on div "Next" at bounding box center [566, 564] width 973 height 83
click at [203, 424] on icon at bounding box center [191, 435] width 28 height 28
click at [566, 342] on input "a." at bounding box center [566, 337] width 1 height 10
radio input "true"
click at [514, 579] on button "Next" at bounding box center [566, 581] width 192 height 47
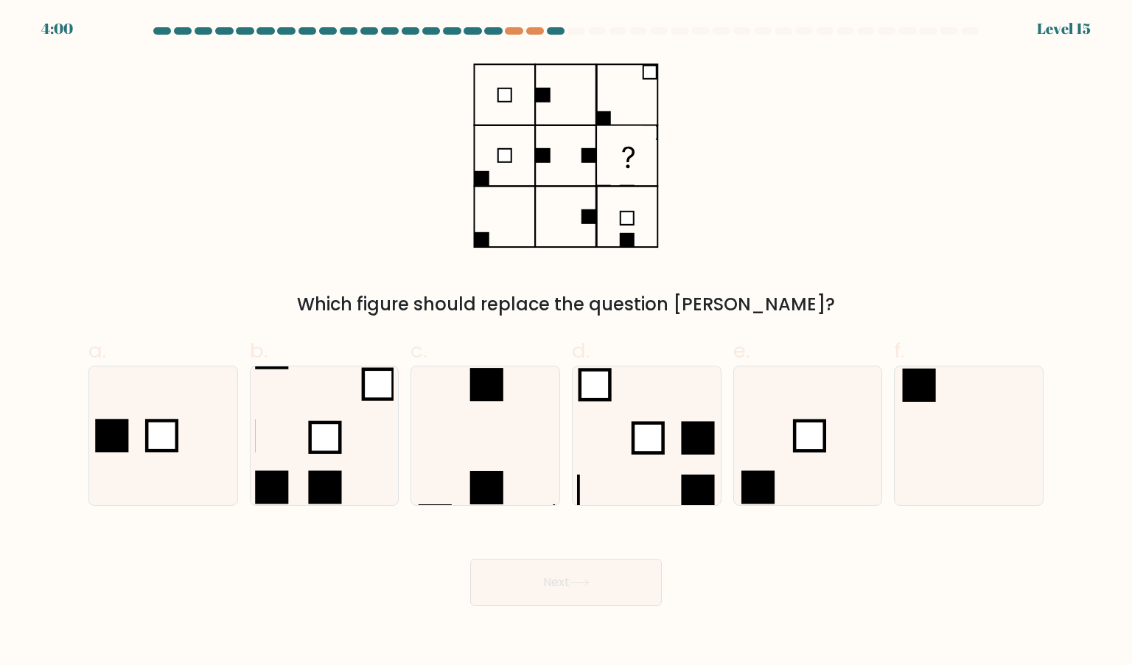
click at [347, 577] on div "Next" at bounding box center [566, 564] width 973 height 83
click at [198, 451] on icon at bounding box center [163, 435] width 139 height 139
click at [566, 342] on input "a." at bounding box center [566, 337] width 1 height 10
radio input "true"
click at [253, 536] on div "Next" at bounding box center [566, 564] width 973 height 83
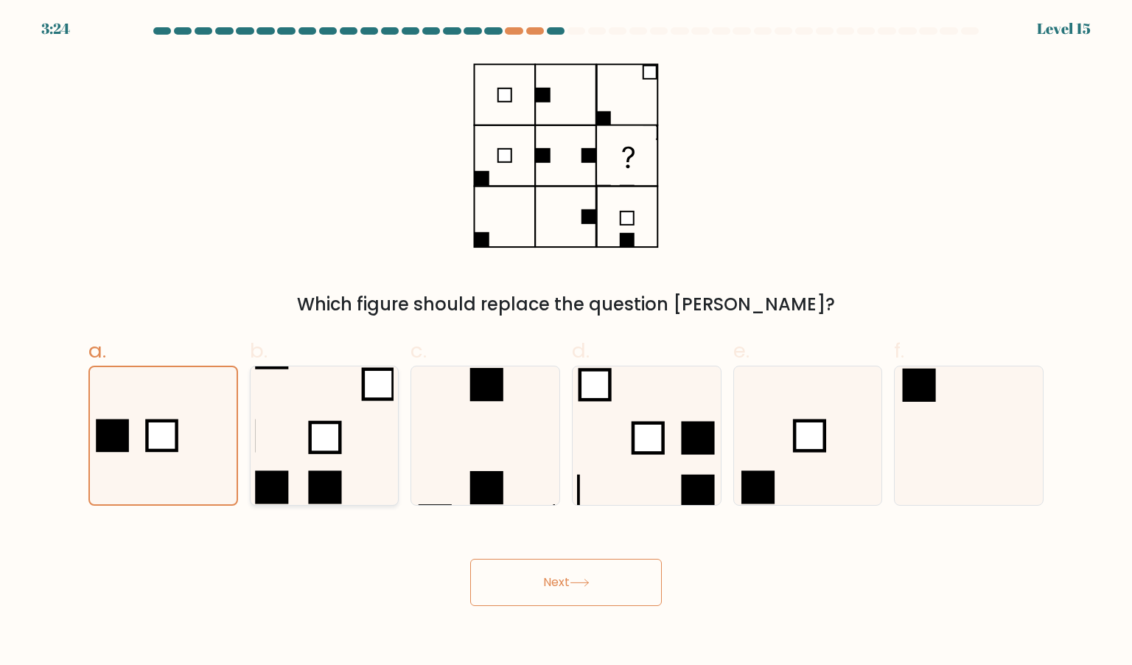
click at [339, 491] on rect at bounding box center [324, 487] width 33 height 33
click at [566, 342] on input "b." at bounding box center [566, 337] width 1 height 10
radio input "true"
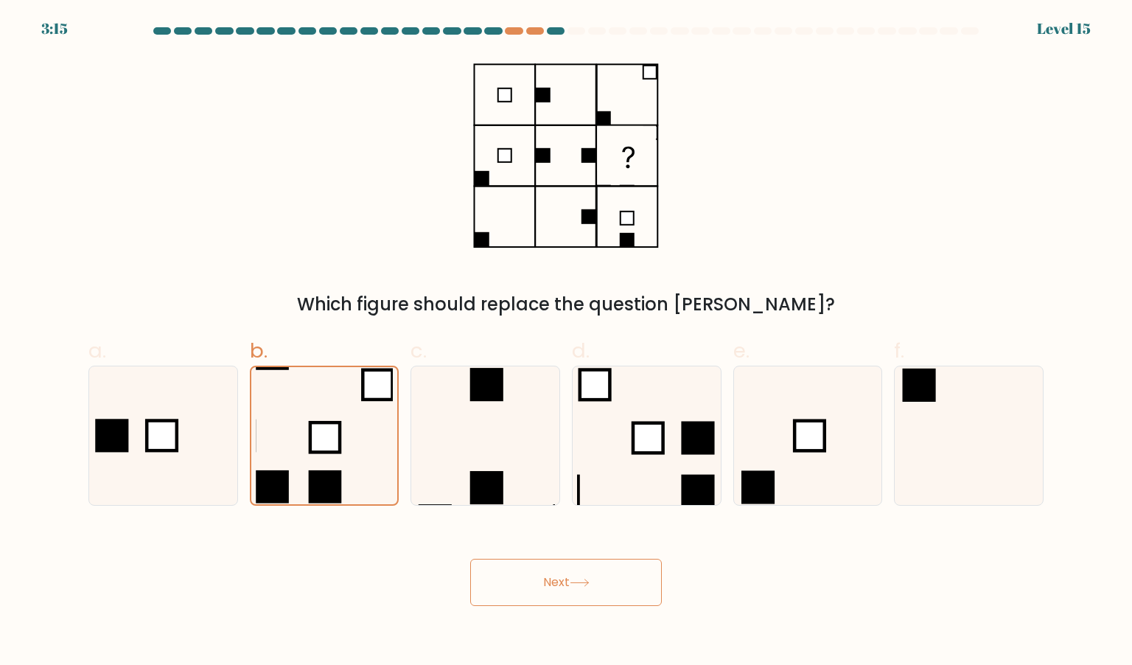
click at [547, 575] on button "Next" at bounding box center [566, 581] width 192 height 47
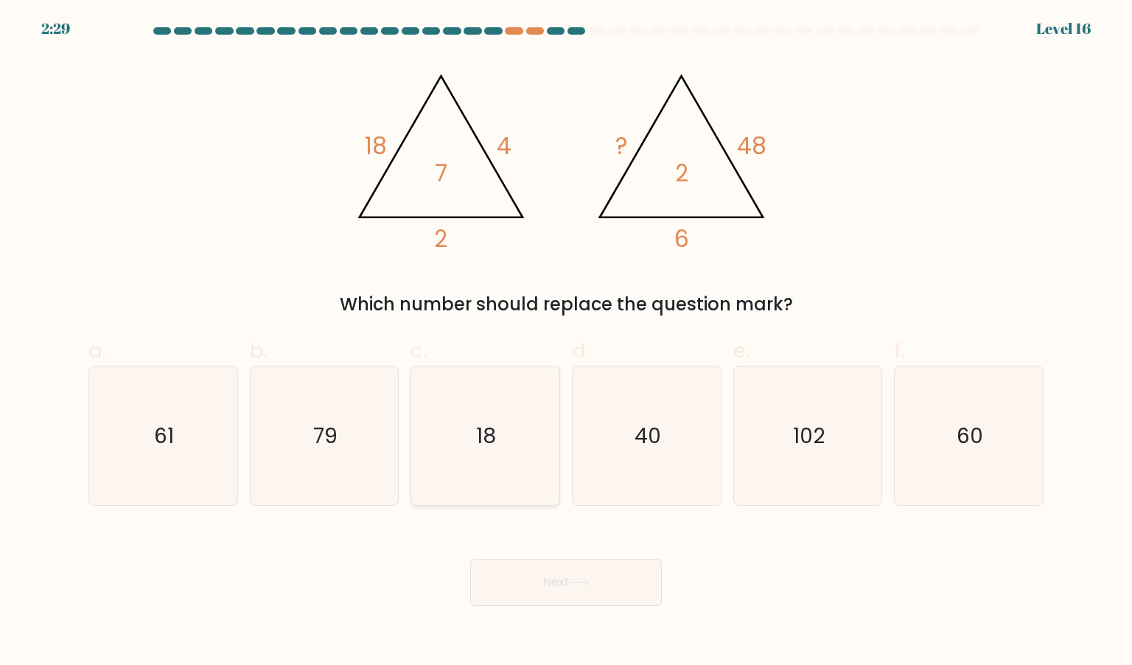
click at [517, 368] on icon "18" at bounding box center [485, 435] width 139 height 139
click at [566, 342] on input "c. 18" at bounding box center [566, 337] width 1 height 10
radio input "true"
click at [556, 609] on body "2:28 Level 16" at bounding box center [566, 332] width 1132 height 665
click at [548, 590] on button "Next" at bounding box center [566, 581] width 192 height 47
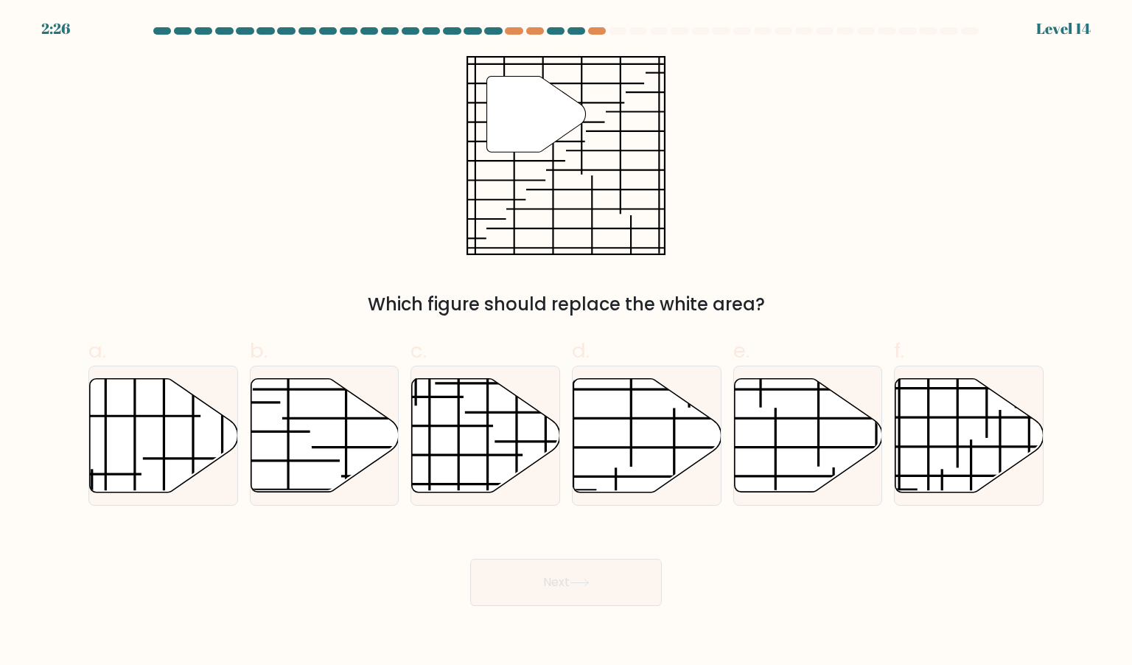
click at [707, 549] on div "Next" at bounding box center [566, 564] width 973 height 83
click at [675, 452] on icon at bounding box center [647, 434] width 148 height 113
click at [567, 342] on input "d." at bounding box center [566, 337] width 1 height 10
radio input "true"
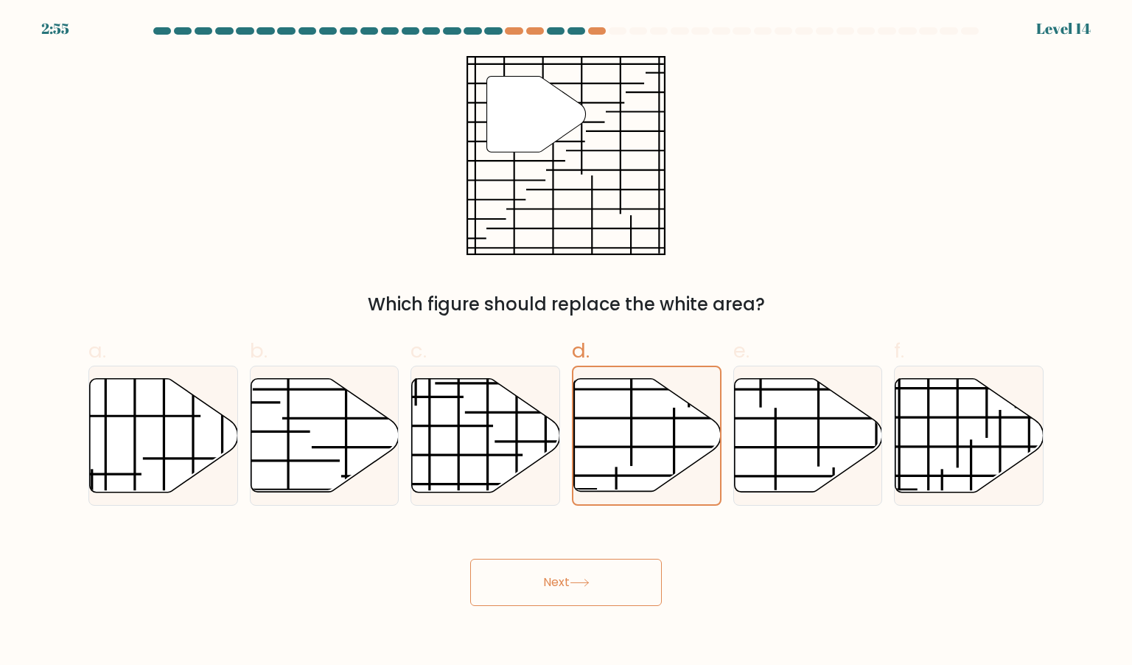
click at [611, 562] on button "Next" at bounding box center [566, 581] width 192 height 47
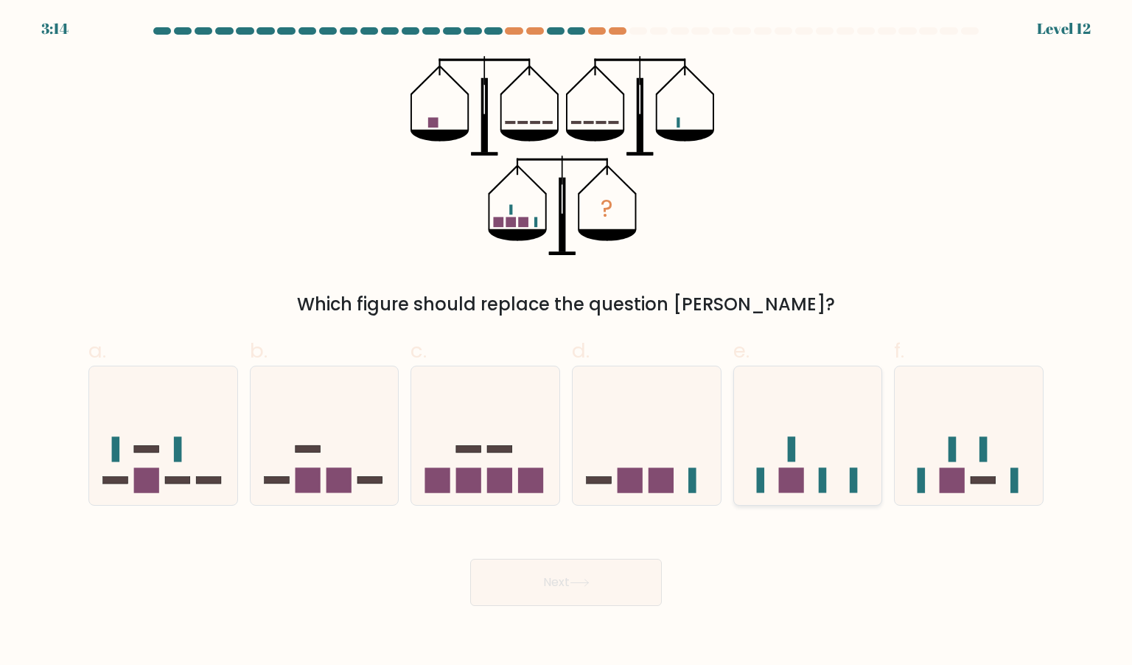
click at [788, 455] on rect at bounding box center [791, 448] width 8 height 25
click at [567, 342] on input "e." at bounding box center [566, 337] width 1 height 10
radio input "true"
click at [565, 600] on button "Next" at bounding box center [566, 581] width 192 height 47
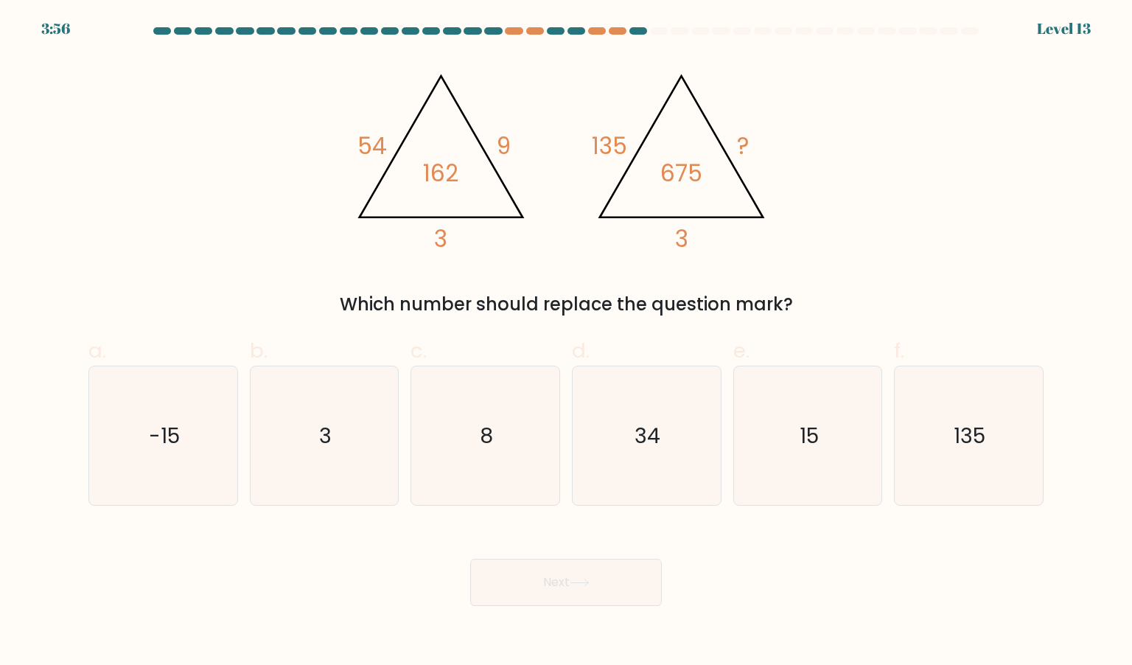
click at [732, 564] on div "Next" at bounding box center [566, 564] width 973 height 83
click at [797, 410] on icon "15" at bounding box center [807, 435] width 139 height 139
click at [567, 342] on input "e. 15" at bounding box center [566, 337] width 1 height 10
radio input "true"
click at [620, 584] on button "Next" at bounding box center [566, 581] width 192 height 47
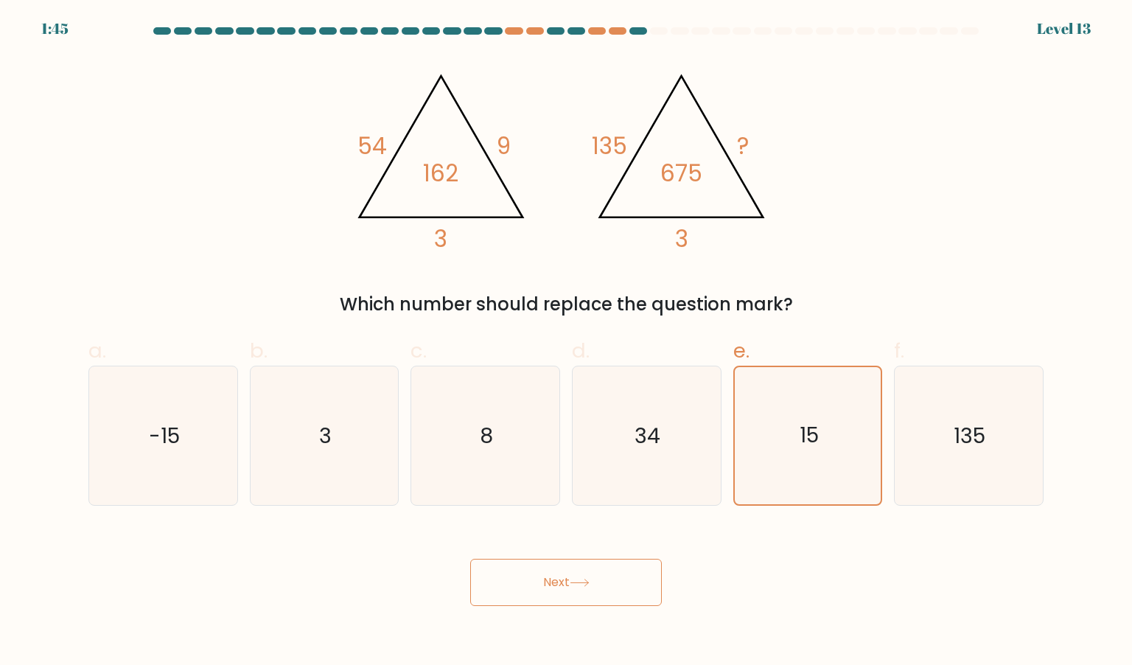
click at [620, 584] on button "Next" at bounding box center [566, 581] width 192 height 47
click at [763, 595] on div "Next" at bounding box center [566, 564] width 973 height 83
click at [570, 583] on button "Next" at bounding box center [566, 581] width 192 height 47
click at [614, 543] on div "Next" at bounding box center [566, 564] width 973 height 83
click at [550, 606] on body "1:39 Level 13" at bounding box center [566, 332] width 1132 height 665
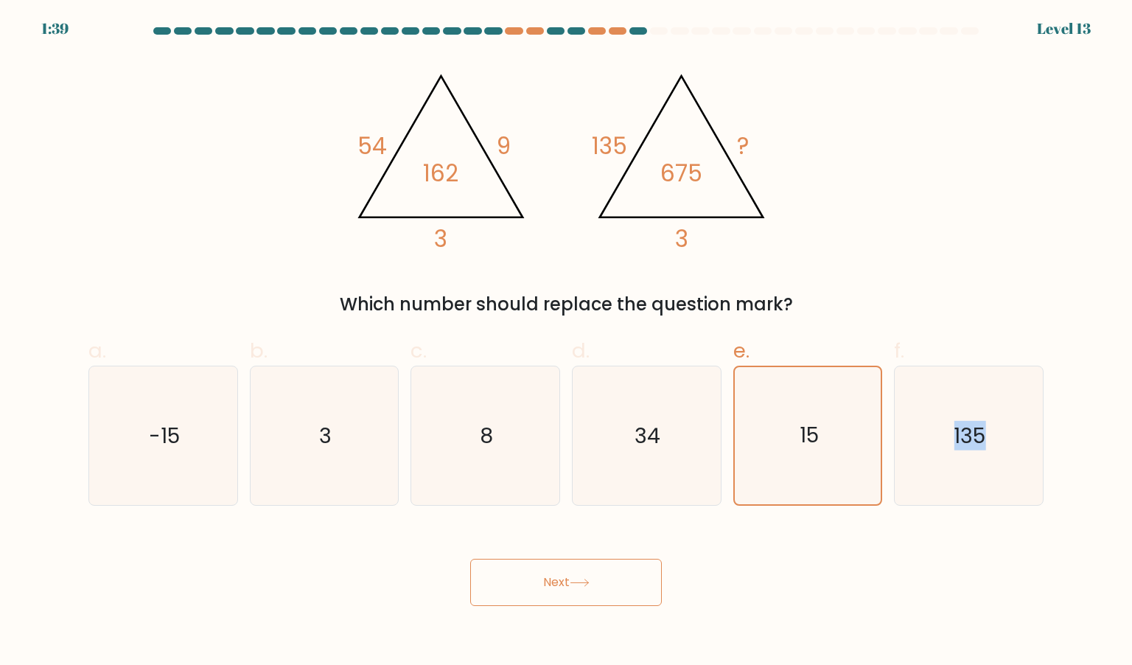
click at [550, 606] on body "1:39 Level 13" at bounding box center [566, 332] width 1132 height 665
click at [592, 567] on button "Next" at bounding box center [566, 581] width 192 height 47
click at [687, 400] on icon "34" at bounding box center [646, 435] width 139 height 139
click at [567, 342] on input "d. 34" at bounding box center [566, 337] width 1 height 10
radio input "true"
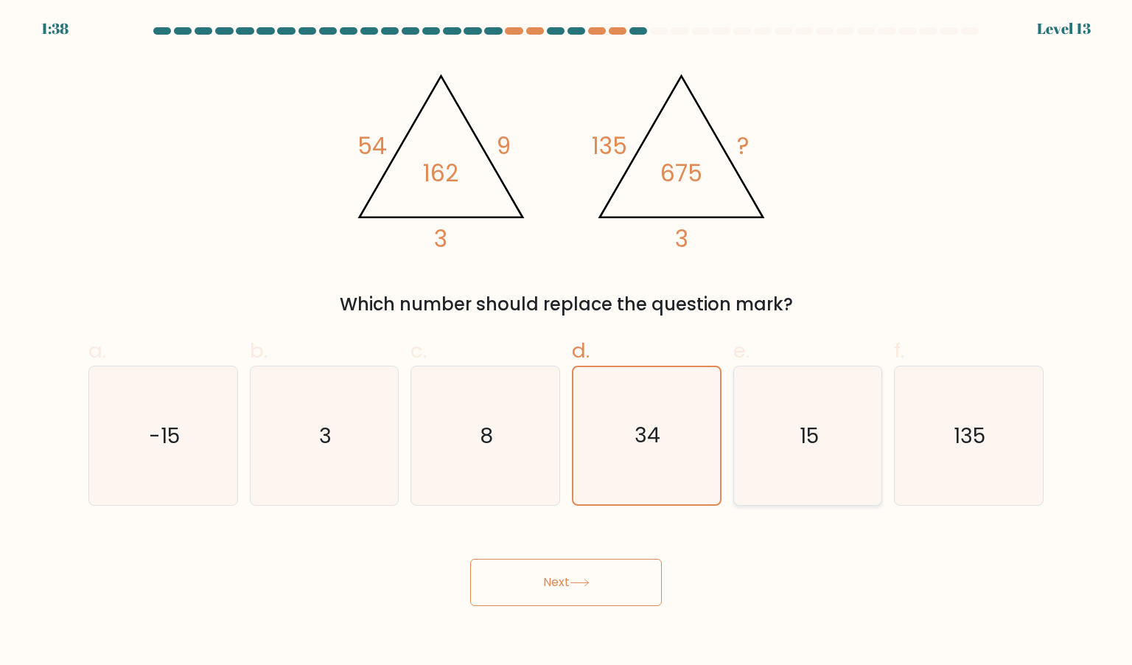
click at [762, 428] on icon "15" at bounding box center [807, 435] width 139 height 139
click at [567, 342] on input "e. 15" at bounding box center [566, 337] width 1 height 10
radio input "true"
click at [787, 459] on icon "15" at bounding box center [807, 435] width 139 height 139
click at [567, 342] on input "e. 15" at bounding box center [566, 337] width 1 height 10
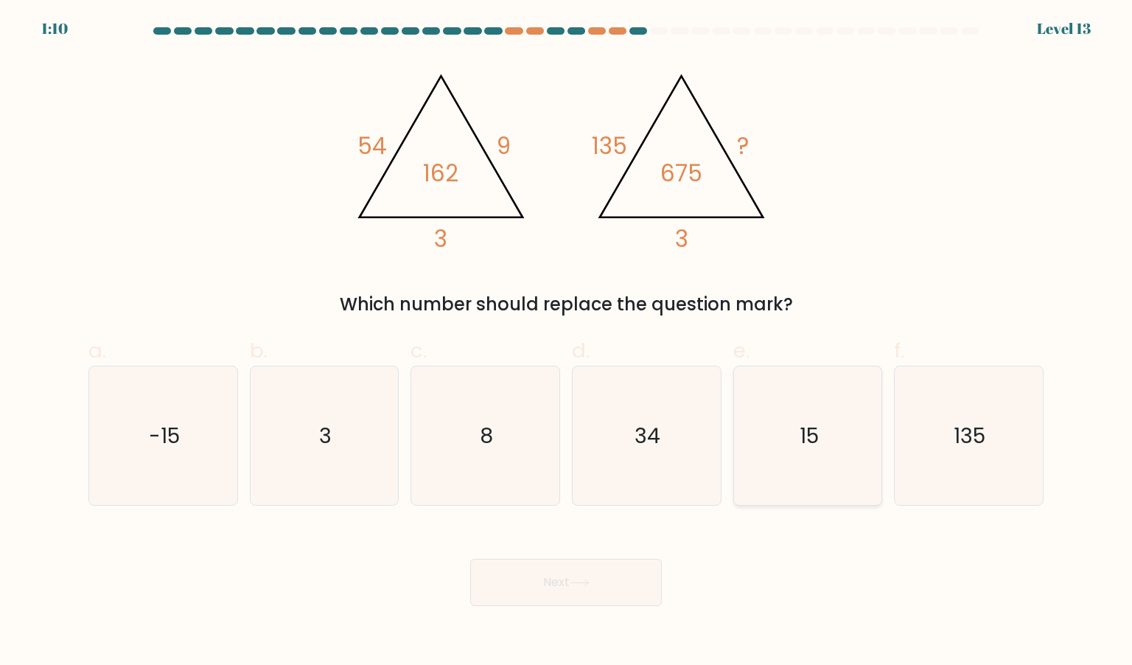
radio input "true"
click at [574, 591] on button "Next" at bounding box center [566, 581] width 192 height 47
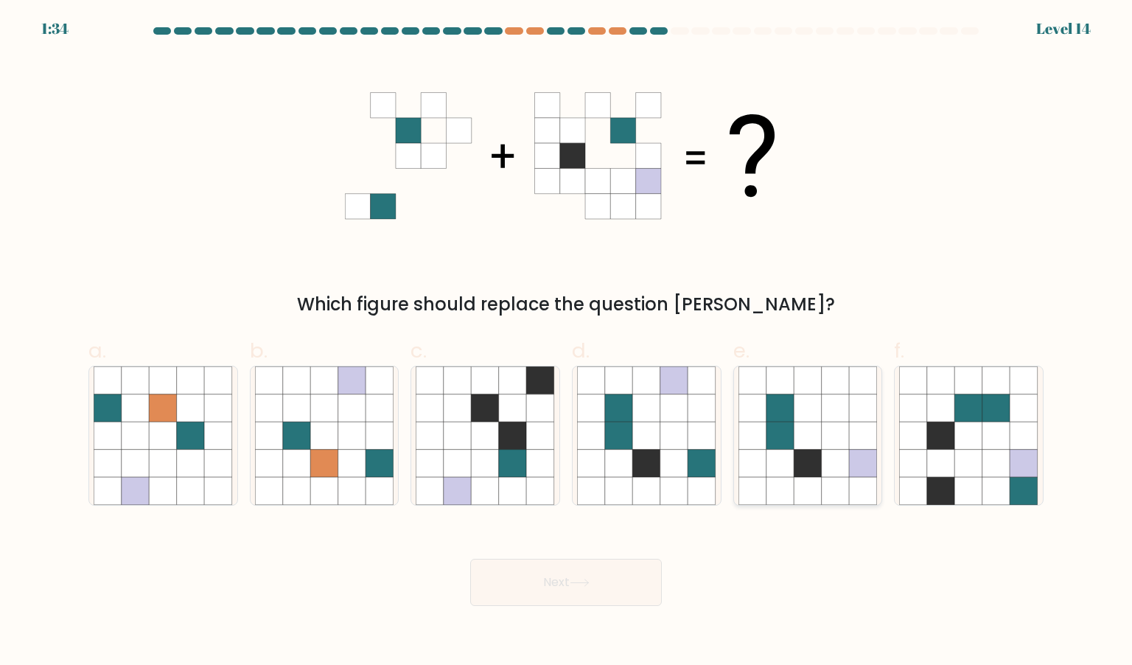
click at [756, 424] on icon at bounding box center [752, 435] width 28 height 28
click at [567, 342] on input "e." at bounding box center [566, 337] width 1 height 10
radio input "true"
click at [647, 450] on icon at bounding box center [647, 463] width 28 height 28
click at [567, 342] on input "d." at bounding box center [566, 337] width 1 height 10
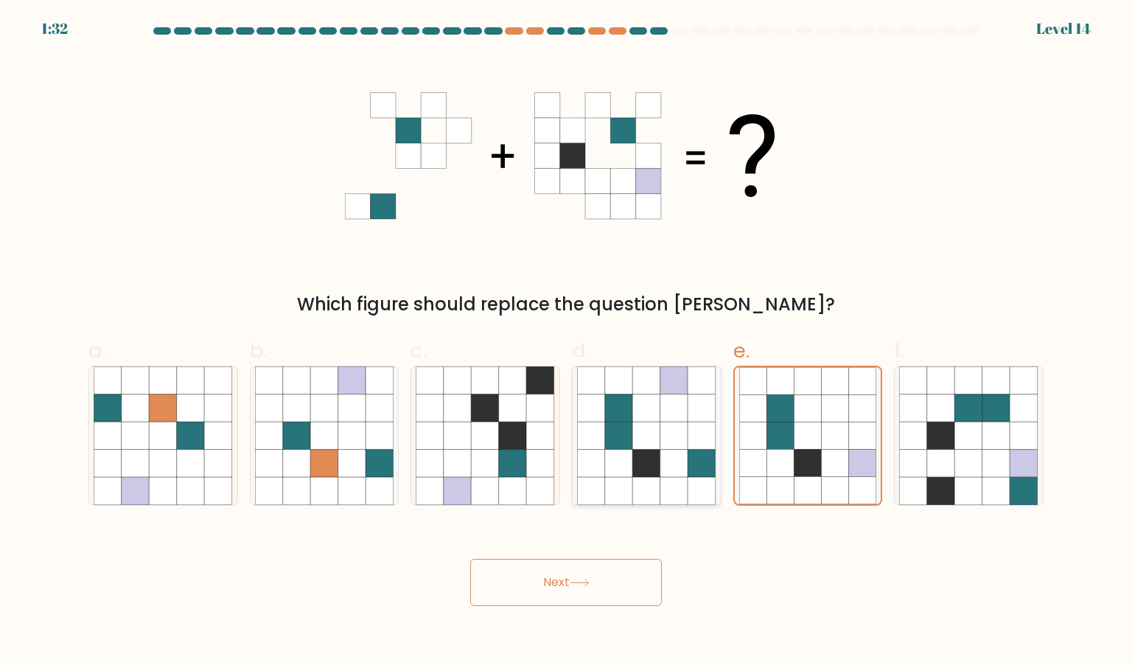
radio input "true"
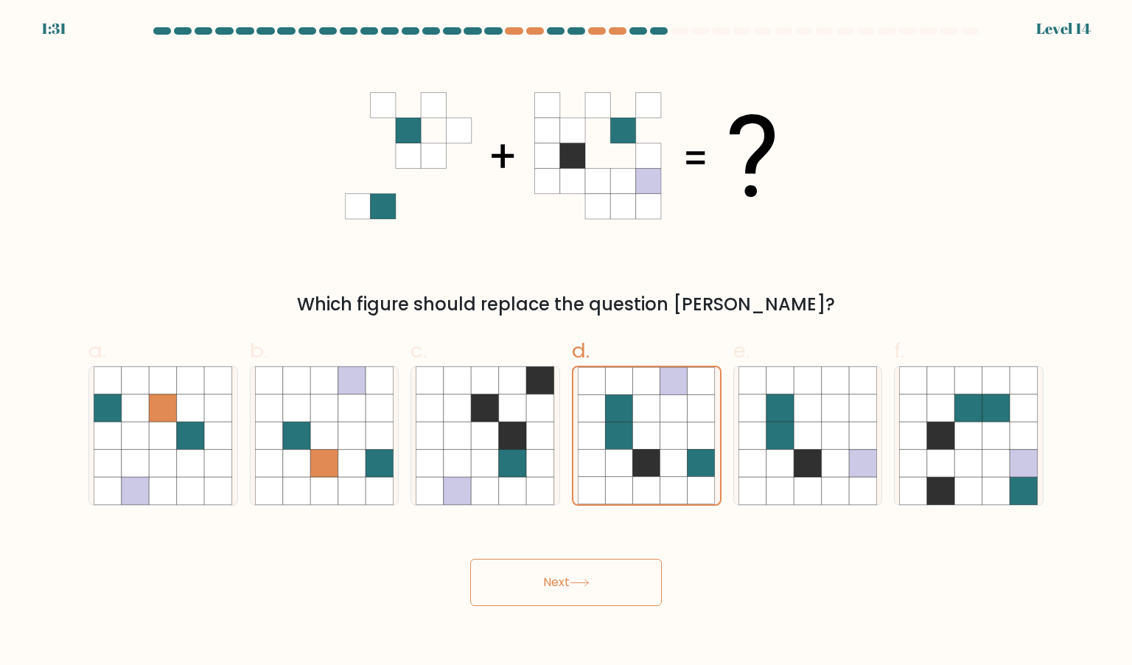
click at [565, 583] on button "Next" at bounding box center [566, 581] width 192 height 47
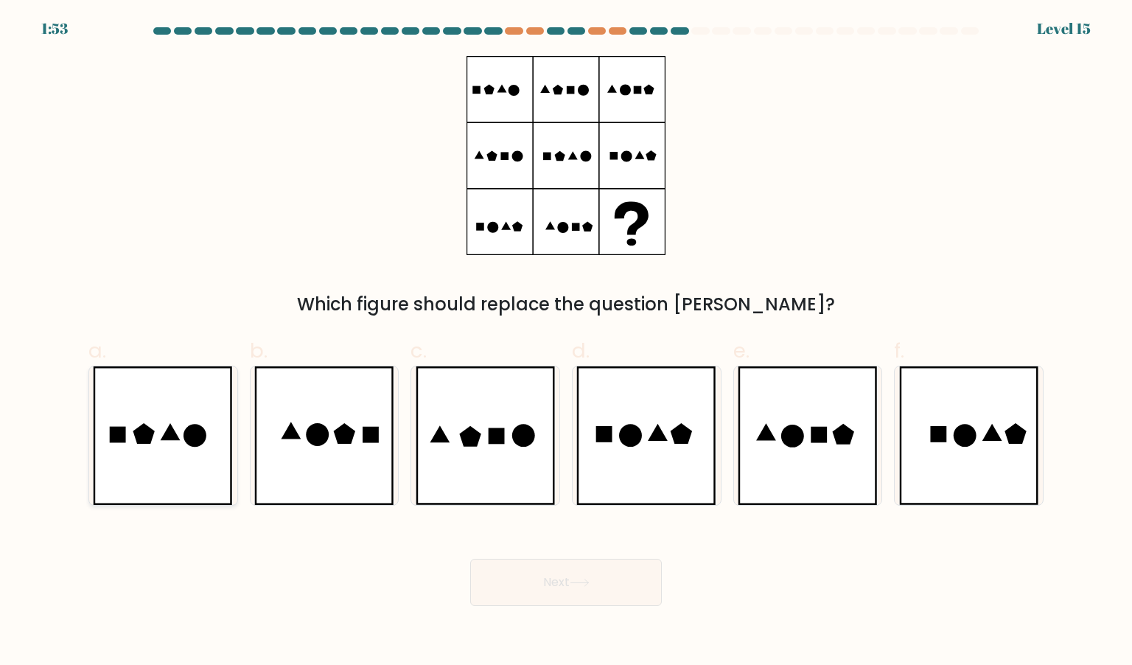
click at [197, 479] on icon at bounding box center [163, 435] width 140 height 139
click at [566, 342] on input "a." at bounding box center [566, 337] width 1 height 10
radio input "true"
click at [578, 592] on button "Next" at bounding box center [566, 581] width 192 height 47
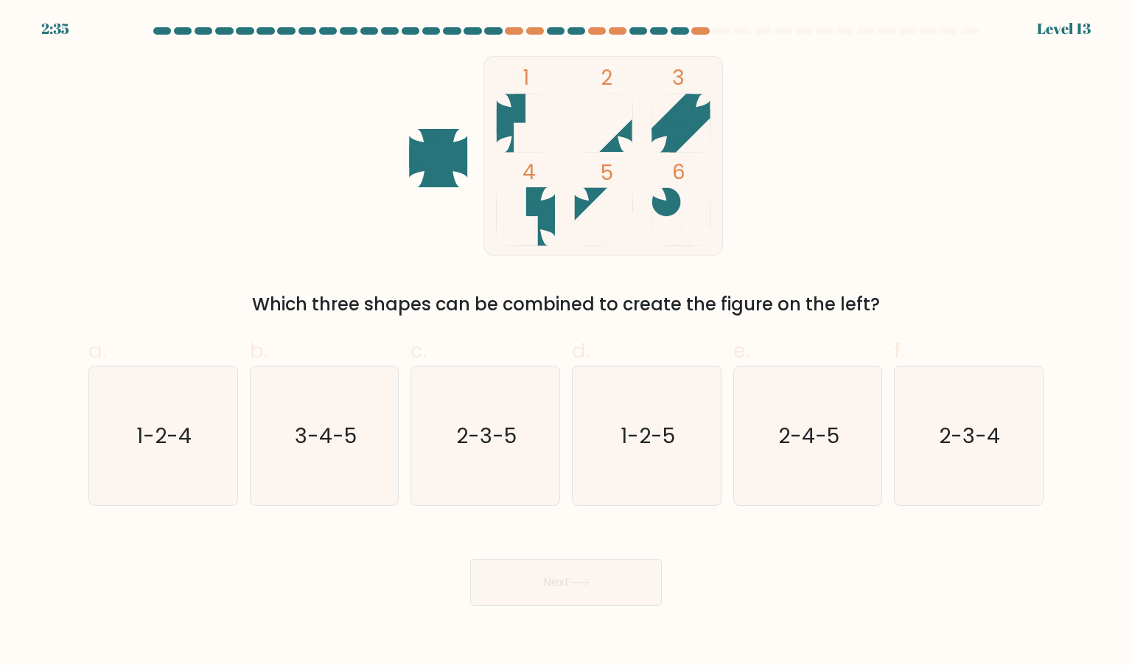
click at [730, 589] on div "Next" at bounding box center [566, 564] width 973 height 83
click at [953, 461] on icon "2-3-4" at bounding box center [968, 435] width 139 height 139
click at [567, 342] on input "f. 2-3-4" at bounding box center [566, 337] width 1 height 10
radio input "true"
click at [558, 594] on button "Next" at bounding box center [566, 581] width 192 height 47
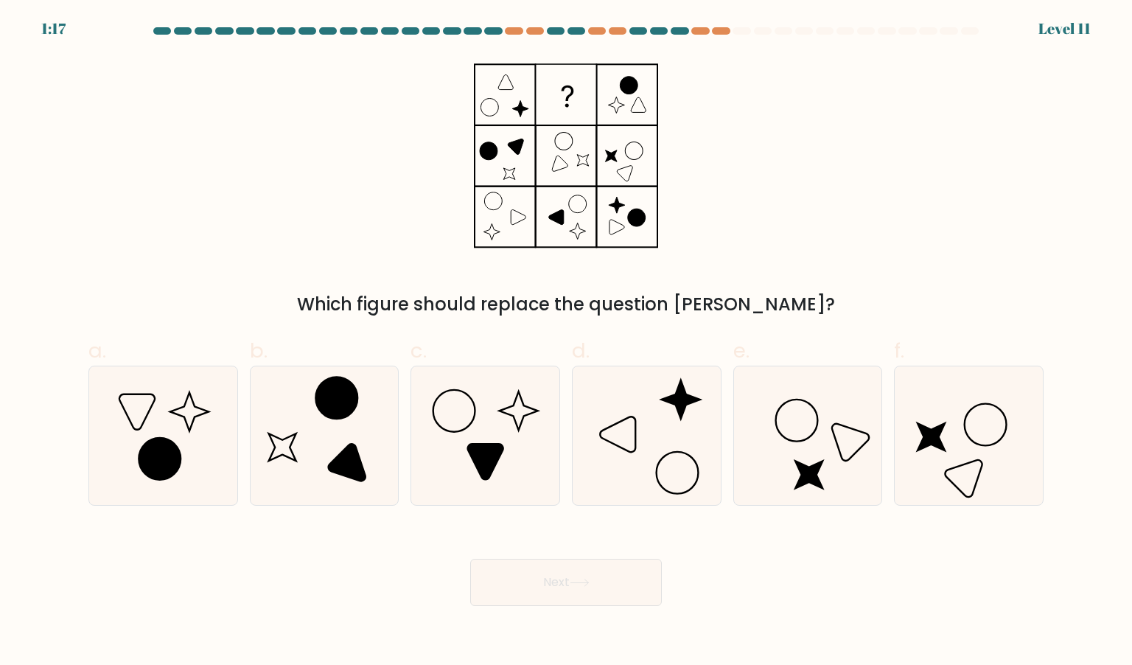
click at [723, 549] on div "Next" at bounding box center [566, 564] width 973 height 83
click at [712, 444] on icon at bounding box center [646, 435] width 139 height 139
click at [567, 342] on input "d." at bounding box center [566, 337] width 1 height 10
radio input "true"
click at [609, 563] on button "Next" at bounding box center [566, 581] width 192 height 47
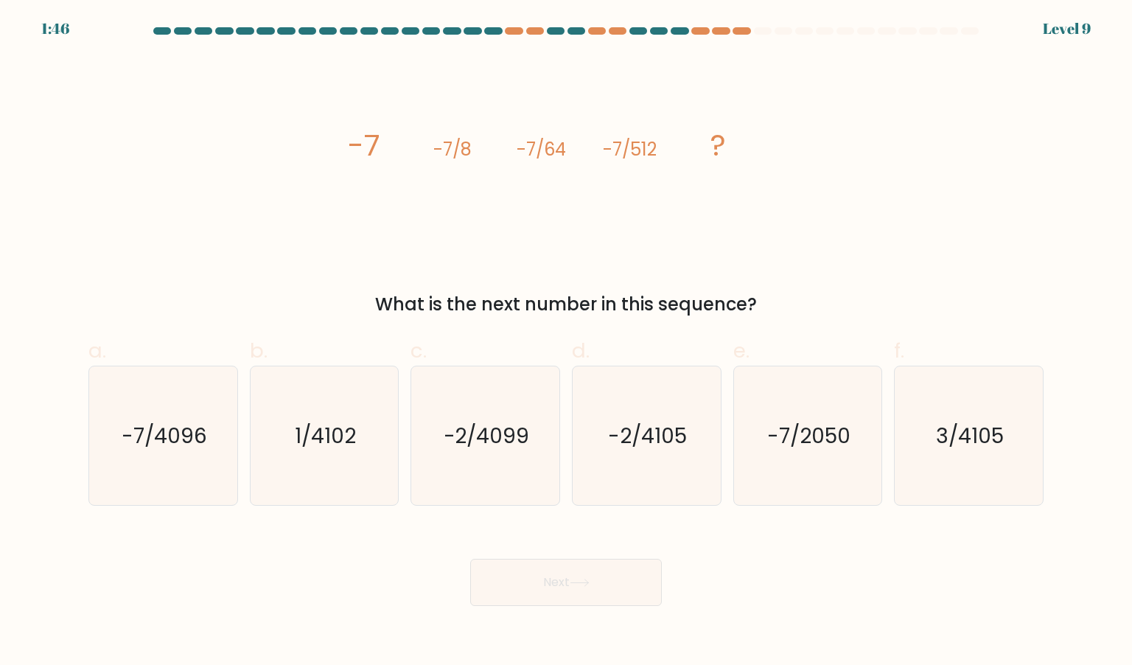
click at [701, 571] on div "Next" at bounding box center [566, 564] width 973 height 83
click at [218, 428] on icon "-7/4096" at bounding box center [163, 435] width 139 height 139
click at [566, 342] on input "a. -7/4096" at bounding box center [566, 337] width 1 height 10
radio input "true"
click at [533, 590] on button "Next" at bounding box center [566, 581] width 192 height 47
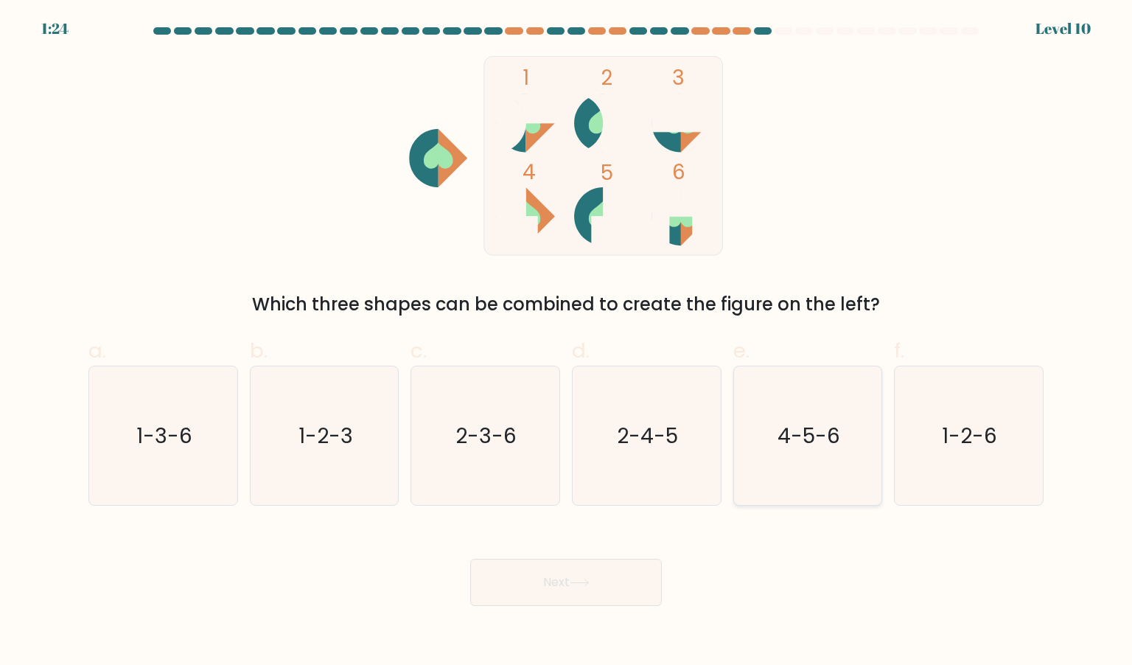
click at [825, 450] on icon "4-5-6" at bounding box center [807, 435] width 139 height 139
click at [567, 342] on input "e. 4-5-6" at bounding box center [566, 337] width 1 height 10
radio input "true"
click at [583, 586] on icon at bounding box center [580, 582] width 20 height 8
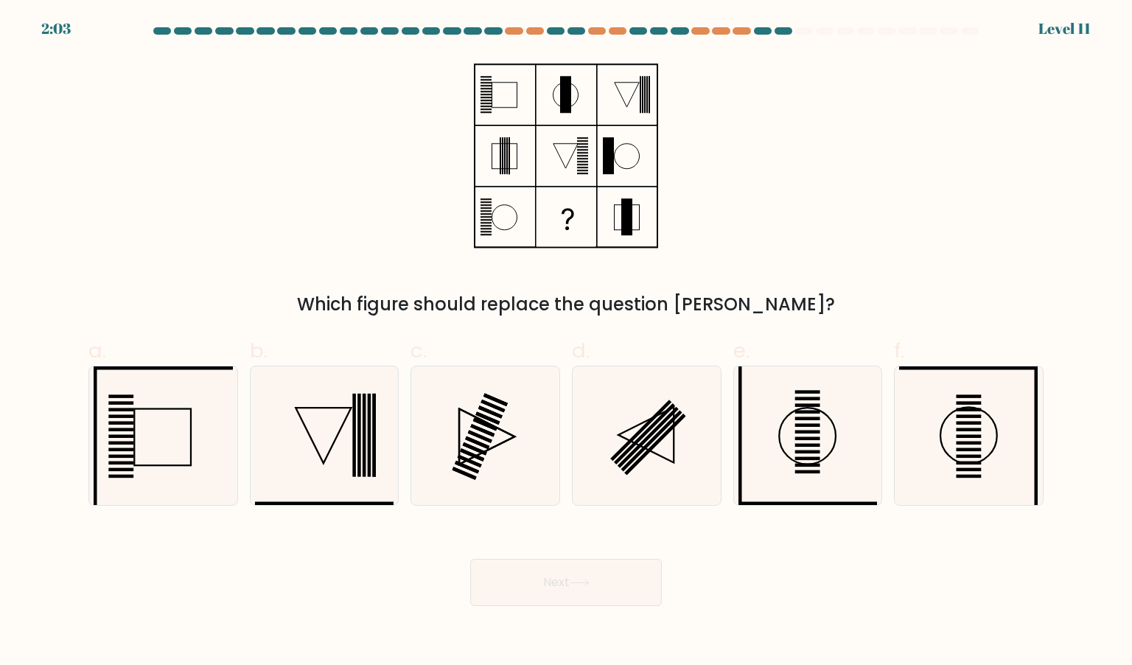
click at [850, 574] on div "Next" at bounding box center [566, 564] width 973 height 83
click at [780, 455] on icon at bounding box center [807, 435] width 139 height 139
click at [567, 342] on input "e." at bounding box center [566, 337] width 1 height 10
radio input "true"
click at [948, 485] on icon at bounding box center [968, 435] width 139 height 139
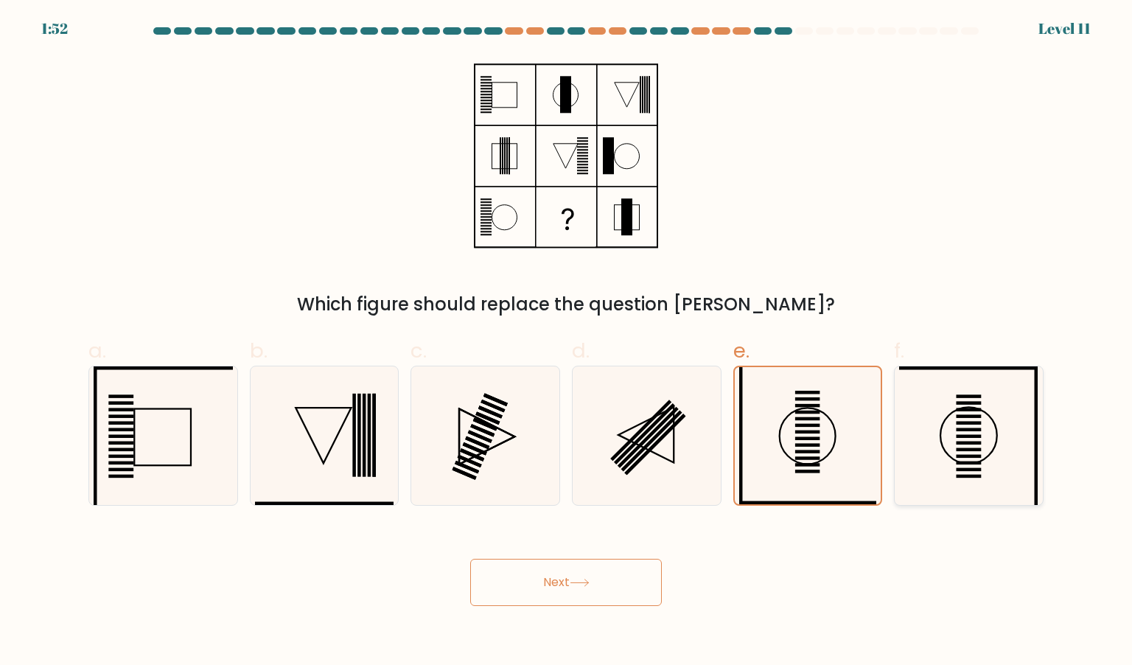
click at [567, 342] on input "f." at bounding box center [566, 337] width 1 height 10
radio input "true"
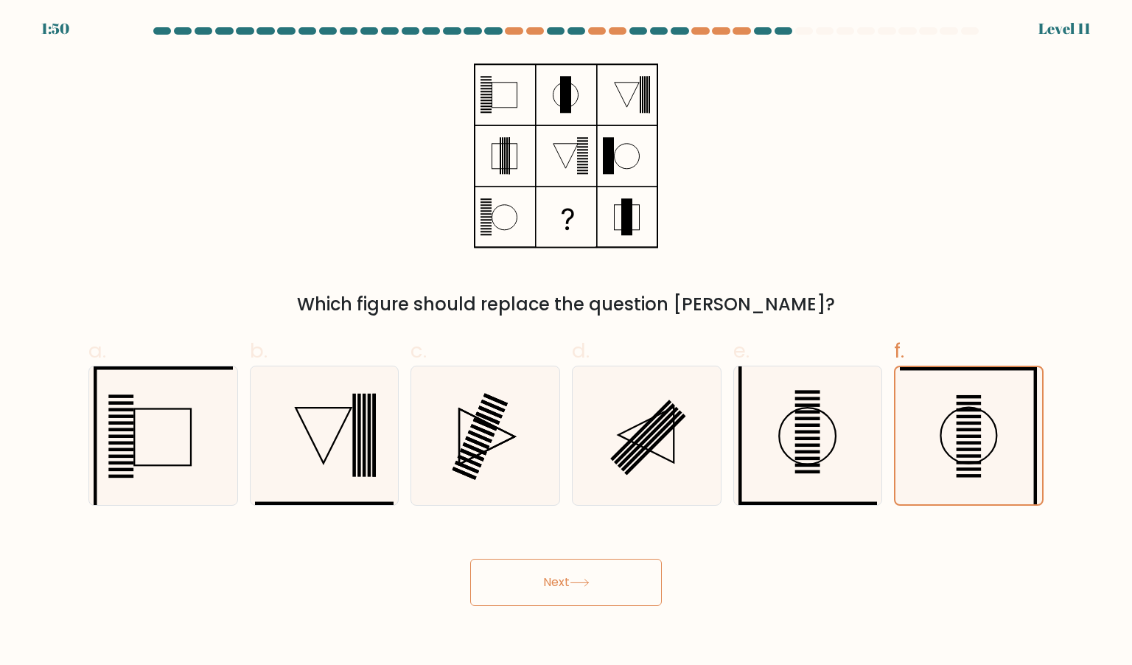
click at [870, 570] on div "Next" at bounding box center [566, 564] width 973 height 83
click at [813, 481] on icon at bounding box center [807, 435] width 139 height 139
click at [567, 342] on input "e." at bounding box center [566, 337] width 1 height 10
radio input "true"
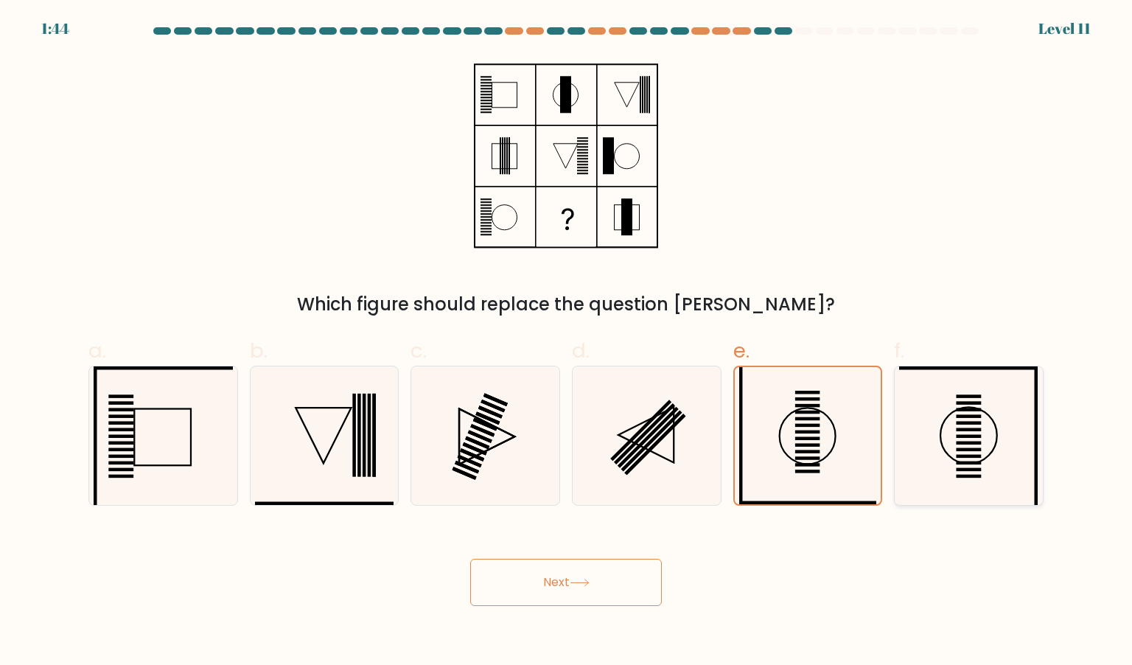
click at [942, 484] on icon at bounding box center [968, 435] width 139 height 139
click at [567, 342] on input "f." at bounding box center [566, 337] width 1 height 10
radio input "true"
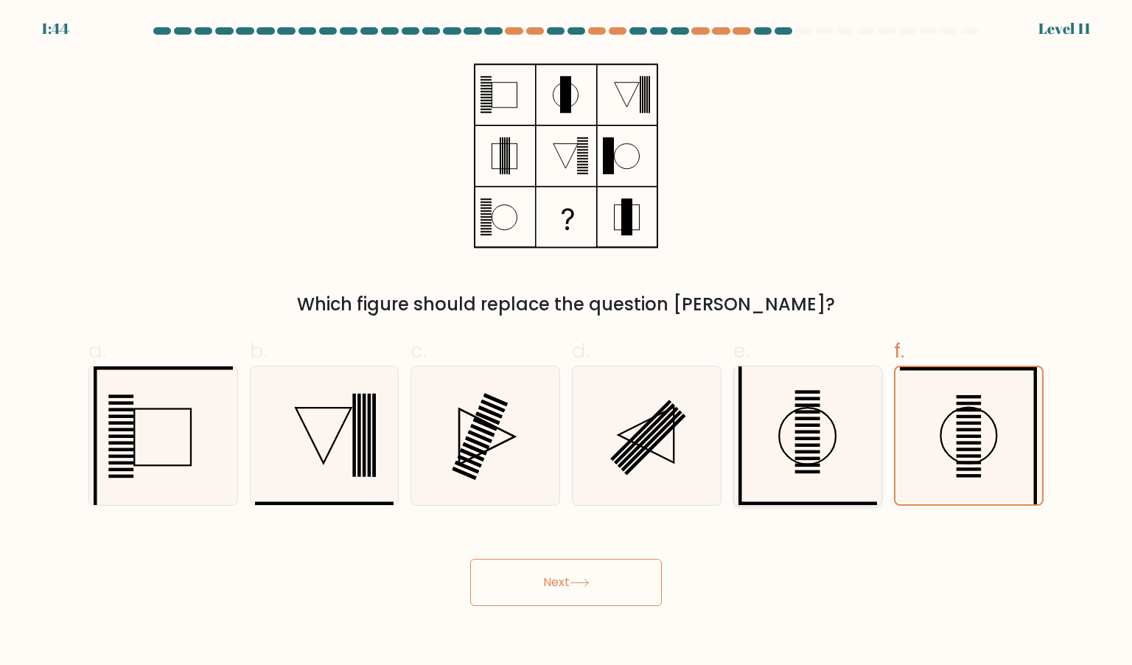
click at [869, 486] on icon at bounding box center [807, 435] width 139 height 139
click at [567, 342] on input "e." at bounding box center [566, 337] width 1 height 10
radio input "true"
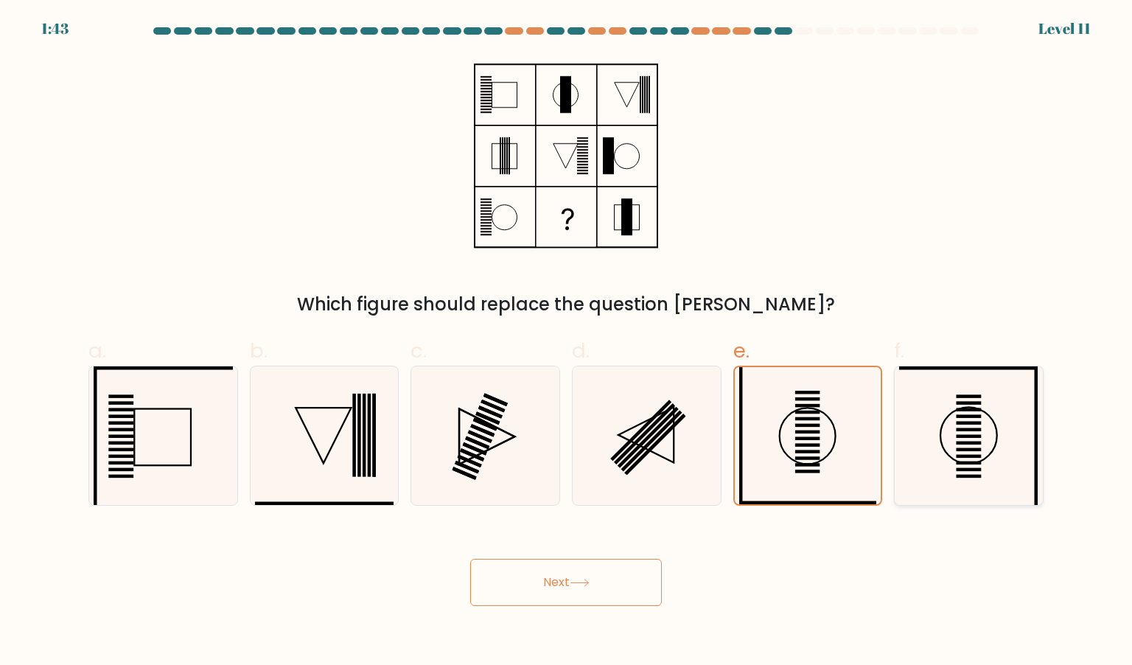
click at [956, 493] on icon at bounding box center [968, 435] width 139 height 139
click at [567, 342] on input "f." at bounding box center [566, 337] width 1 height 10
radio input "true"
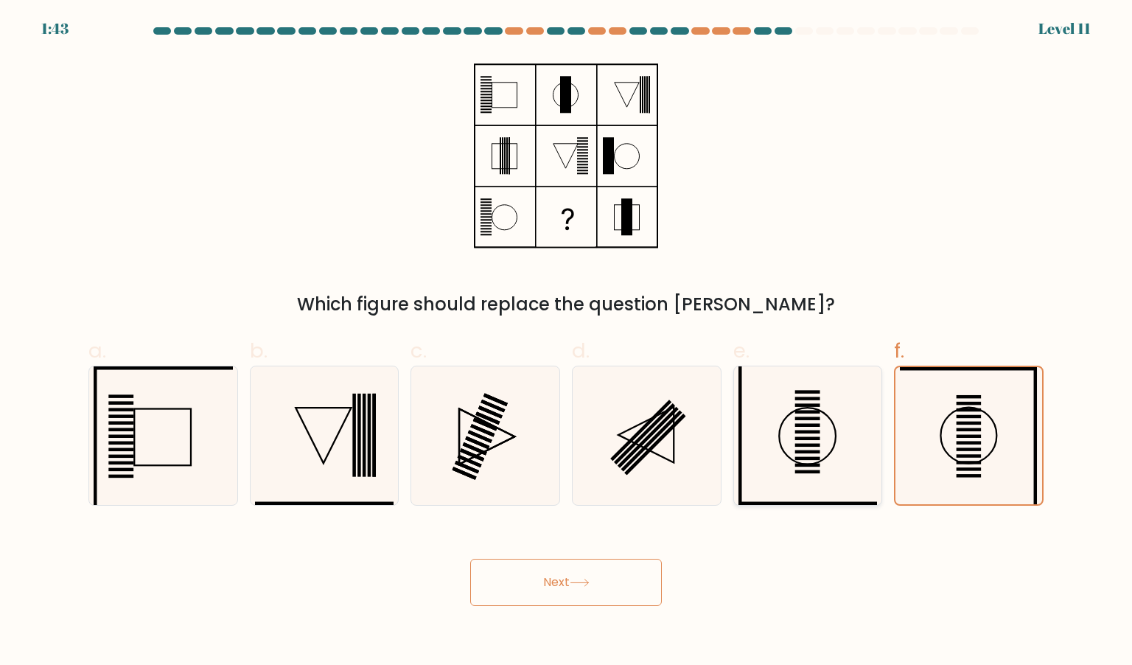
click at [800, 478] on icon at bounding box center [807, 435] width 139 height 139
click at [567, 342] on input "e." at bounding box center [566, 337] width 1 height 10
radio input "true"
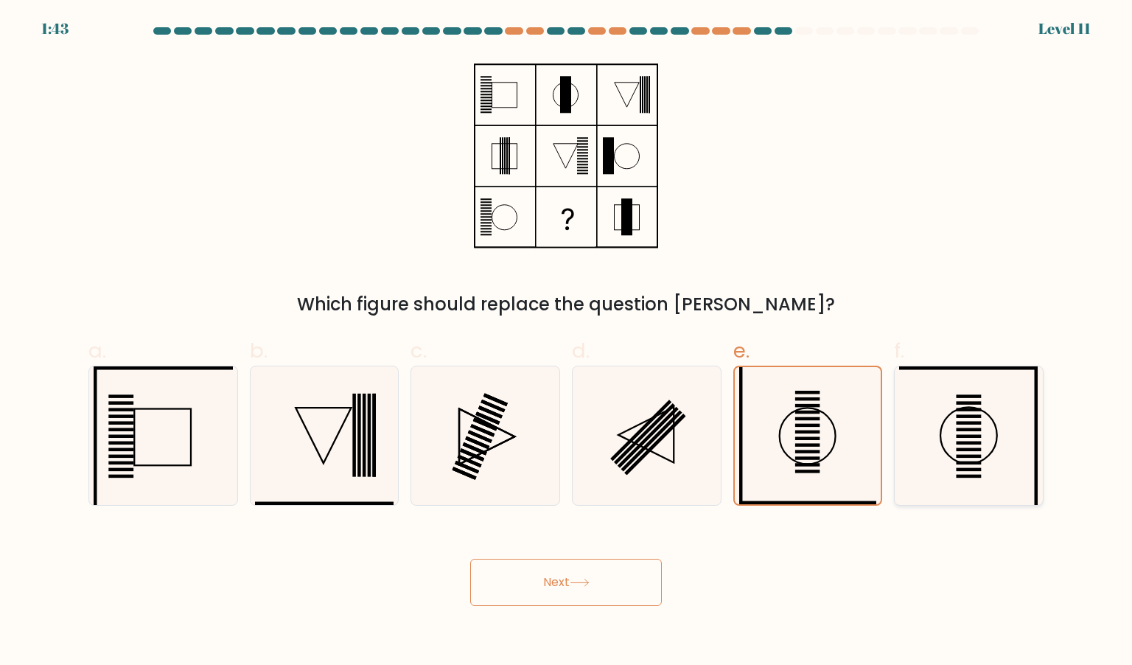
click at [902, 487] on icon at bounding box center [968, 435] width 139 height 139
click at [567, 342] on input "f." at bounding box center [566, 337] width 1 height 10
radio input "true"
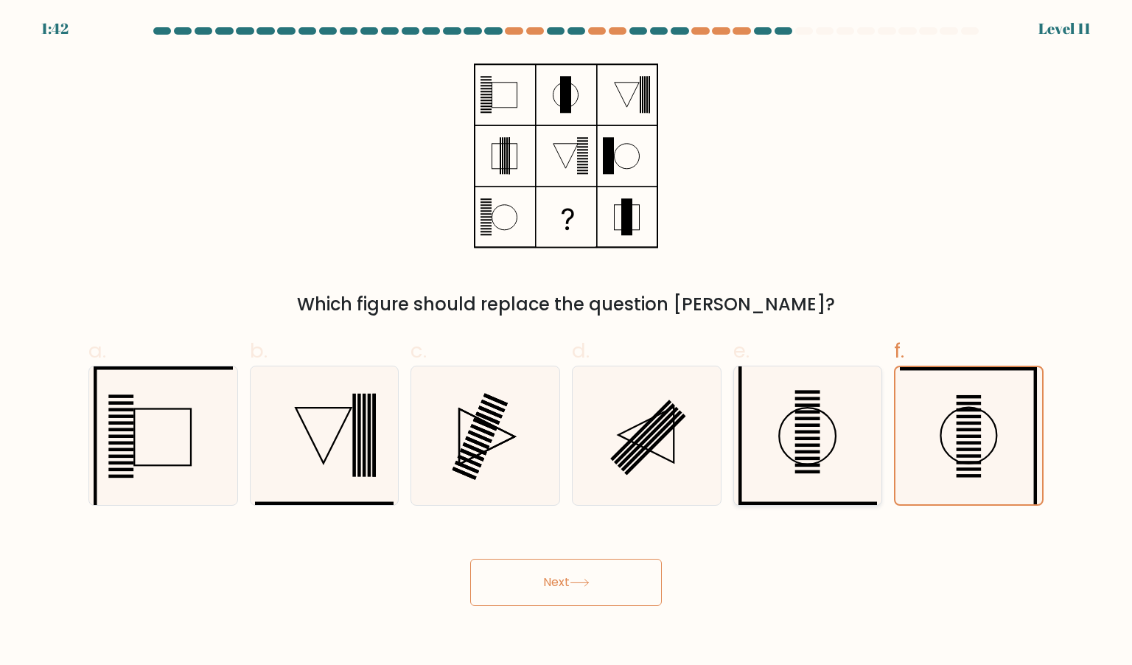
click at [734, 469] on div at bounding box center [808, 435] width 150 height 140
click at [567, 342] on input "e." at bounding box center [566, 337] width 1 height 10
radio input "true"
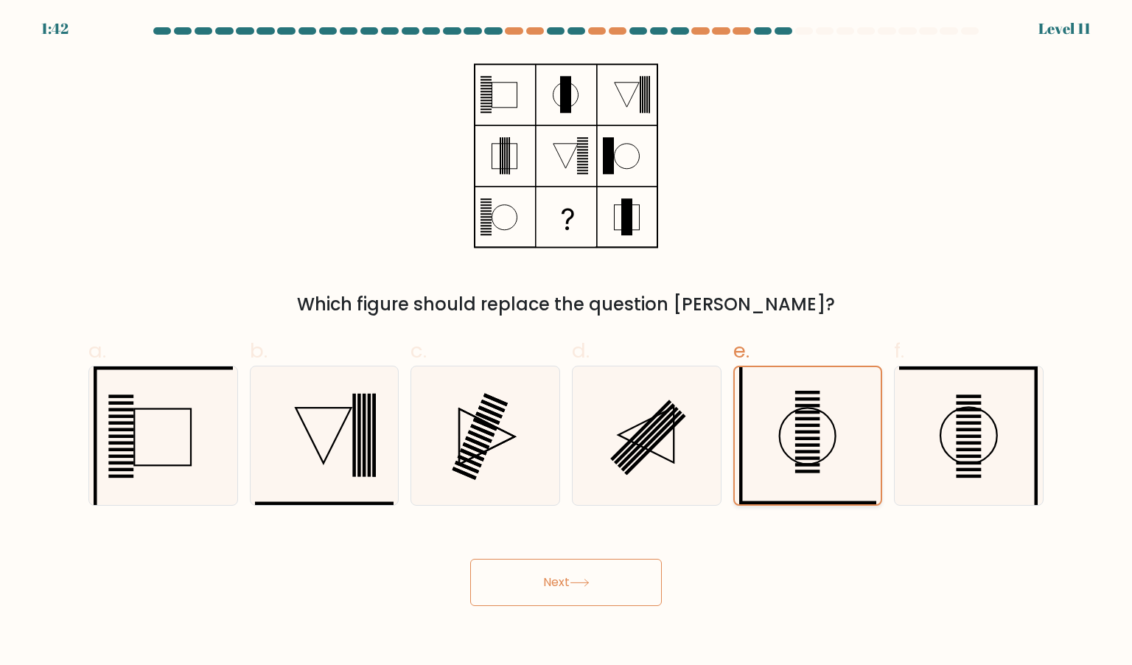
click at [847, 463] on icon at bounding box center [807, 435] width 137 height 137
click at [567, 342] on input "e." at bounding box center [566, 337] width 1 height 10
click at [633, 578] on button "Next" at bounding box center [566, 581] width 192 height 47
